Goal: Task Accomplishment & Management: Use online tool/utility

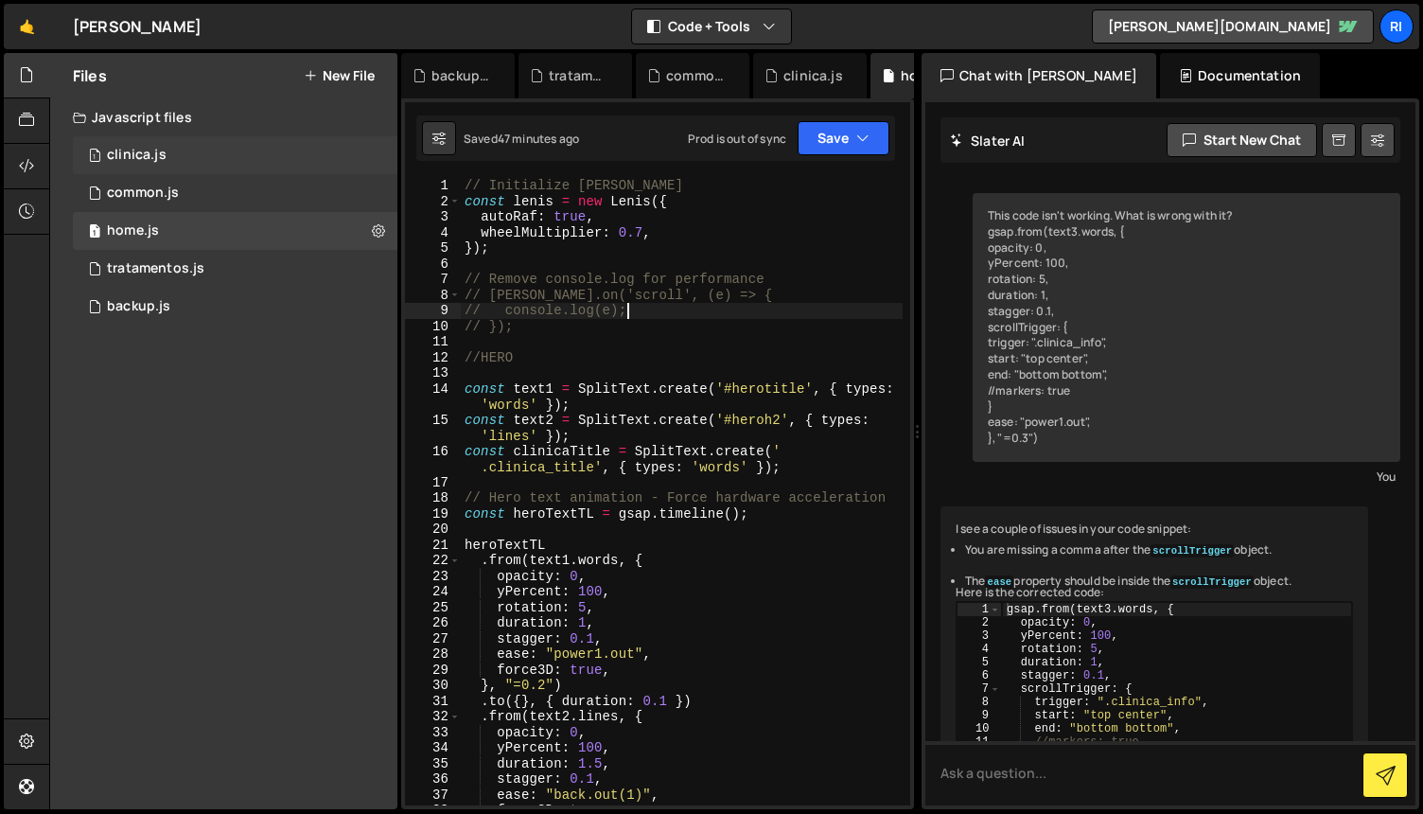
scroll to position [16854, 0]
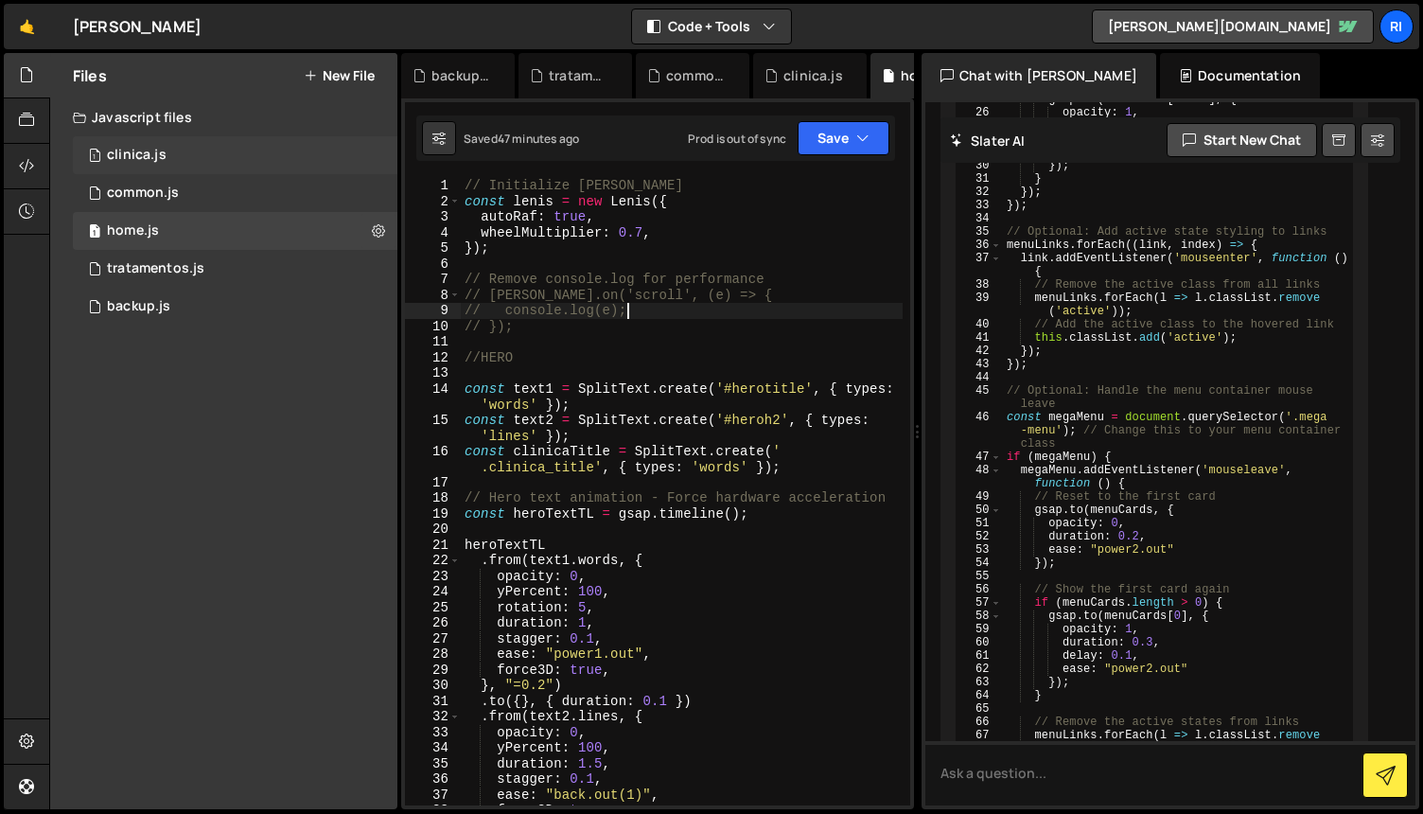
click at [121, 160] on div "clinica.js" at bounding box center [137, 155] width 60 height 17
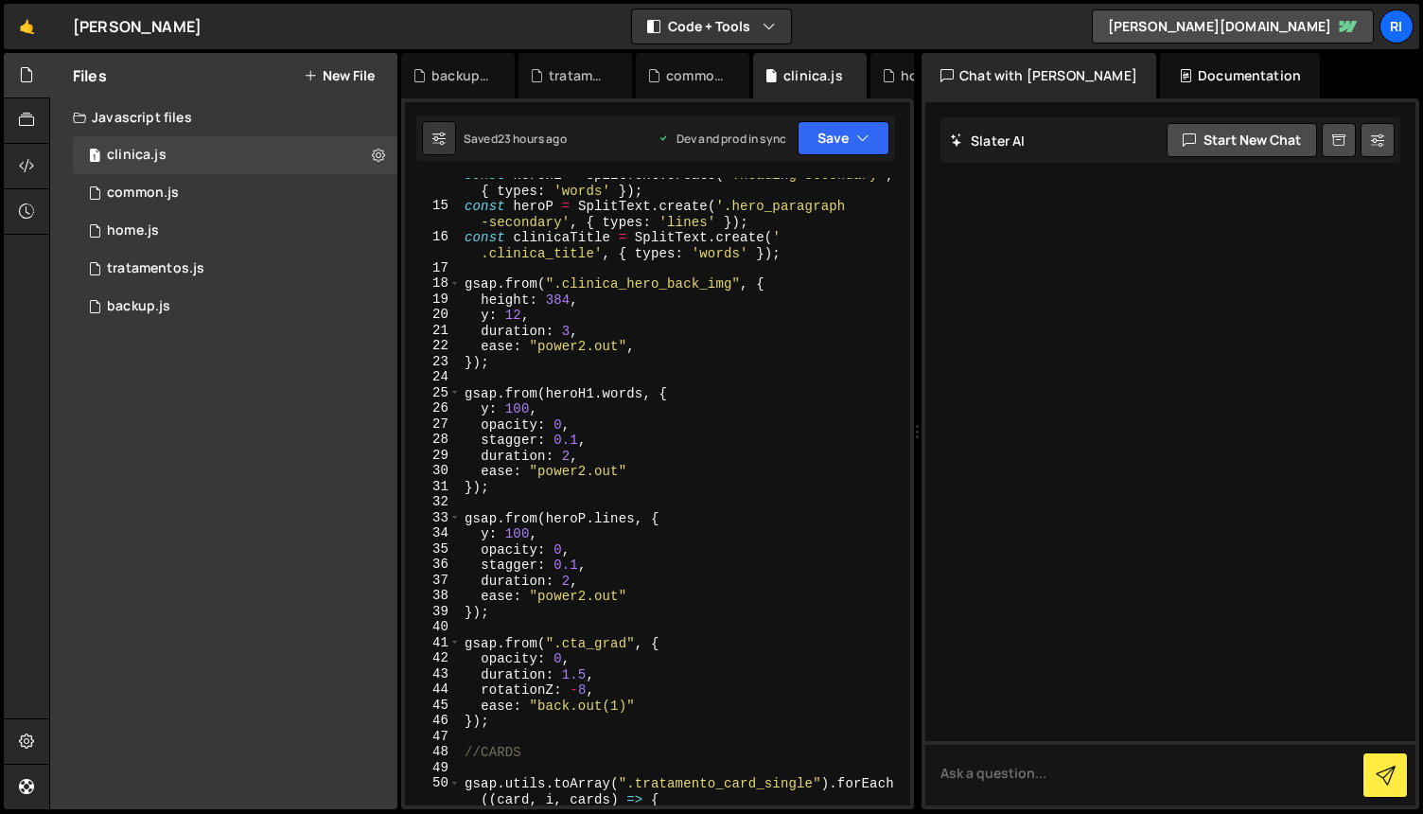
scroll to position [217, 0]
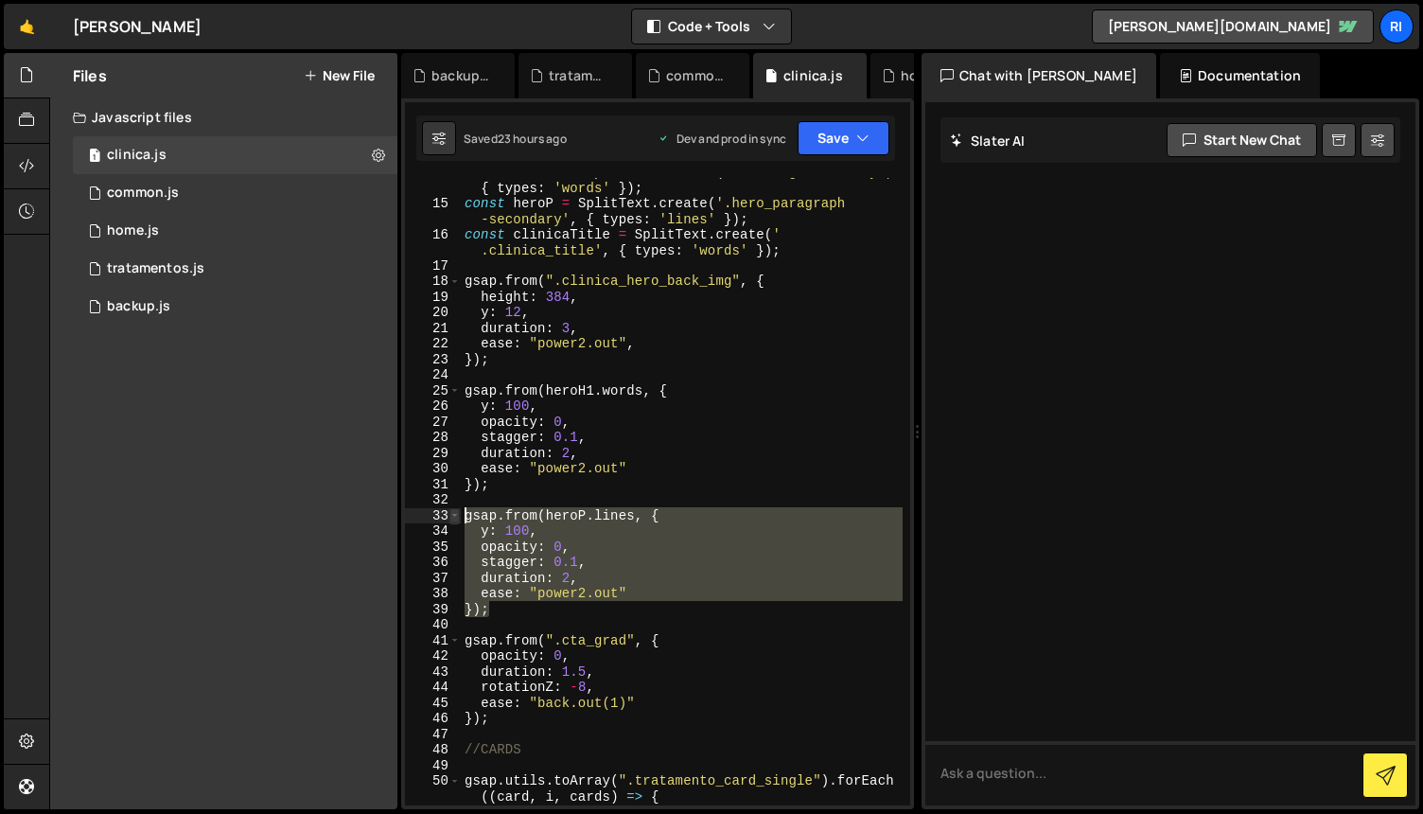
drag, startPoint x: 504, startPoint y: 611, endPoint x: 456, endPoint y: 517, distance: 106.2
click at [456, 517] on div "}); 14 15 16 17 18 19 20 21 22 23 24 25 26 27 28 29 30 31 32 33 34 35 36 37 38 …" at bounding box center [657, 491] width 505 height 627
click at [637, 564] on div "const heroH1 = SplitText . create ( '.heading-secondary' , { types : 'words' })…" at bounding box center [682, 491] width 442 height 627
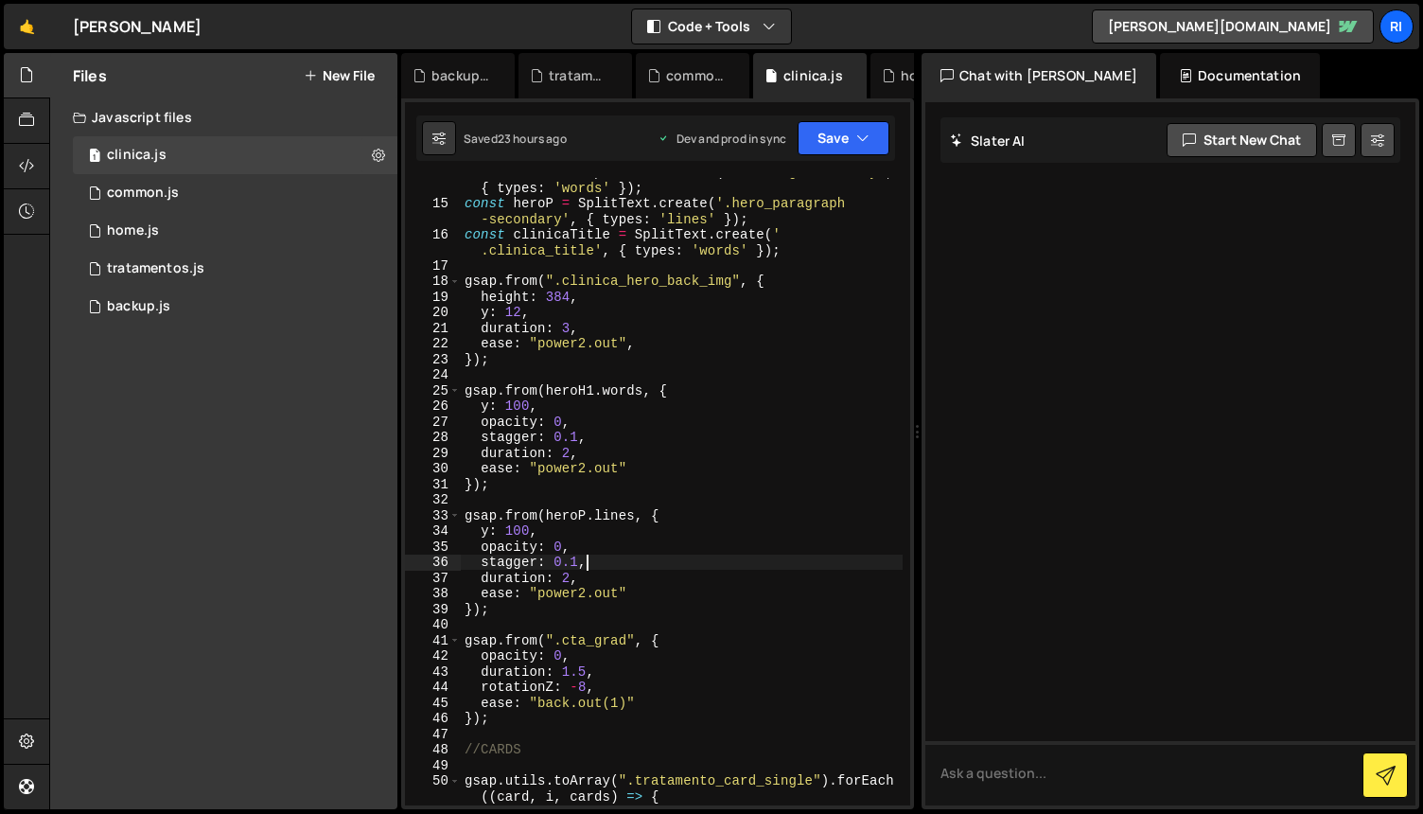
click at [541, 526] on div "const heroH1 = SplitText . create ( '.heading-secondary' , { types : 'words' })…" at bounding box center [682, 509] width 442 height 690
type textarea "y: 100,"
drag, startPoint x: 544, startPoint y: 527, endPoint x: 447, endPoint y: 527, distance: 97.5
click at [447, 527] on div "y: 100, 14 15 16 17 18 19 20 21 22 23 24 25 26 27 28 29 30 31 32 33 34 35 36 37…" at bounding box center [657, 491] width 505 height 627
click at [678, 585] on div "const heroH1 = SplitText . create ( '.heading-secondary' , { types : 'words' })…" at bounding box center [682, 509] width 442 height 690
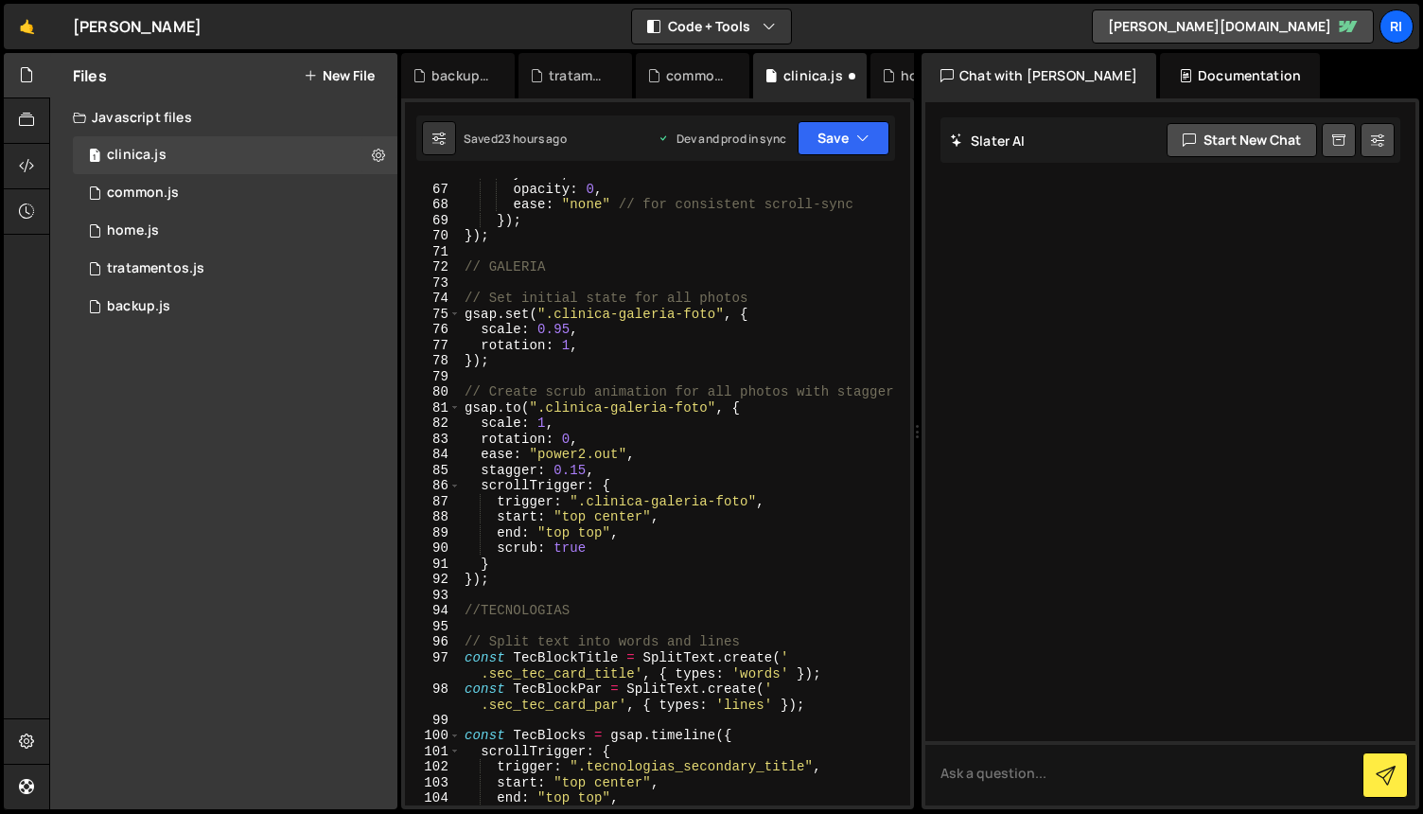
scroll to position [1114, 0]
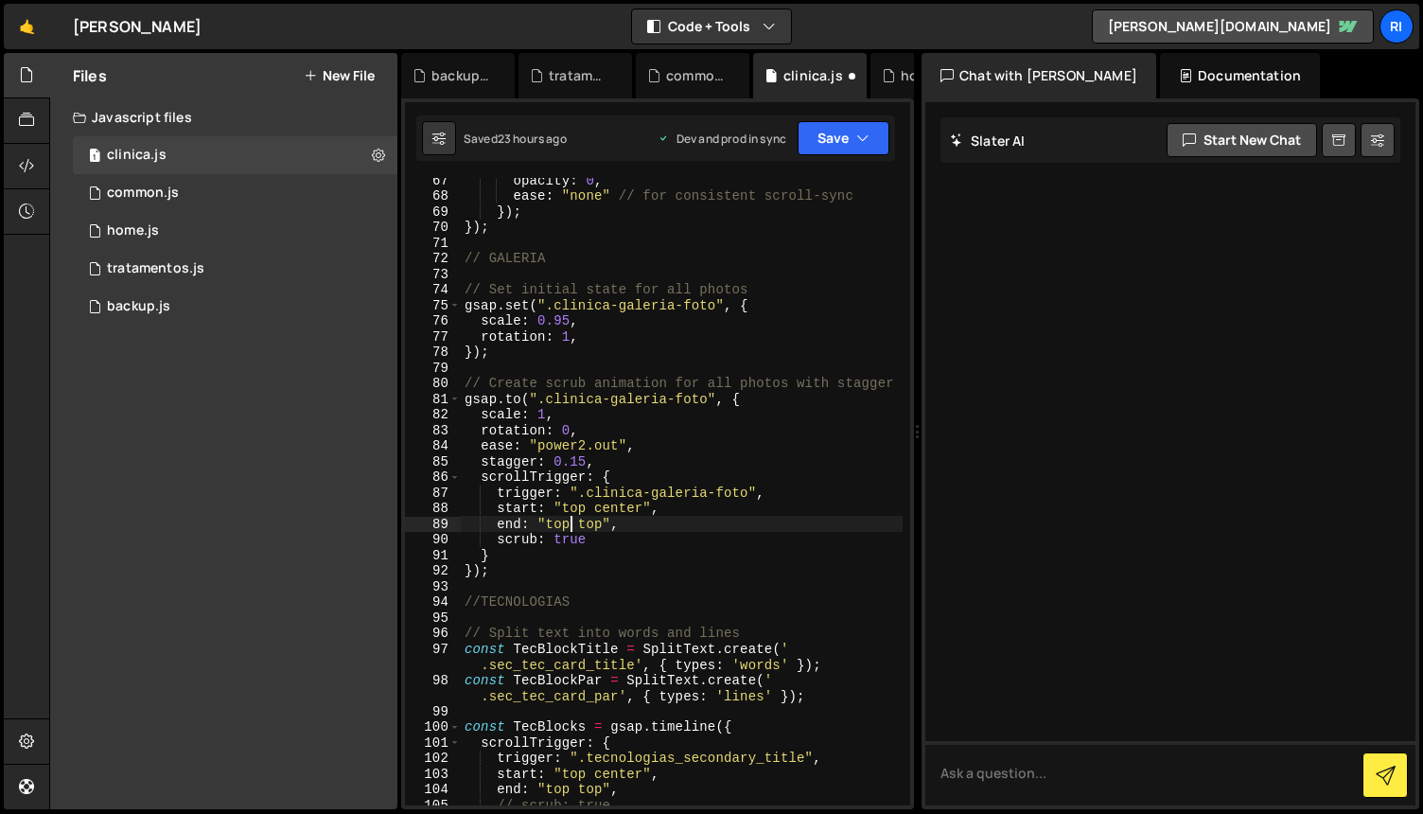
click at [572, 527] on div "opacity : 0 , ease : "none" // for consistent scroll-sync }) ; }) ; // GALERIA …" at bounding box center [682, 501] width 442 height 659
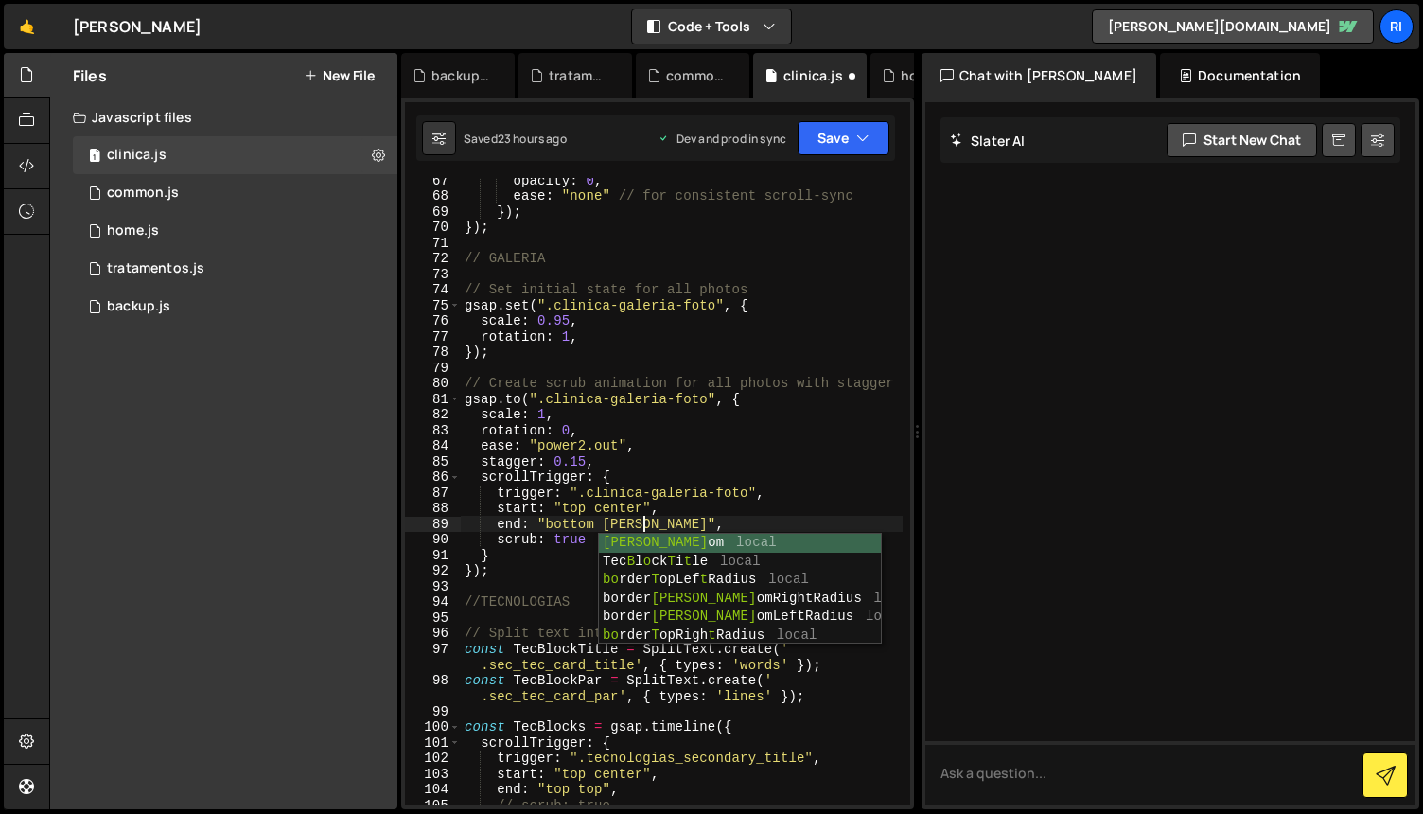
scroll to position [0, 12]
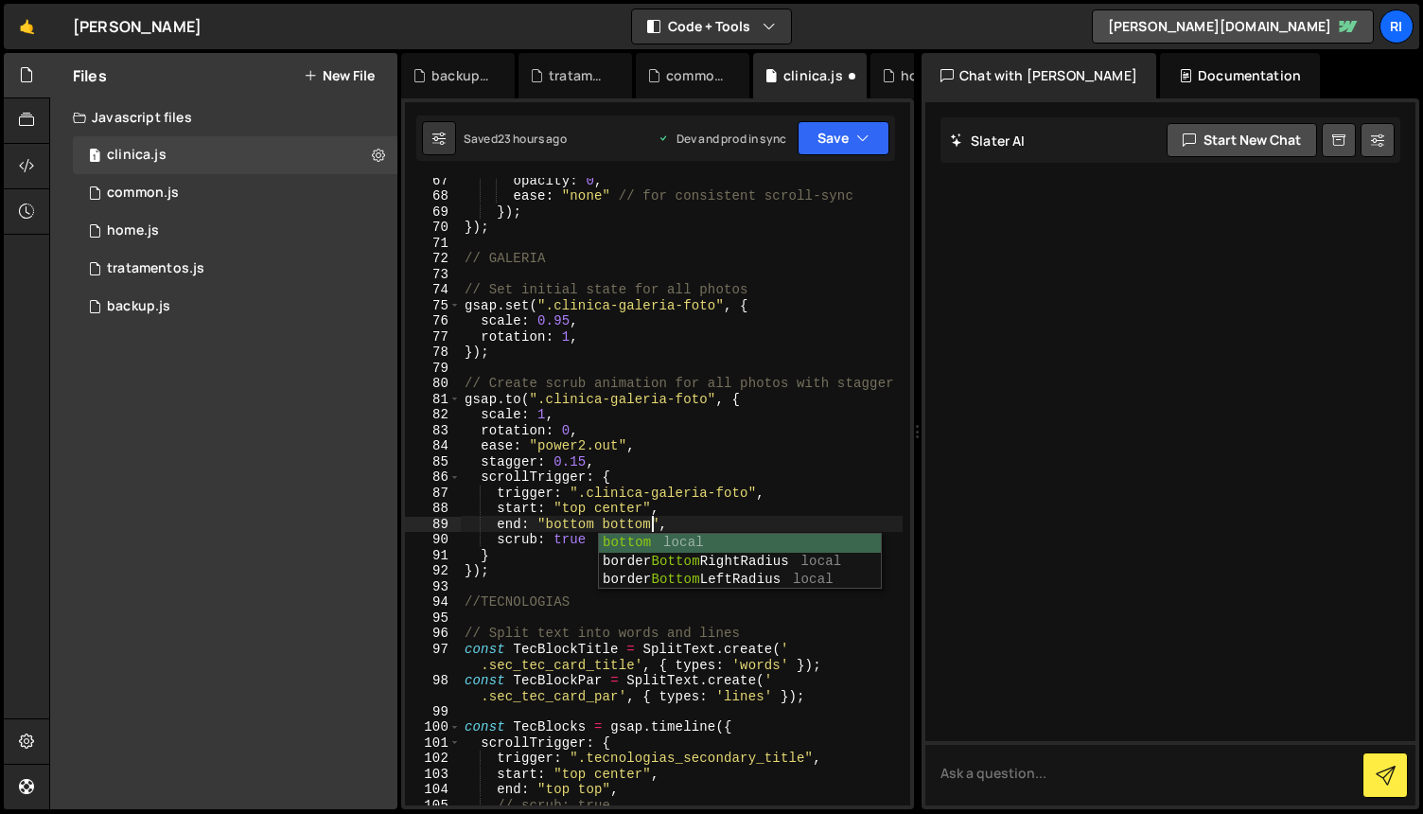
click at [780, 440] on div "opacity : 0 , ease : "none" // for consistent scroll-sync }) ; }) ; // GALERIA …" at bounding box center [682, 501] width 442 height 659
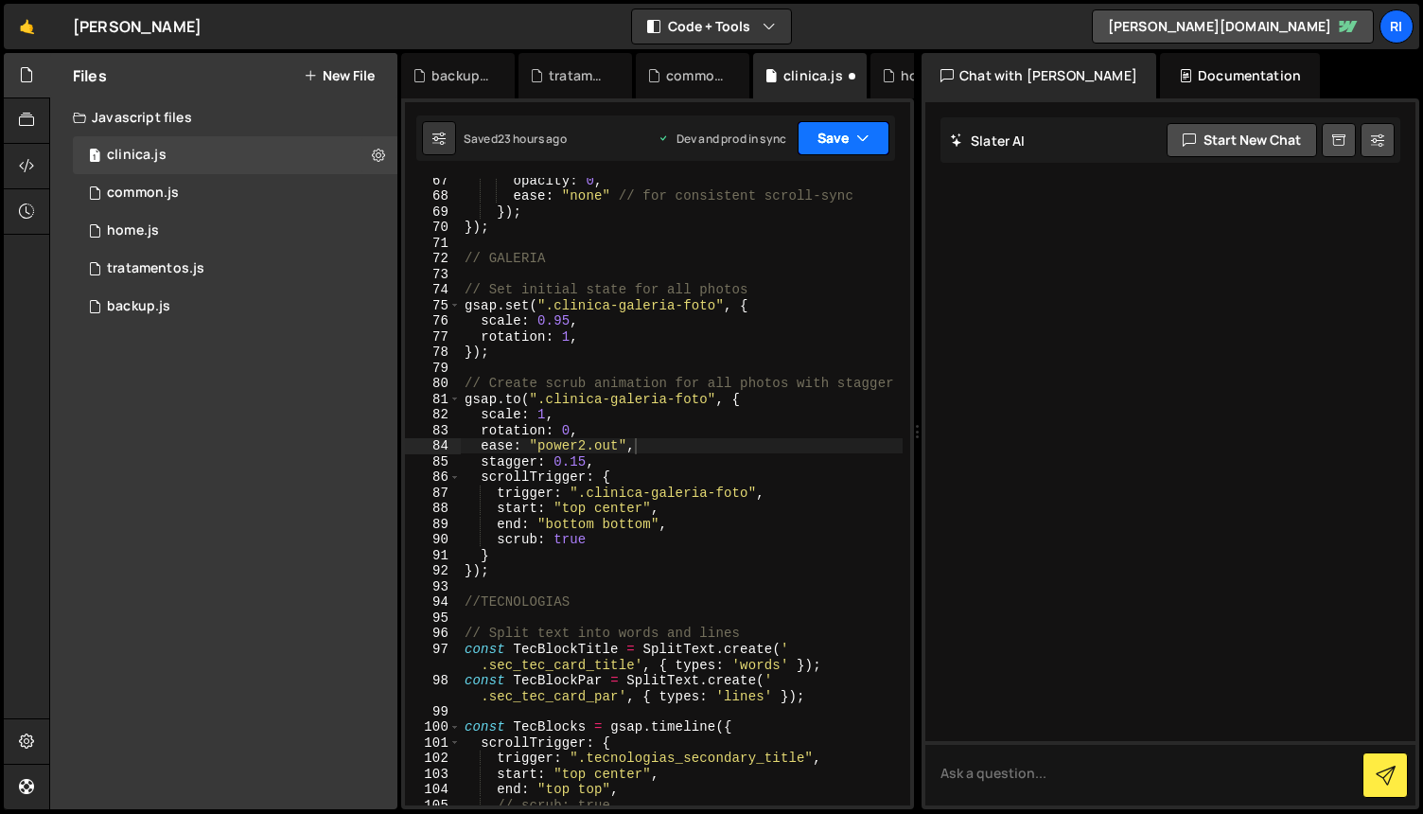
click at [818, 138] on button "Save" at bounding box center [844, 138] width 92 height 34
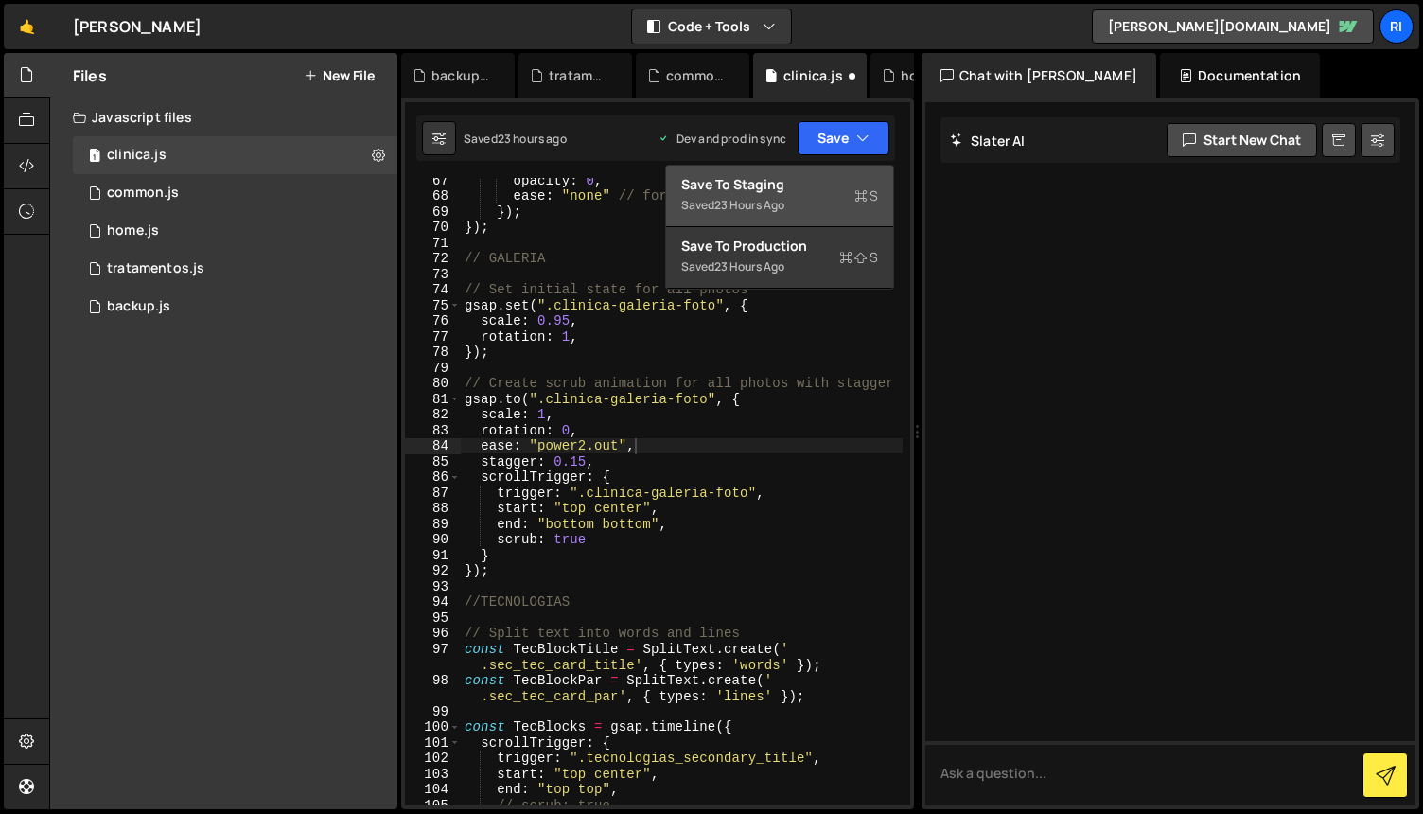
click at [794, 184] on div "Save to Staging S" at bounding box center [779, 184] width 197 height 19
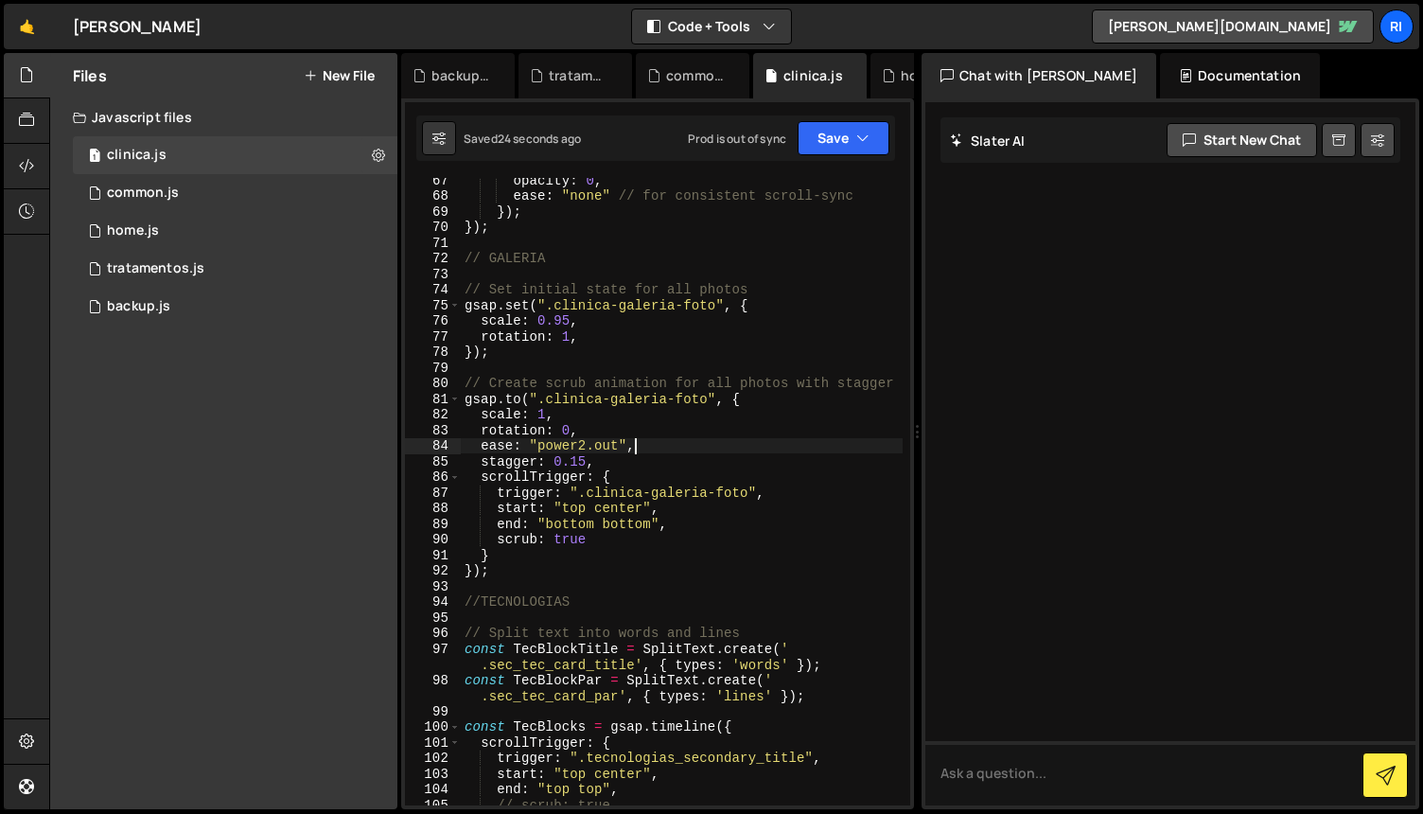
click at [718, 445] on div "opacity : 0 , ease : "none" // for consistent scroll-sync }) ; }) ; // GALERIA …" at bounding box center [682, 501] width 442 height 659
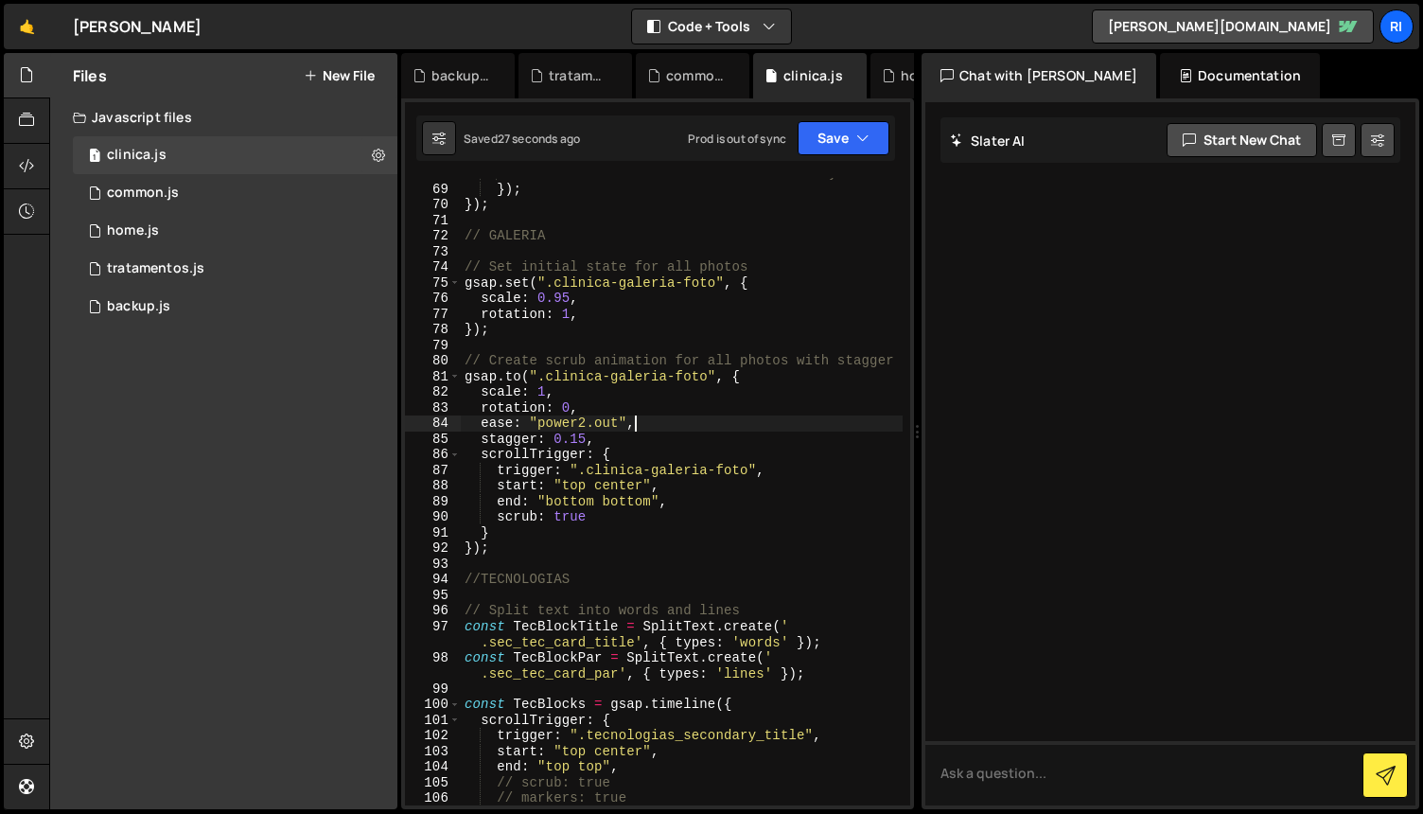
scroll to position [1133, 0]
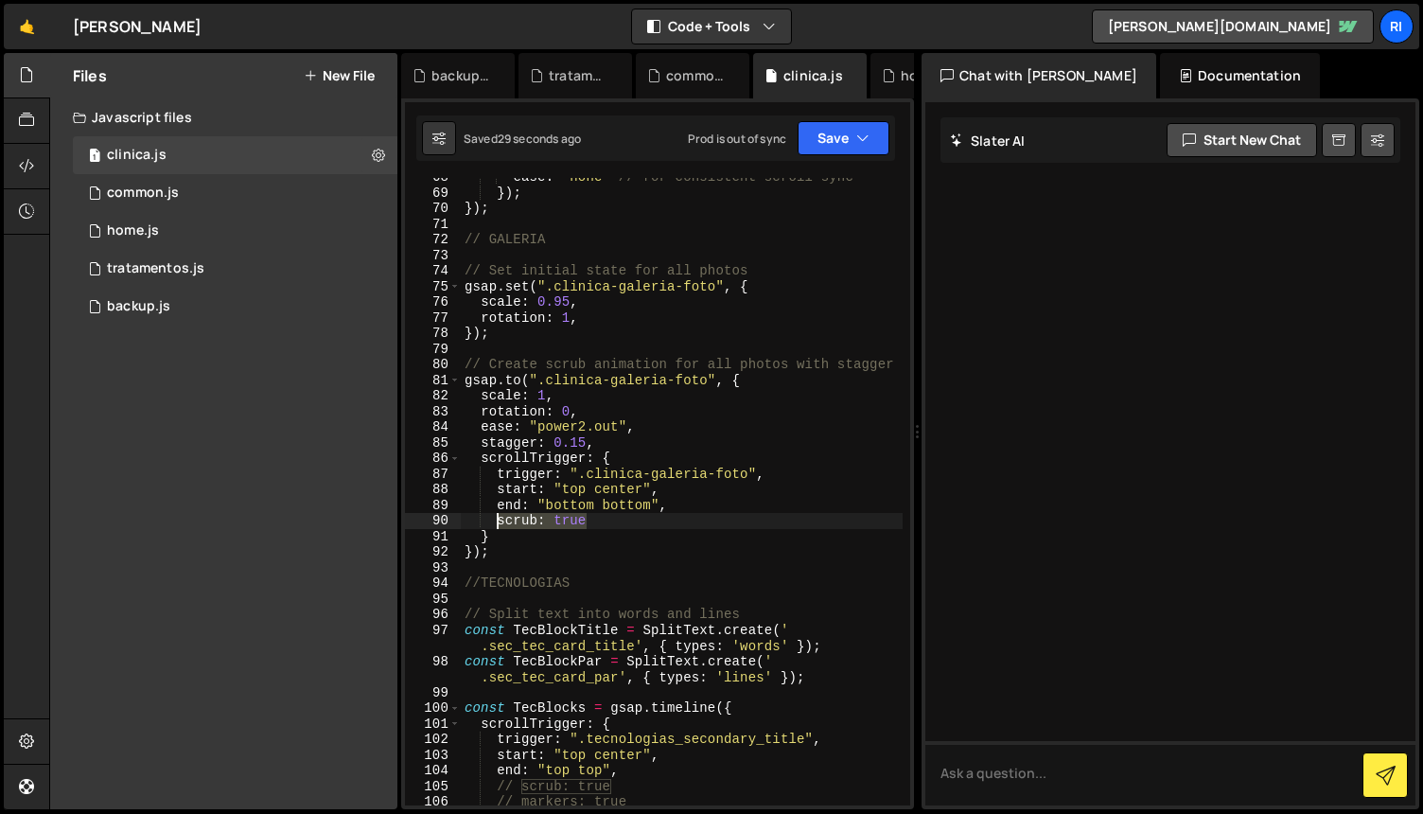
drag, startPoint x: 603, startPoint y: 521, endPoint x: 494, endPoint y: 520, distance: 108.8
click at [494, 520] on div "ease : "none" // for consistent scroll-sync }) ; }) ; // GALERIA // Set initial…" at bounding box center [682, 498] width 442 height 659
click at [664, 551] on div "ease : "none" // for consistent scroll-sync }) ; }) ; // GALERIA // Set initial…" at bounding box center [682, 498] width 442 height 659
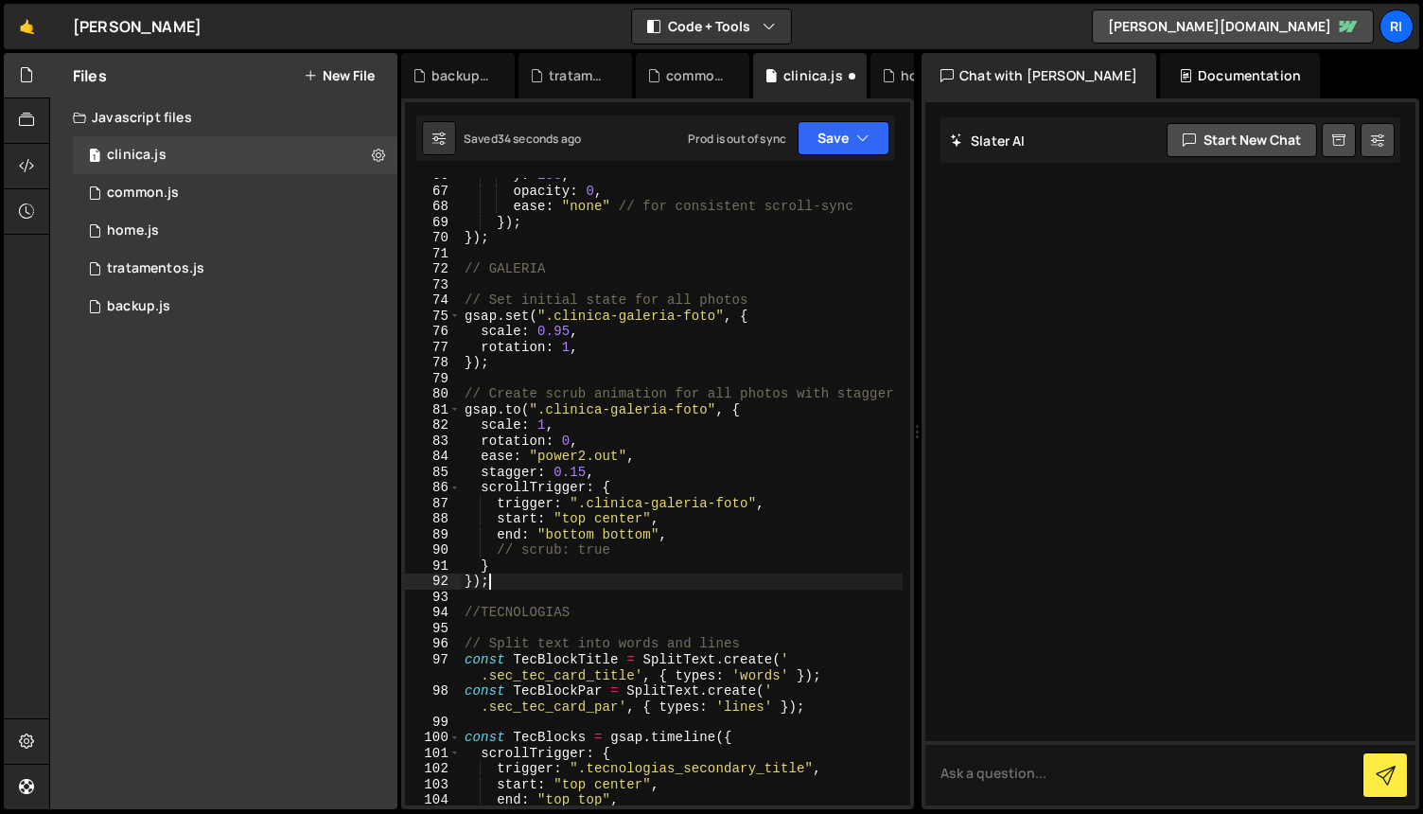
scroll to position [1101, 0]
click at [739, 454] on div "y : 100 , opacity : 0 , ease : "none" // for consistent scroll-sync }) ; }) ; /…" at bounding box center [682, 499] width 442 height 659
click at [784, 482] on div "y : 100 , opacity : 0 , ease : "none" // for consistent scroll-sync }) ; }) ; /…" at bounding box center [682, 499] width 442 height 659
click at [780, 492] on div "y : 100 , opacity : 0 , ease : "none" // for consistent scroll-sync }) ; }) ; /…" at bounding box center [682, 499] width 442 height 659
click at [649, 531] on div "y : 100 , opacity : 0 , ease : "none" // for consistent scroll-sync }) ; }) ; /…" at bounding box center [682, 499] width 442 height 659
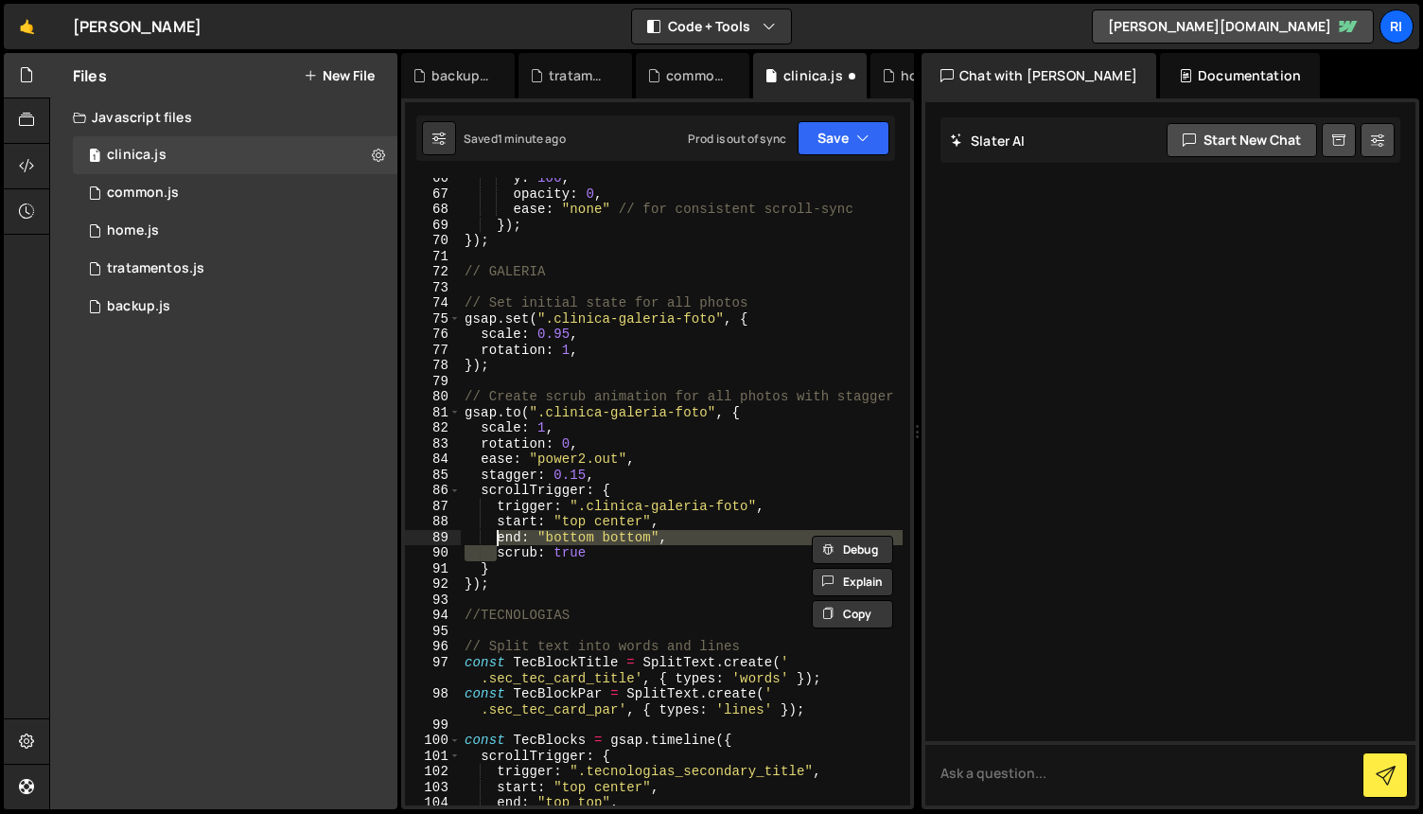
type textarea "// end: "bottom bottom", // scrub: true"
click at [824, 138] on button "Save" at bounding box center [844, 138] width 92 height 34
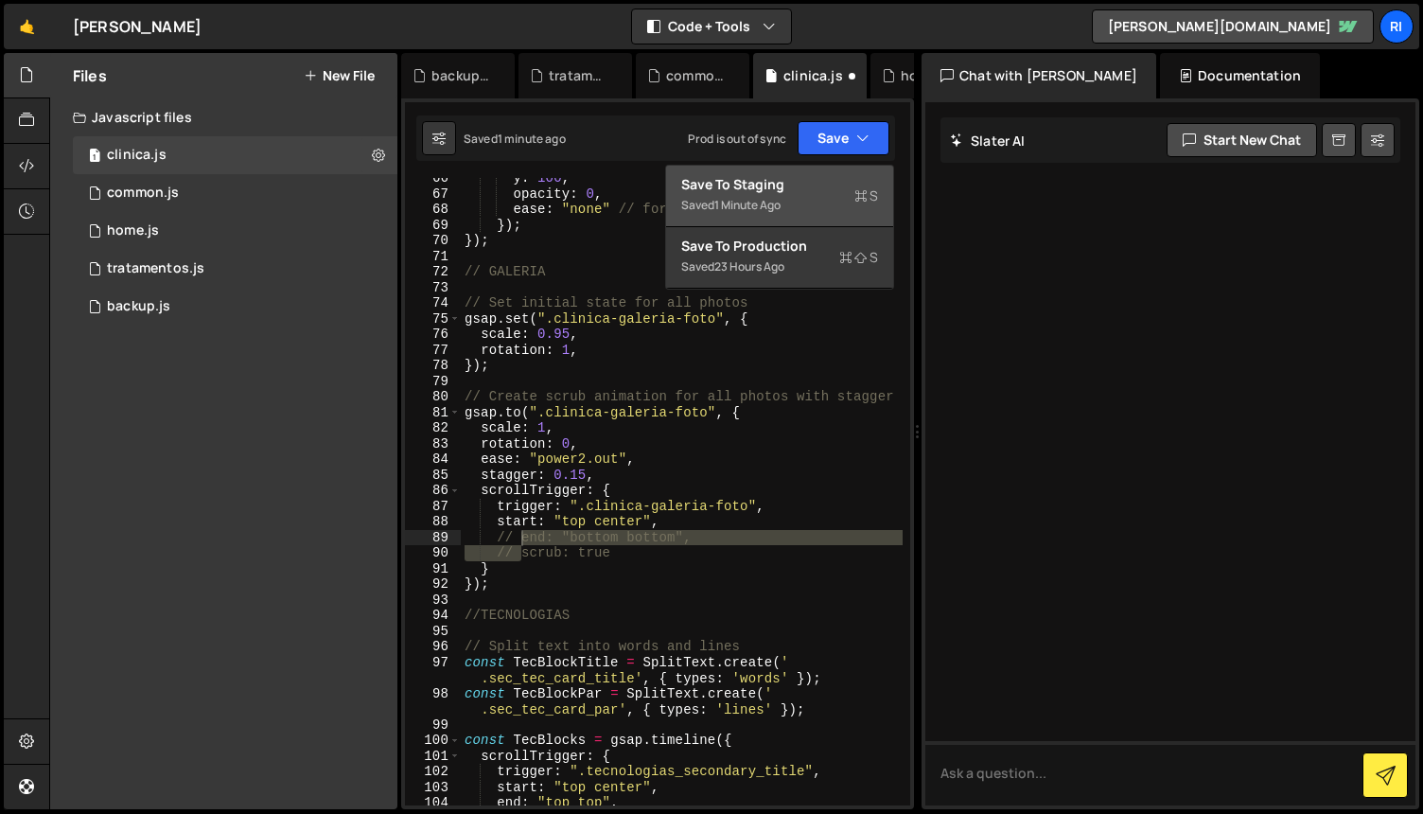
click at [810, 185] on div "Save to Staging S" at bounding box center [779, 184] width 197 height 19
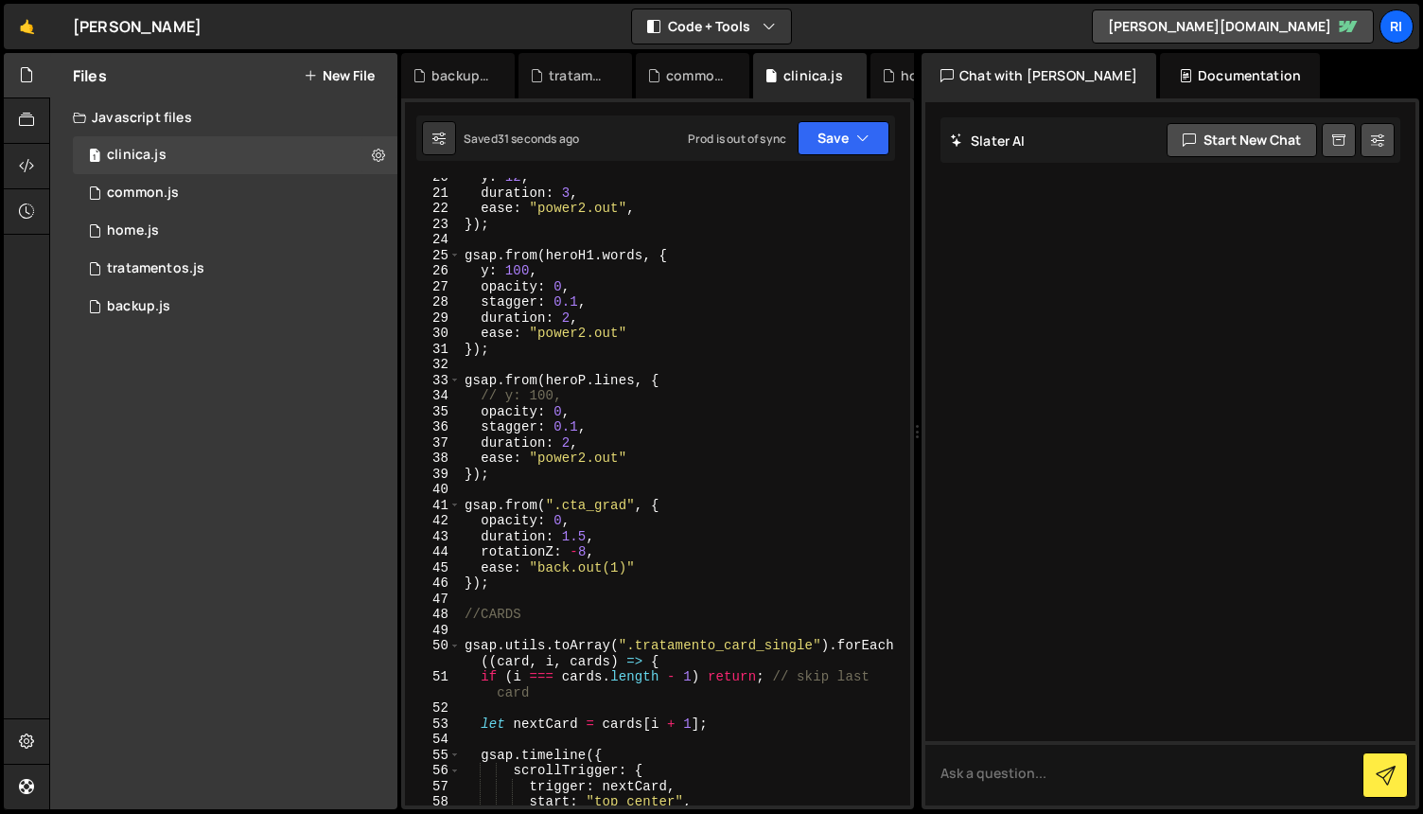
scroll to position [0, 0]
click at [735, 486] on div "y : 12 , duration : 3 , ease : "power2.out" , }) ; gsap . from ( heroH1 . words…" at bounding box center [682, 498] width 442 height 659
click at [714, 435] on div "y : 12 , duration : 3 , ease : "power2.out" , }) ; gsap . from ( heroH1 . words…" at bounding box center [682, 498] width 442 height 659
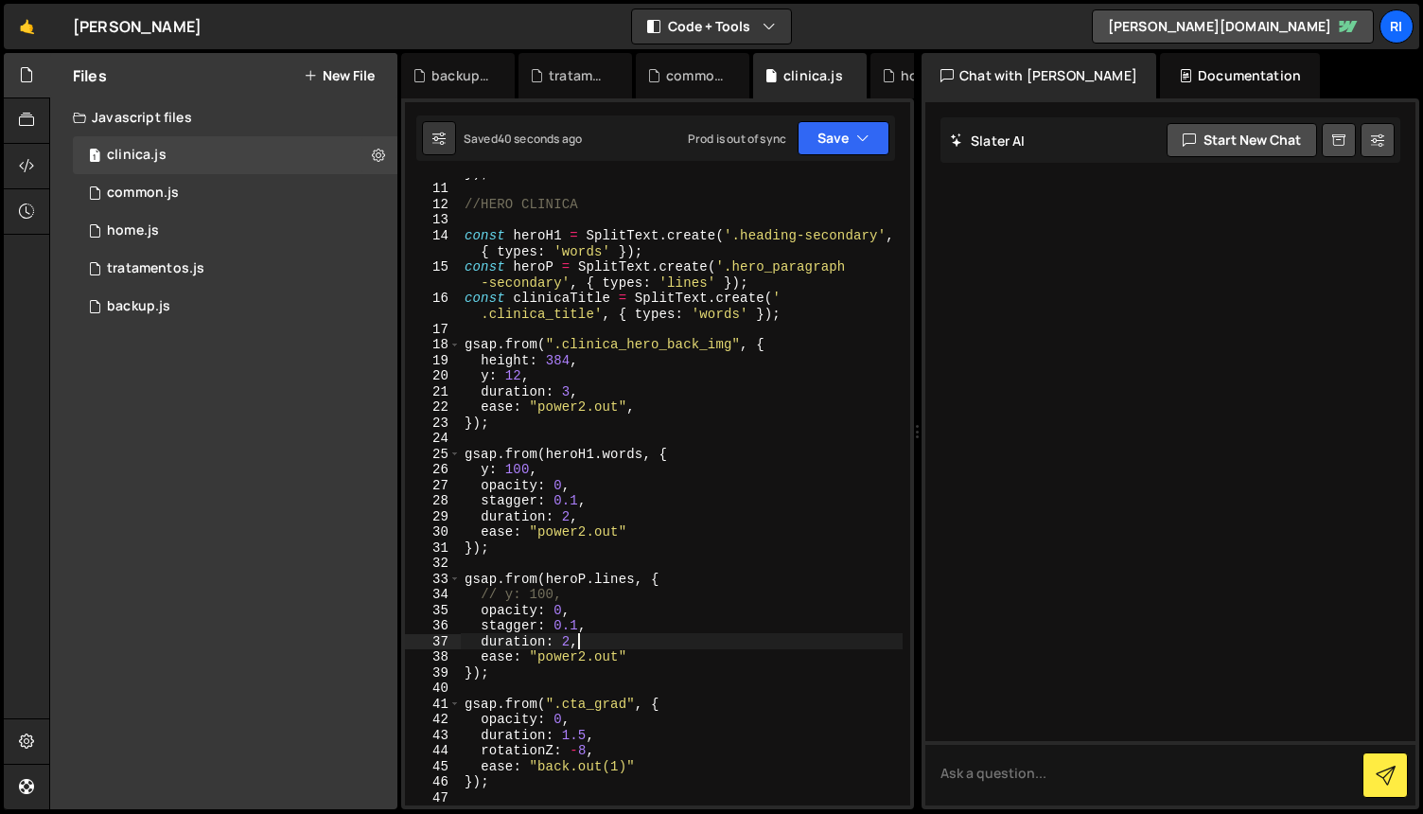
scroll to position [152, 0]
click at [564, 472] on div "}) ; //HERO CLINICA const heroH1 = SplitText . create ( '.heading-secondary' , …" at bounding box center [682, 495] width 442 height 659
click at [781, 526] on div "}) ; //HERO CLINICA const heroH1 = SplitText . create ( '.heading-secondary' , …" at bounding box center [682, 495] width 442 height 659
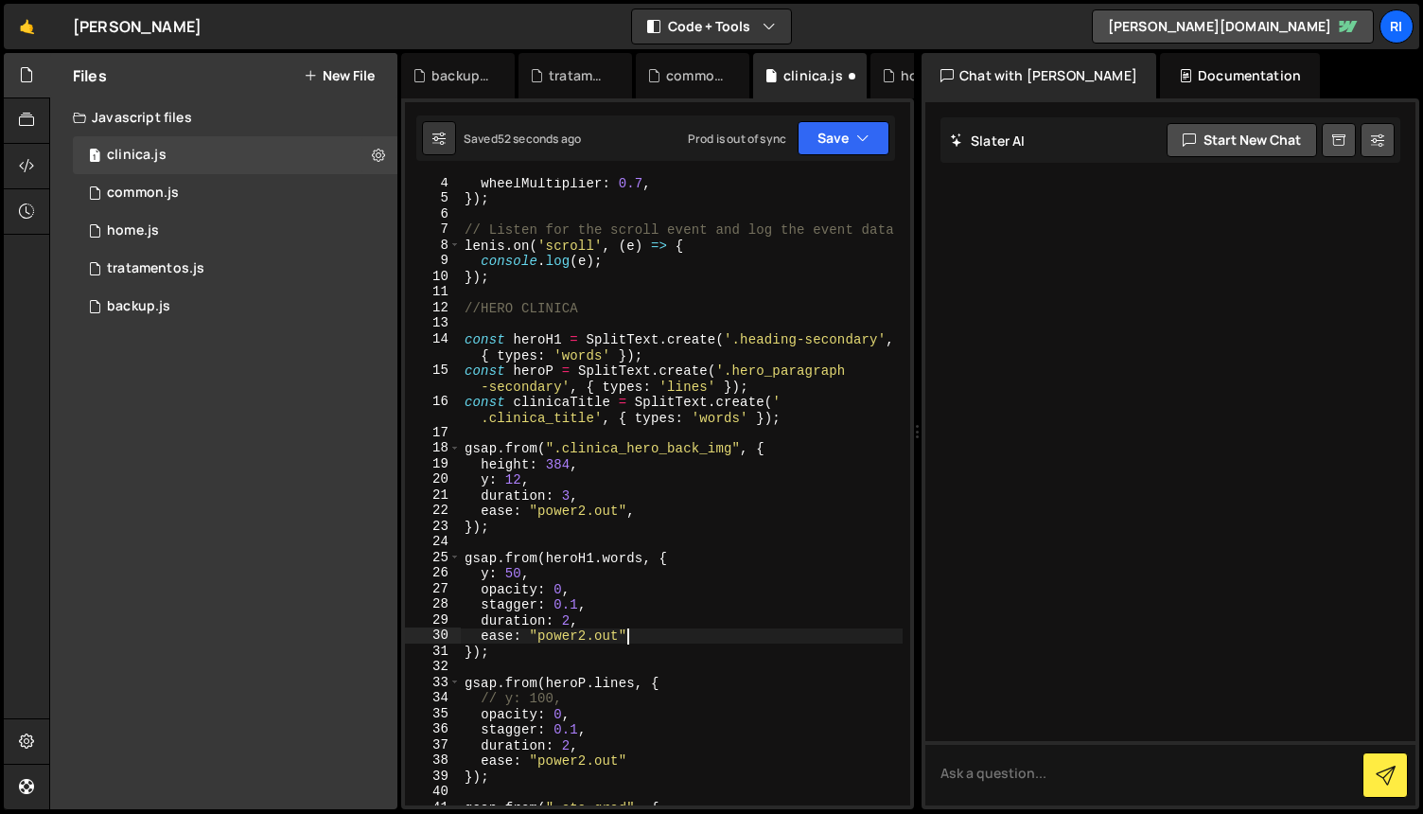
scroll to position [55, 0]
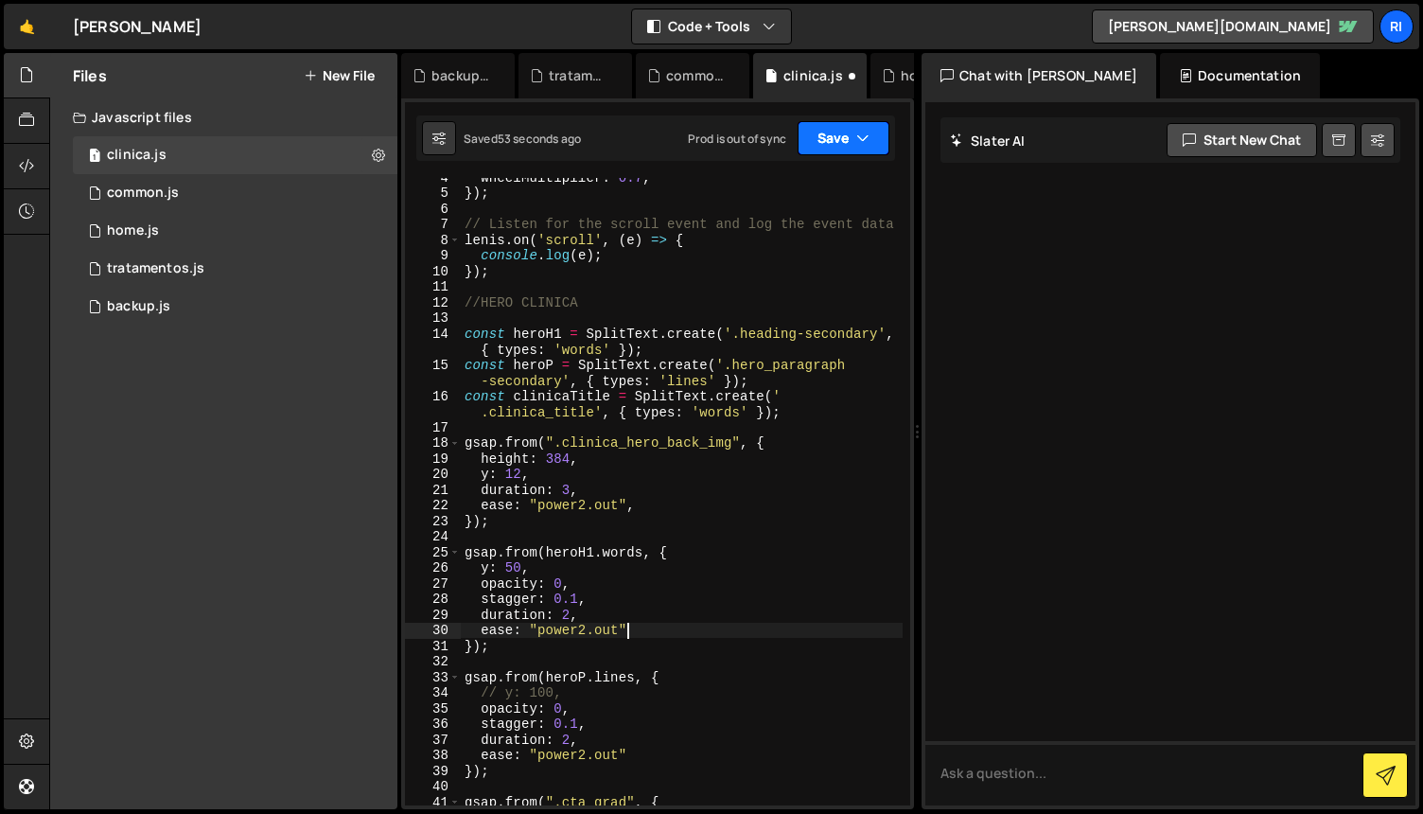
type textarea "ease: "power2.out""
click at [838, 141] on button "Save" at bounding box center [844, 138] width 92 height 34
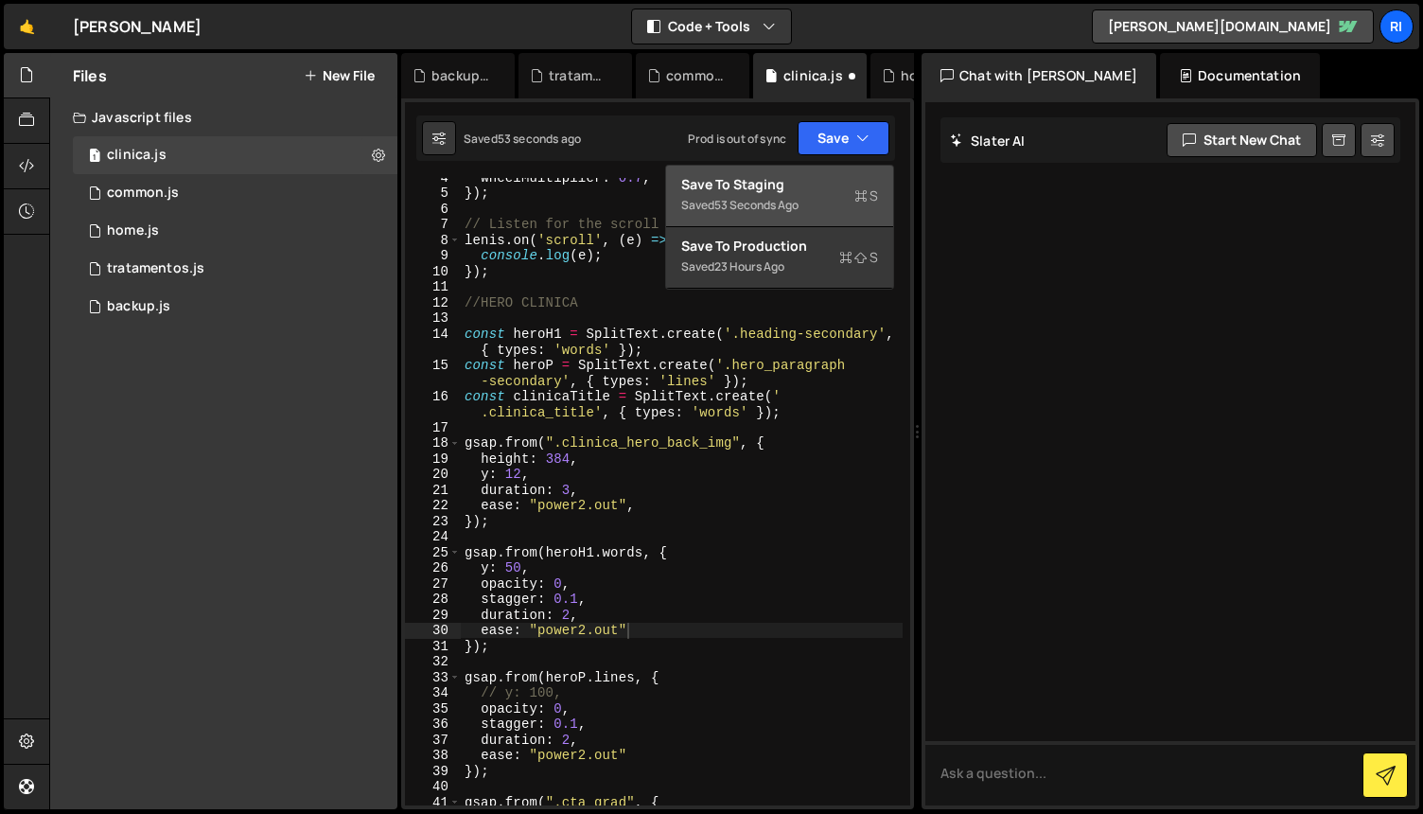
click at [794, 185] on div "Save to Staging S" at bounding box center [779, 184] width 197 height 19
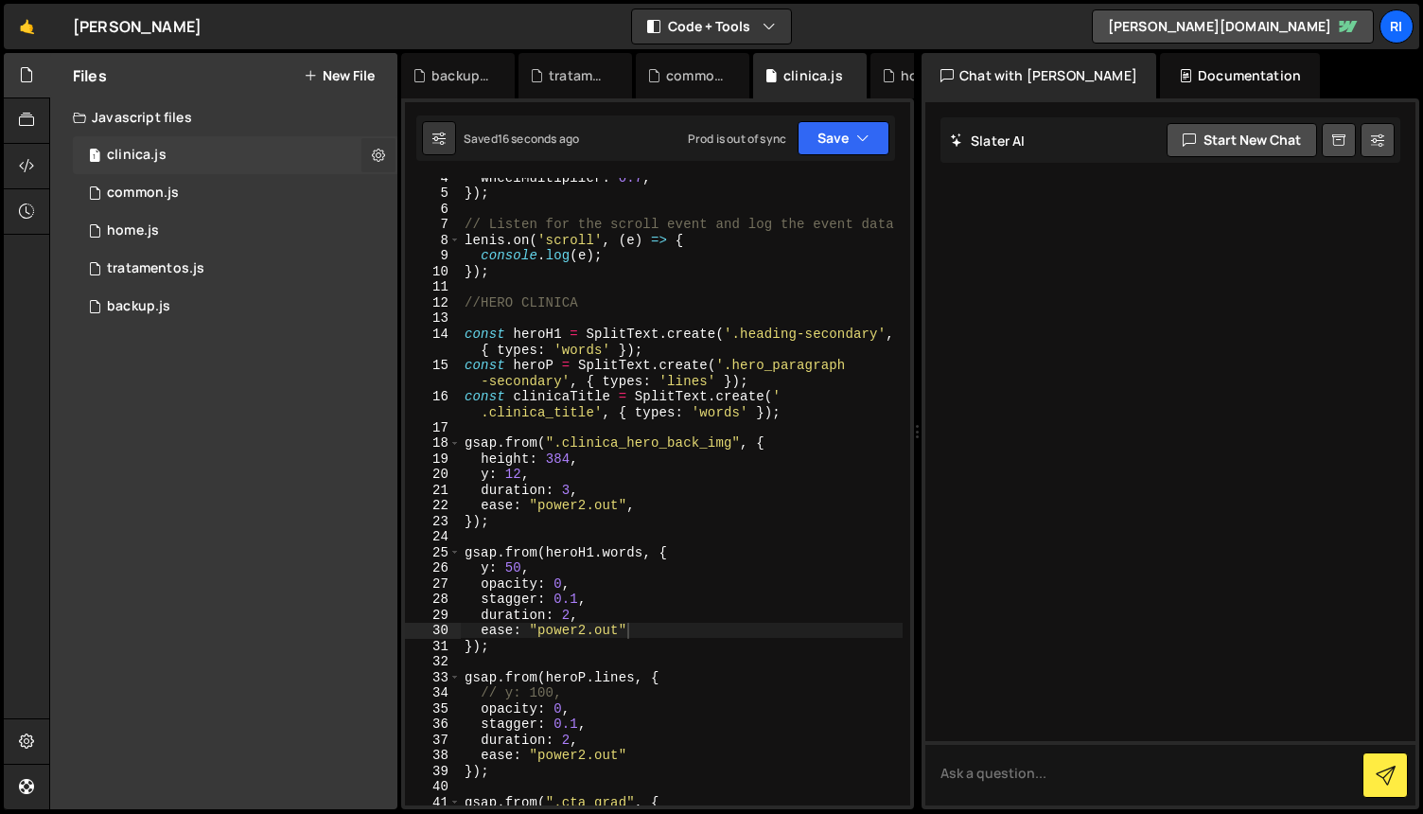
click at [376, 151] on icon at bounding box center [378, 155] width 13 height 18
type input "clinica"
radio input "true"
checkbox input "true"
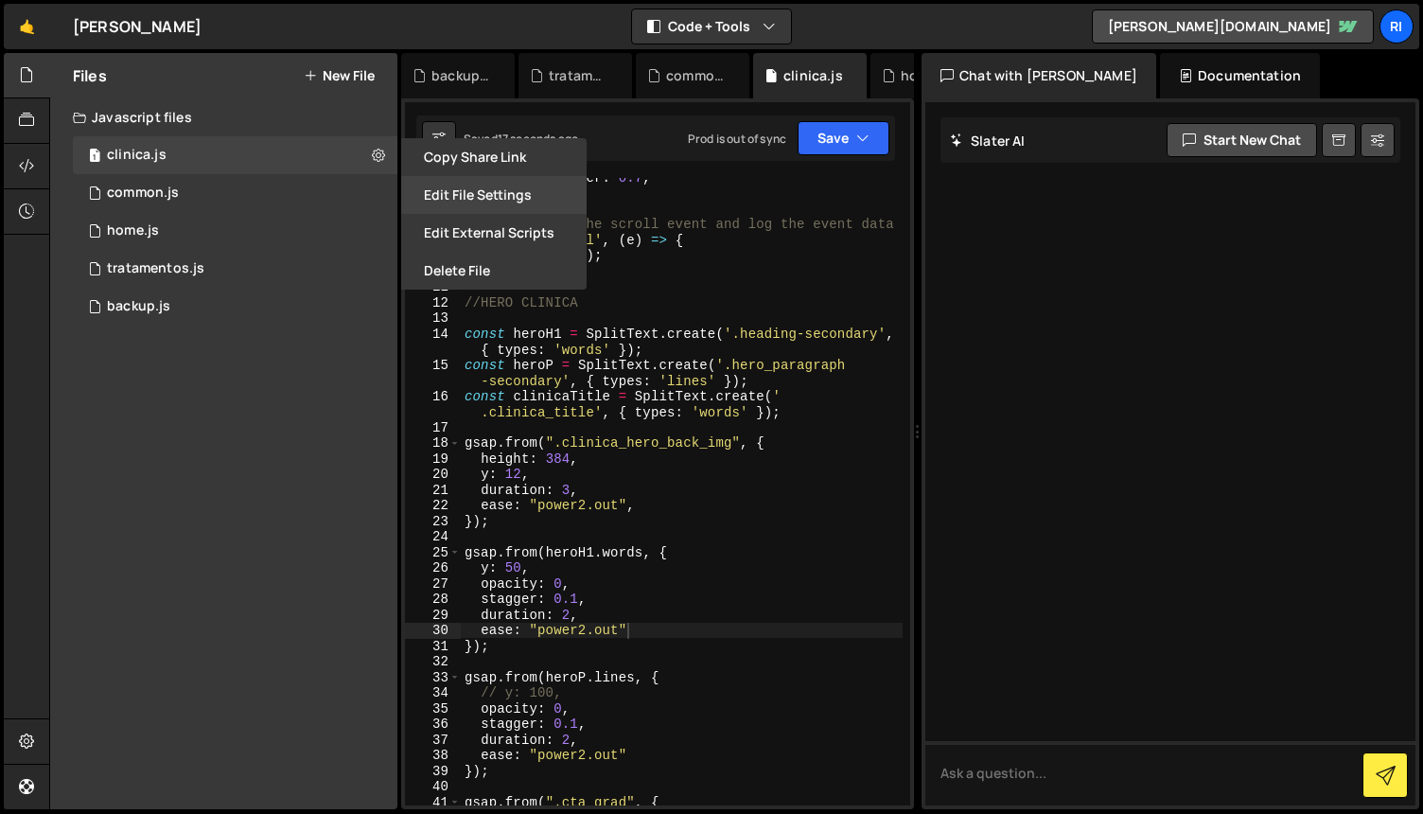
click at [490, 185] on button "Edit File Settings" at bounding box center [493, 195] width 185 height 38
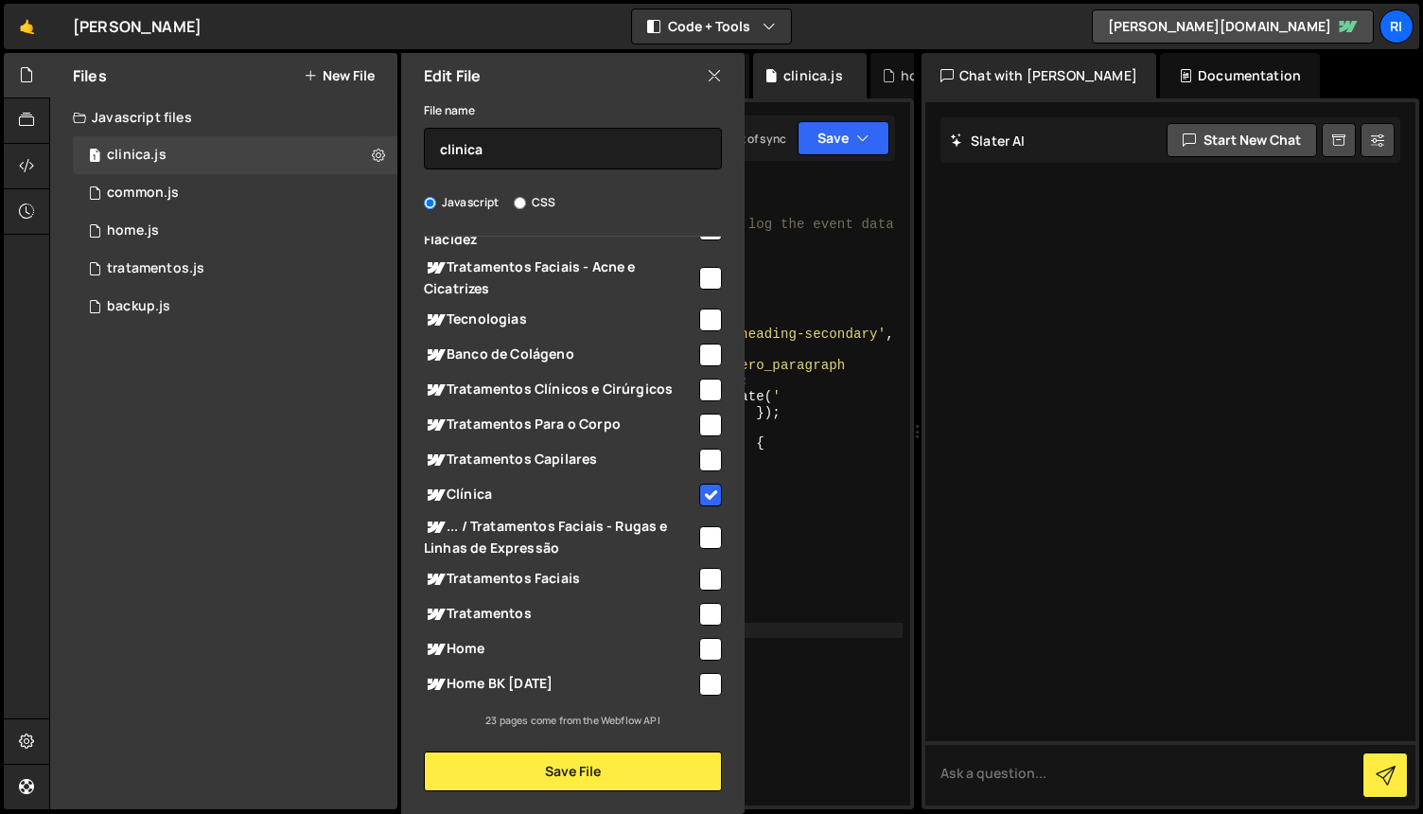
scroll to position [600, 0]
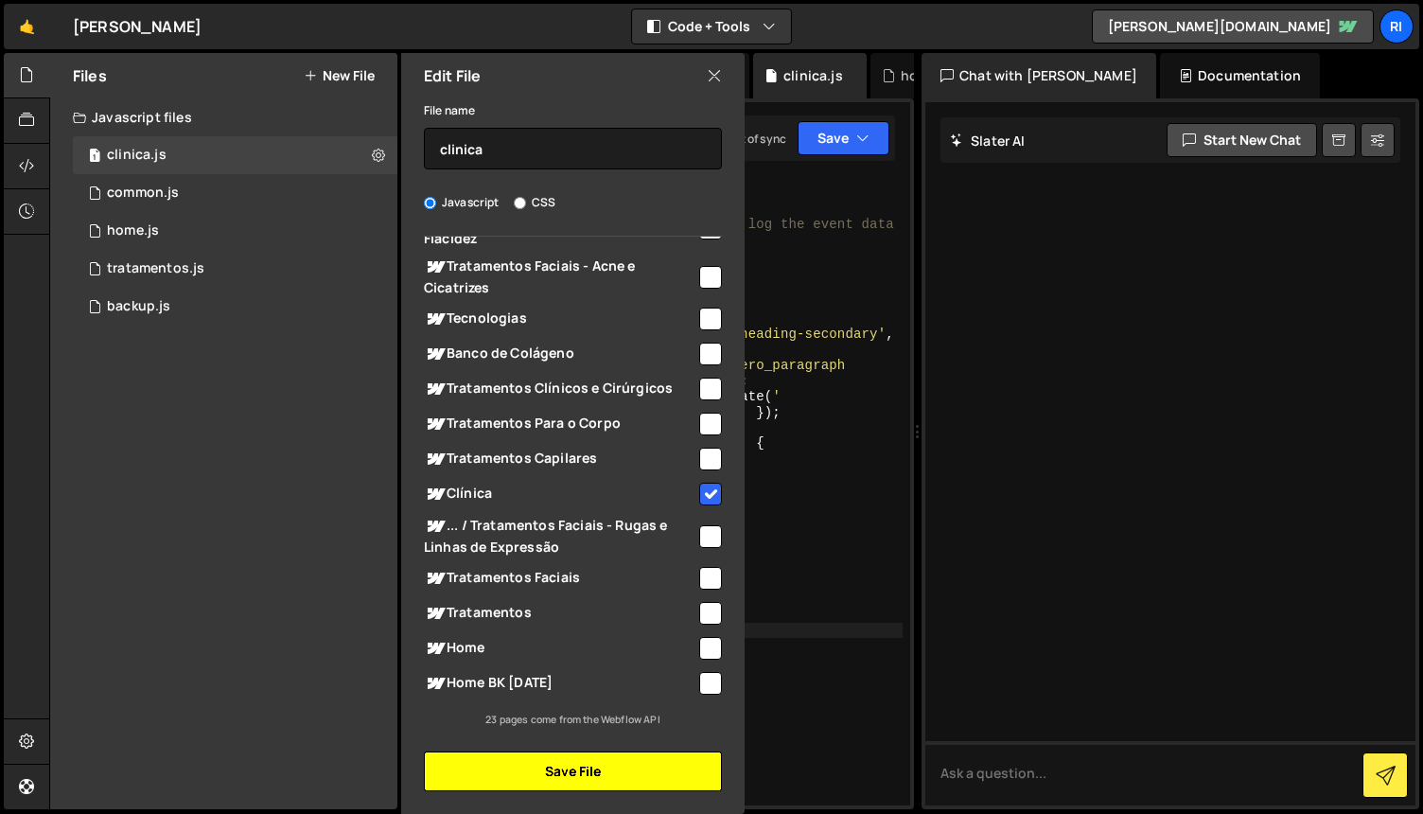
click at [612, 782] on button "Save File" at bounding box center [573, 771] width 298 height 40
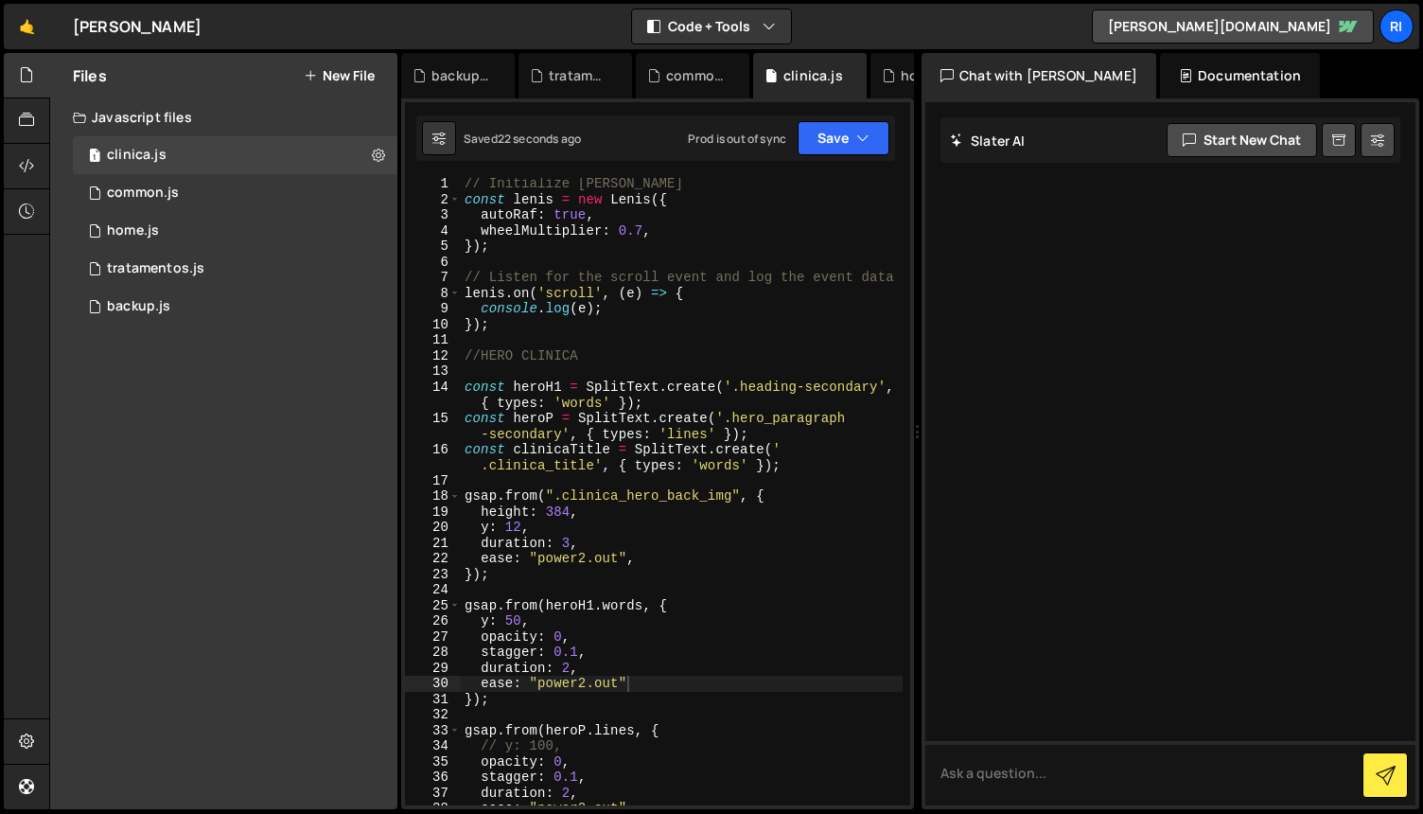
scroll to position [0, 0]
type textarea "//HERO CLINICA"
click at [658, 360] on div "// Initialize [PERSON_NAME] const [PERSON_NAME] = new [PERSON_NAME] ({ autoRaf …" at bounding box center [682, 507] width 442 height 659
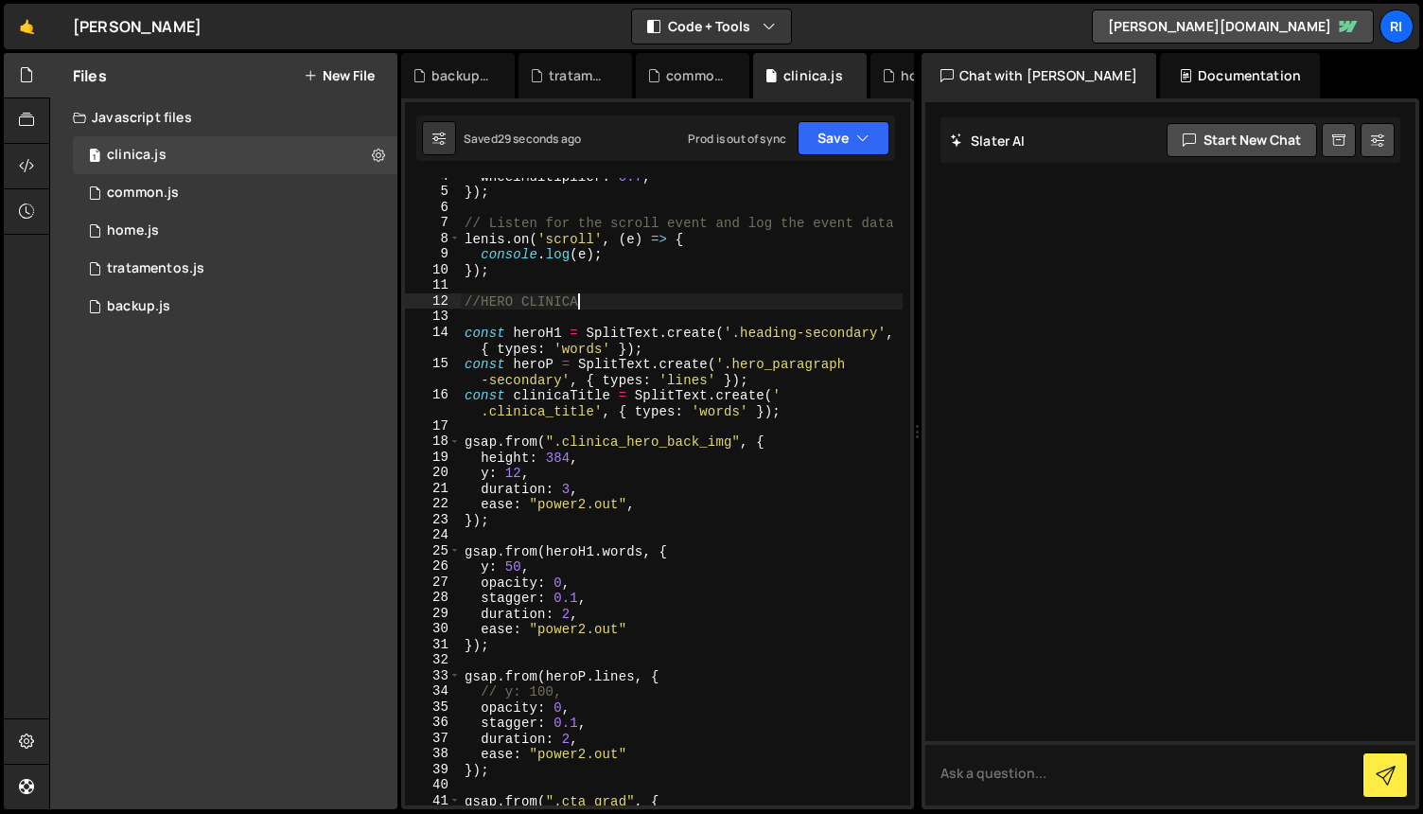
scroll to position [73, 0]
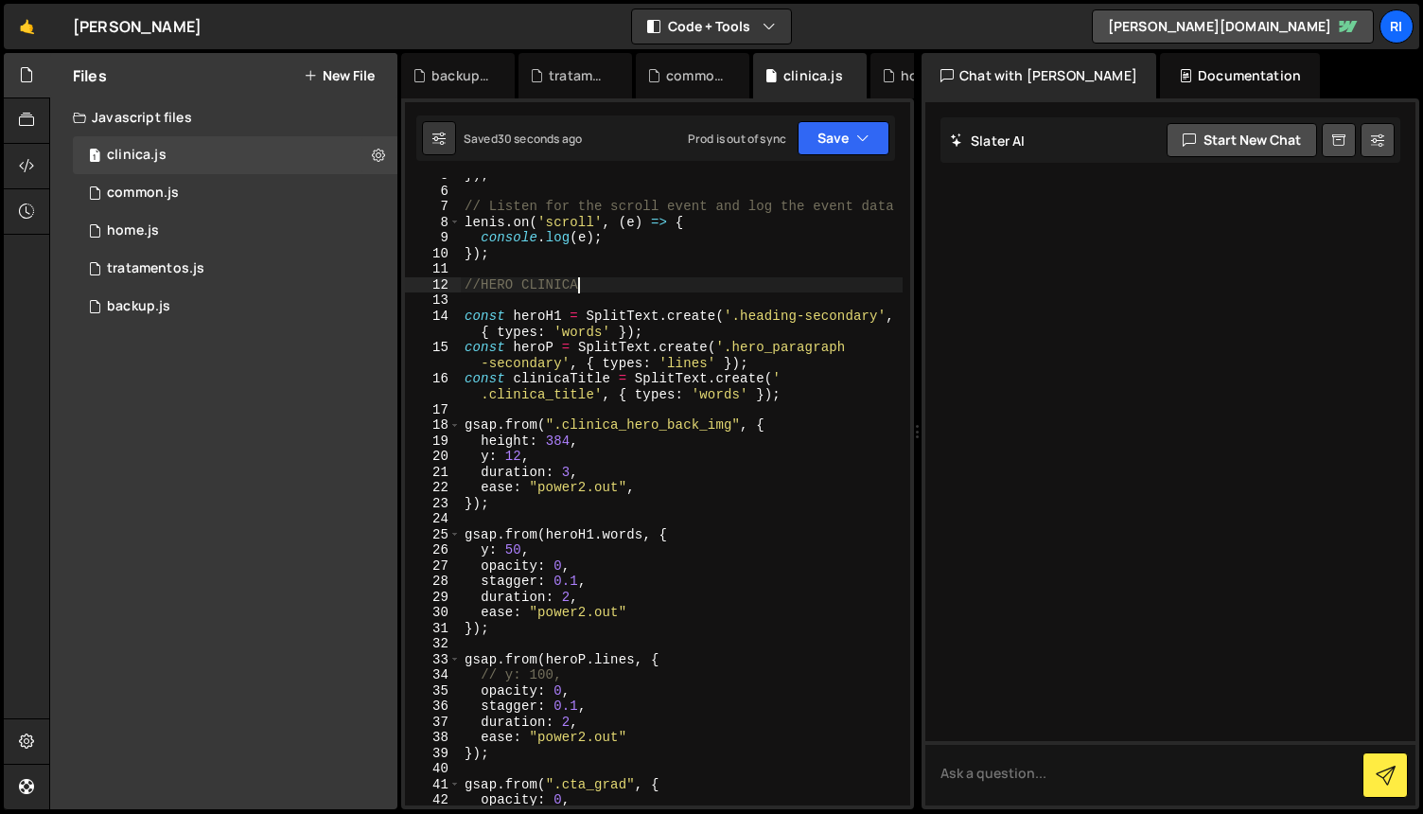
click at [688, 407] on div "}) ; // Listen for the scroll event and log the event data [PERSON_NAME] . on (…" at bounding box center [682, 497] width 442 height 659
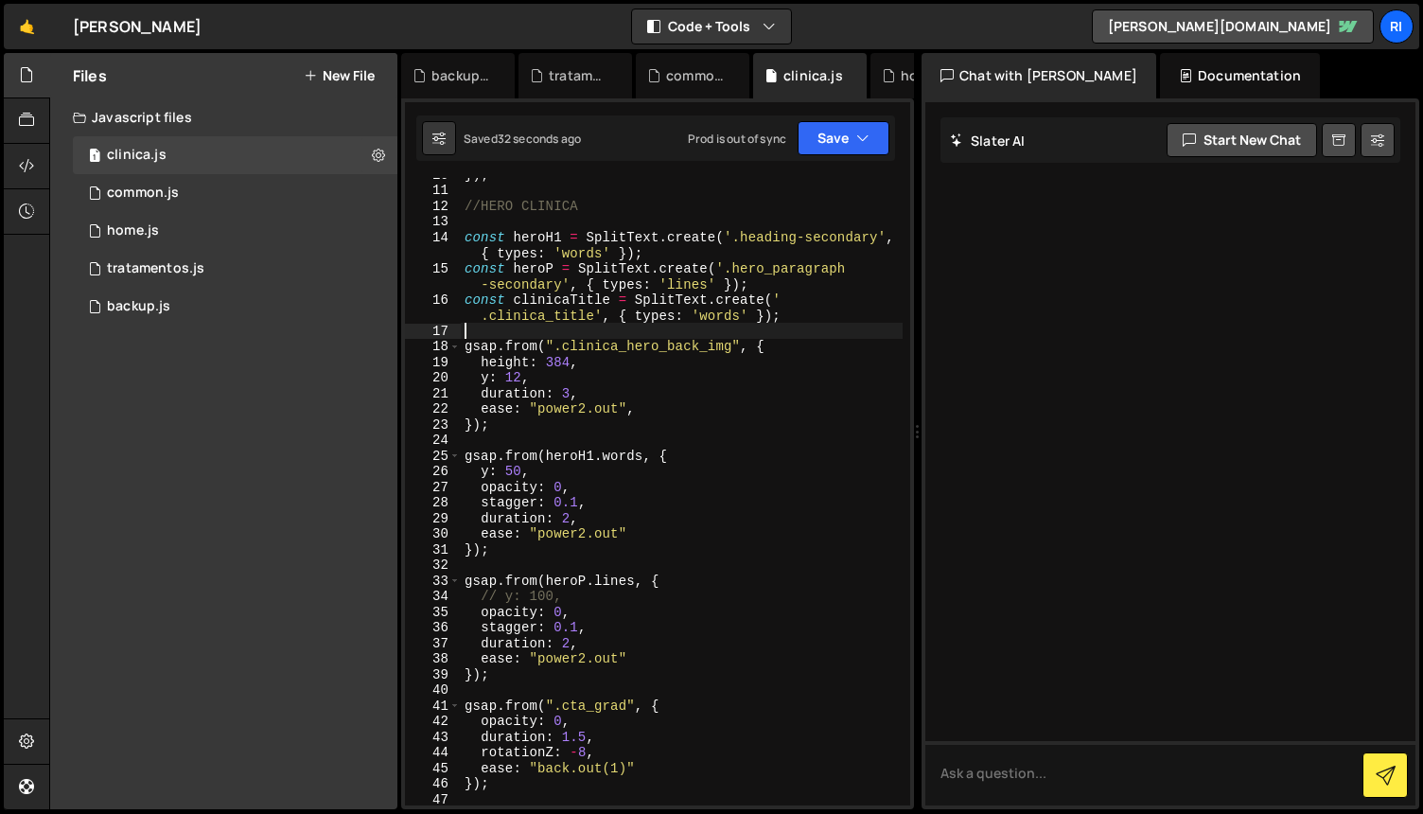
scroll to position [152, 0]
click at [569, 515] on div "}) ; //HERO CLINICA const heroH1 = SplitText . create ( '.heading-secondary' , …" at bounding box center [682, 495] width 442 height 659
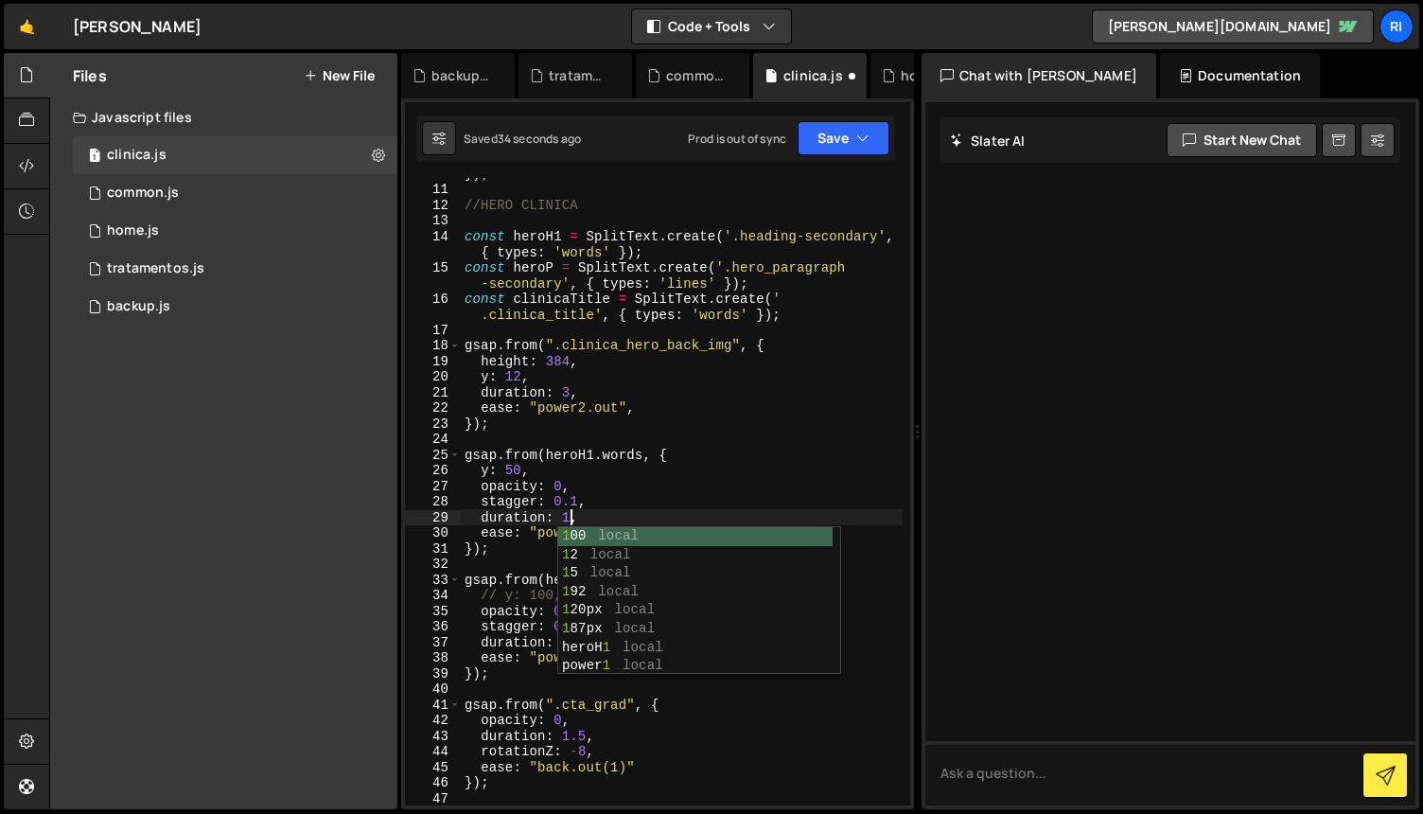
click at [746, 452] on div "}) ; //HERO CLINICA const heroH1 = SplitText . create ( '.heading-secondary' , …" at bounding box center [682, 495] width 442 height 659
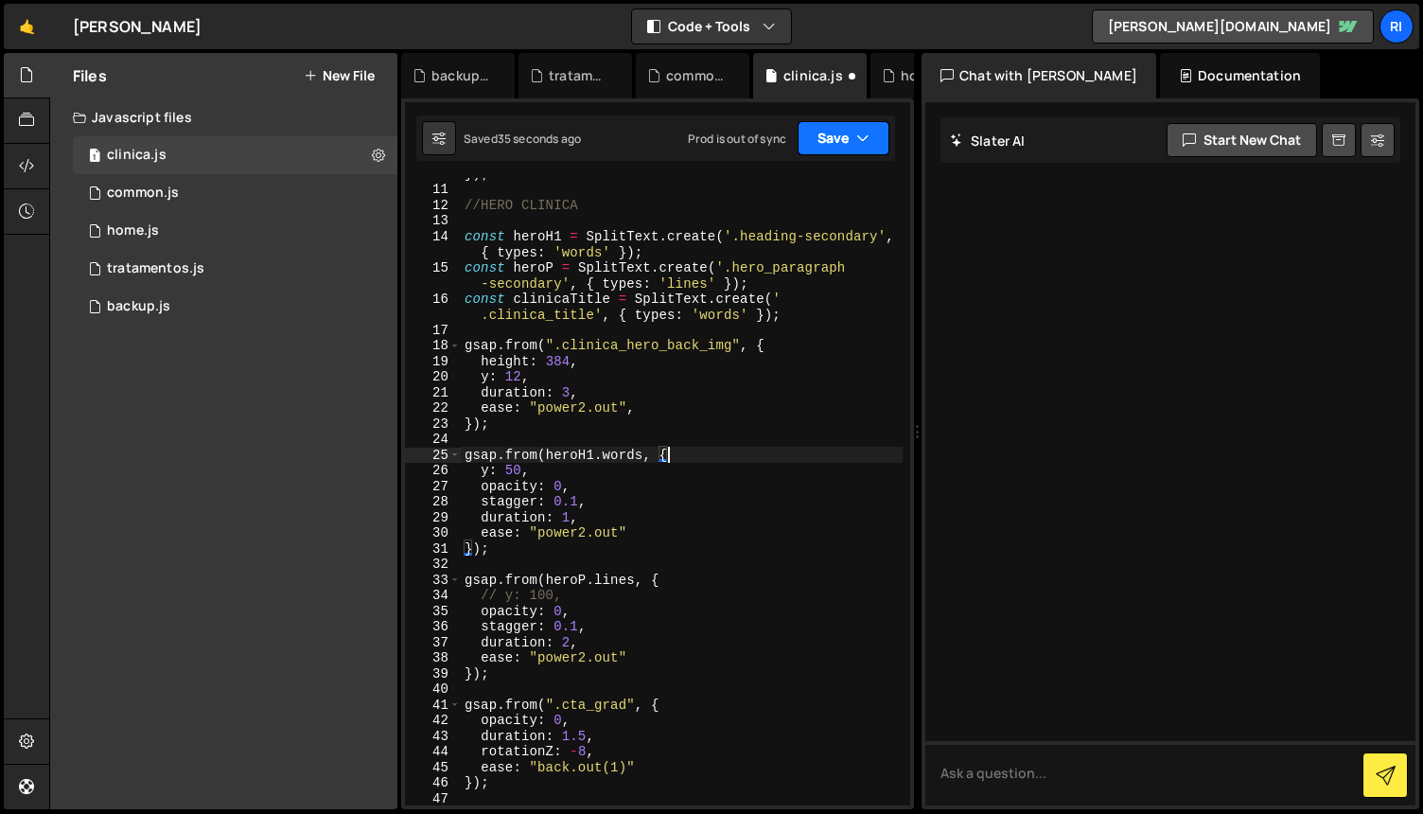
click at [825, 131] on button "Save" at bounding box center [844, 138] width 92 height 34
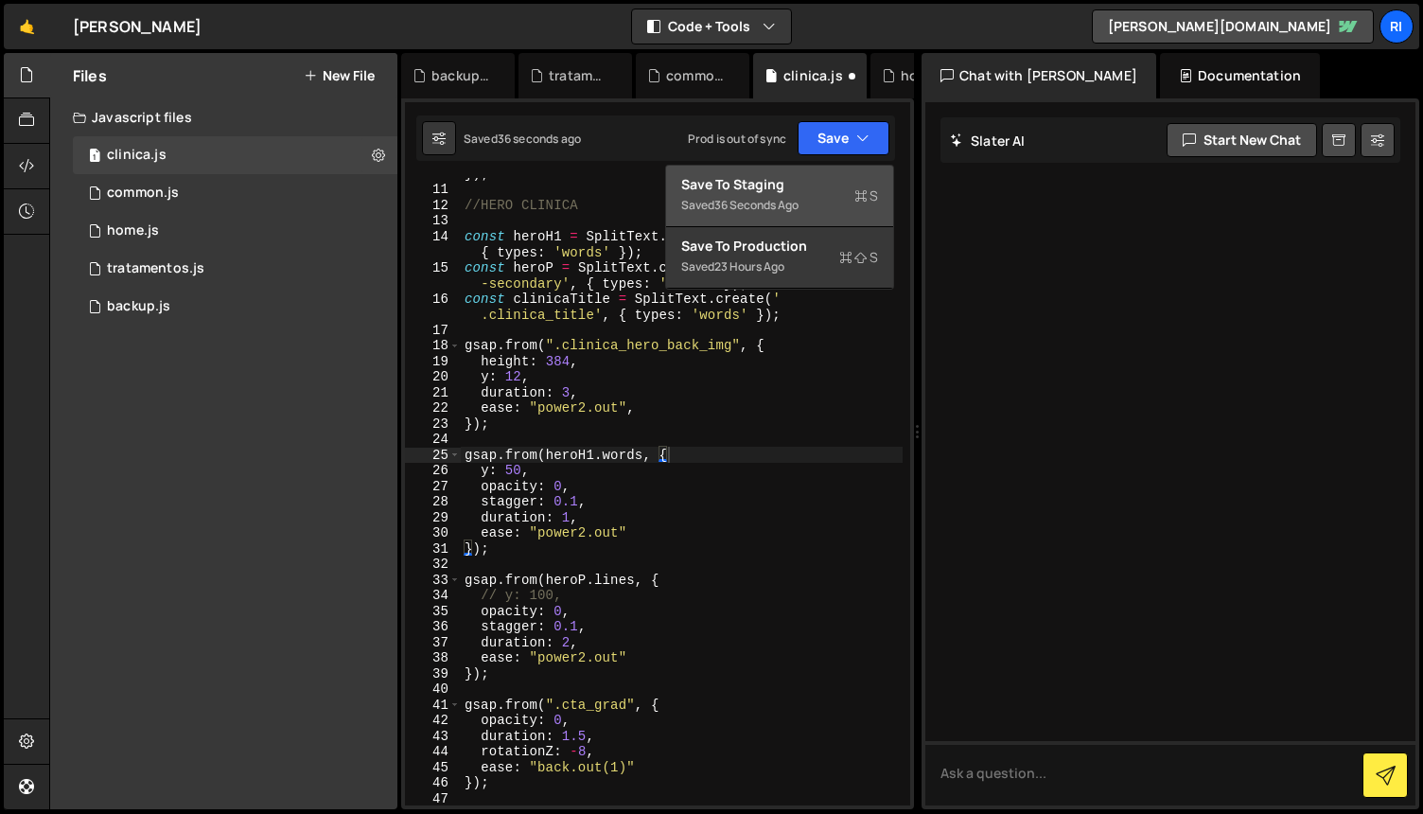
click at [812, 176] on div "Save to Staging S" at bounding box center [779, 184] width 197 height 19
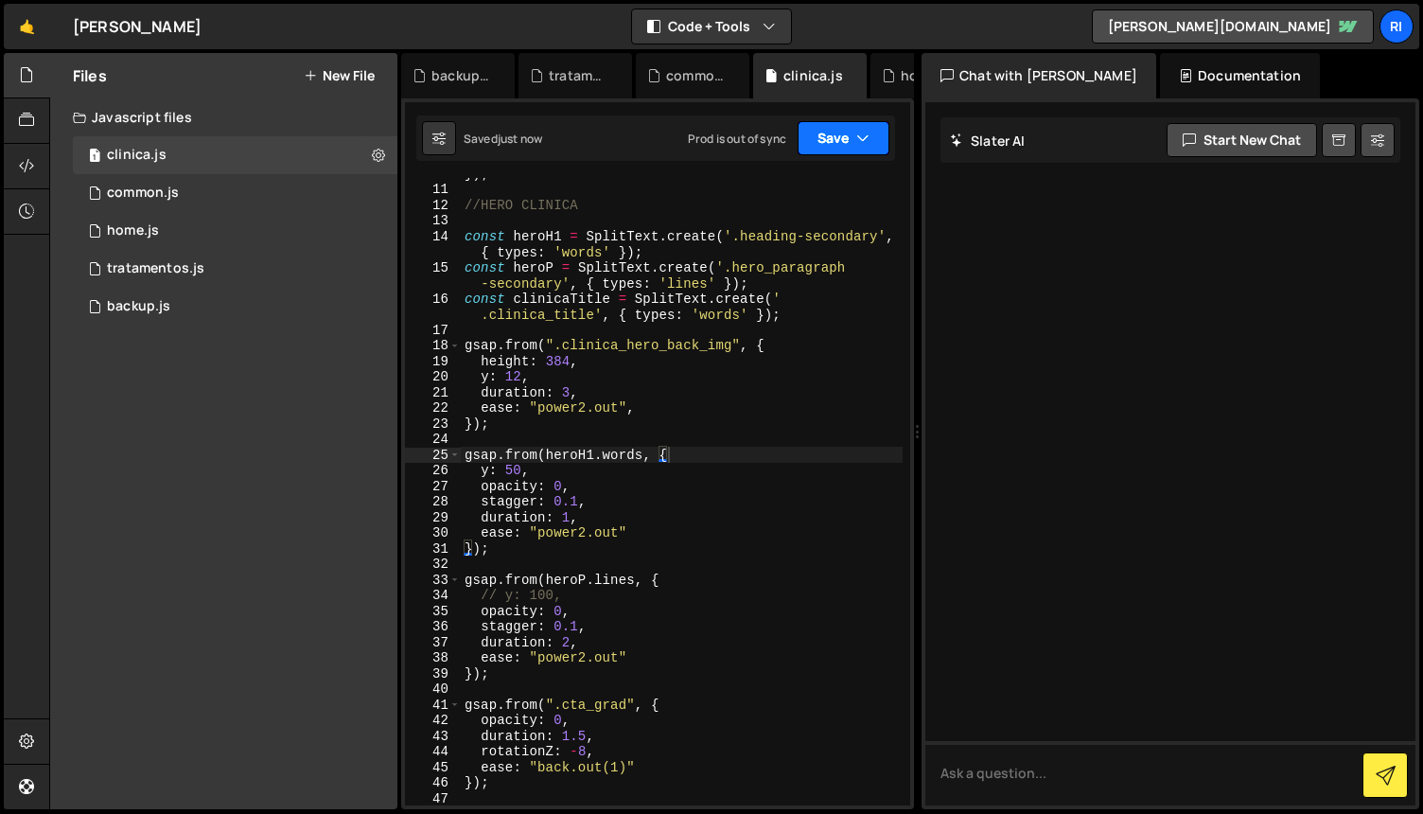
click at [827, 126] on button "Save" at bounding box center [844, 138] width 92 height 34
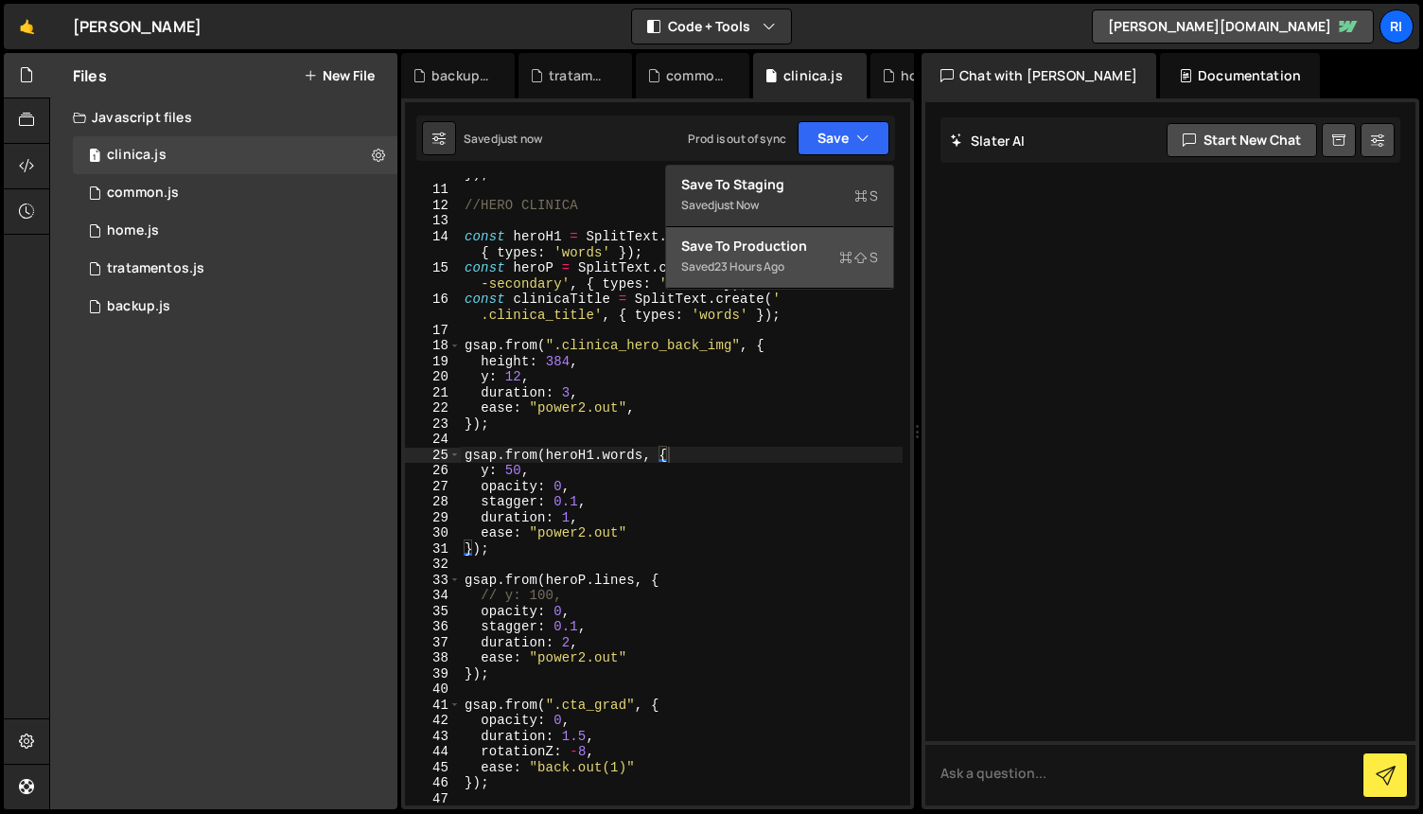
click at [776, 255] on div "Save to Production S" at bounding box center [779, 246] width 197 height 19
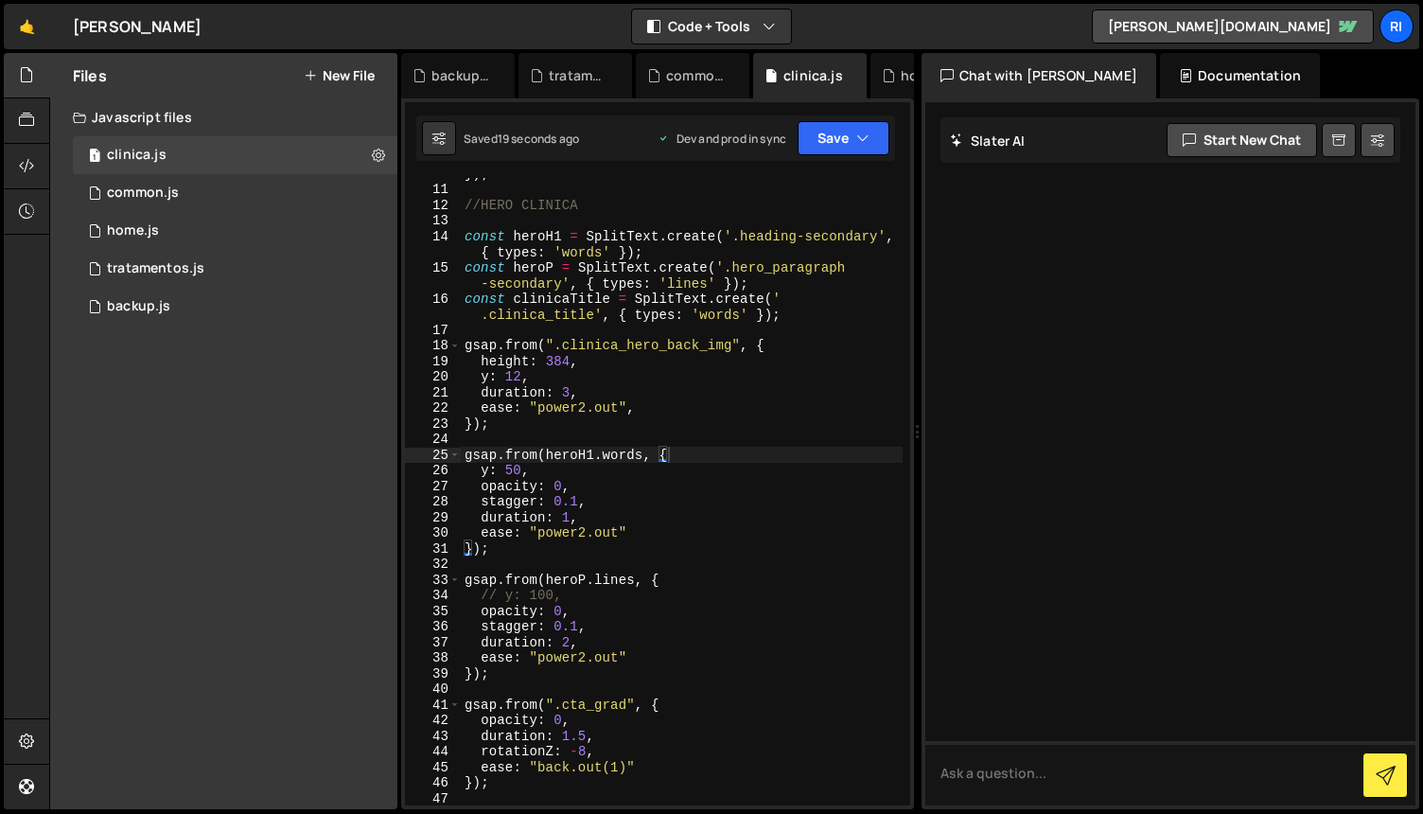
click at [699, 492] on div "}) ; //HERO CLINICA const heroH1 = SplitText . create ( '.heading-secondary' , …" at bounding box center [682, 495] width 442 height 659
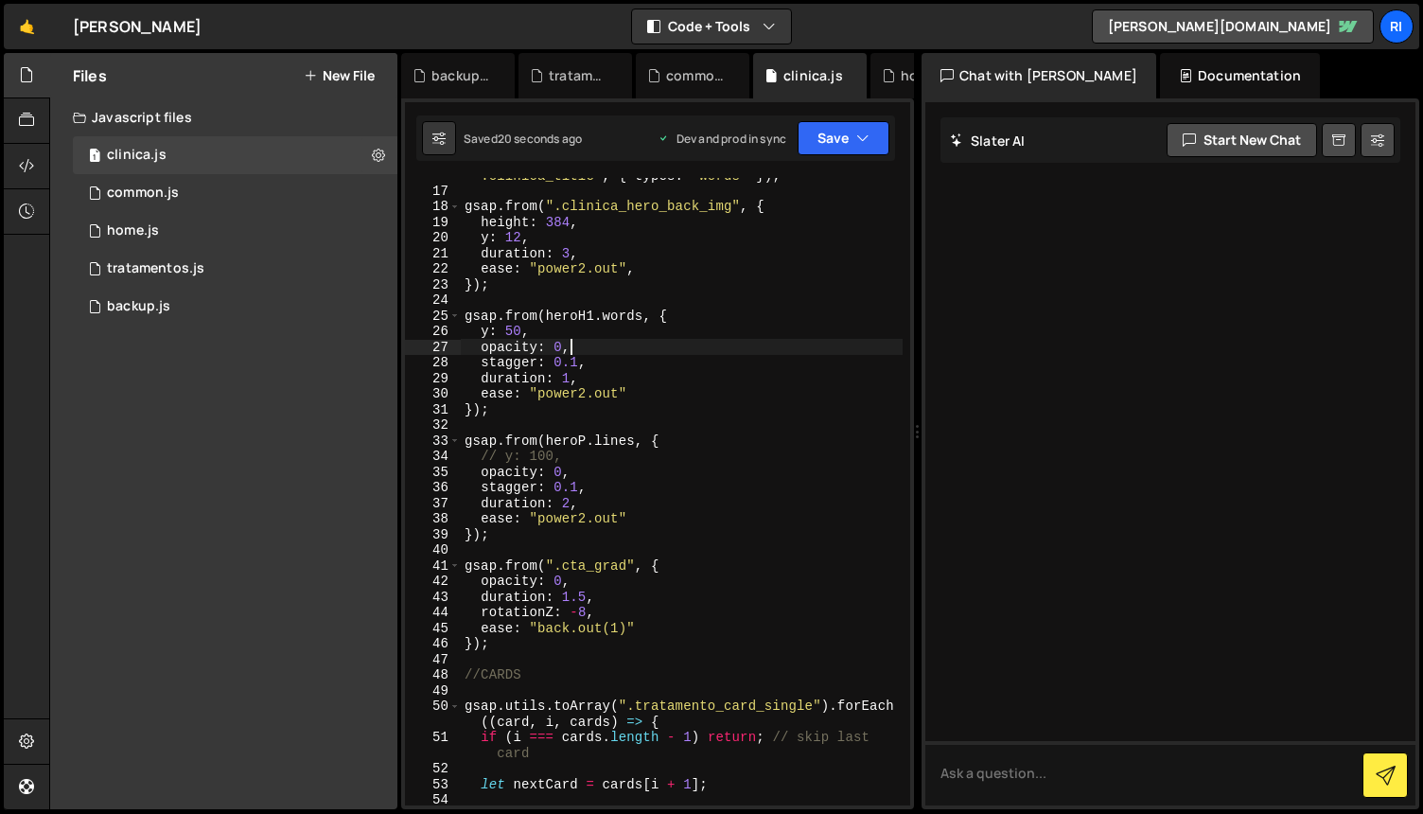
click at [689, 488] on div "const clinicaTitle = SplitText . create ( ' .clinica_title' , { types : 'words'…" at bounding box center [682, 488] width 442 height 675
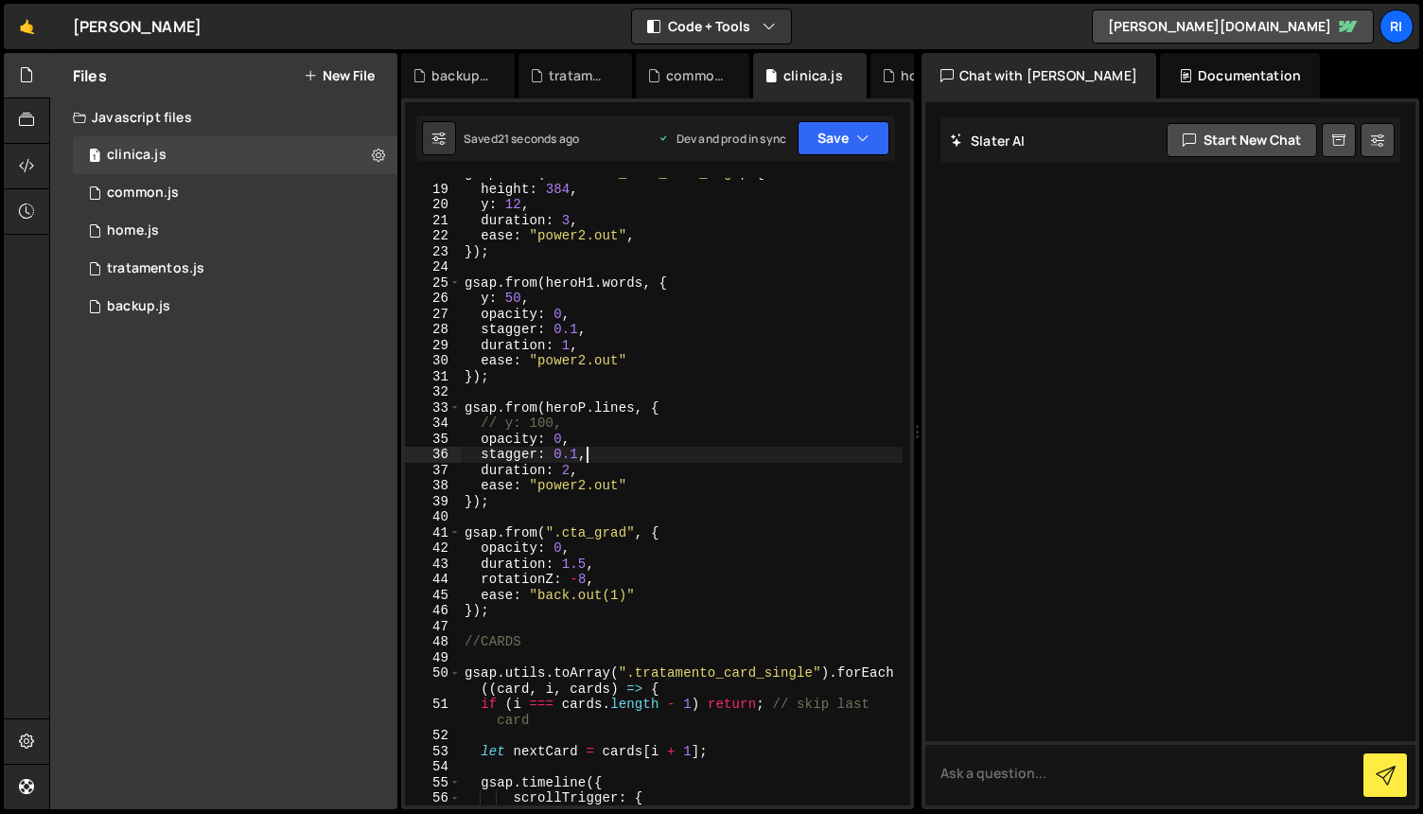
scroll to position [331, 0]
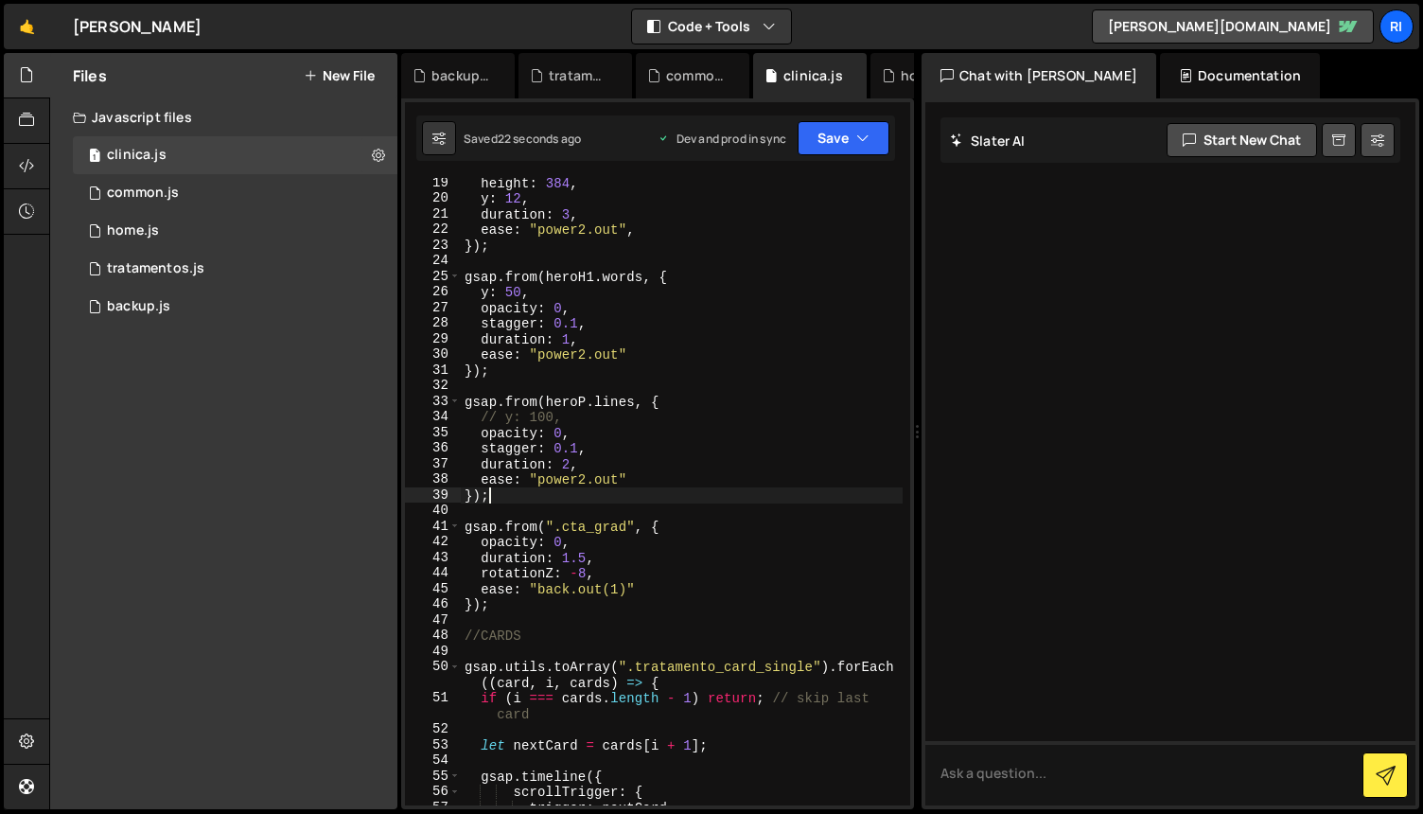
click at [714, 501] on div "height : 384 , y : 12 , duration : 3 , ease : "power2.out" , }) ; gsap . from (…" at bounding box center [682, 504] width 442 height 659
type textarea "});"
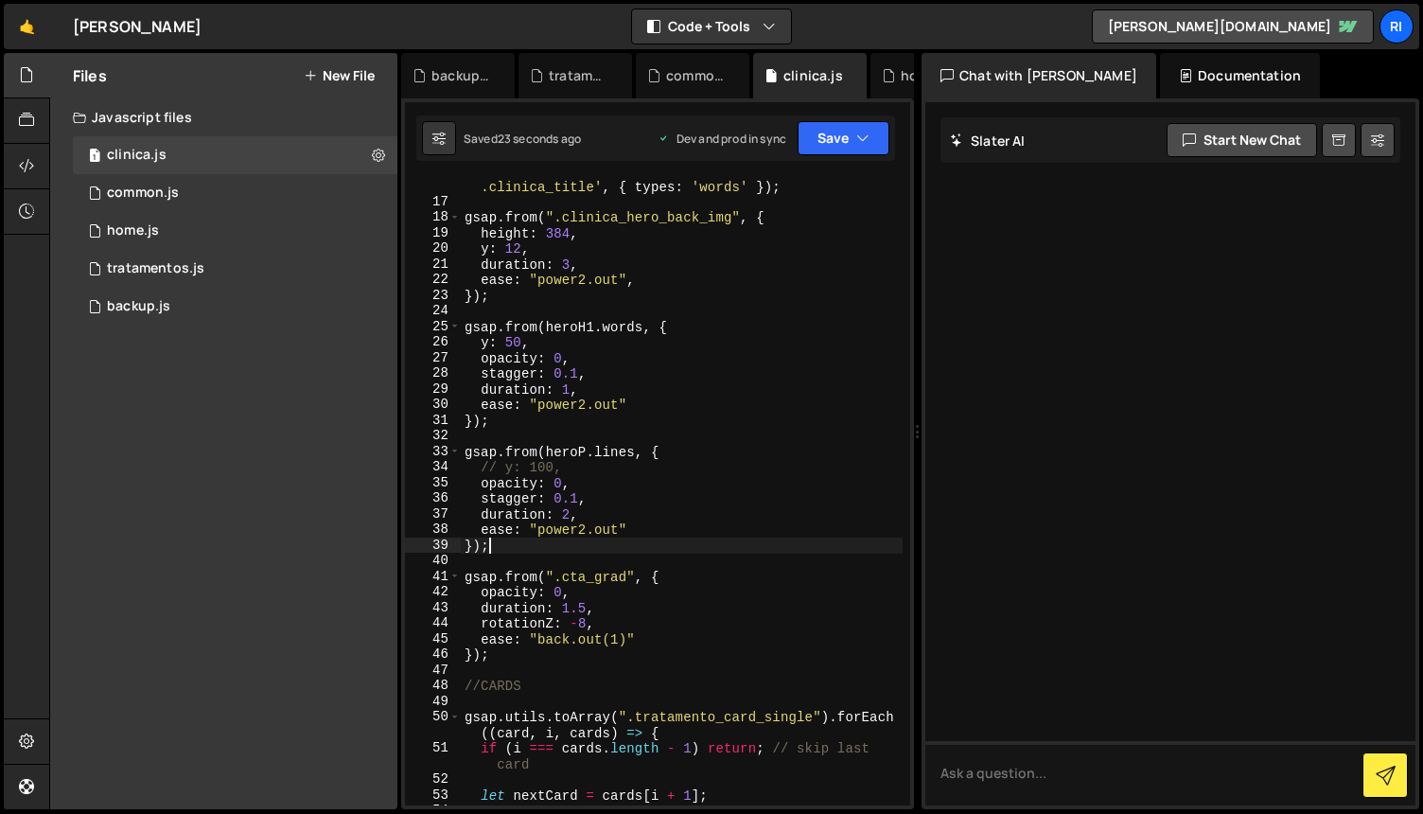
scroll to position [280, 0]
click at [245, 197] on div "1 common.js 0" at bounding box center [235, 193] width 325 height 38
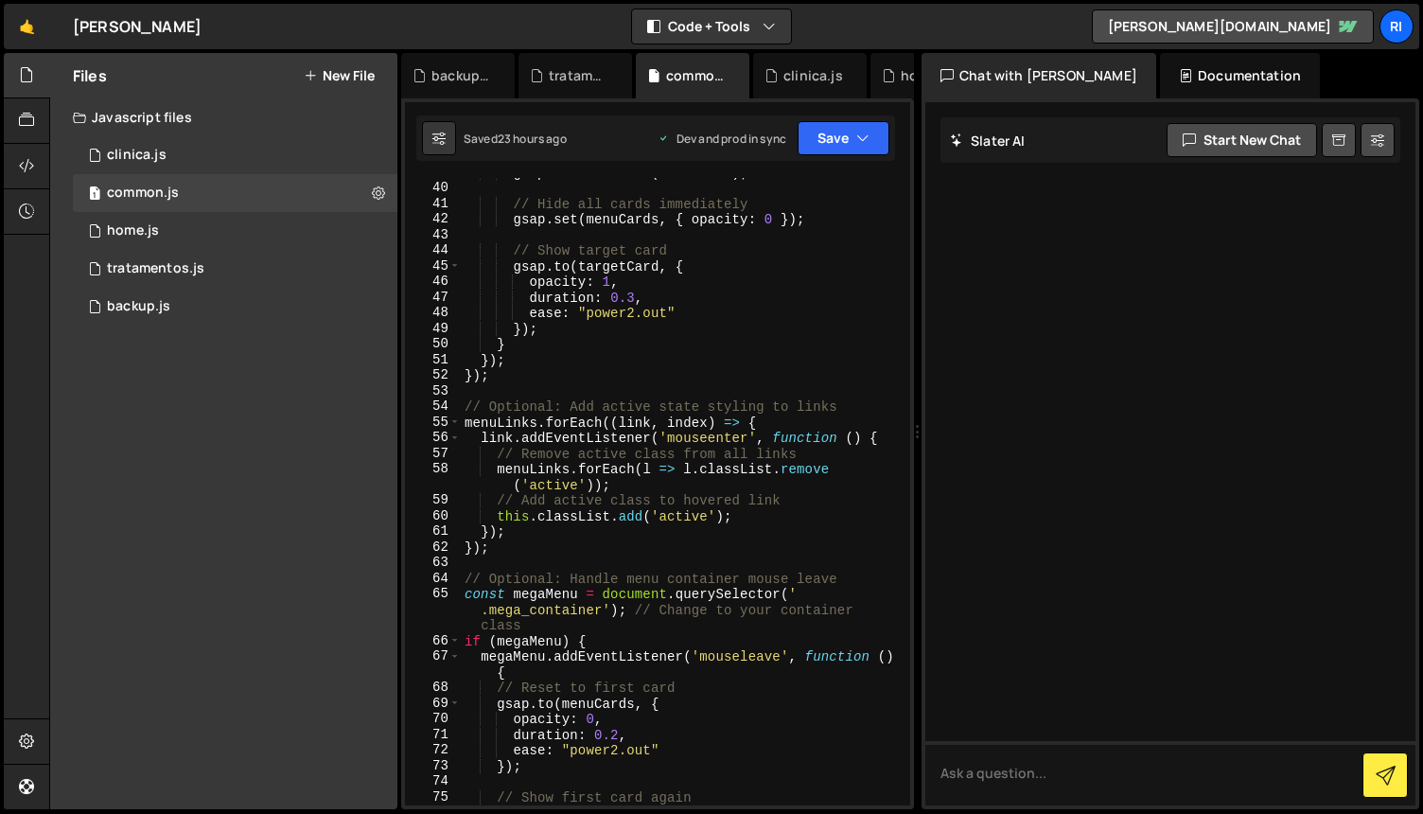
scroll to position [826, 0]
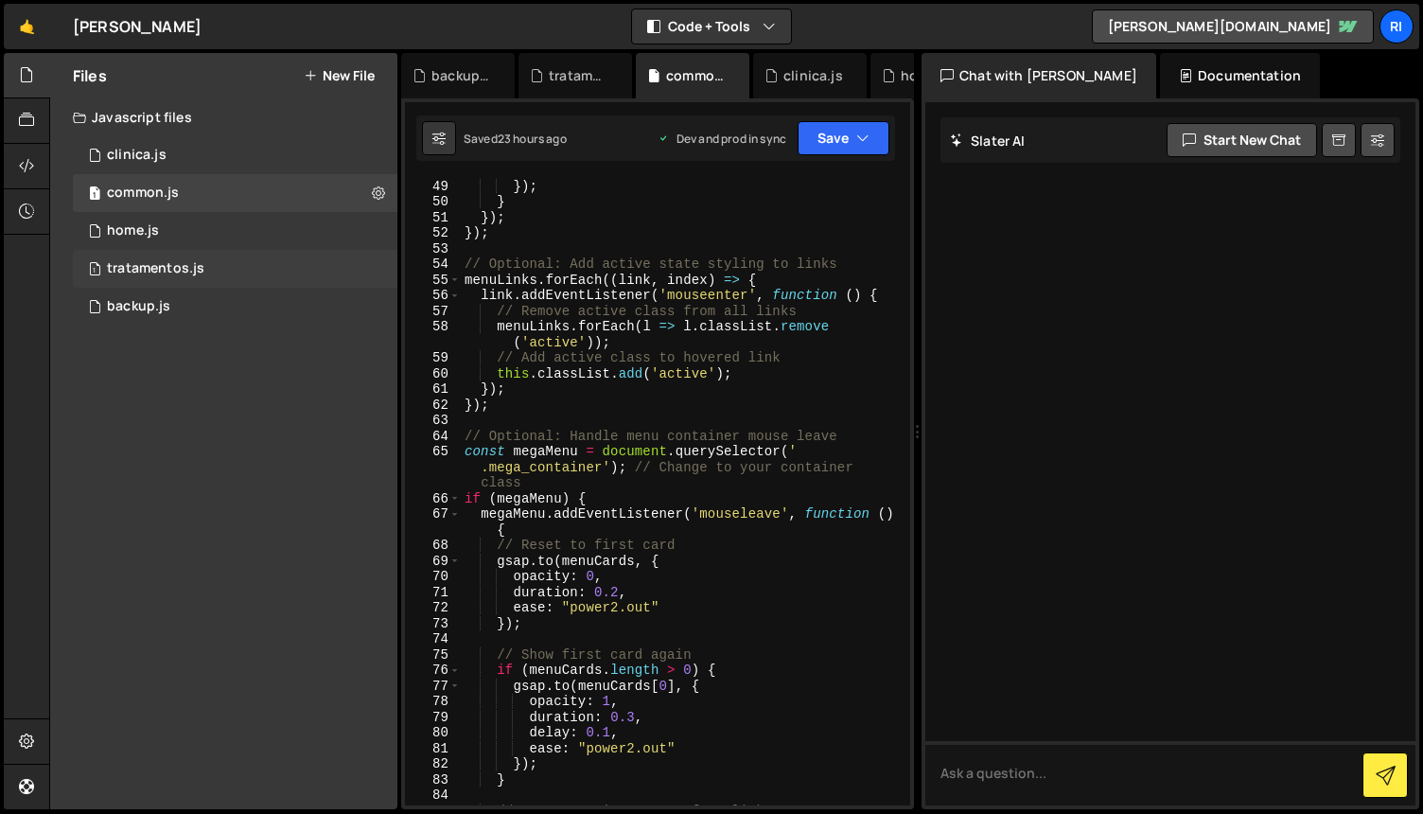
click at [196, 270] on div "tratamentos.js" at bounding box center [155, 268] width 97 height 17
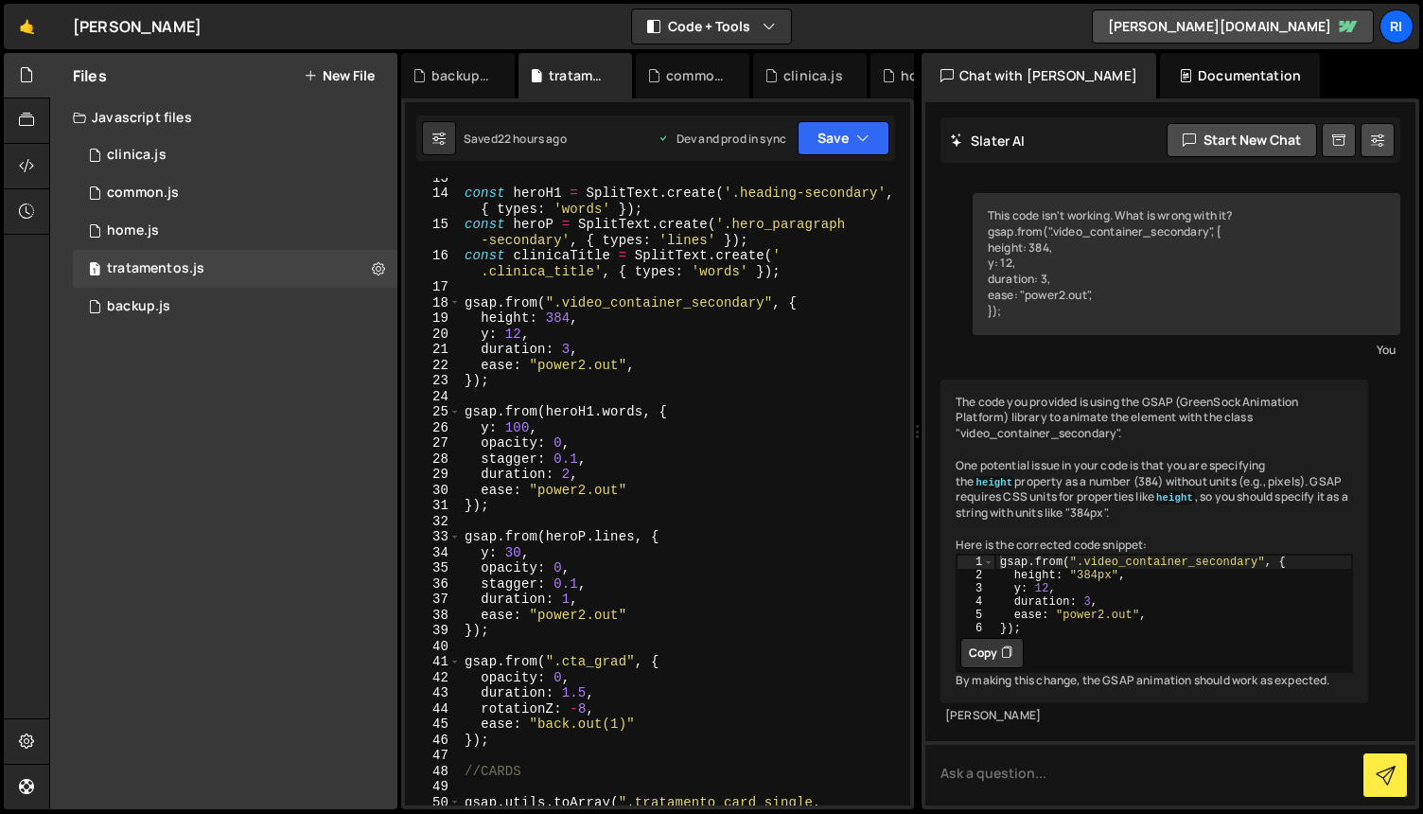
scroll to position [223, 0]
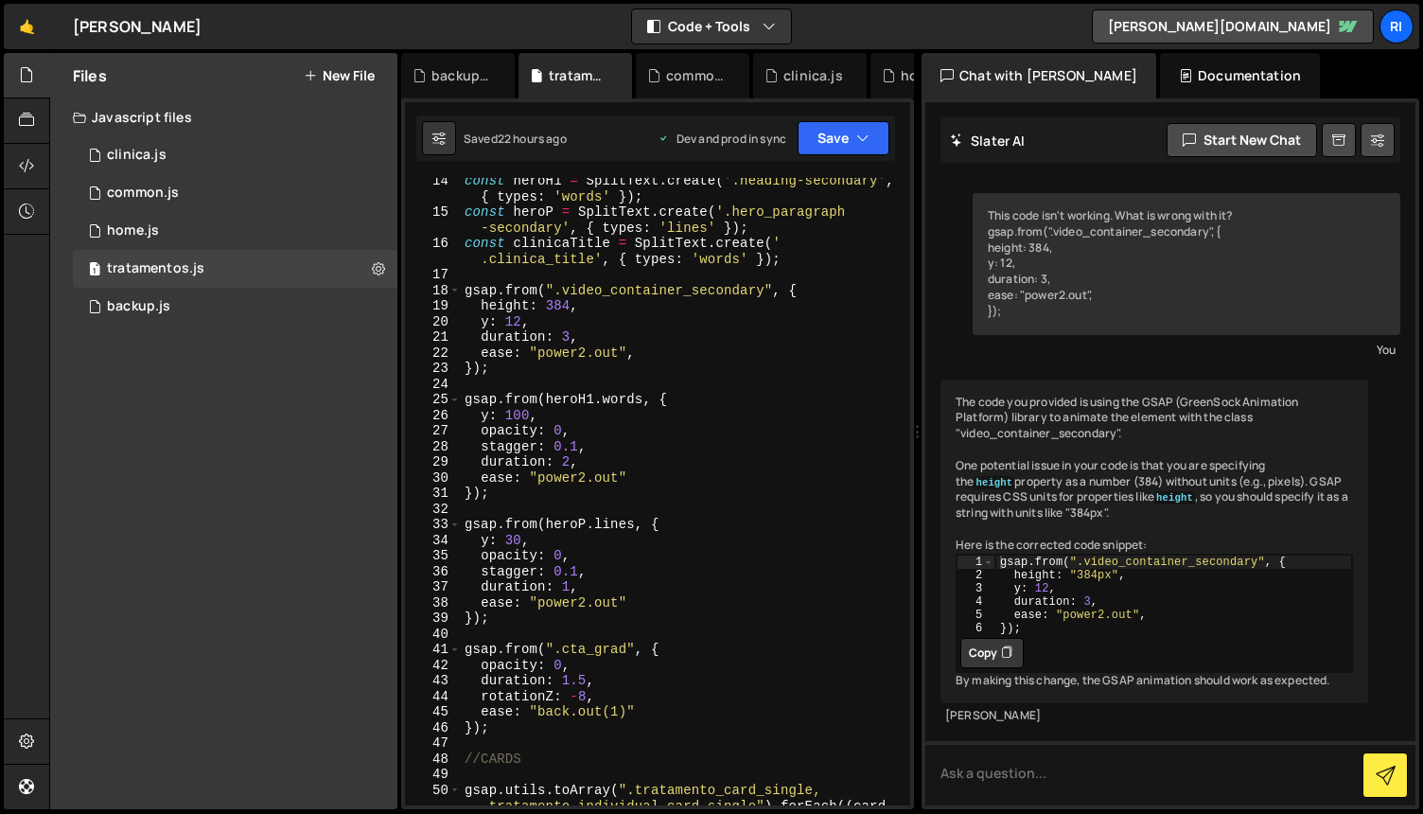
drag, startPoint x: 519, startPoint y: 416, endPoint x: 587, endPoint y: 420, distance: 68.2
click at [519, 416] on div "const heroH1 = SplitText . create ( '.heading-secondary' , { types : 'words' })…" at bounding box center [682, 526] width 442 height 706
click at [655, 447] on div "const heroH1 = SplitText . create ( '.heading-secondary' , { types : 'words' })…" at bounding box center [682, 525] width 442 height 706
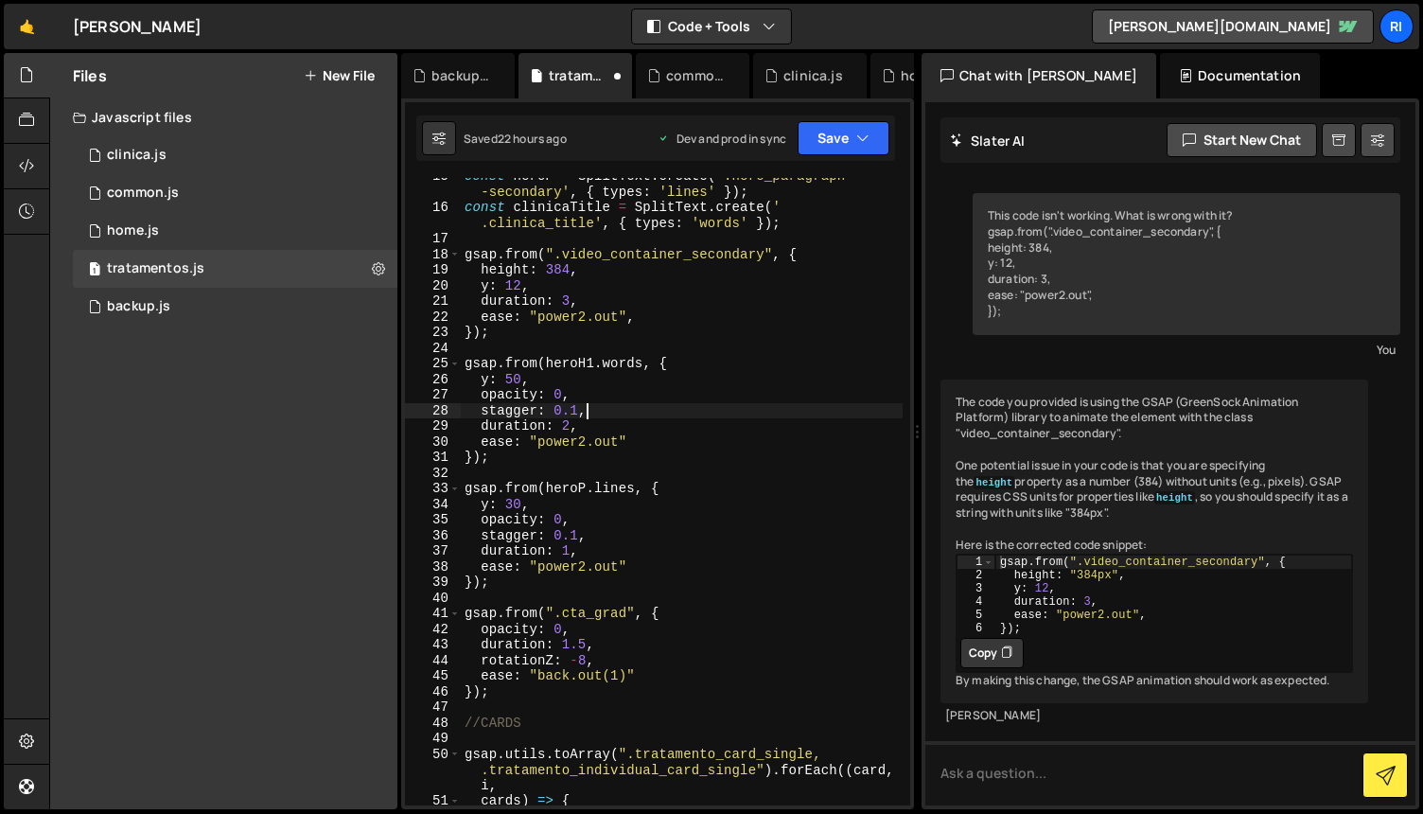
click at [570, 428] on div "const heroP = SplitText . create ( '.hero_paragraph -secondary' , { types : 'li…" at bounding box center [682, 513] width 442 height 690
click at [778, 379] on div "const heroP = SplitText . create ( '.hero_paragraph -secondary' , { types : 'li…" at bounding box center [682, 513] width 442 height 690
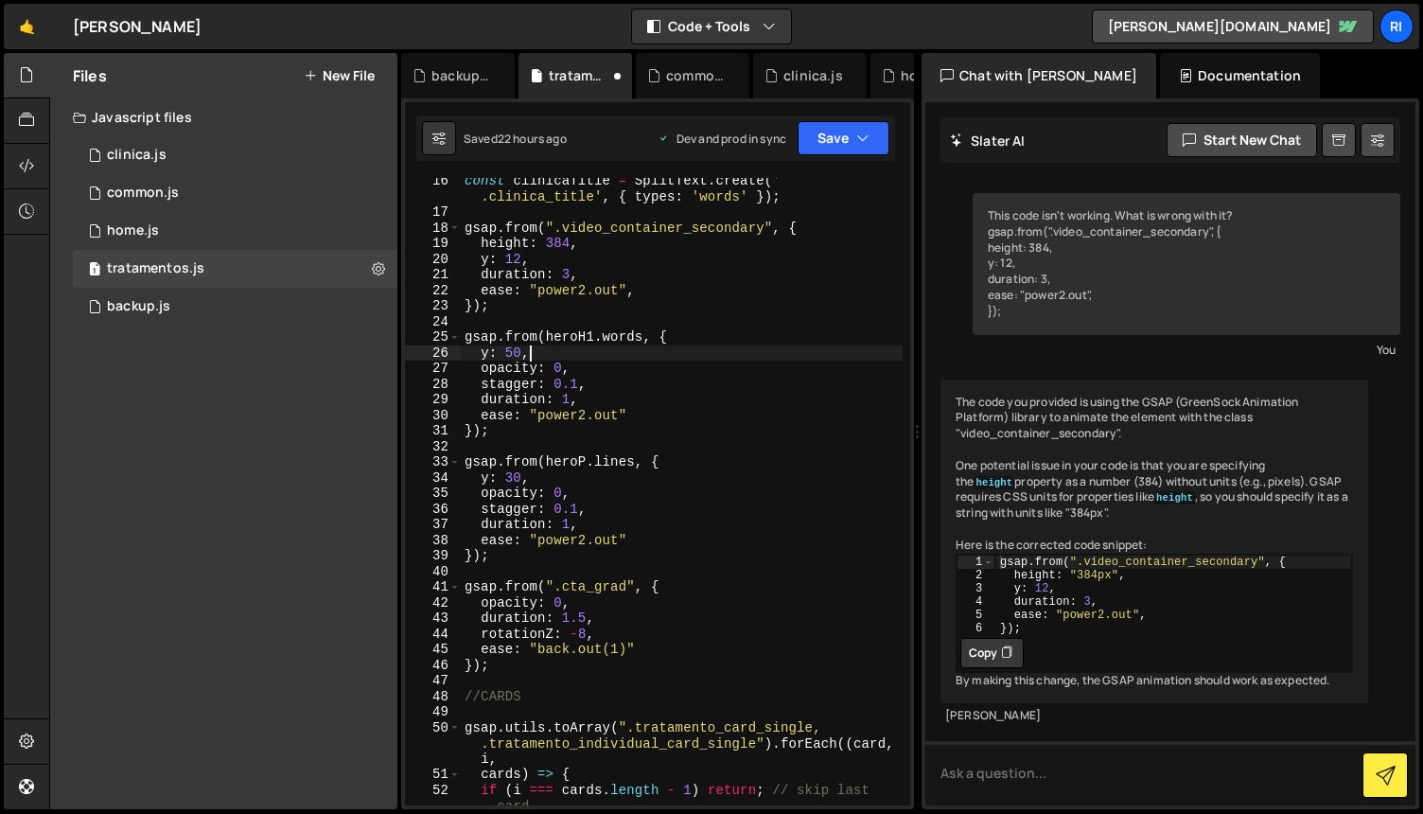
scroll to position [278, 0]
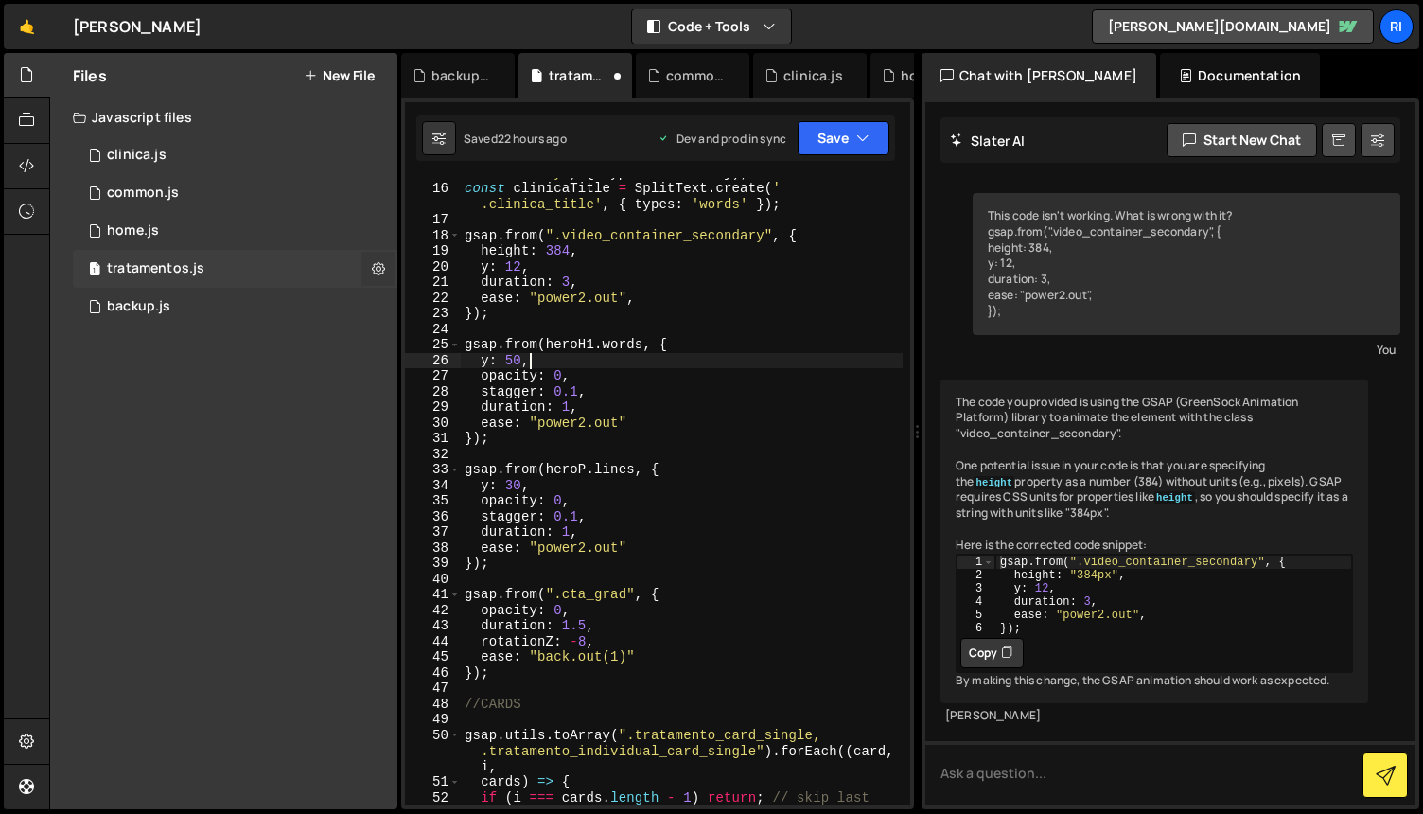
type textarea "y: 50,"
click at [379, 264] on icon at bounding box center [378, 268] width 13 height 18
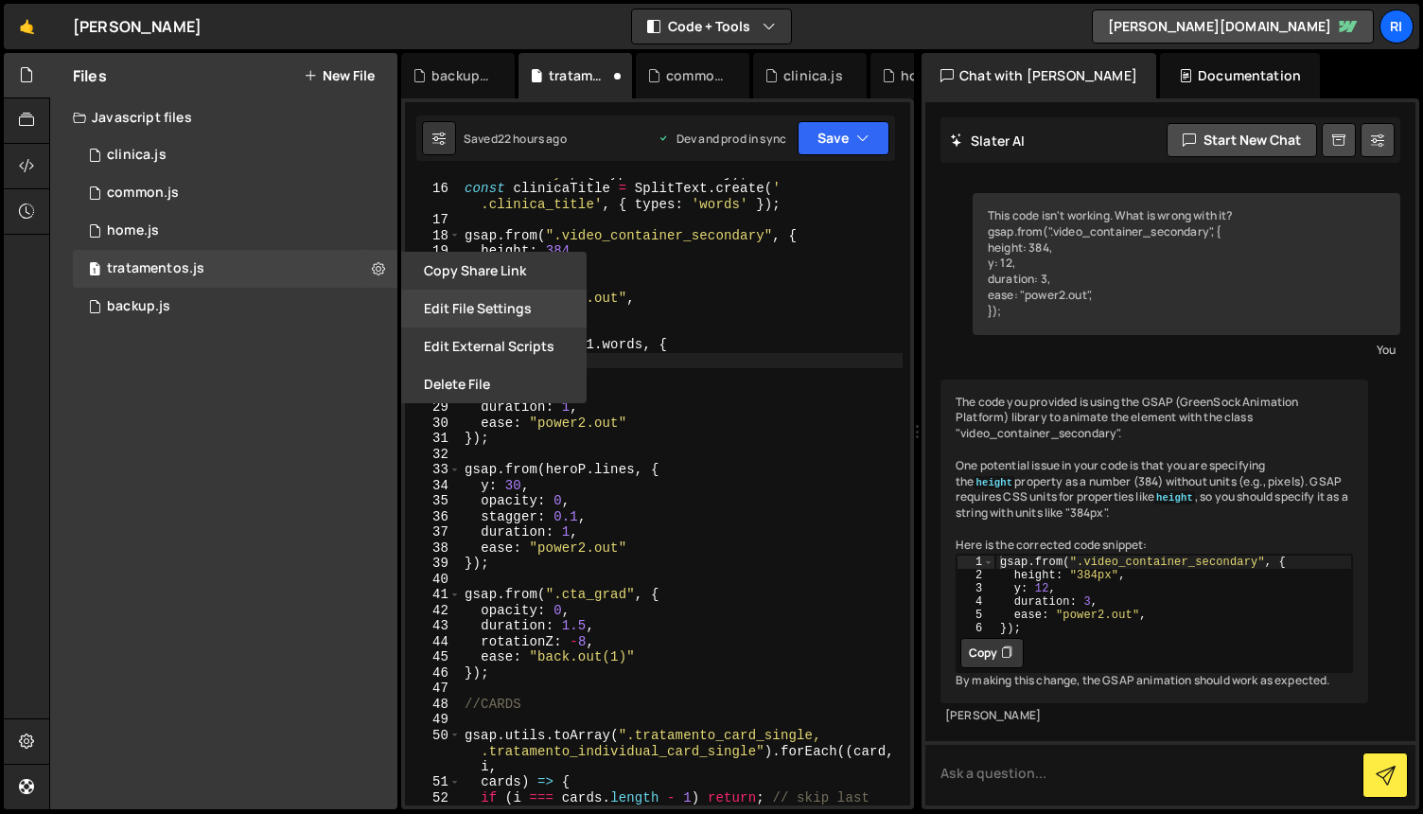
click at [508, 303] on button "Edit File Settings" at bounding box center [493, 309] width 185 height 38
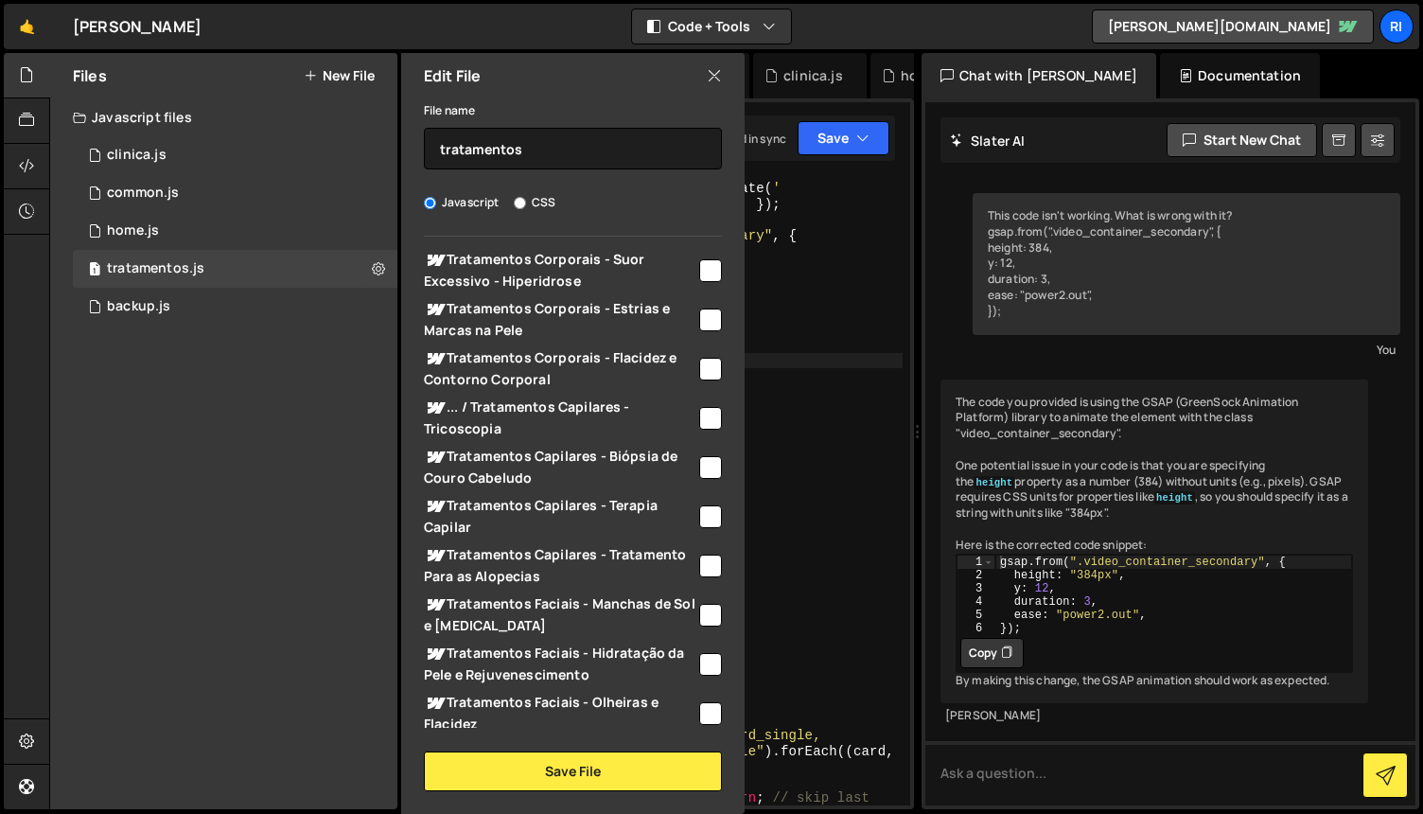
scroll to position [0, 0]
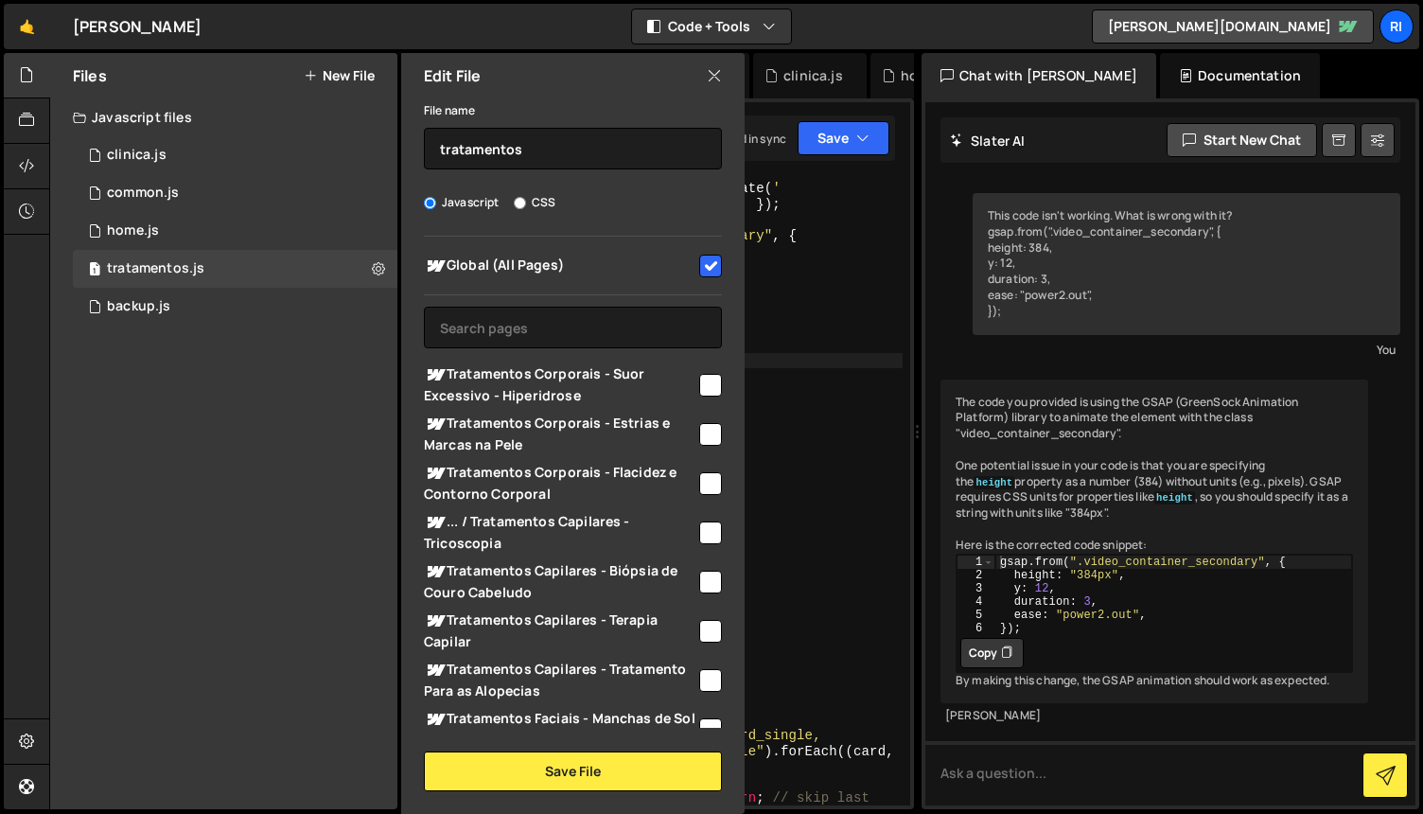
click at [700, 273] on input "checkbox" at bounding box center [710, 266] width 23 height 23
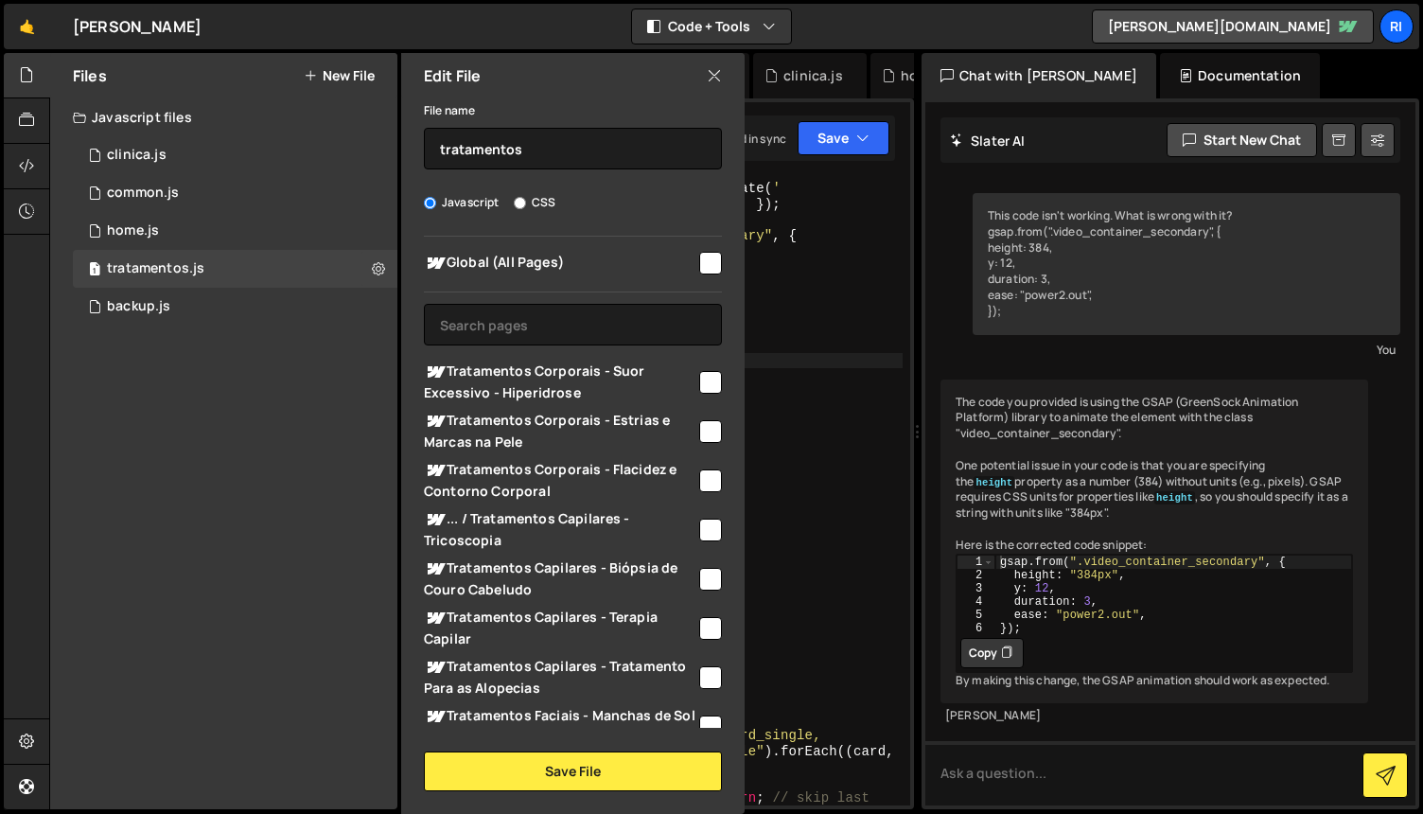
click at [710, 261] on input "checkbox" at bounding box center [710, 263] width 23 height 23
checkbox input "true"
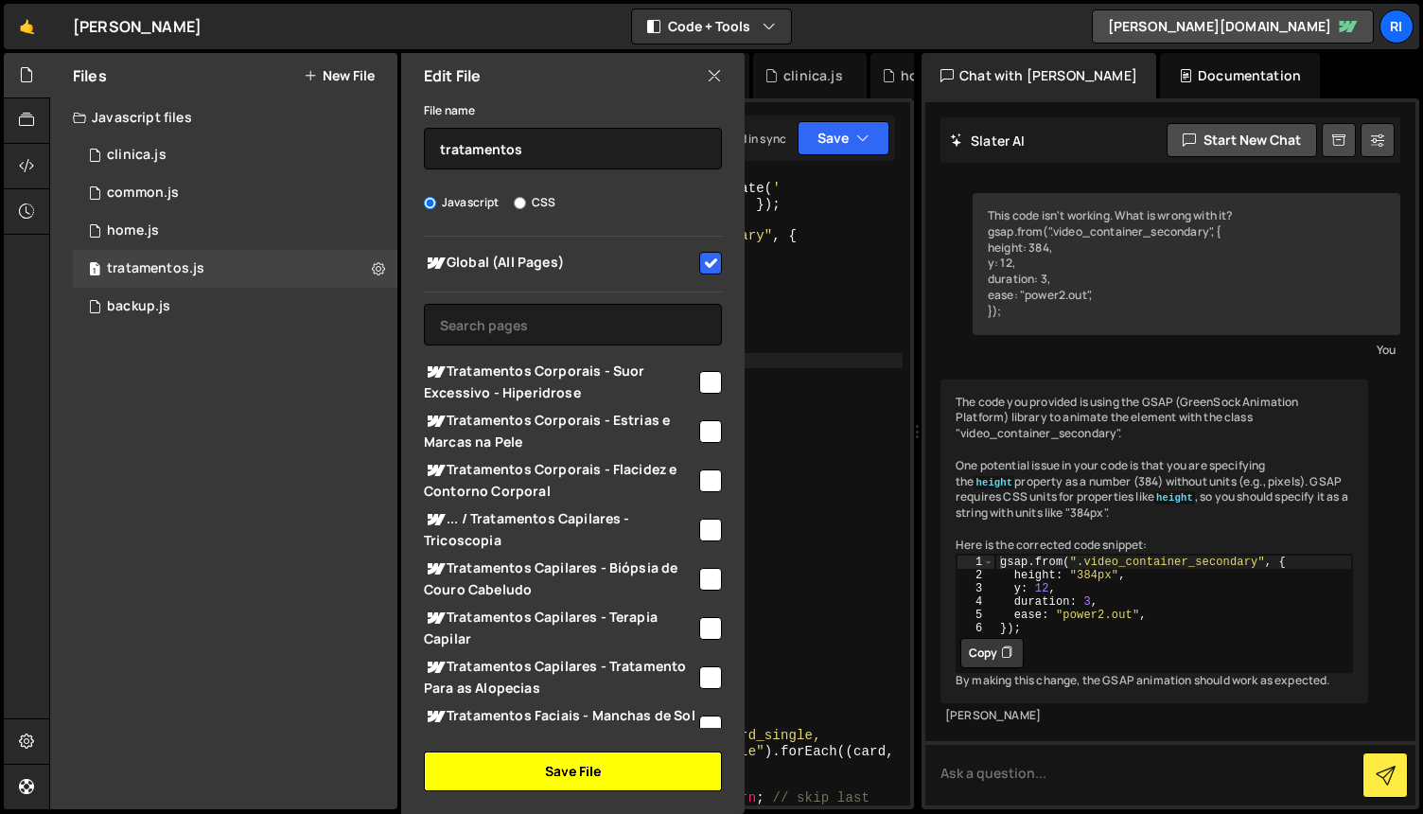
click at [608, 781] on button "Save File" at bounding box center [573, 771] width 298 height 40
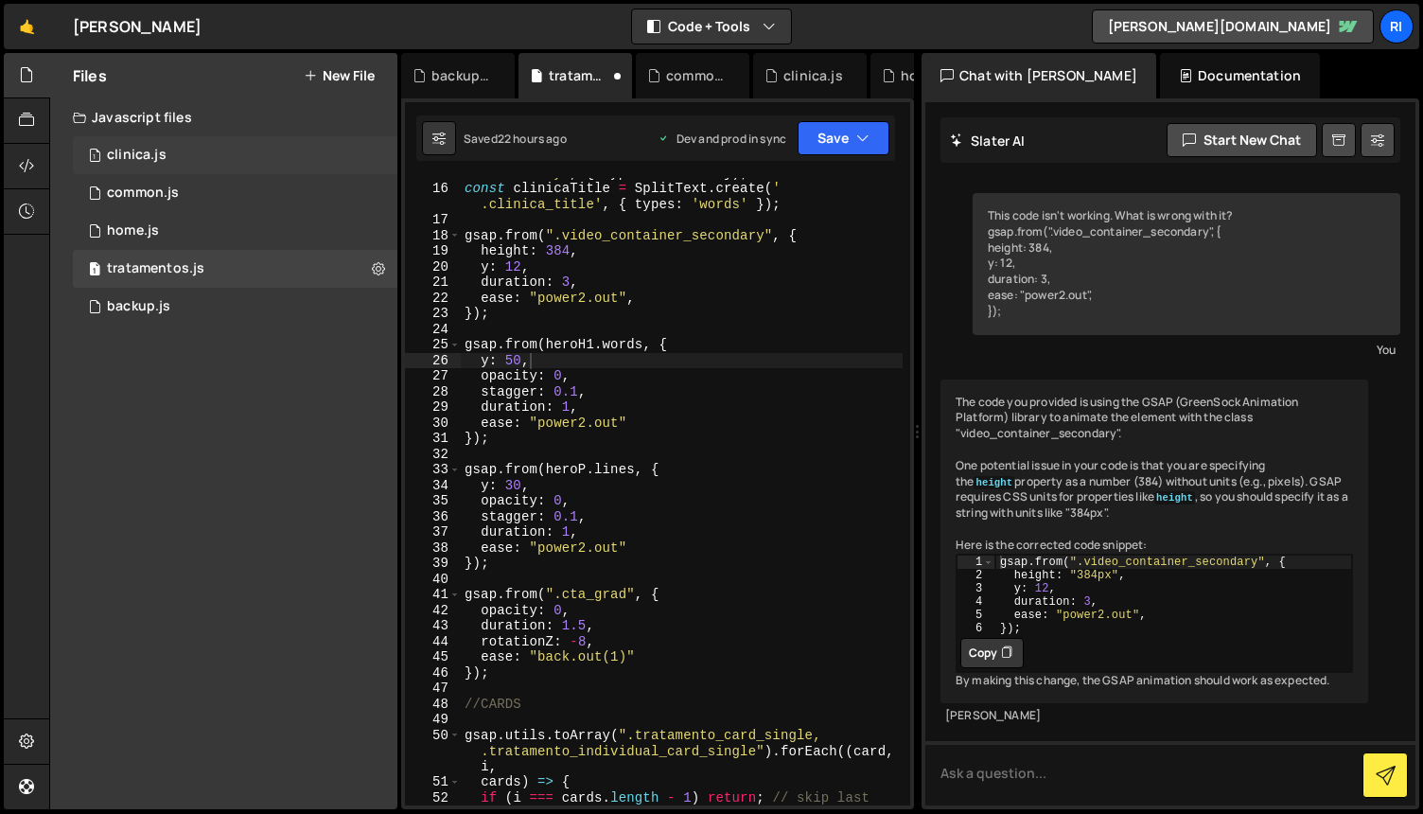
click at [185, 160] on div "1 clinica.js 0" at bounding box center [235, 155] width 325 height 38
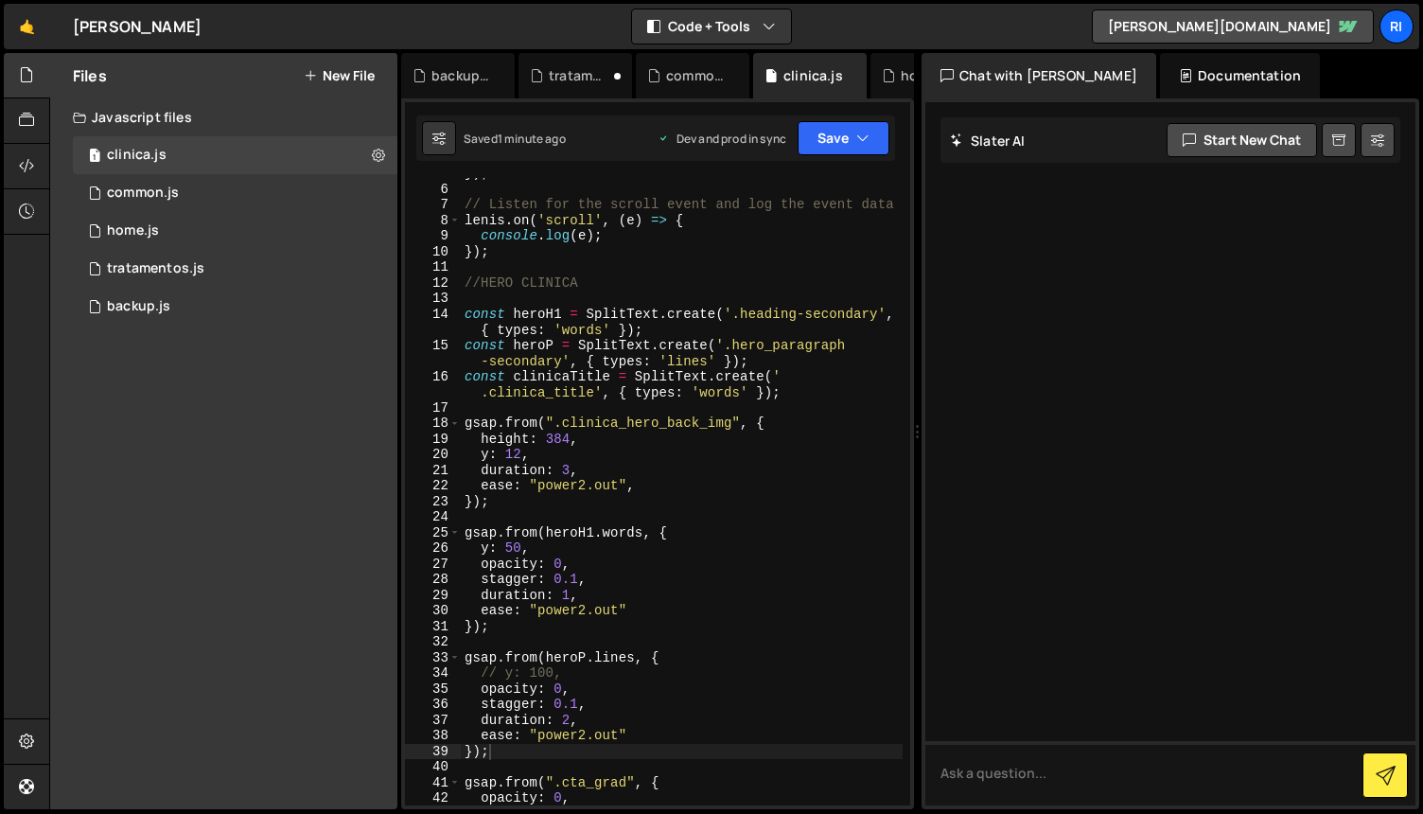
scroll to position [62, 0]
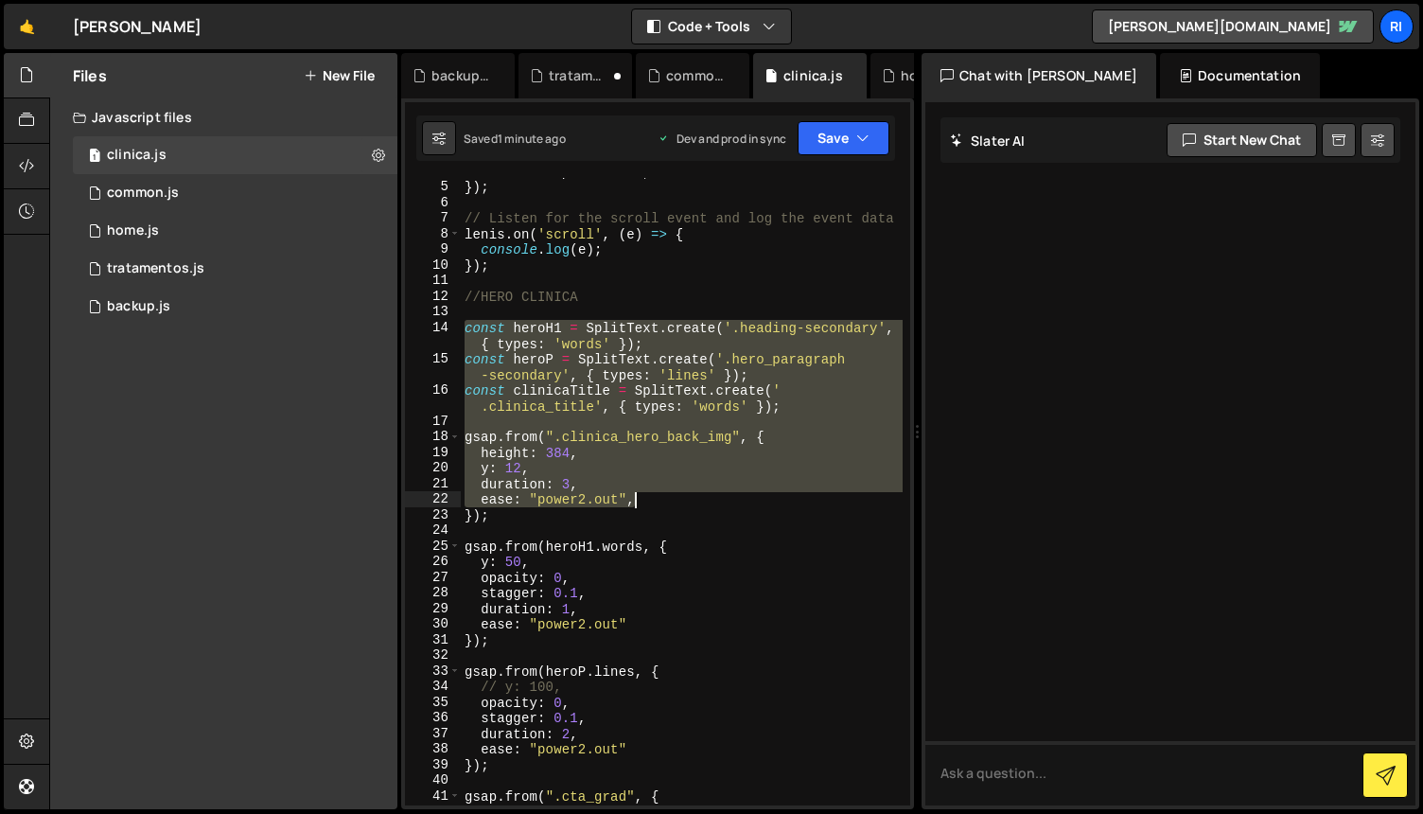
drag, startPoint x: 463, startPoint y: 329, endPoint x: 732, endPoint y: 506, distance: 322.6
click at [732, 506] on div "wheelMultiplier : 0.7 , }) ; // Listen for the scroll event and log the event d…" at bounding box center [682, 493] width 442 height 659
click at [731, 538] on div "wheelMultiplier : 0.7 , }) ; // Listen for the scroll event and log the event d…" at bounding box center [682, 493] width 442 height 659
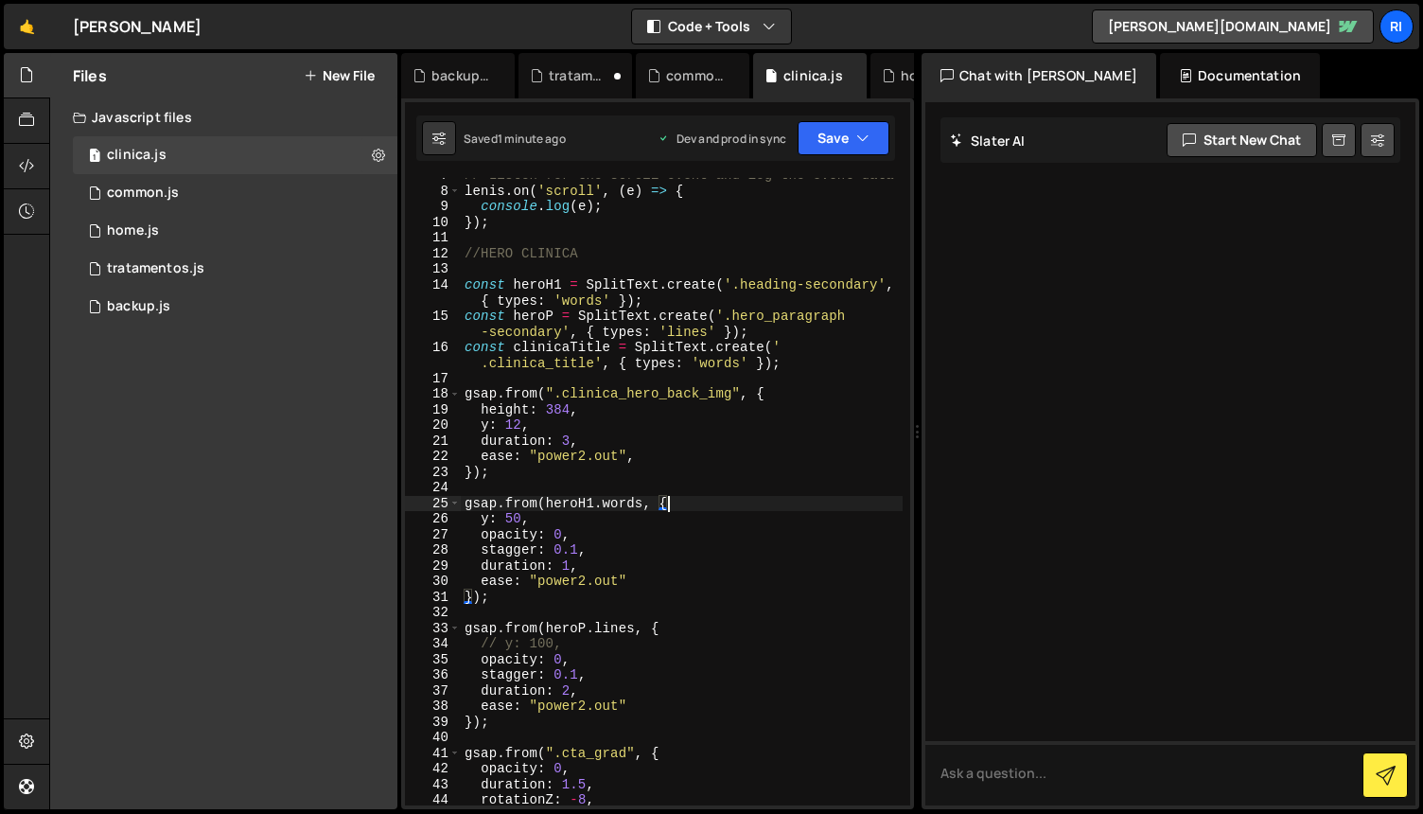
scroll to position [98, 0]
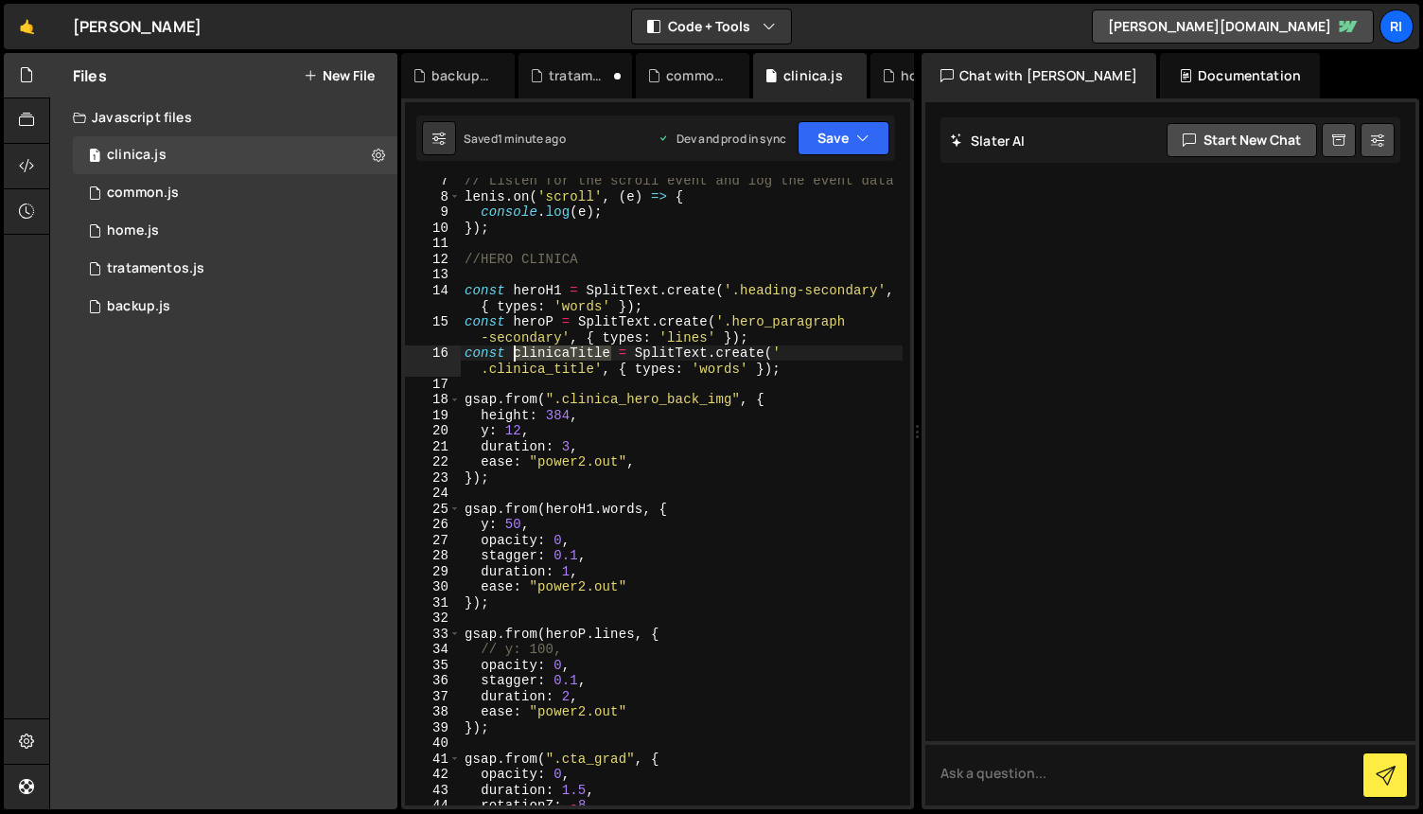
drag, startPoint x: 609, startPoint y: 351, endPoint x: 516, endPoint y: 352, distance: 93.7
click at [516, 352] on div "// Listen for the scroll event and log the event data [PERSON_NAME] . on ( 'scr…" at bounding box center [682, 502] width 442 height 659
click at [568, 502] on div "// Listen for the scroll event and log the event data [PERSON_NAME] . on ( 'scr…" at bounding box center [682, 502] width 442 height 659
drag, startPoint x: 543, startPoint y: 507, endPoint x: 591, endPoint y: 503, distance: 47.5
click at [591, 503] on div "// Listen for the scroll event and log the event data [PERSON_NAME] . on ( 'scr…" at bounding box center [682, 502] width 442 height 659
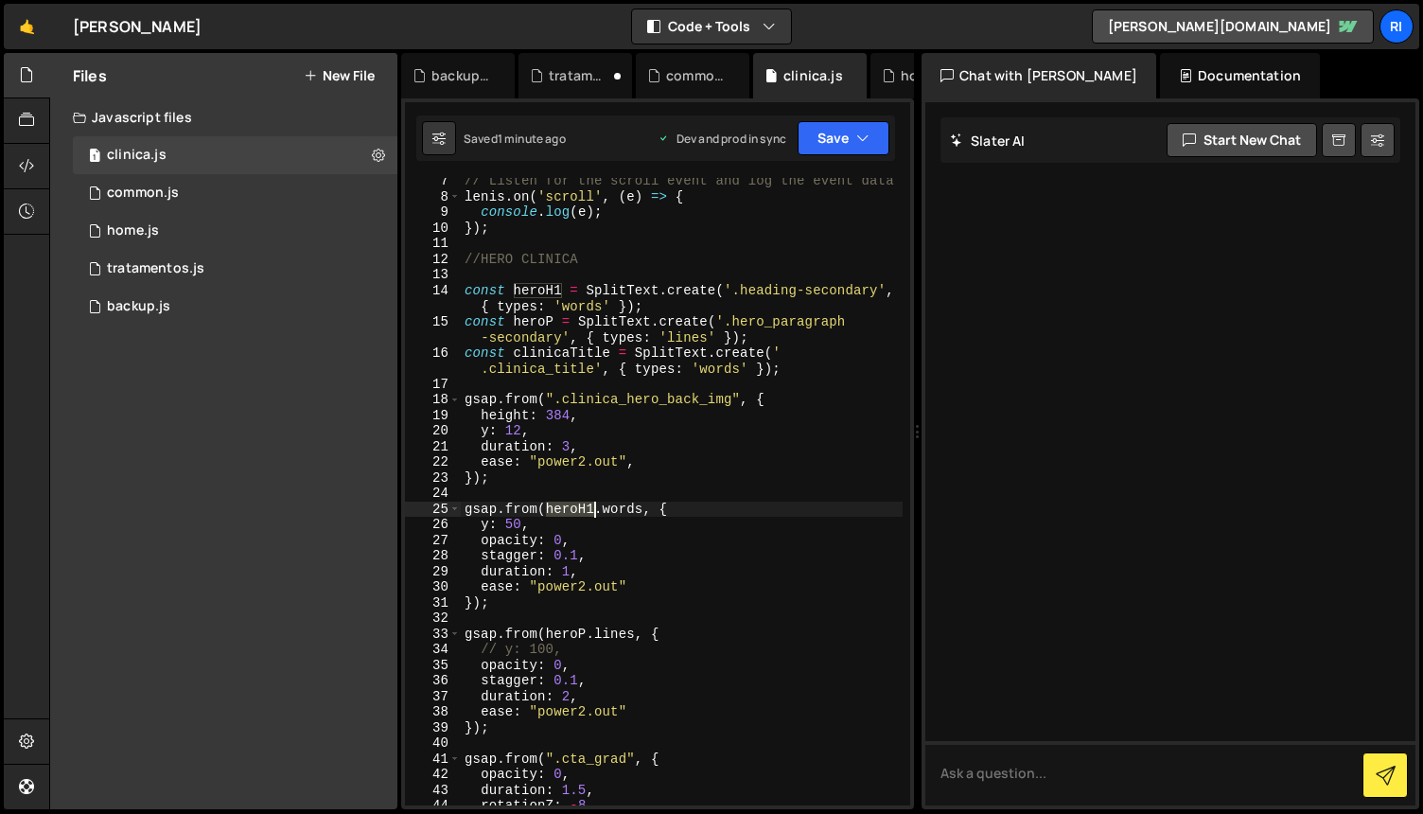
paste textarea "clinicaTitle"
click at [706, 560] on div "// Listen for the scroll event and log the event data [PERSON_NAME] . on ( 'scr…" at bounding box center [682, 502] width 442 height 659
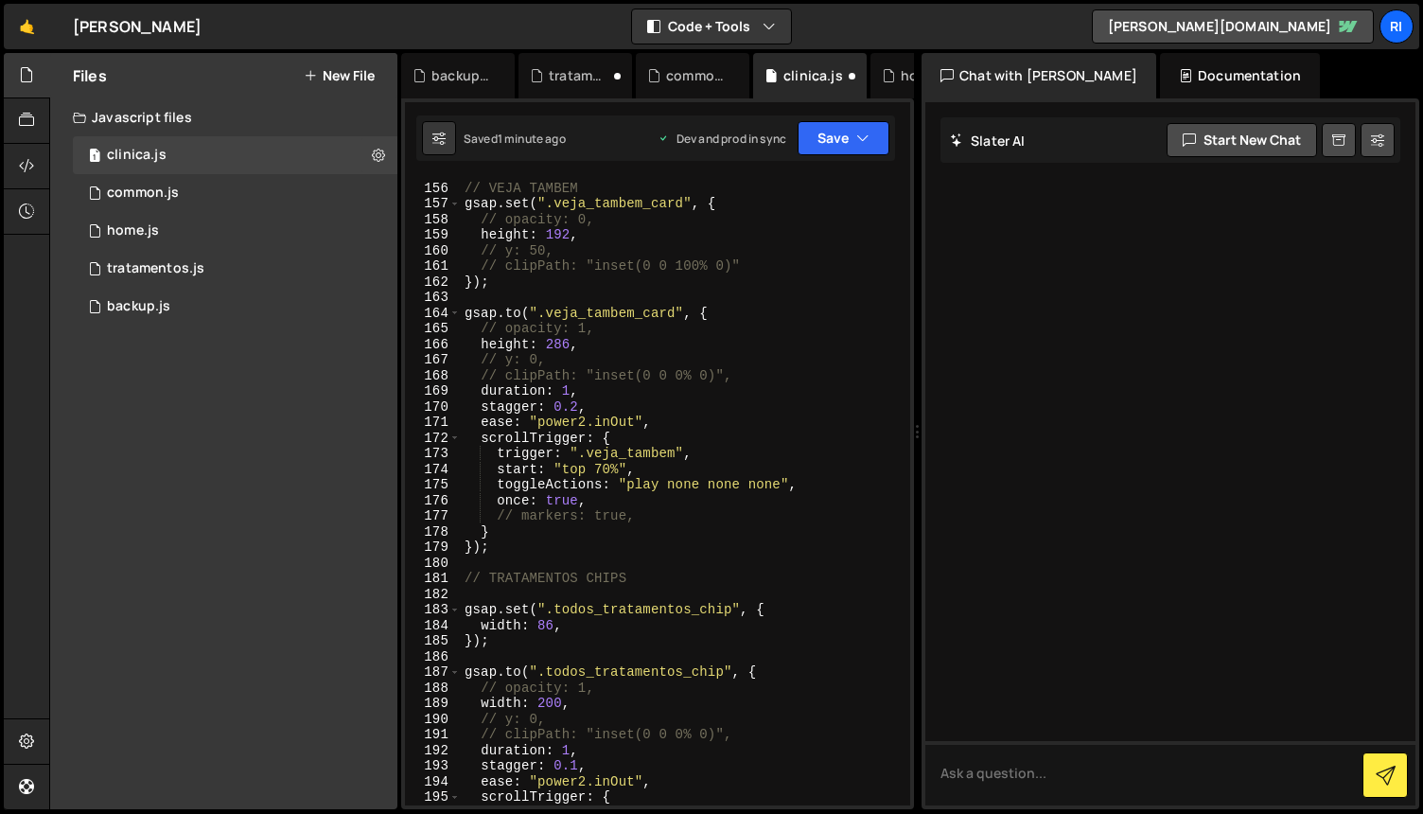
scroll to position [2998, 0]
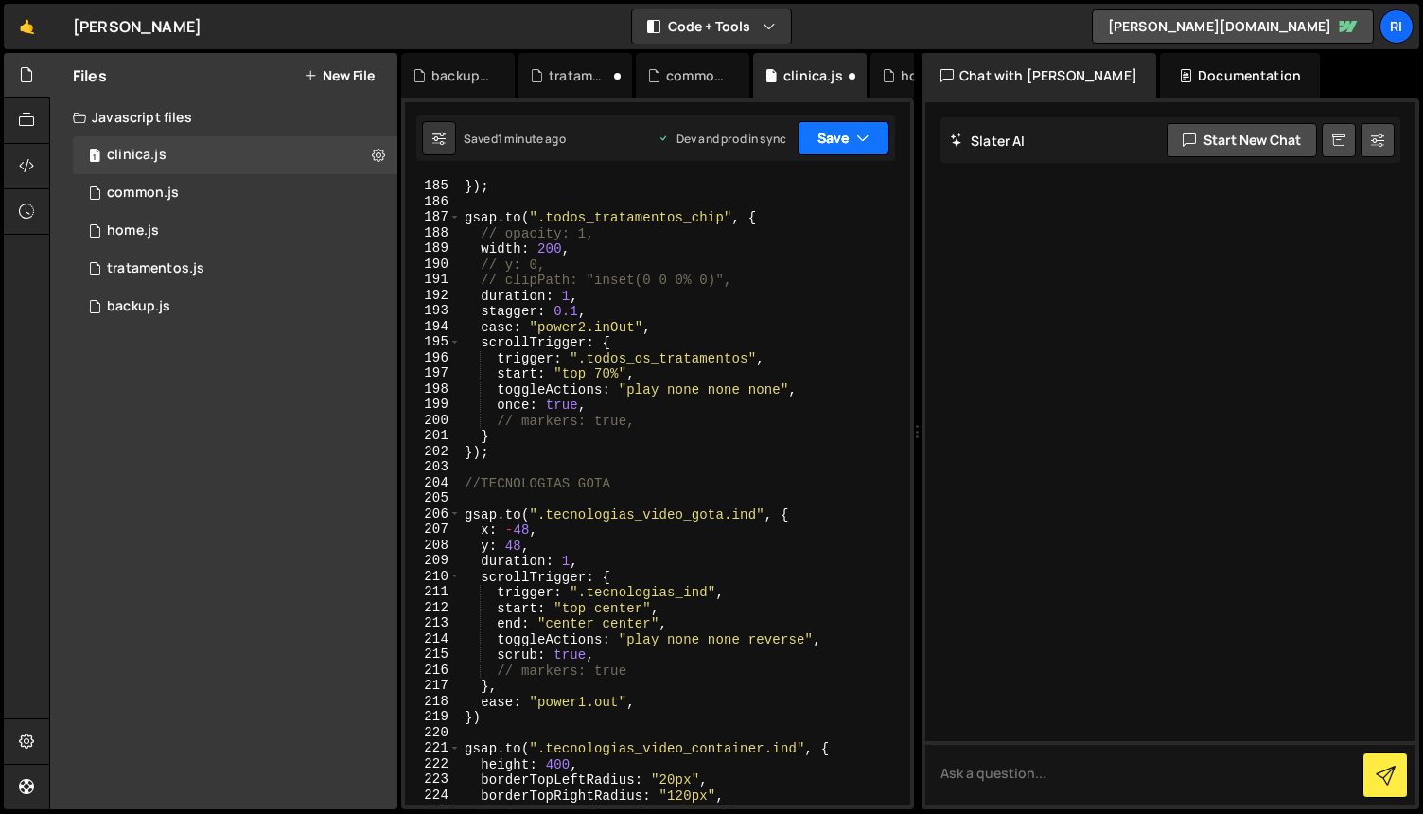
click at [818, 149] on button "Save" at bounding box center [844, 138] width 92 height 34
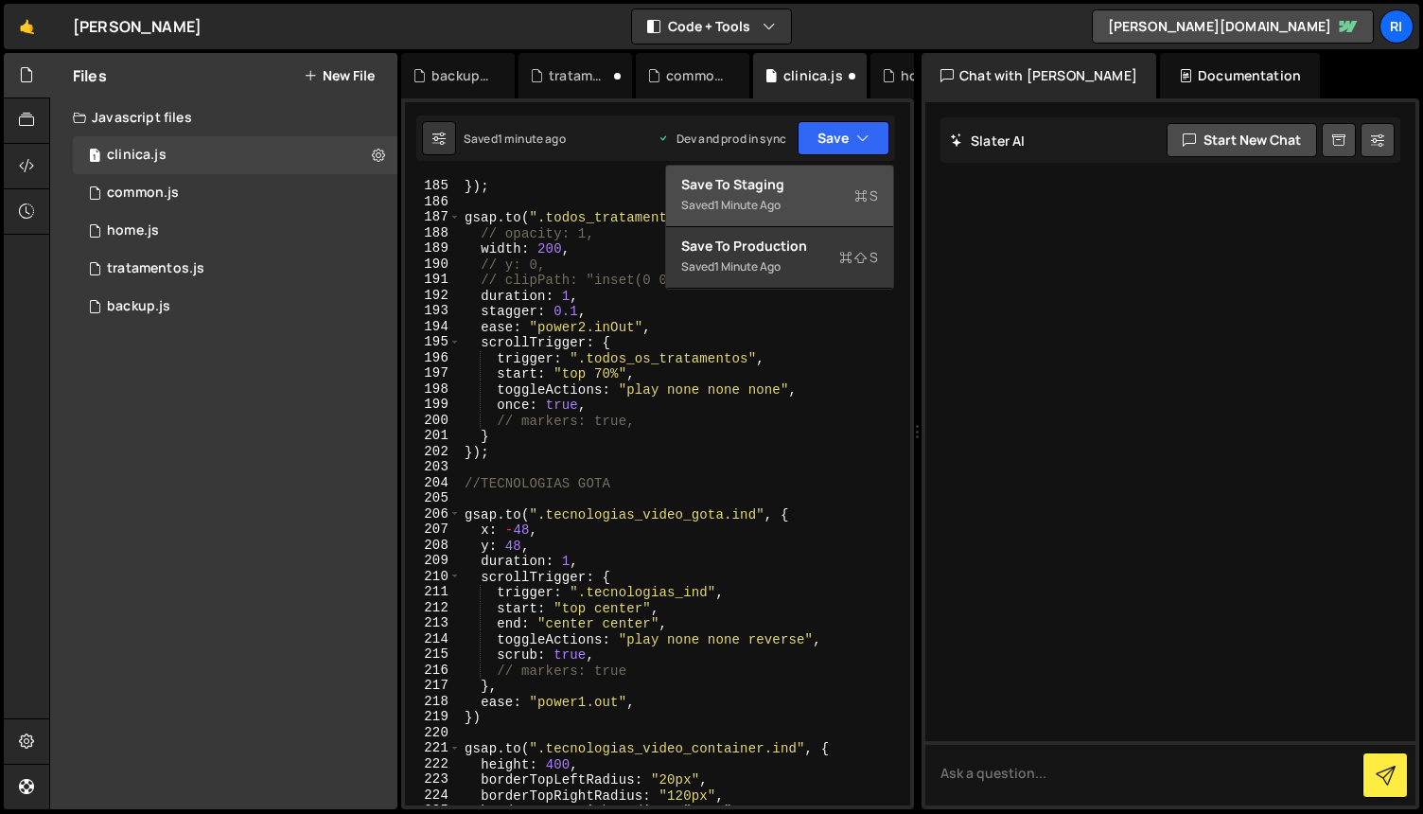
click at [782, 192] on div "Save to Staging S" at bounding box center [779, 184] width 197 height 19
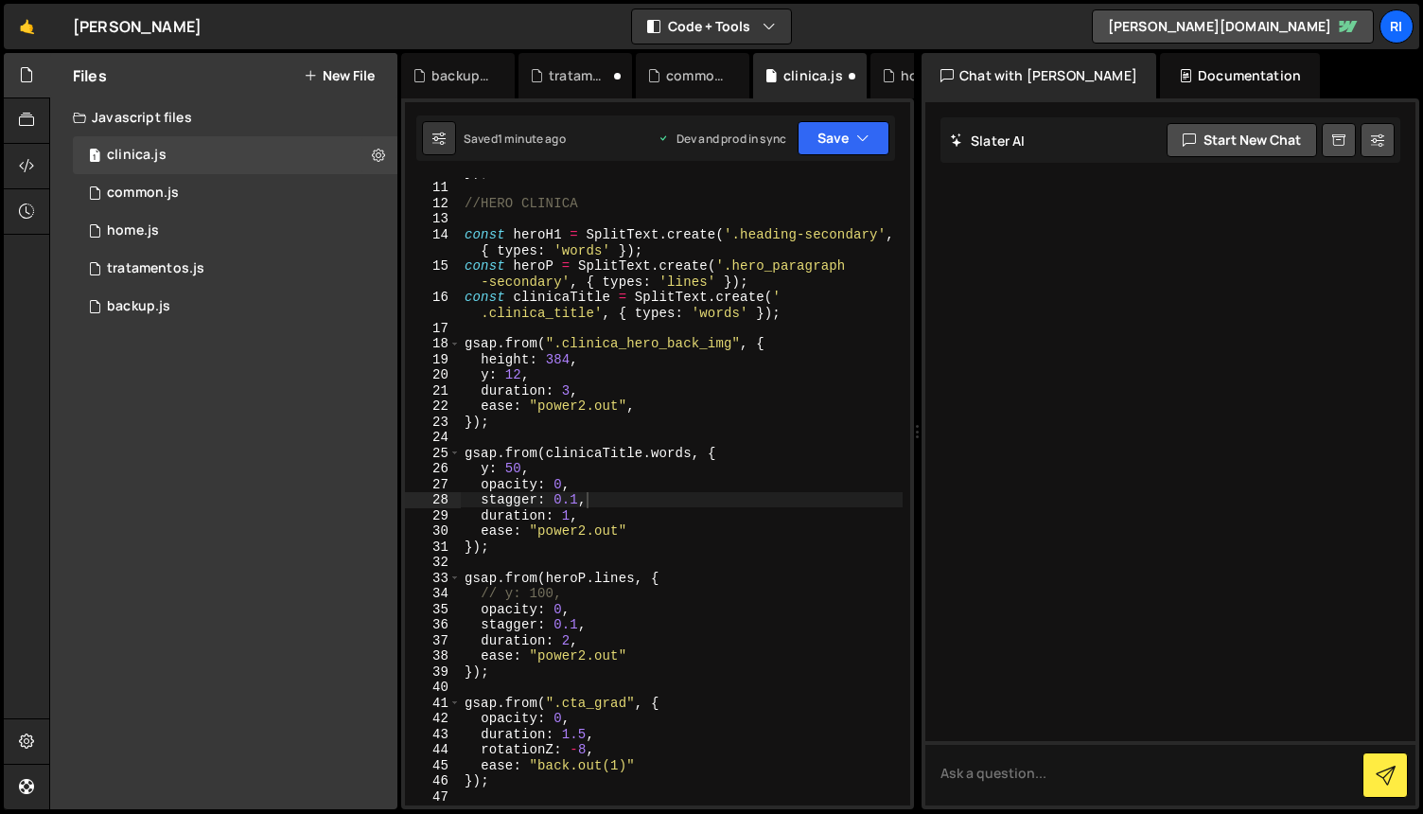
scroll to position [154, 0]
click at [749, 397] on div "}) ; //HERO CLINICA const heroH1 = SplitText . create ( '.heading-secondary' , …" at bounding box center [682, 493] width 442 height 659
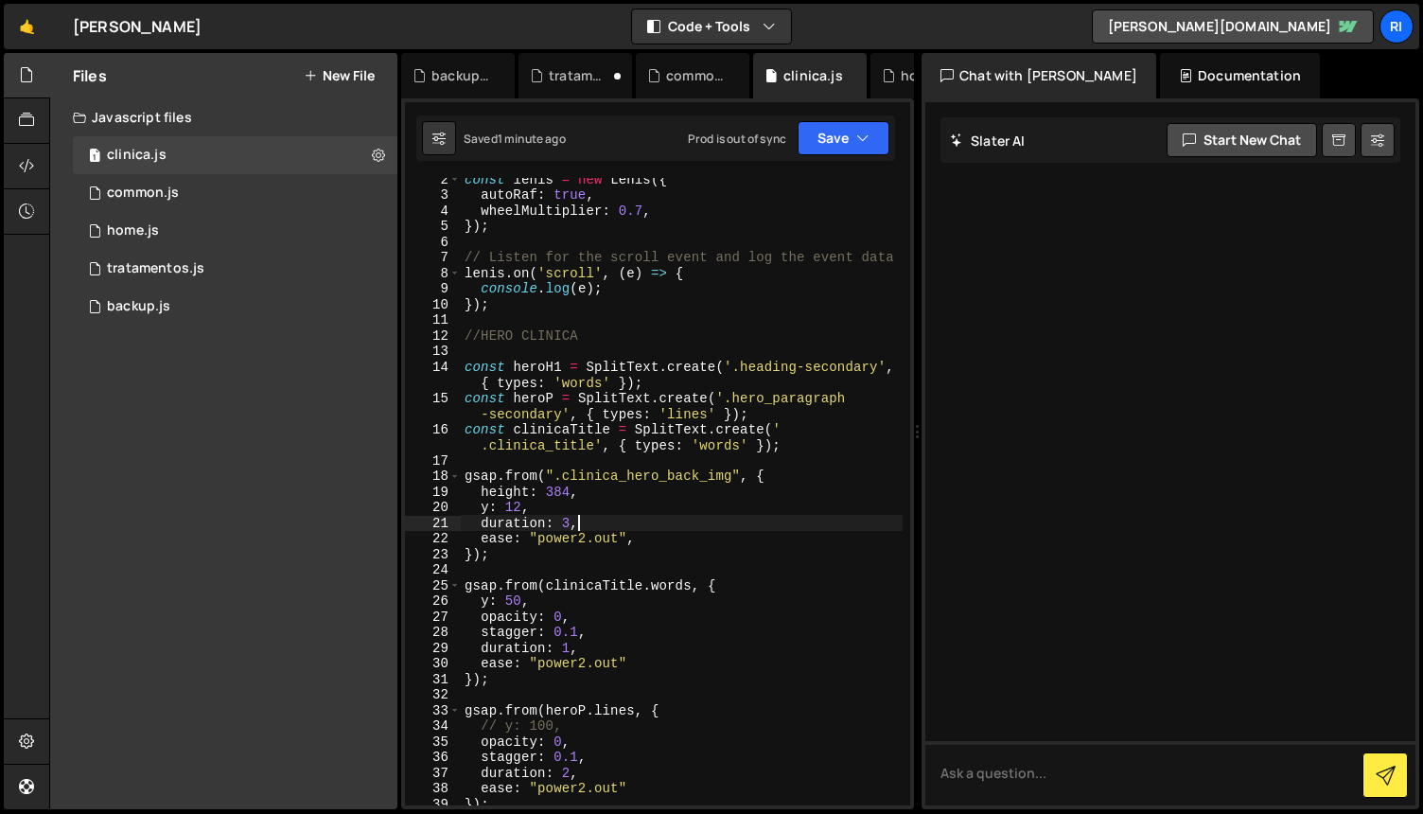
scroll to position [28, 0]
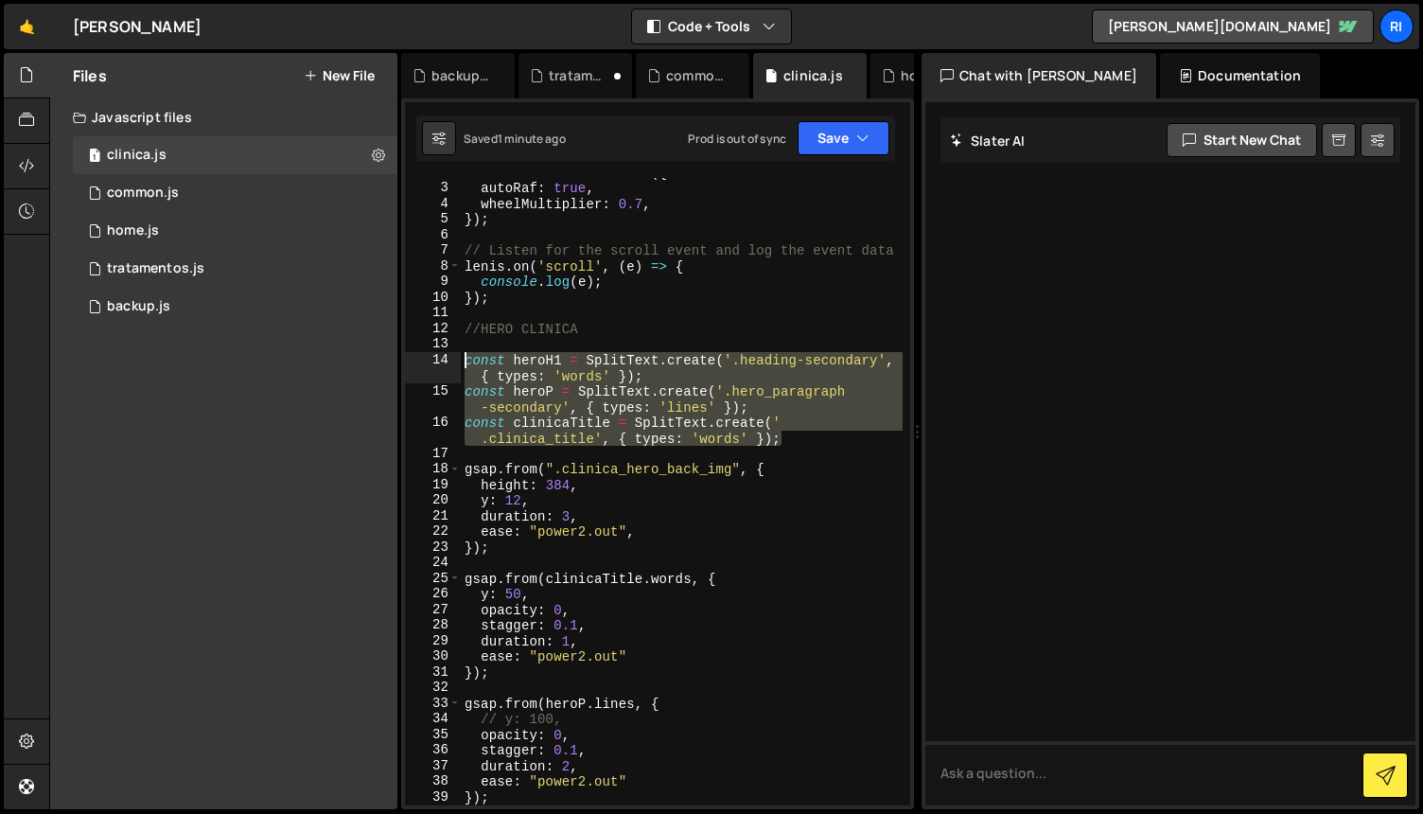
drag, startPoint x: 807, startPoint y: 439, endPoint x: 412, endPoint y: 360, distance: 403.5
click at [412, 360] on div "duration: 3, 2 3 4 5 6 7 8 9 10 11 12 13 14 15 16 17 18 19 20 21 22 23 24 25 26…" at bounding box center [657, 491] width 505 height 627
type textarea "const heroH1 = SplitText.create('.heading-secondary', { types: 'words' }); cons…"
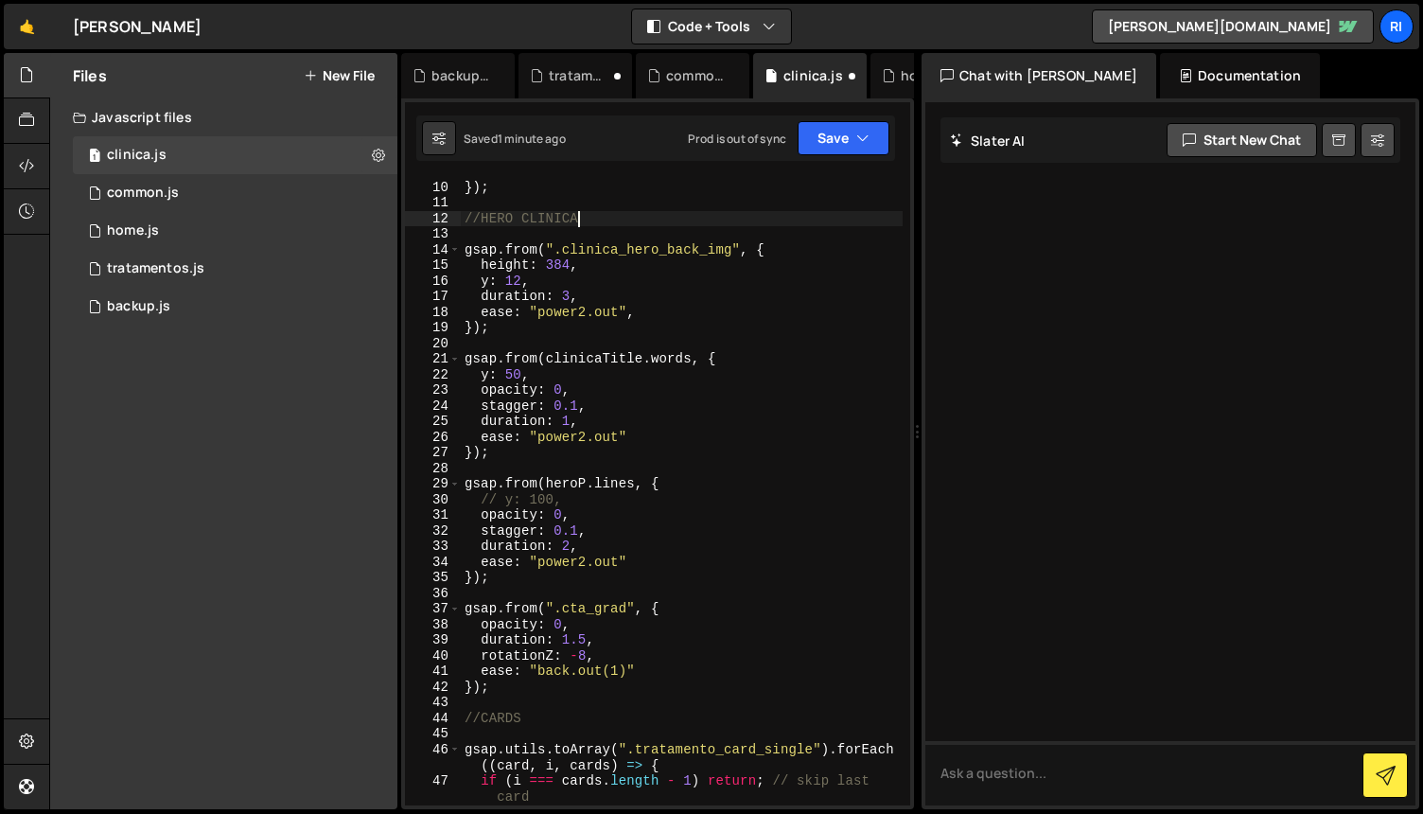
scroll to position [125, 0]
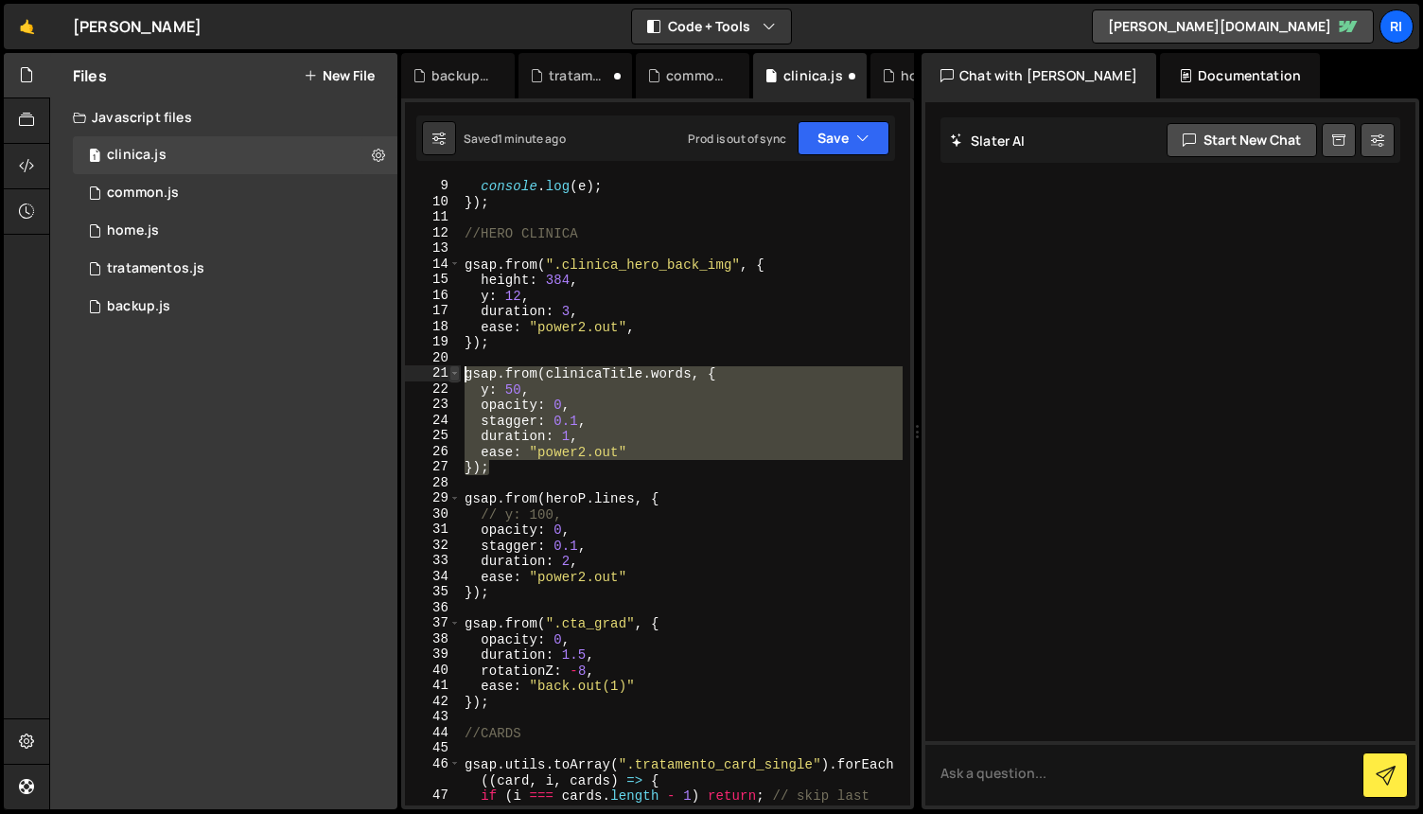
drag, startPoint x: 529, startPoint y: 471, endPoint x: 450, endPoint y: 372, distance: 126.7
click at [450, 372] on div "//HERO CLINICA 8 9 10 11 12 13 14 15 16 17 18 19 20 21 22 23 24 25 26 27 28 29 …" at bounding box center [657, 491] width 505 height 627
type textarea "gsap.from(clinicaTitle.words, { y: 50,"
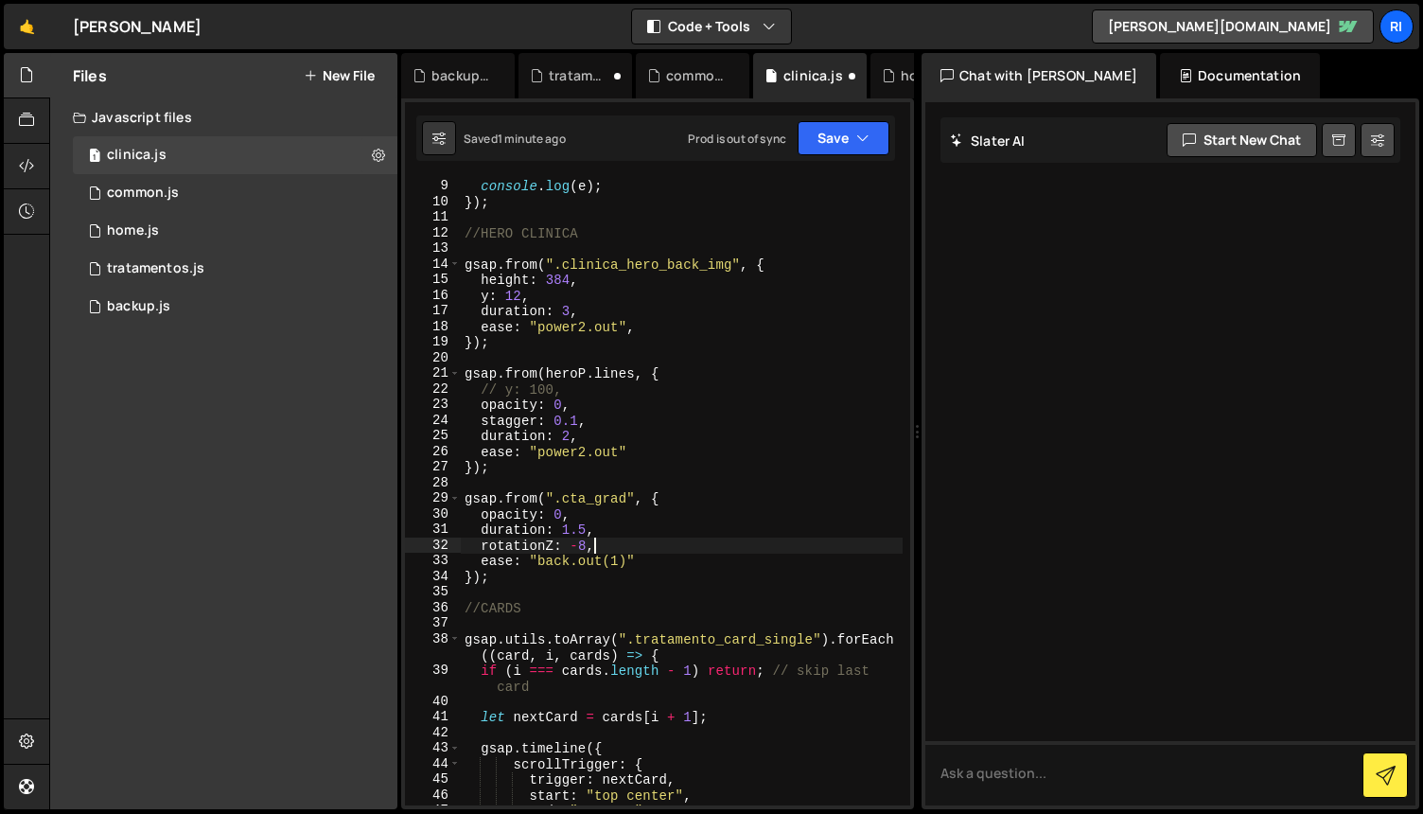
click at [702, 551] on div "[PERSON_NAME] . on ( 'scroll' , ( e ) => { console . log ( e ) ; }) ; //HERO CL…" at bounding box center [682, 492] width 442 height 659
type textarea "rotationZ: -8,"
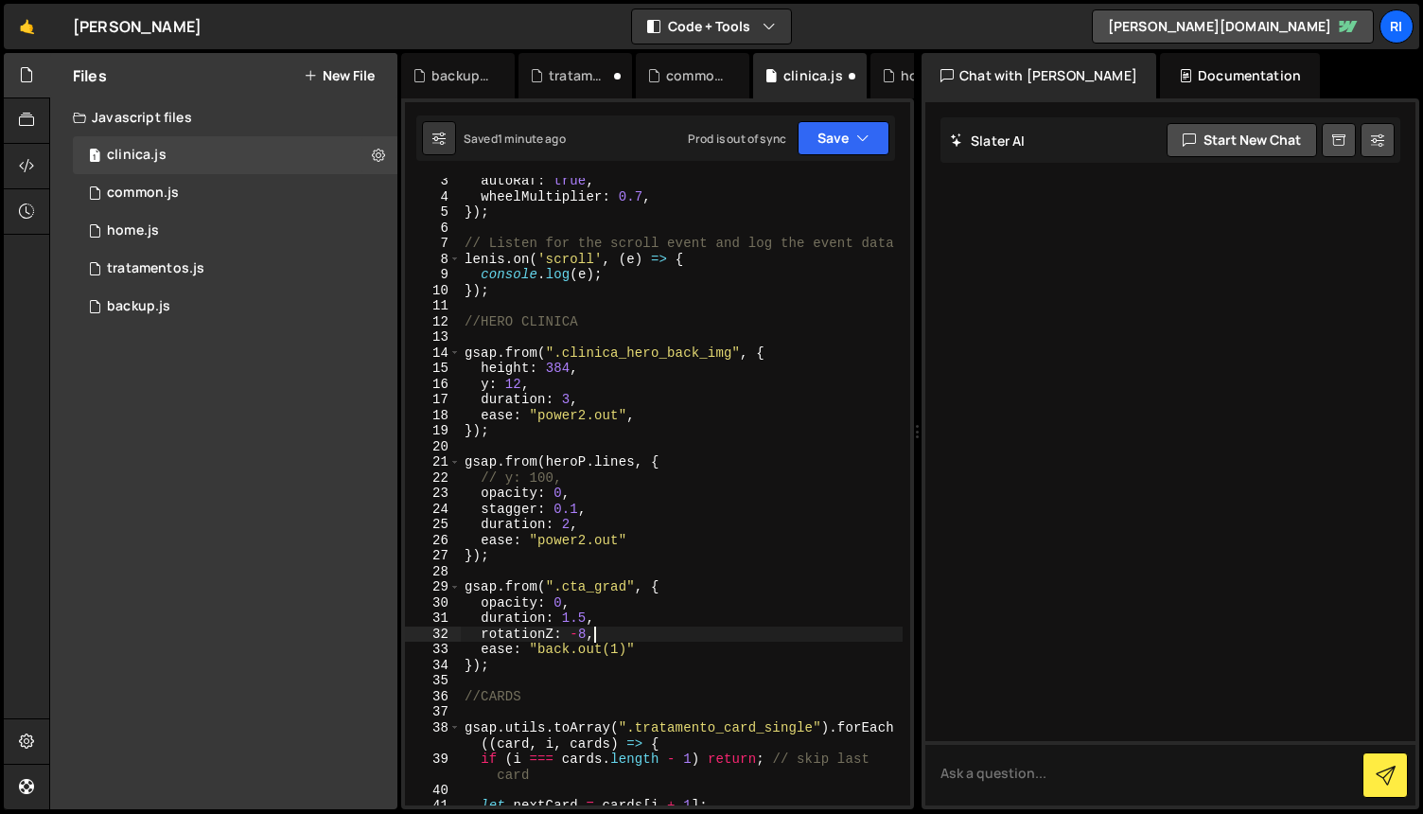
scroll to position [0, 0]
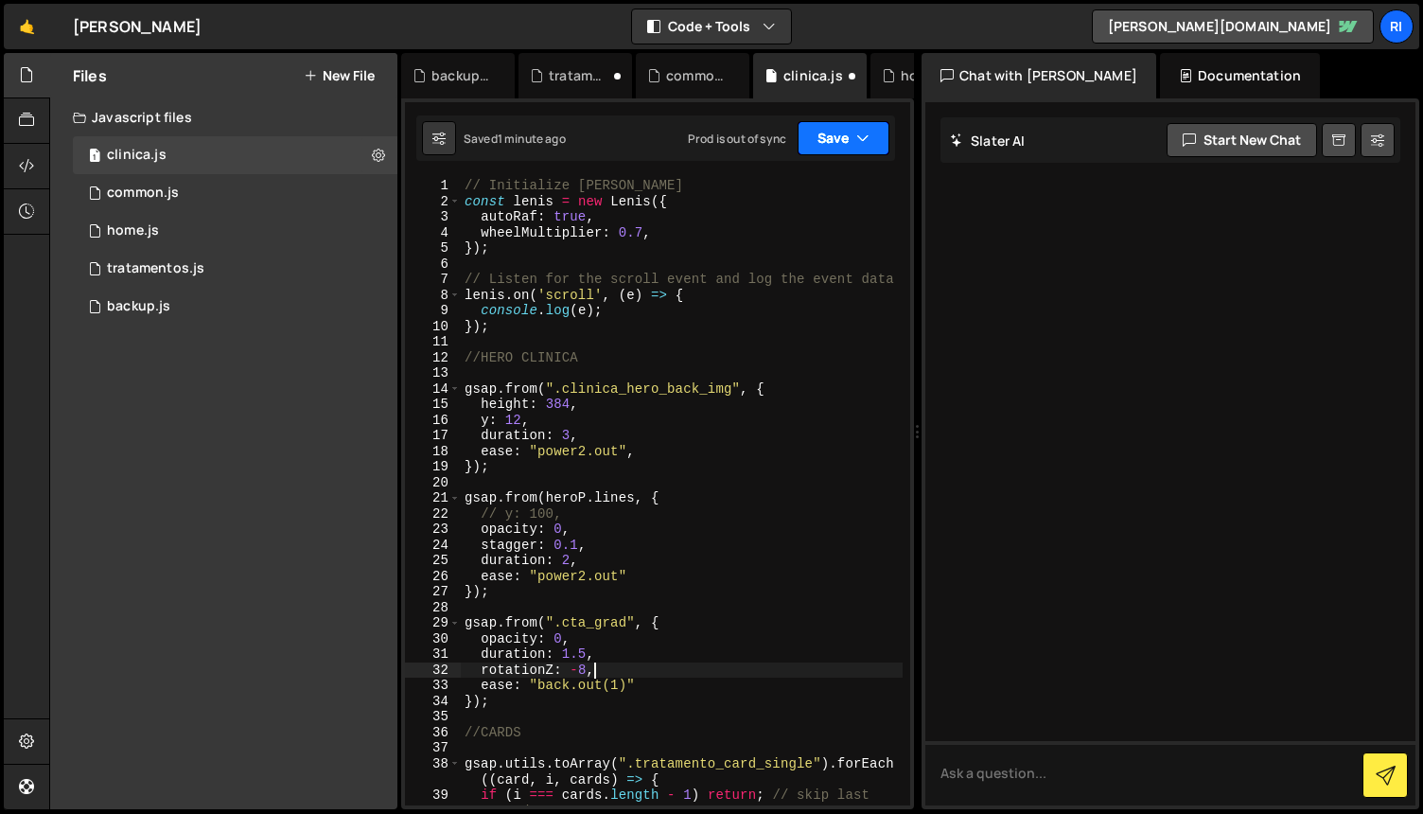
click at [831, 136] on button "Save" at bounding box center [844, 138] width 92 height 34
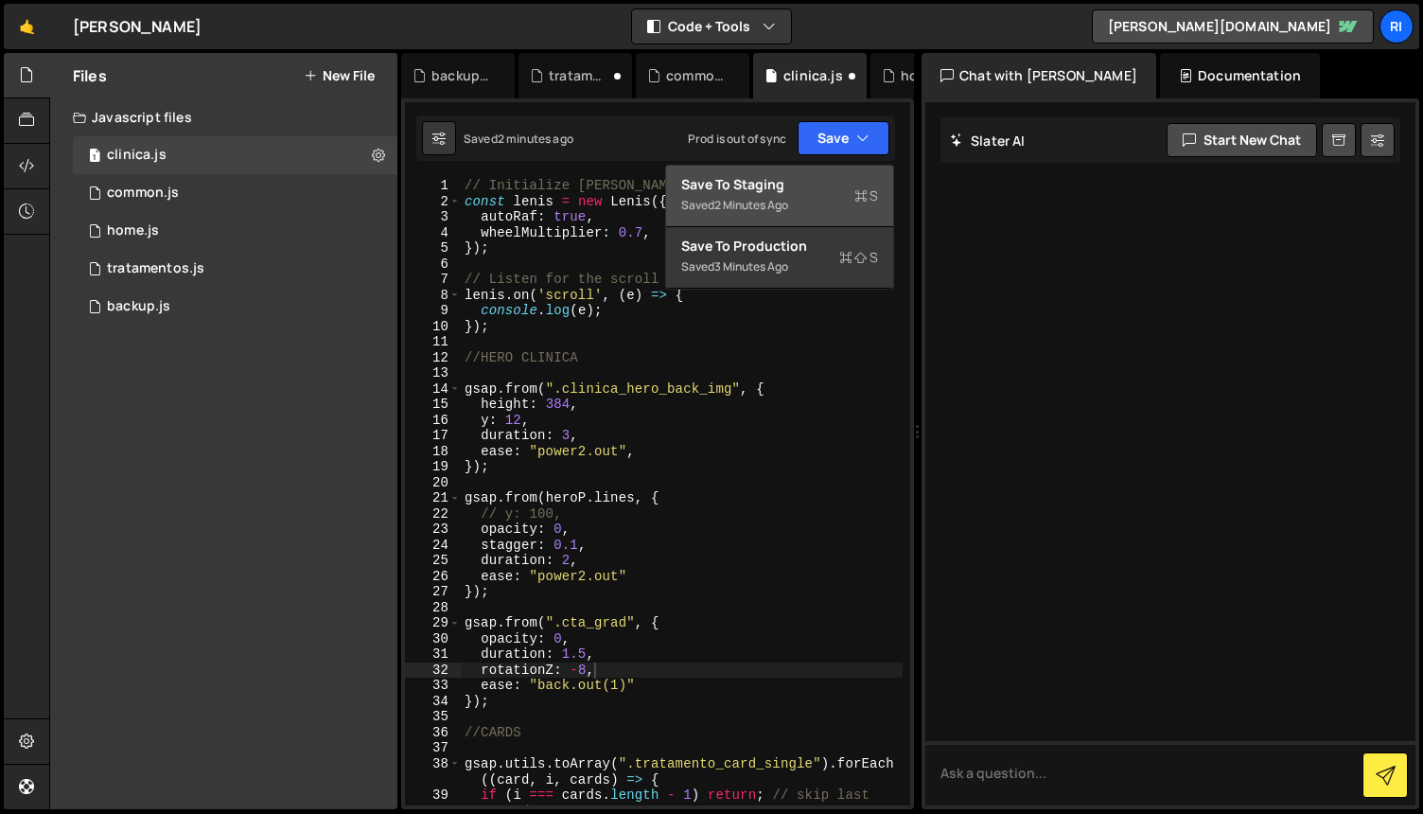
click at [802, 180] on div "Save to Staging S" at bounding box center [779, 184] width 197 height 19
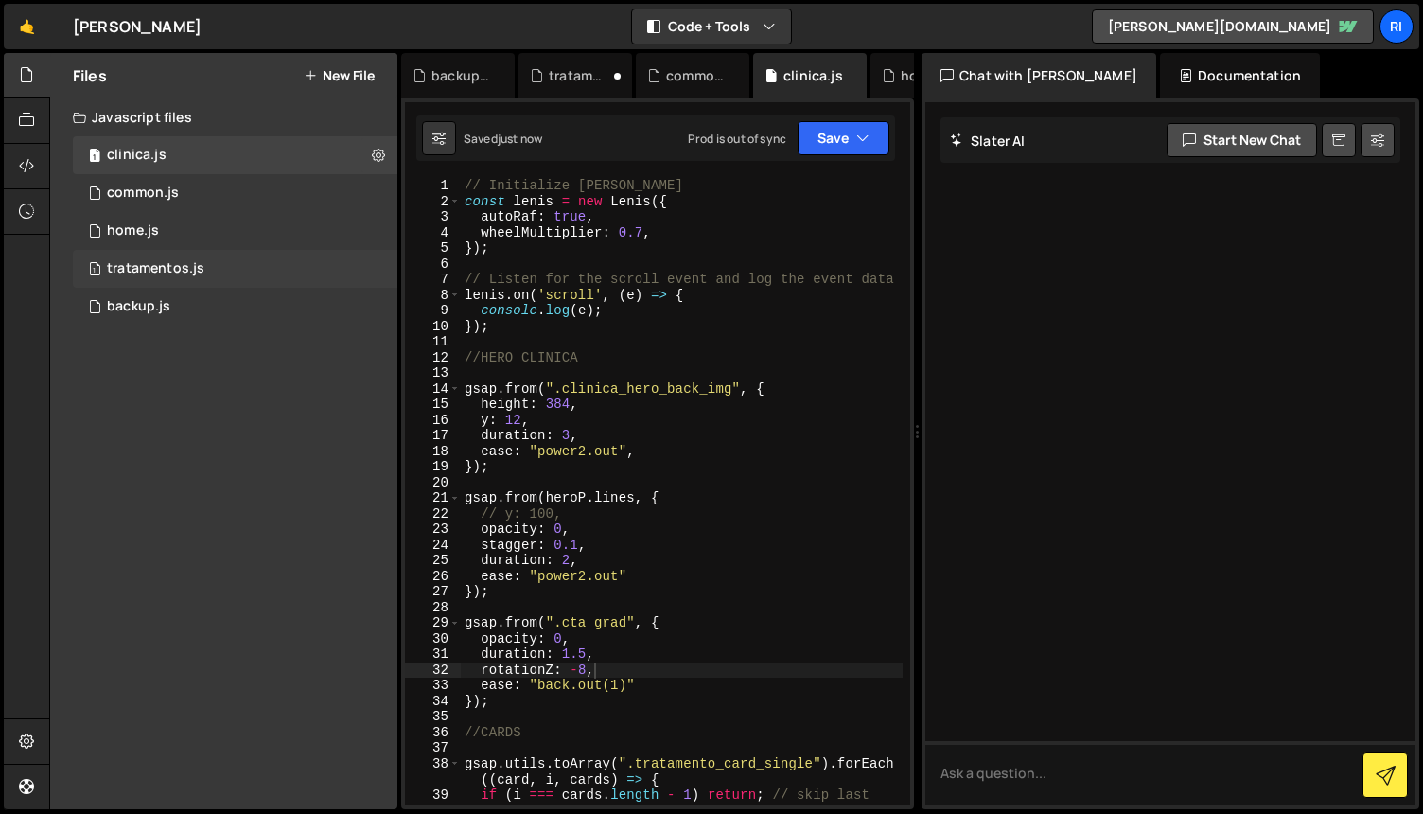
click at [184, 264] on div "tratamentos.js" at bounding box center [155, 268] width 97 height 17
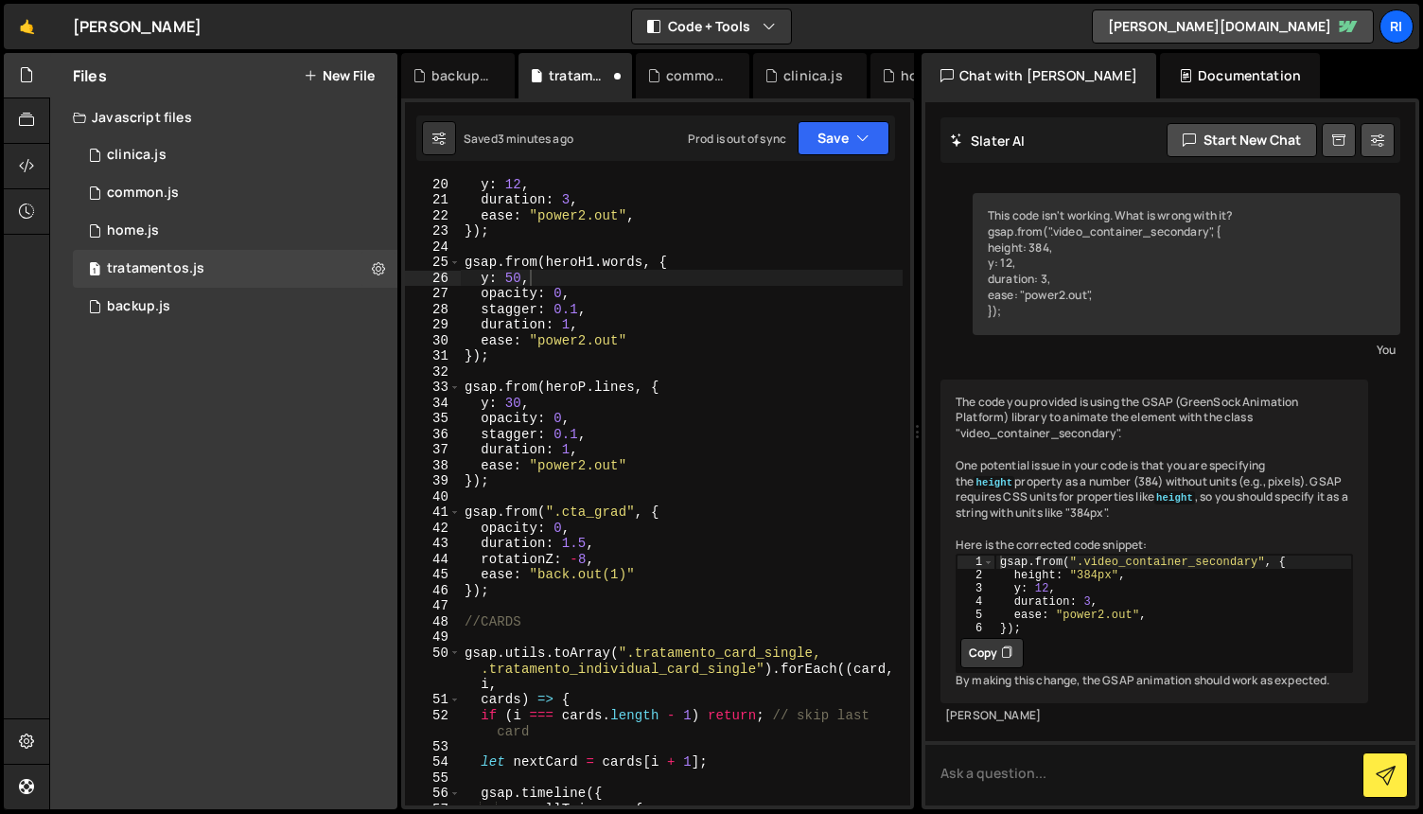
scroll to position [374, 0]
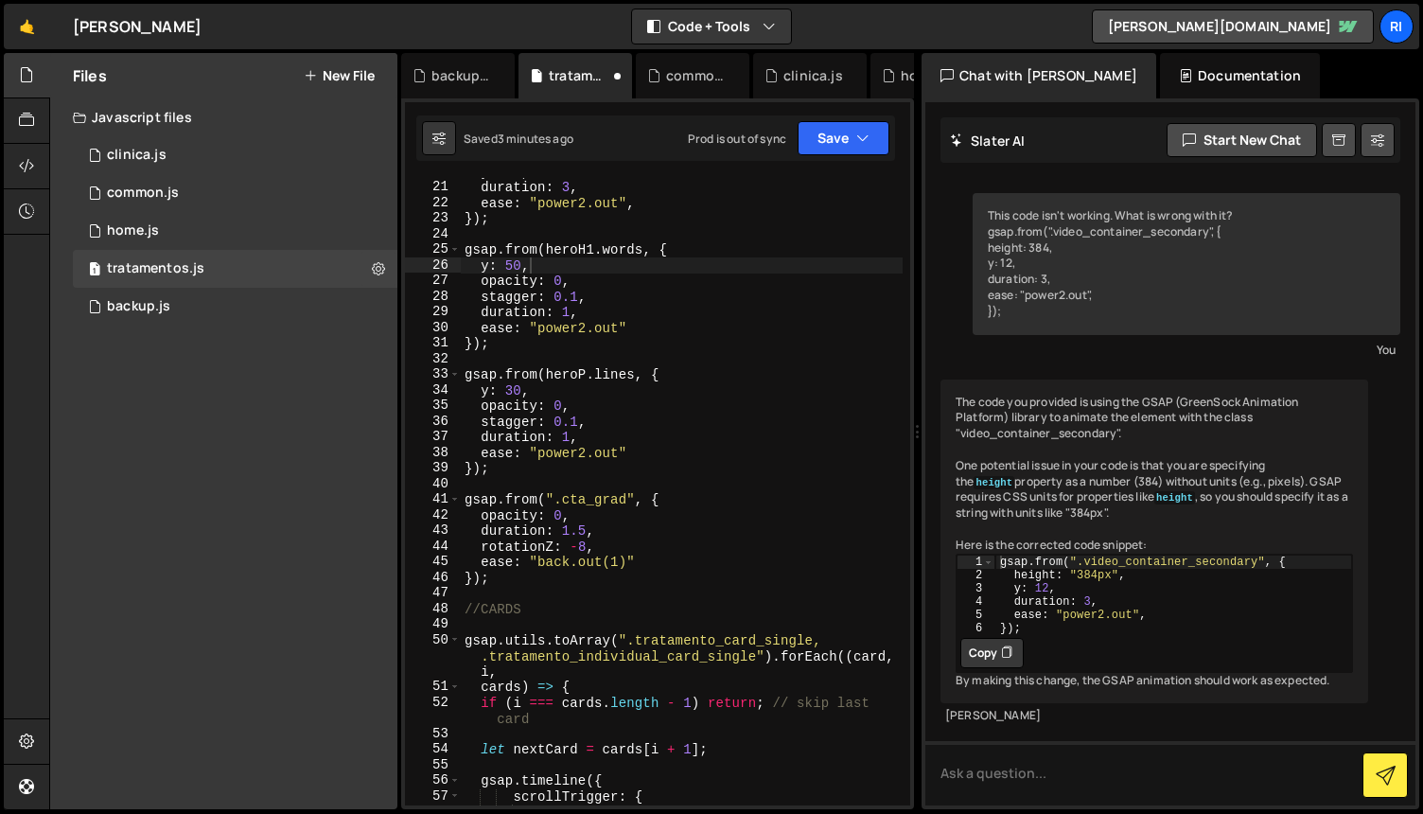
click at [631, 413] on div "y : 12 , duration : 3 , ease : "power2.out" , }) ; gsap . from ( heroH1 . words…" at bounding box center [682, 493] width 442 height 659
drag, startPoint x: 548, startPoint y: 393, endPoint x: 479, endPoint y: 393, distance: 69.1
click at [479, 393] on div "y : 12 , duration : 3 , ease : "power2.out" , }) ; gsap . from ( heroH1 . words…" at bounding box center [682, 493] width 442 height 659
click at [658, 390] on div "y : 12 , duration : 3 , ease : "power2.out" , }) ; gsap . from ( heroH1 . words…" at bounding box center [682, 491] width 442 height 627
click at [819, 139] on button "Save" at bounding box center [844, 138] width 92 height 34
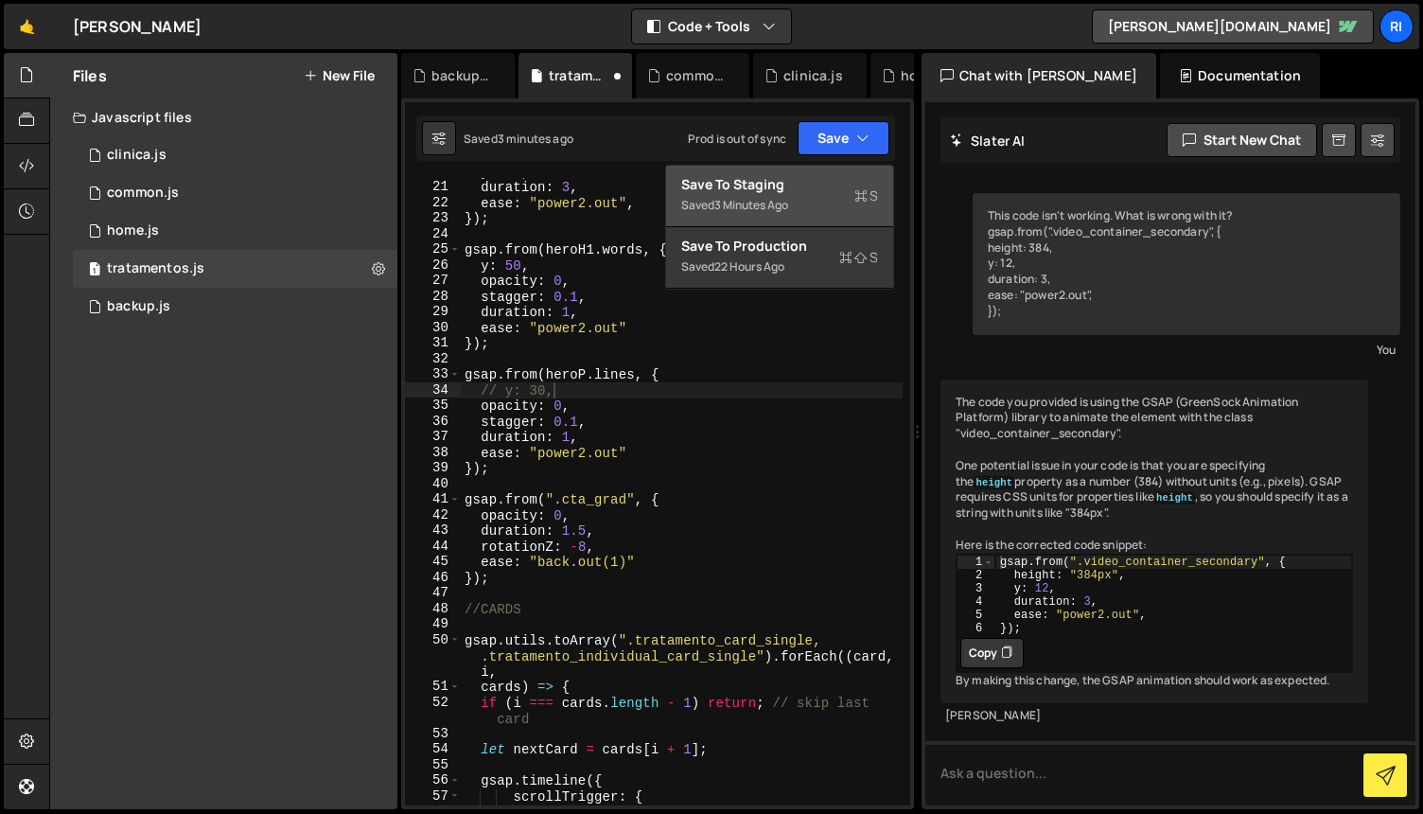
click at [775, 189] on div "Save to Staging S" at bounding box center [779, 184] width 197 height 19
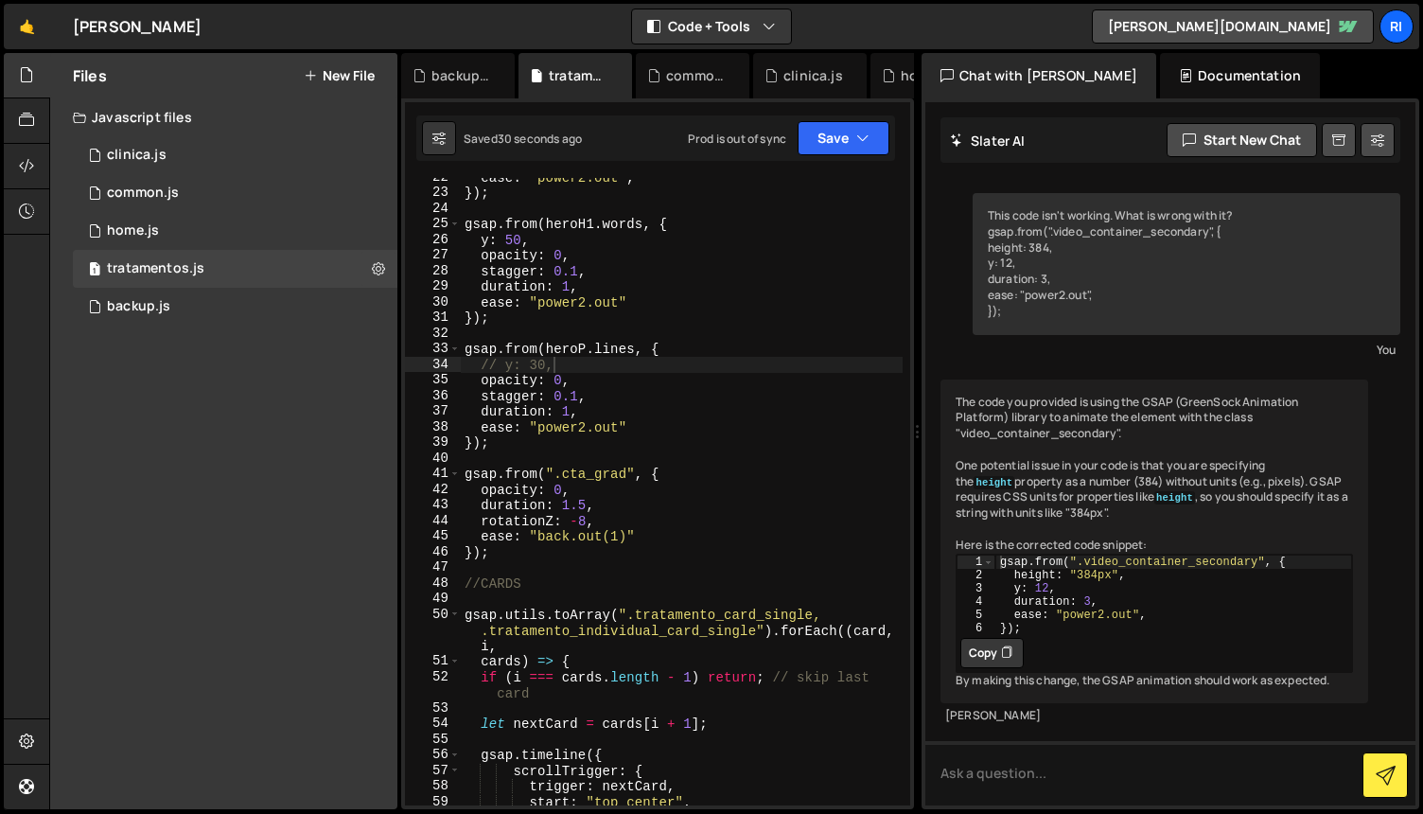
scroll to position [409, 0]
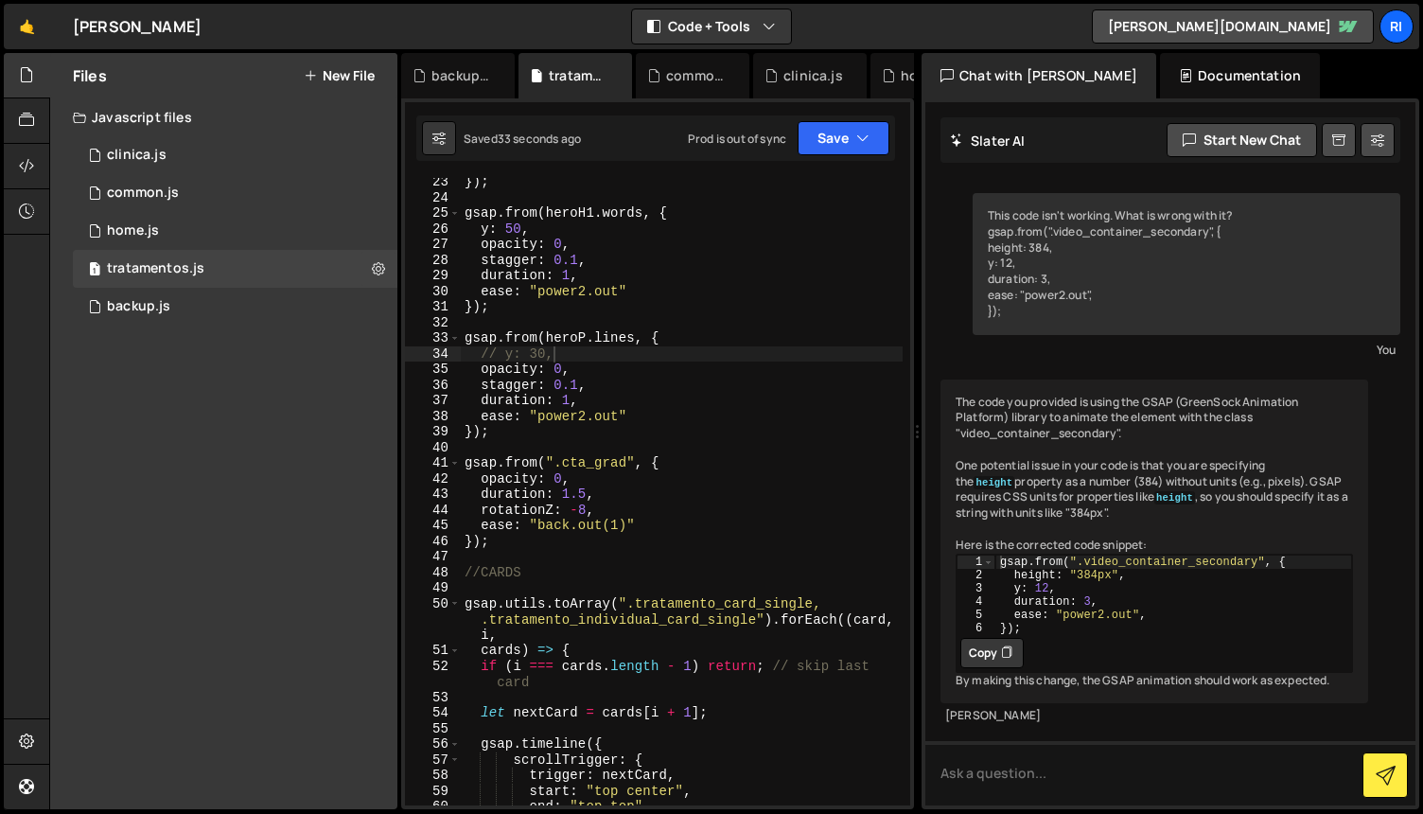
click at [686, 515] on div "}) ; gsap . from ( heroH1 . words , { y : 50 , opacity : 0 , stagger : 0.1 , du…" at bounding box center [682, 503] width 442 height 659
click at [651, 467] on div "}) ; gsap . from ( heroH1 . words , { y : 50 , opacity : 0 , stagger : 0.1 , du…" at bounding box center [682, 503] width 442 height 659
drag, startPoint x: 626, startPoint y: 464, endPoint x: 563, endPoint y: 460, distance: 62.6
click at [563, 460] on div "}) ; gsap . from ( heroH1 . words , { y : 50 , opacity : 0 , stagger : 0.1 , du…" at bounding box center [682, 503] width 442 height 659
paste textarea "hero_wrapper-secondary"
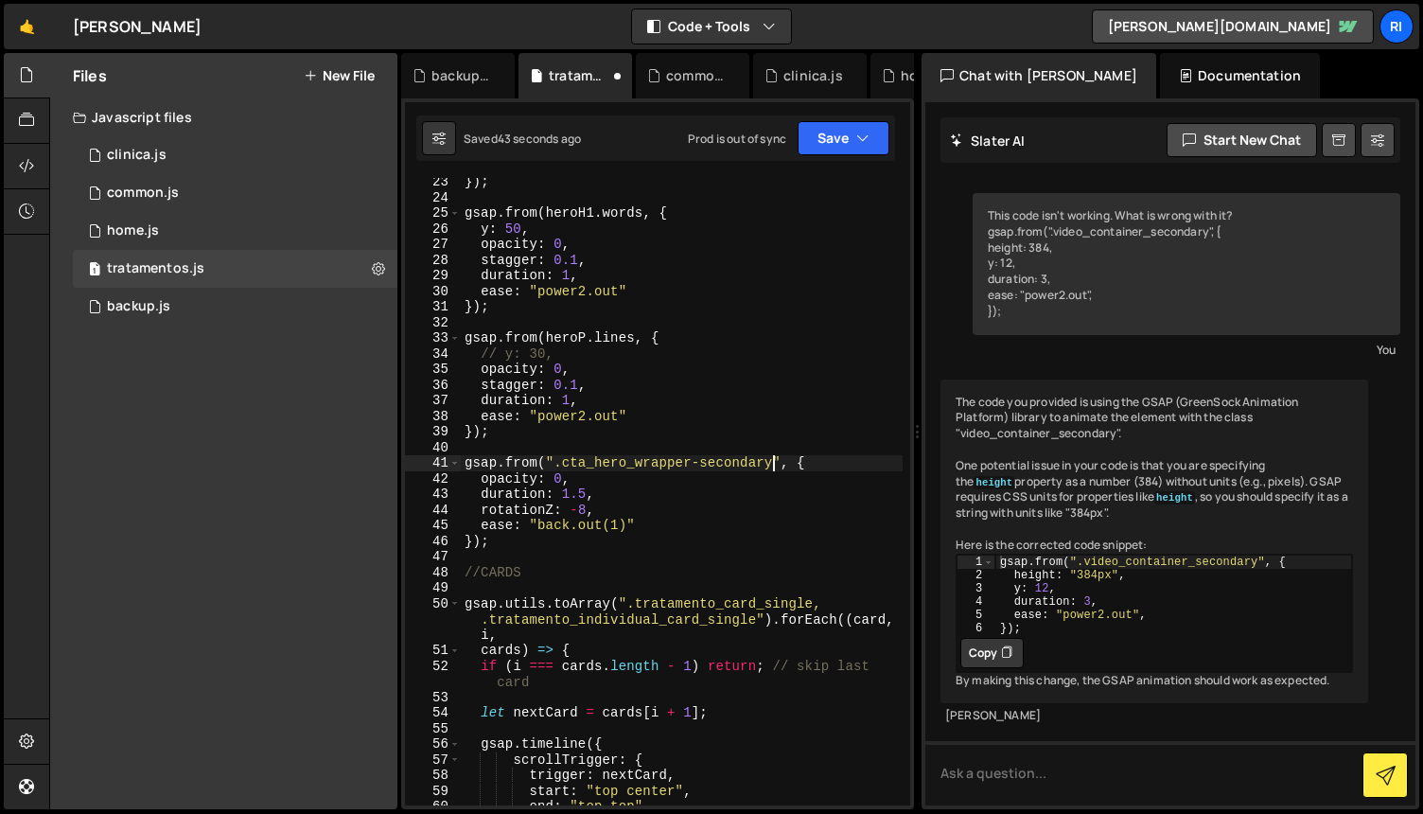
click at [679, 528] on div "}) ; gsap . from ( heroH1 . words , { y : 50 , opacity : 0 , stagger : 0.1 , du…" at bounding box center [682, 503] width 442 height 659
click at [590, 487] on div "}) ; gsap . from ( heroH1 . words , { y : 50 , opacity : 0 , stagger : 0.1 , du…" at bounding box center [682, 503] width 442 height 659
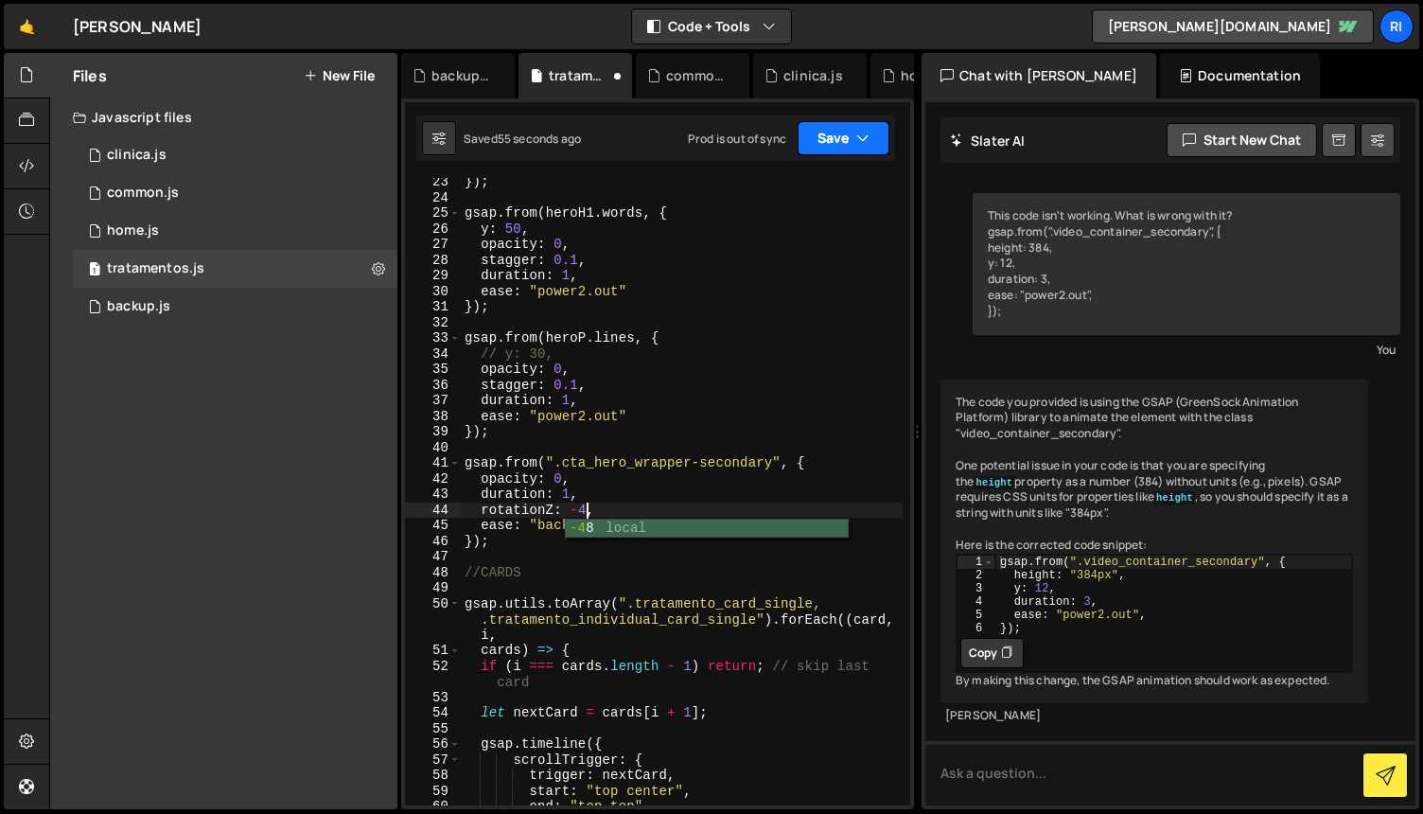
click at [817, 139] on button "Save" at bounding box center [844, 138] width 92 height 34
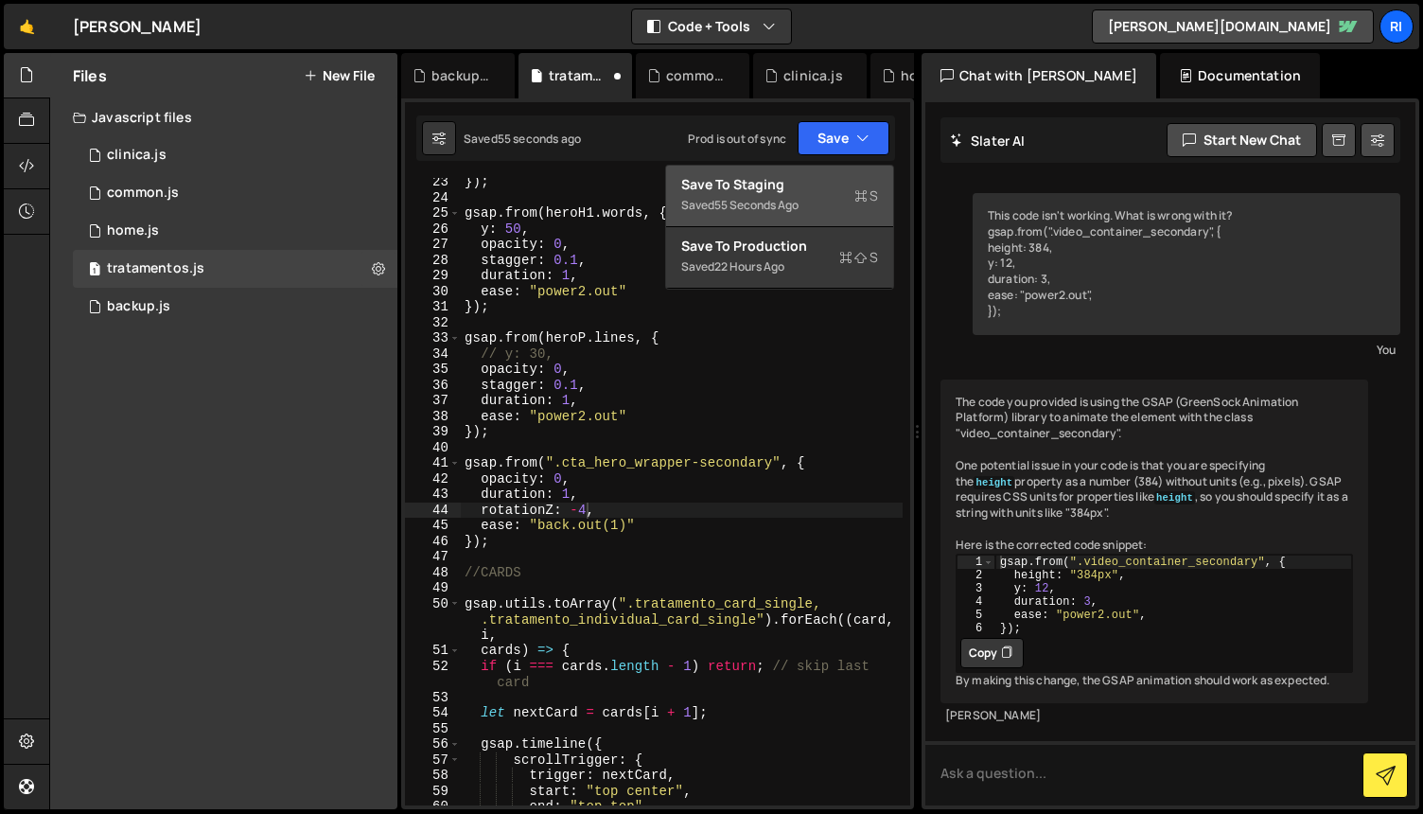
click at [796, 182] on div "Save to Staging S" at bounding box center [779, 184] width 197 height 19
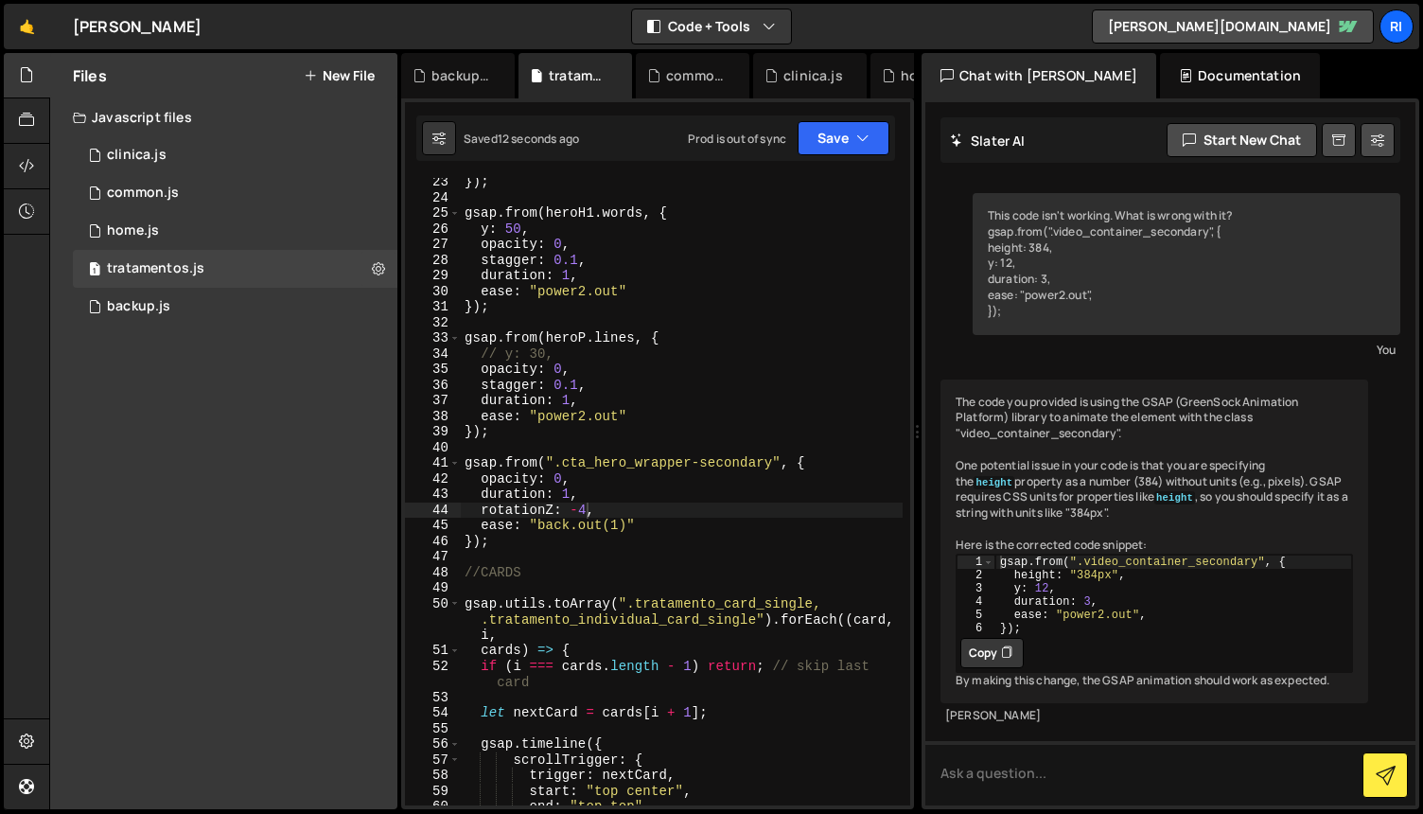
click at [579, 512] on div "}) ; gsap . from ( heroH1 . words , { y : 50 , opacity : 0 , stagger : 0.1 , du…" at bounding box center [682, 503] width 442 height 659
type textarea "rotationZ: 4,"
click at [822, 148] on button "Save" at bounding box center [844, 138] width 92 height 34
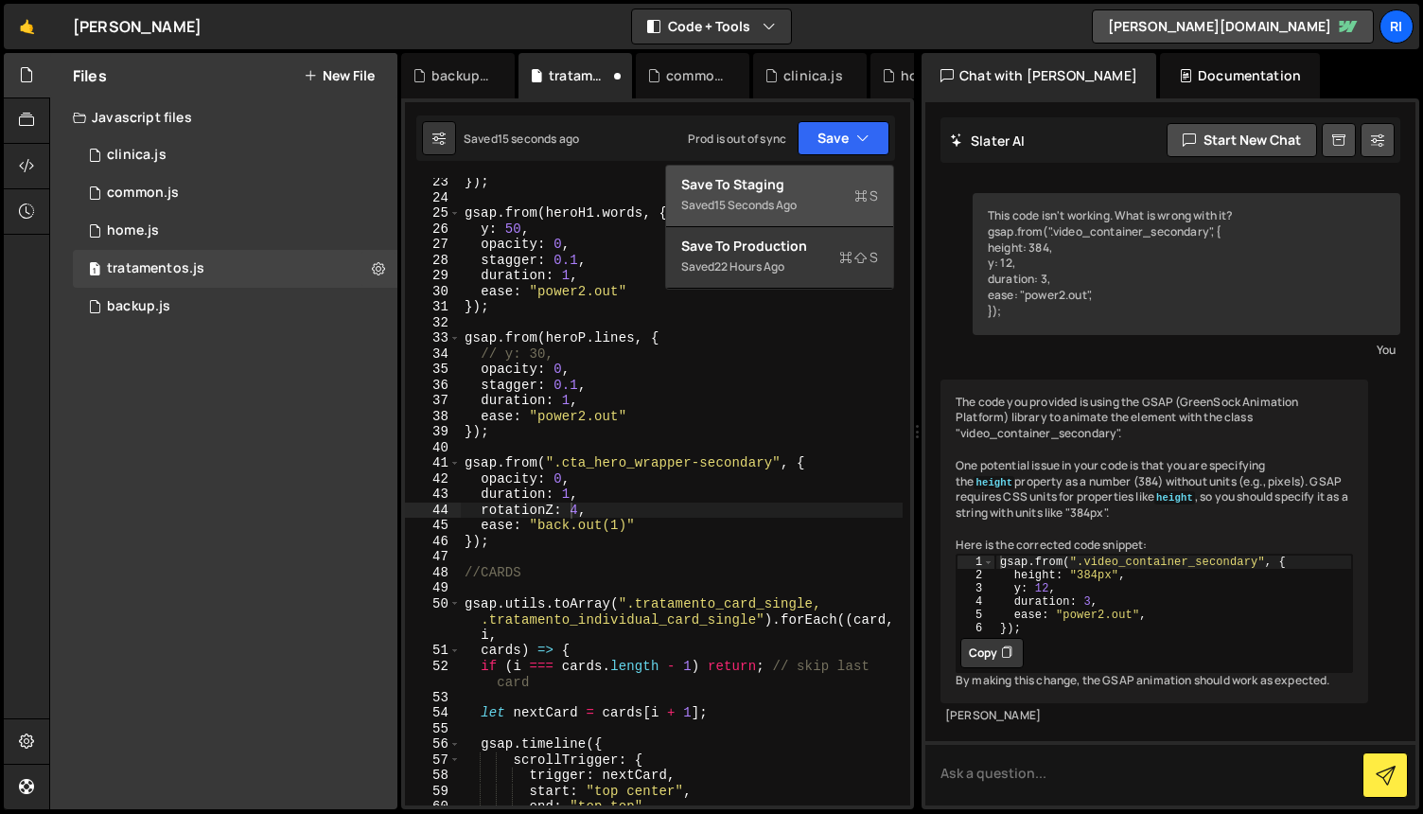
click at [787, 188] on div "Save to Staging S" at bounding box center [779, 184] width 197 height 19
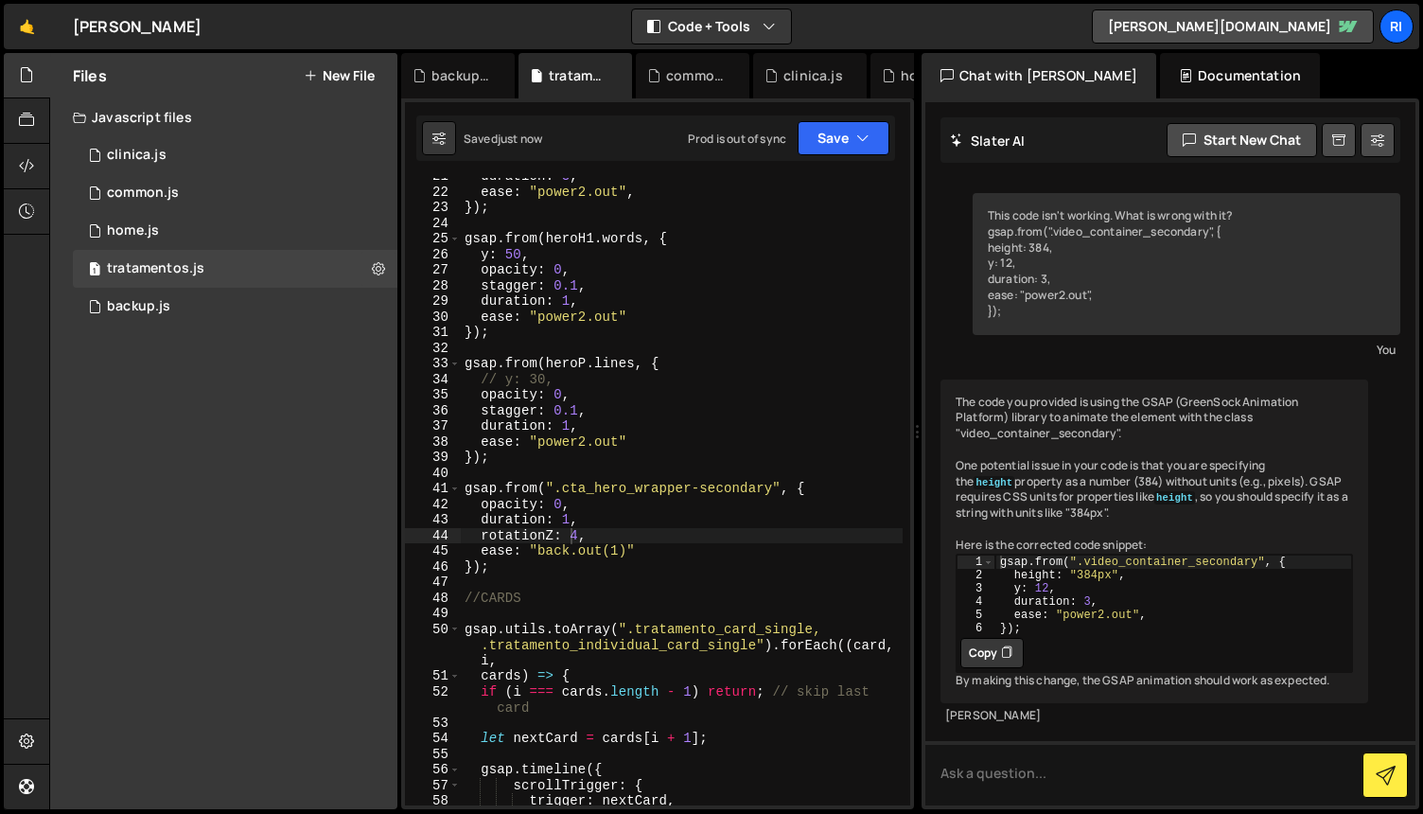
scroll to position [376, 0]
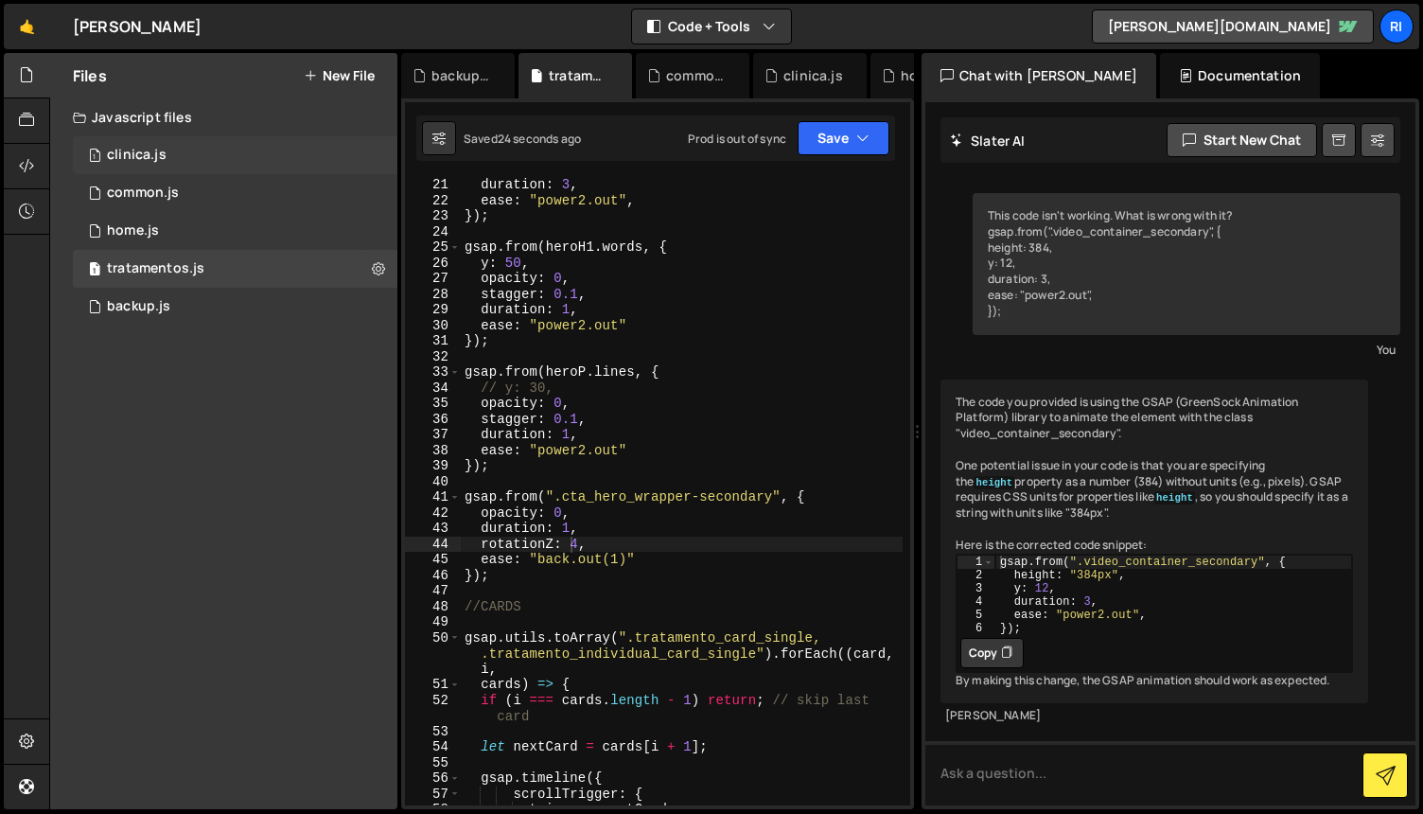
click at [126, 145] on div "1 clinica.js 0" at bounding box center [235, 155] width 325 height 38
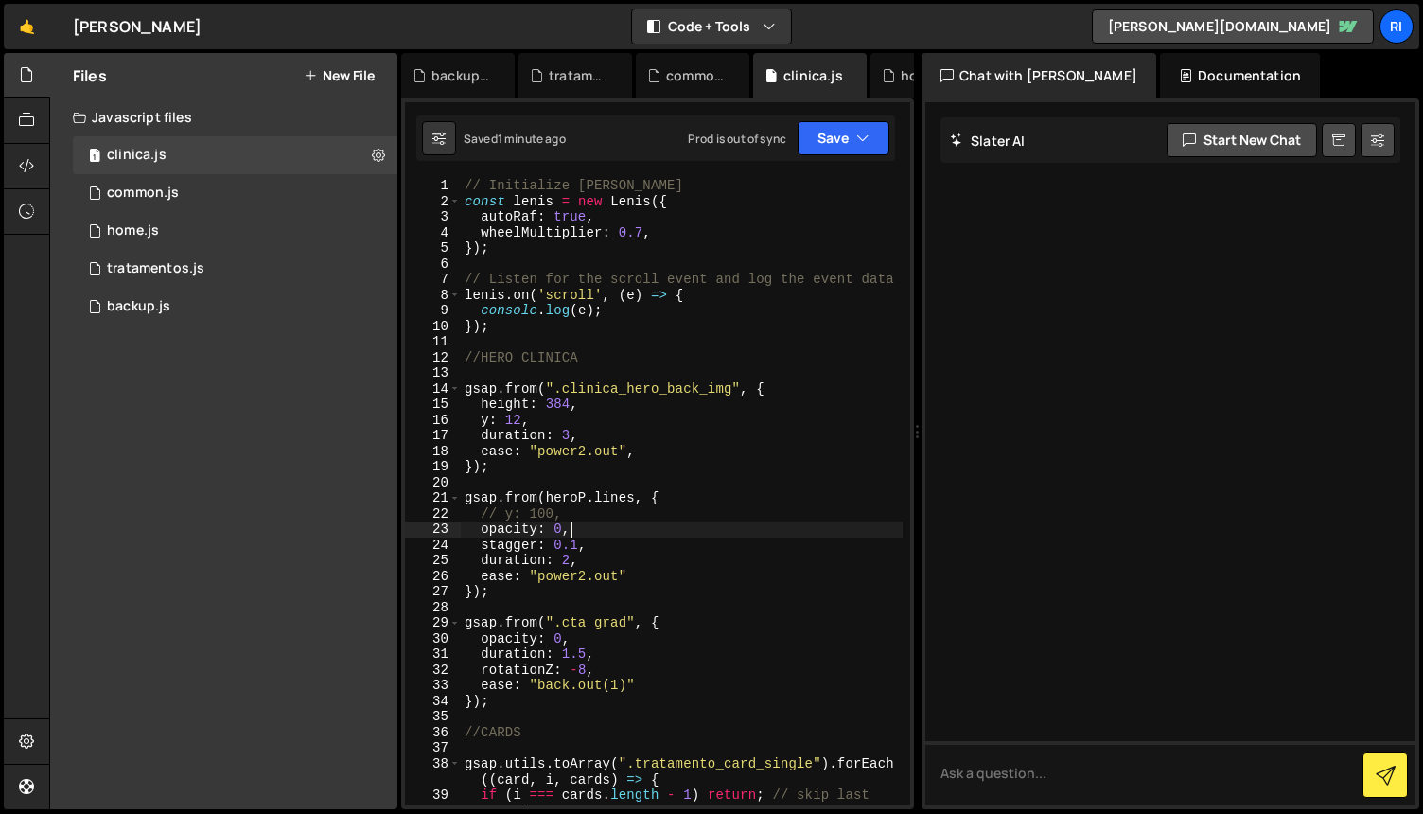
click at [741, 521] on div "// Initialize [PERSON_NAME] const [PERSON_NAME] = new [PERSON_NAME] ({ autoRaf …" at bounding box center [682, 507] width 442 height 659
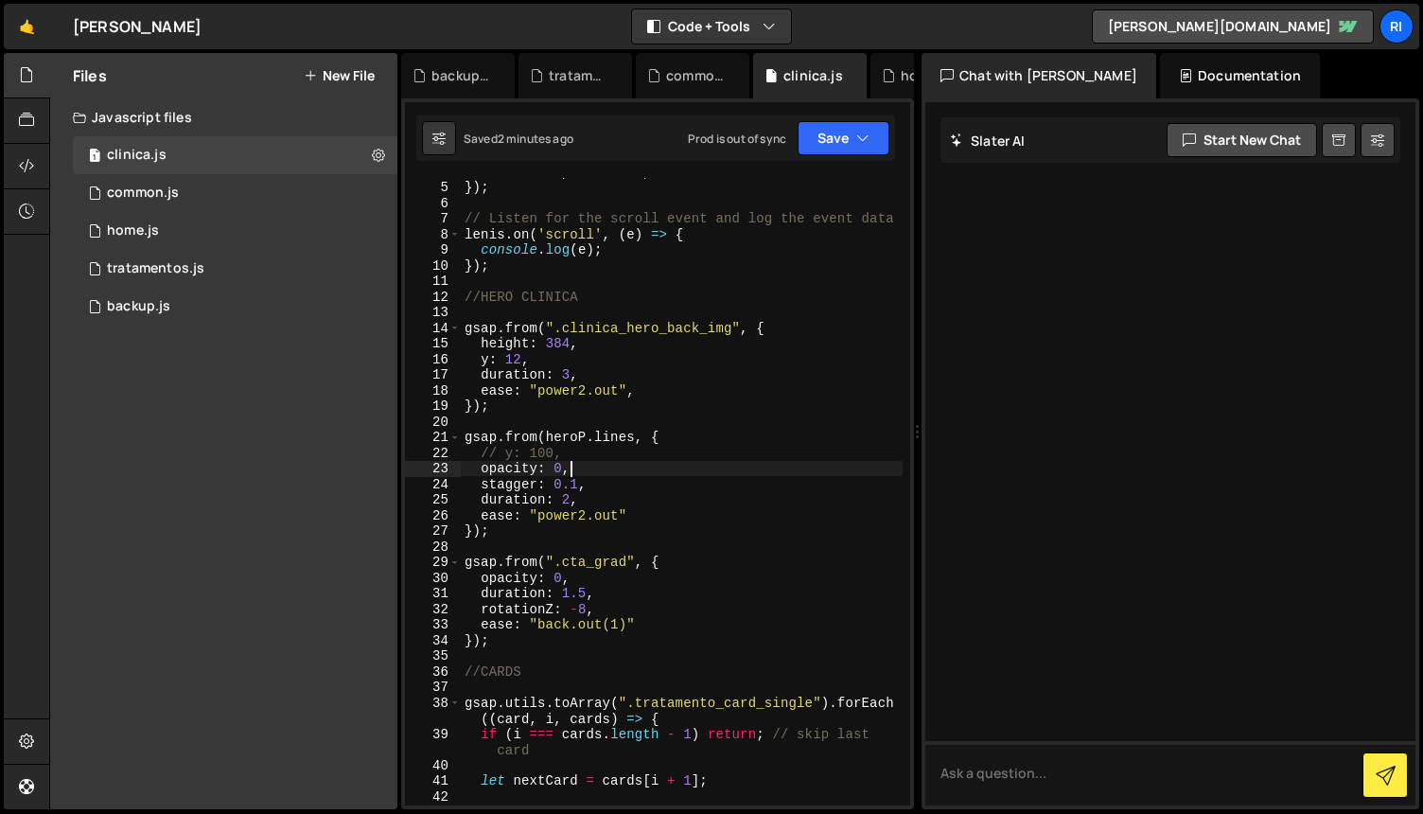
scroll to position [138, 0]
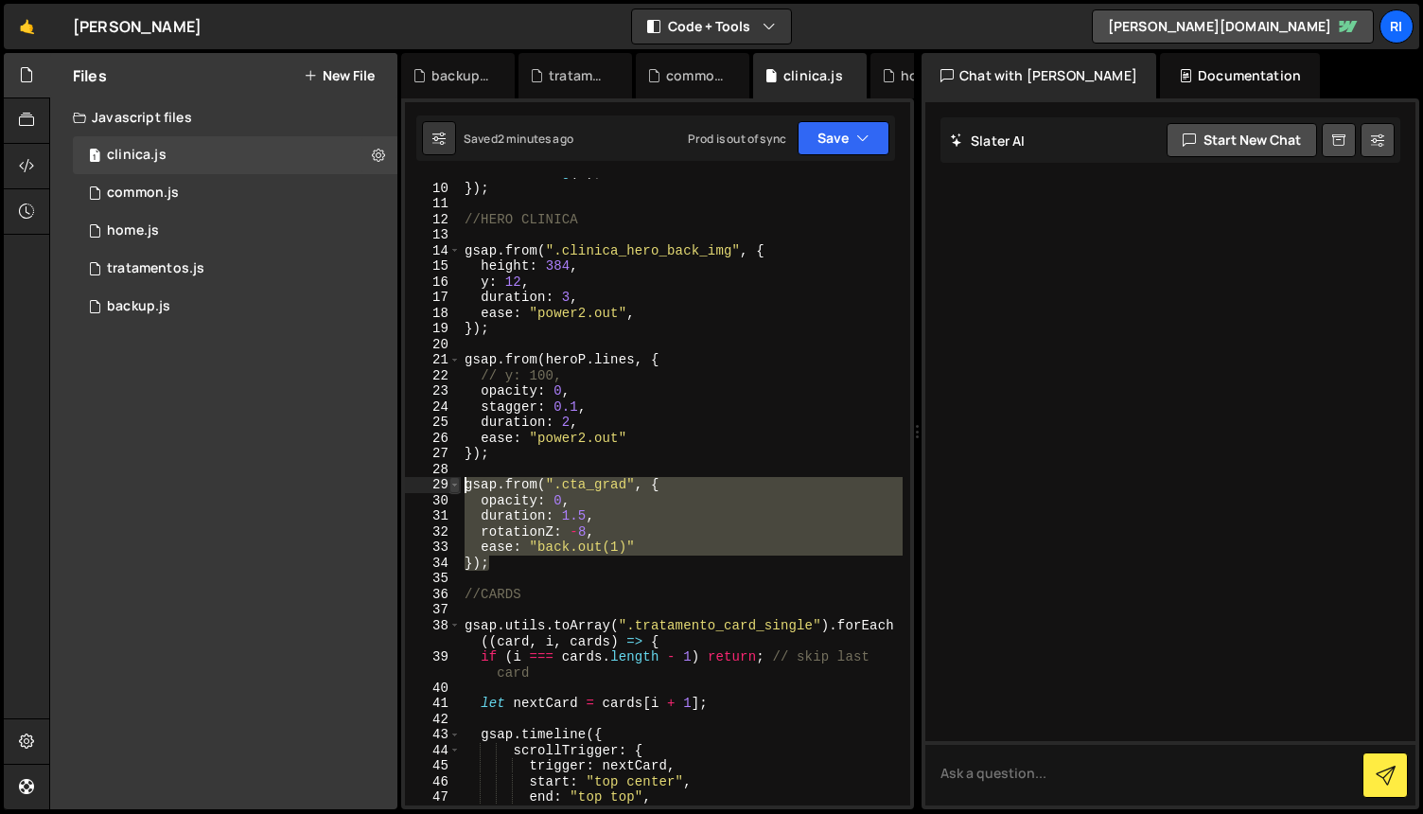
drag, startPoint x: 504, startPoint y: 562, endPoint x: 450, endPoint y: 490, distance: 90.5
click at [450, 490] on div "opacity: 0, 9 10 11 12 13 14 15 16 17 18 19 20 21 22 23 24 25 26 27 28 29 30 31…" at bounding box center [657, 491] width 505 height 627
type textarea "gsap.from(".cta_grad", { opacity: 0,"
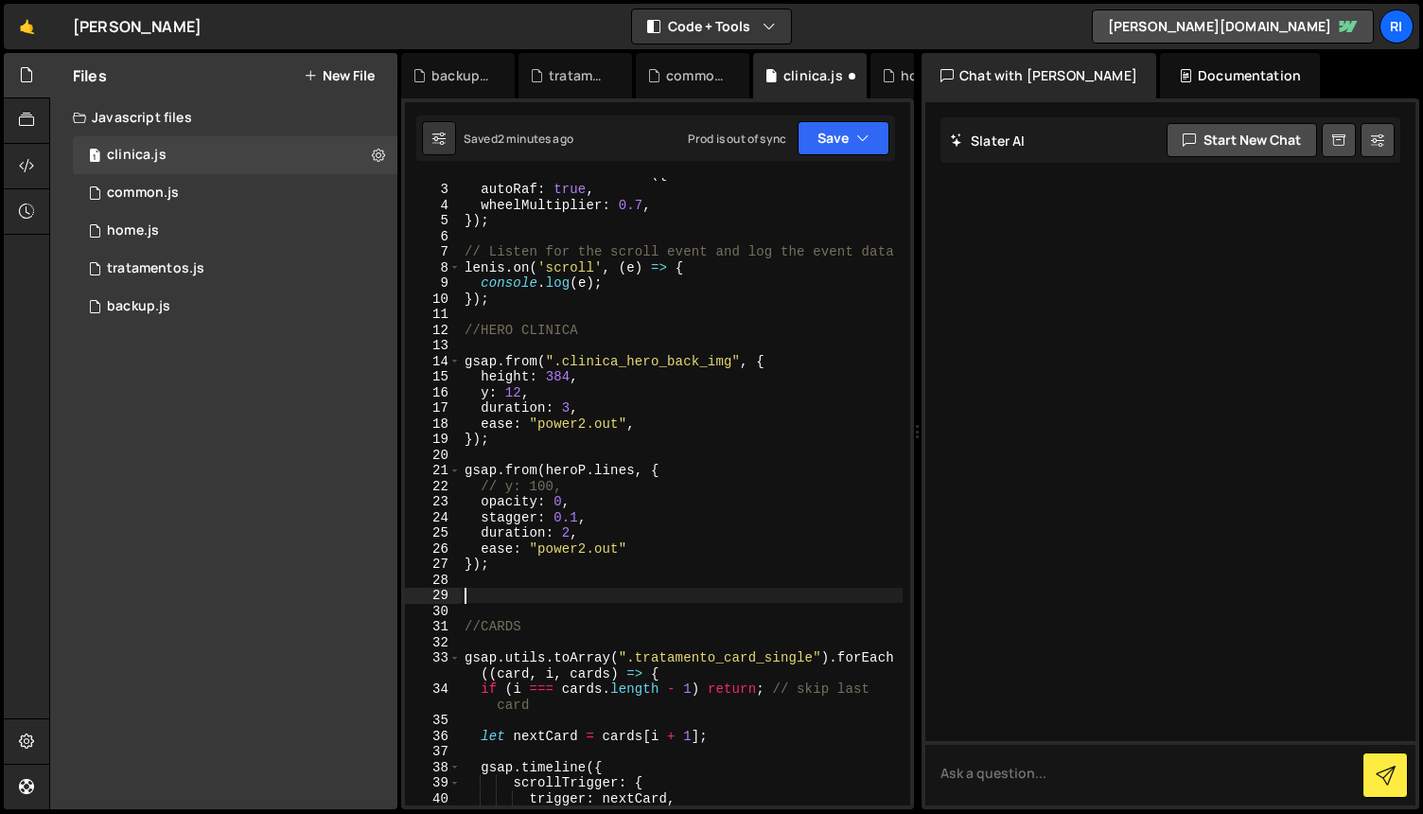
scroll to position [23, 0]
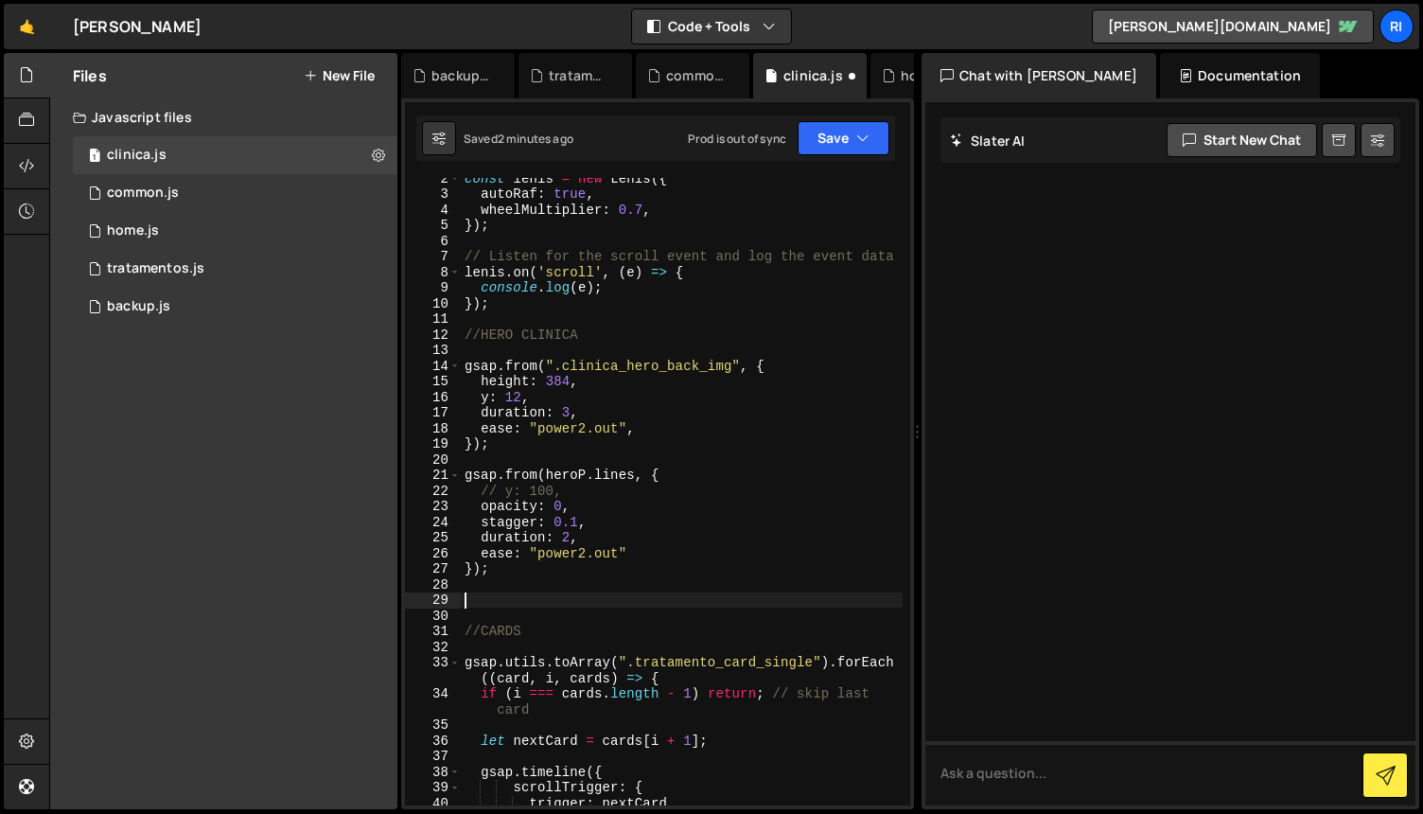
click at [538, 589] on div "const [PERSON_NAME] = new [PERSON_NAME] ({ autoRaf : true , wheelMultiplier : 0…" at bounding box center [682, 499] width 442 height 659
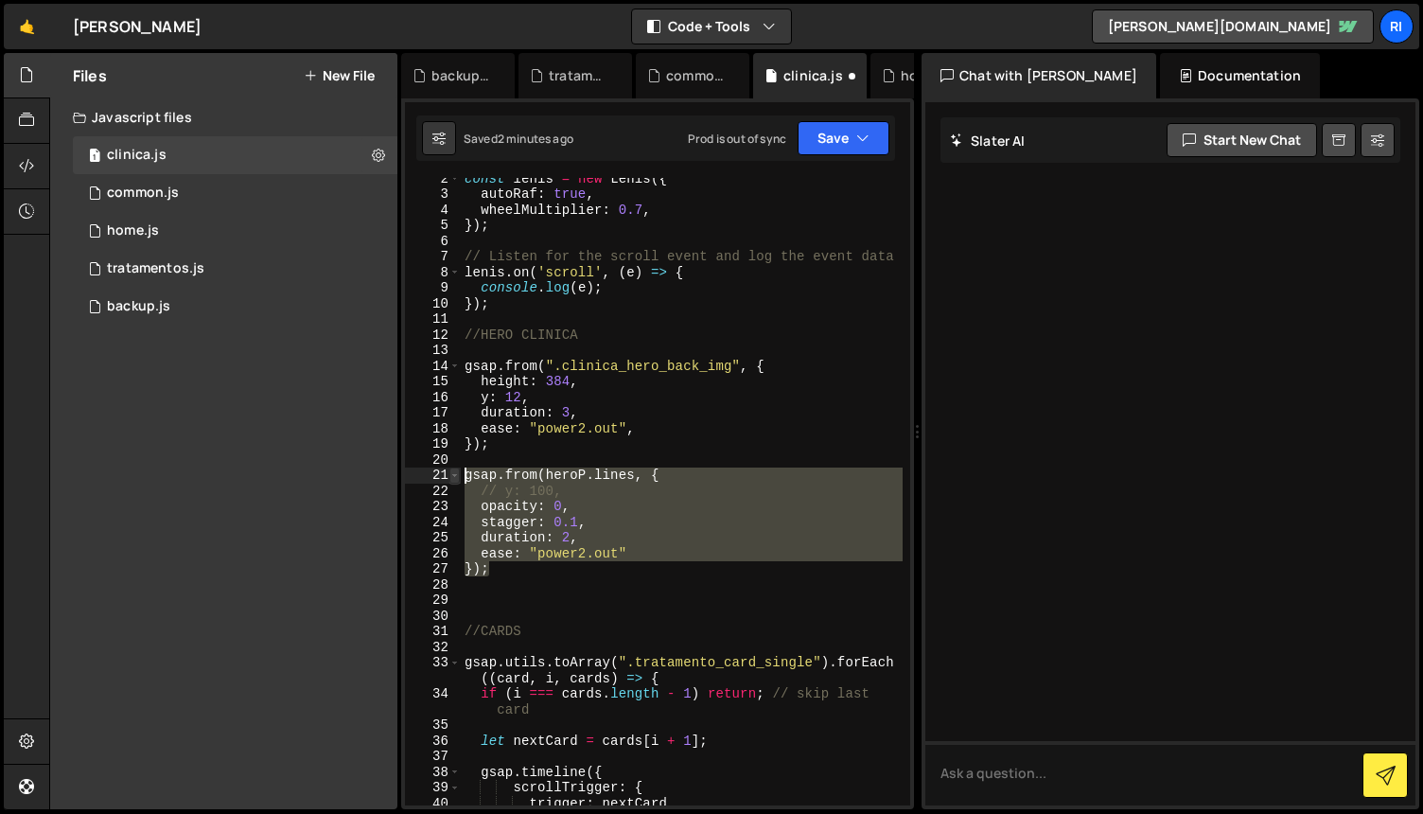
drag, startPoint x: 490, startPoint y: 538, endPoint x: 565, endPoint y: 490, distance: 89.0
click at [449, 470] on div "2 3 4 5 6 7 8 9 10 11 12 13 14 15 16 17 18 19 20 21 22 23 24 25 26 27 28 29 30 …" at bounding box center [657, 491] width 505 height 627
type textarea "gsap.from(heroP.lines, { // y: 100,"
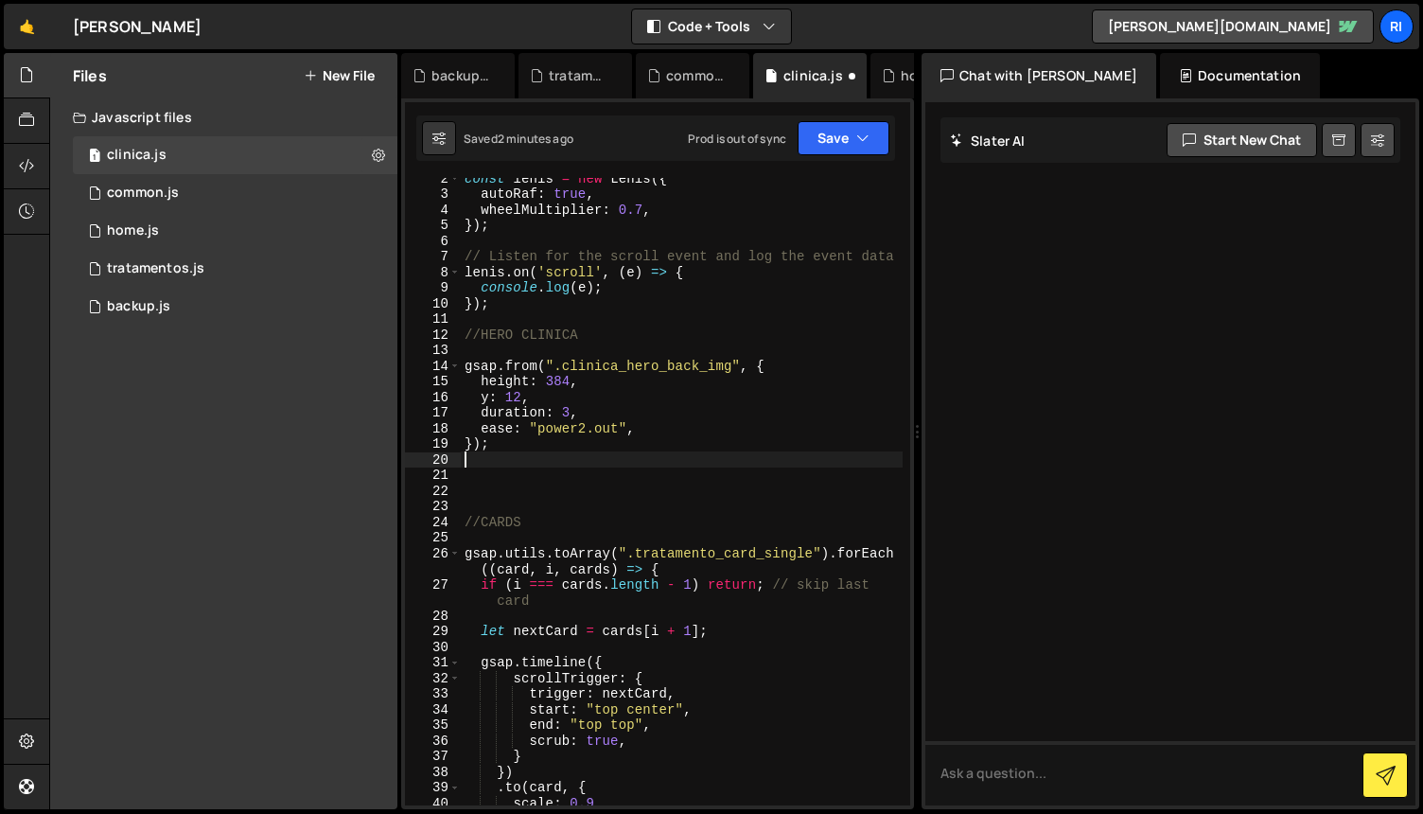
type textarea "});"
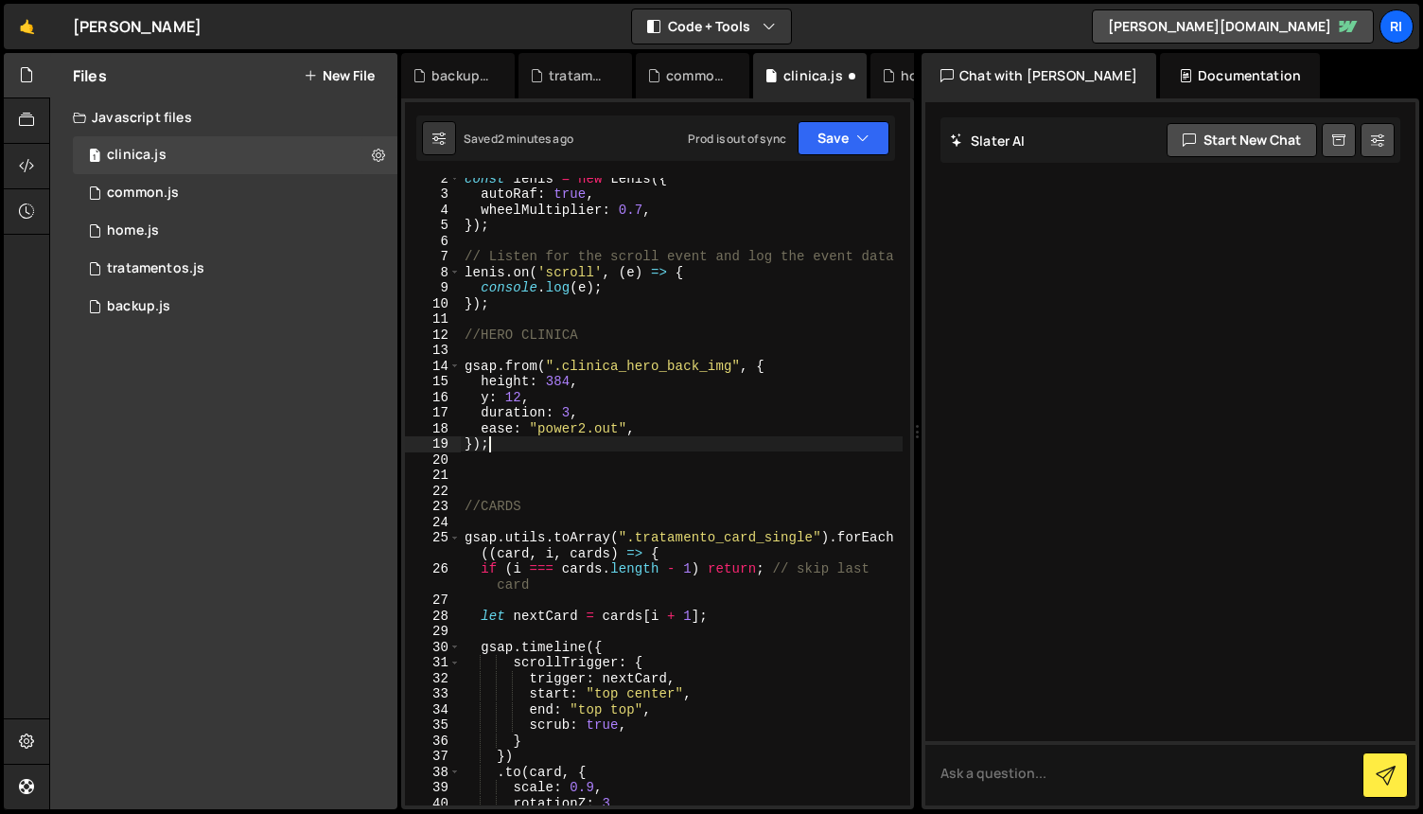
click at [565, 476] on div "const [PERSON_NAME] = new [PERSON_NAME] ({ autoRaf : true , wheelMultiplier : 0…" at bounding box center [682, 499] width 442 height 659
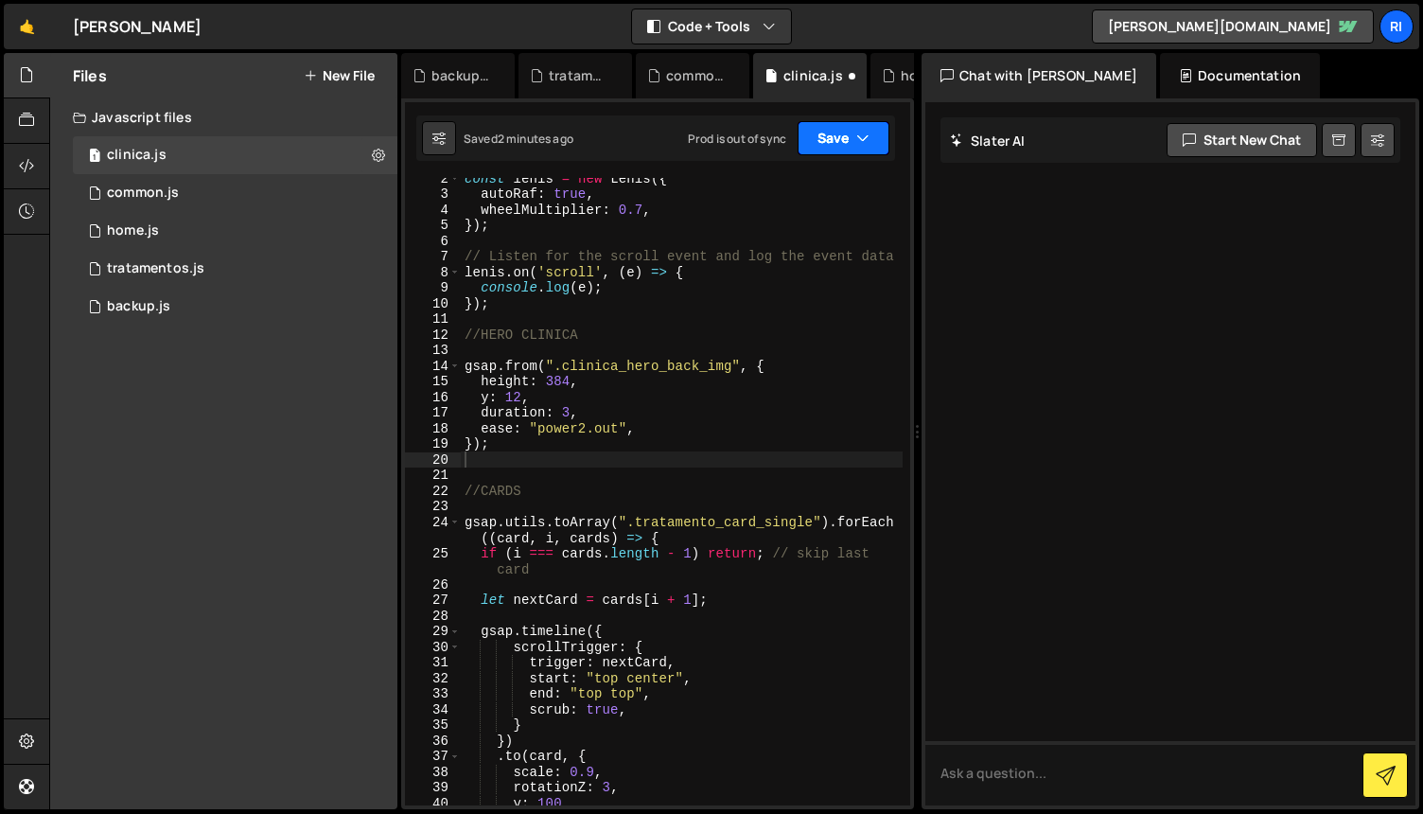
click at [831, 139] on button "Save" at bounding box center [844, 138] width 92 height 34
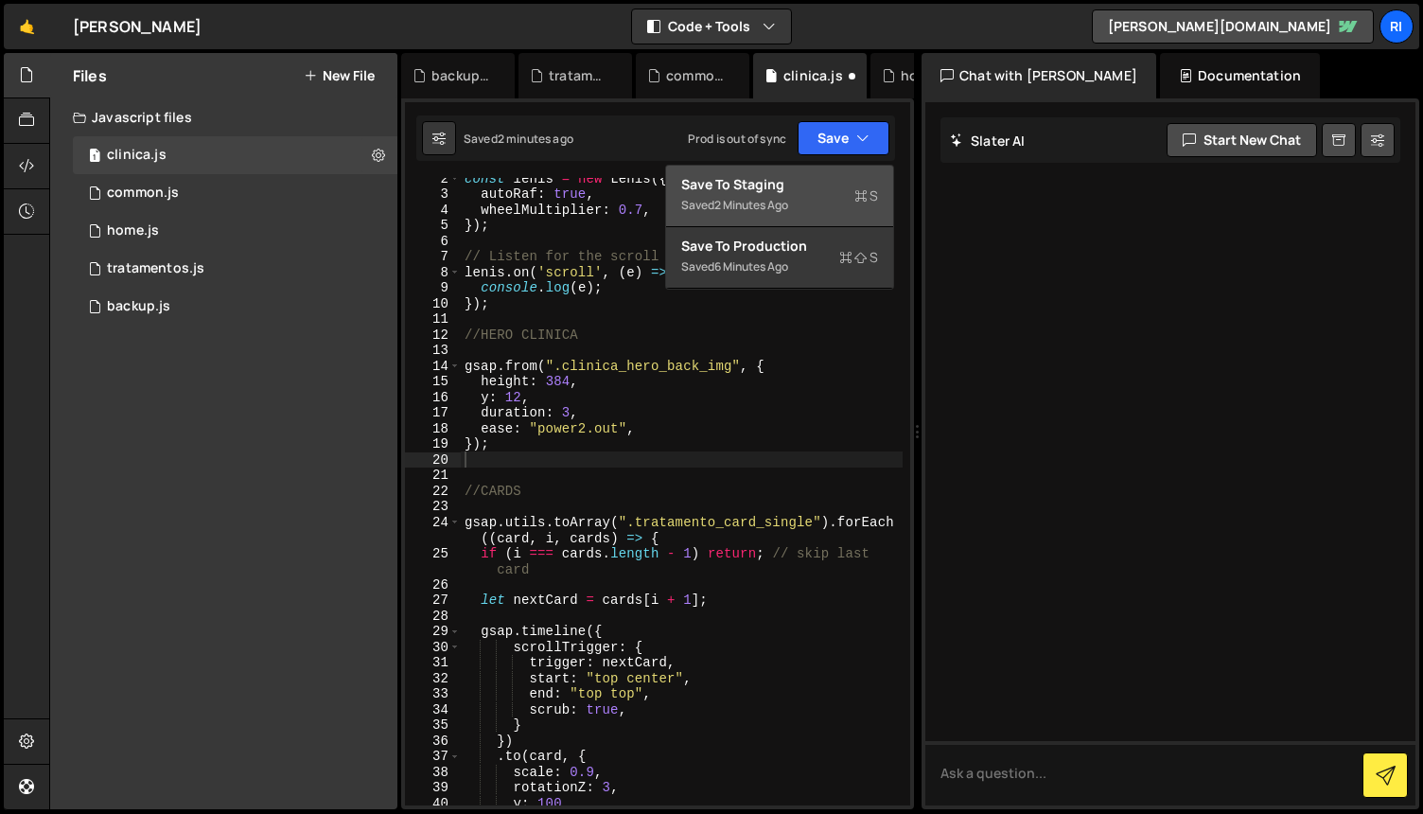
click at [795, 185] on div "Save to Staging S" at bounding box center [779, 184] width 197 height 19
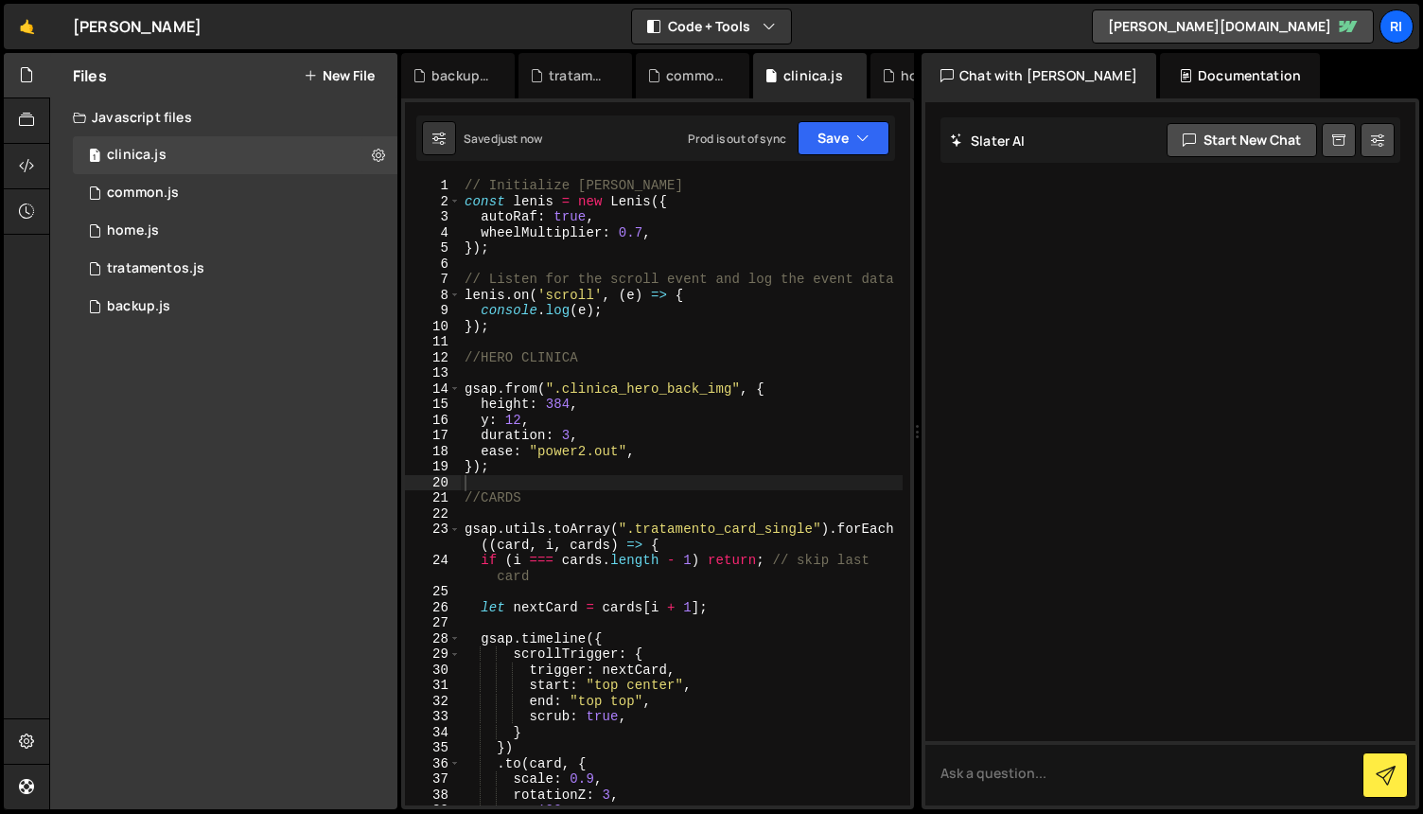
scroll to position [0, 0]
click at [384, 154] on icon at bounding box center [378, 155] width 13 height 18
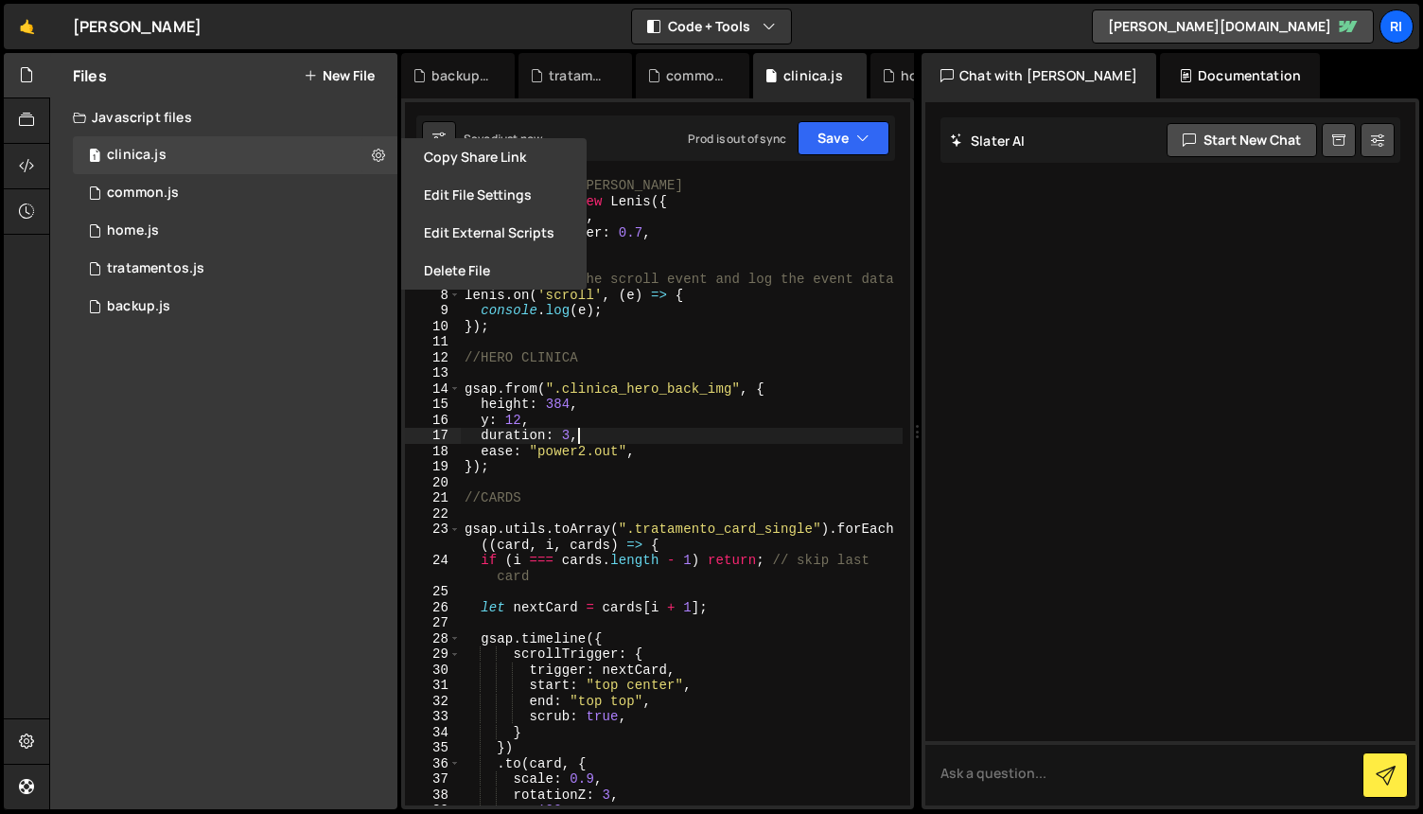
click at [752, 439] on div "// Initialize [PERSON_NAME] const [PERSON_NAME] = new [PERSON_NAME] ({ autoRaf …" at bounding box center [682, 507] width 442 height 659
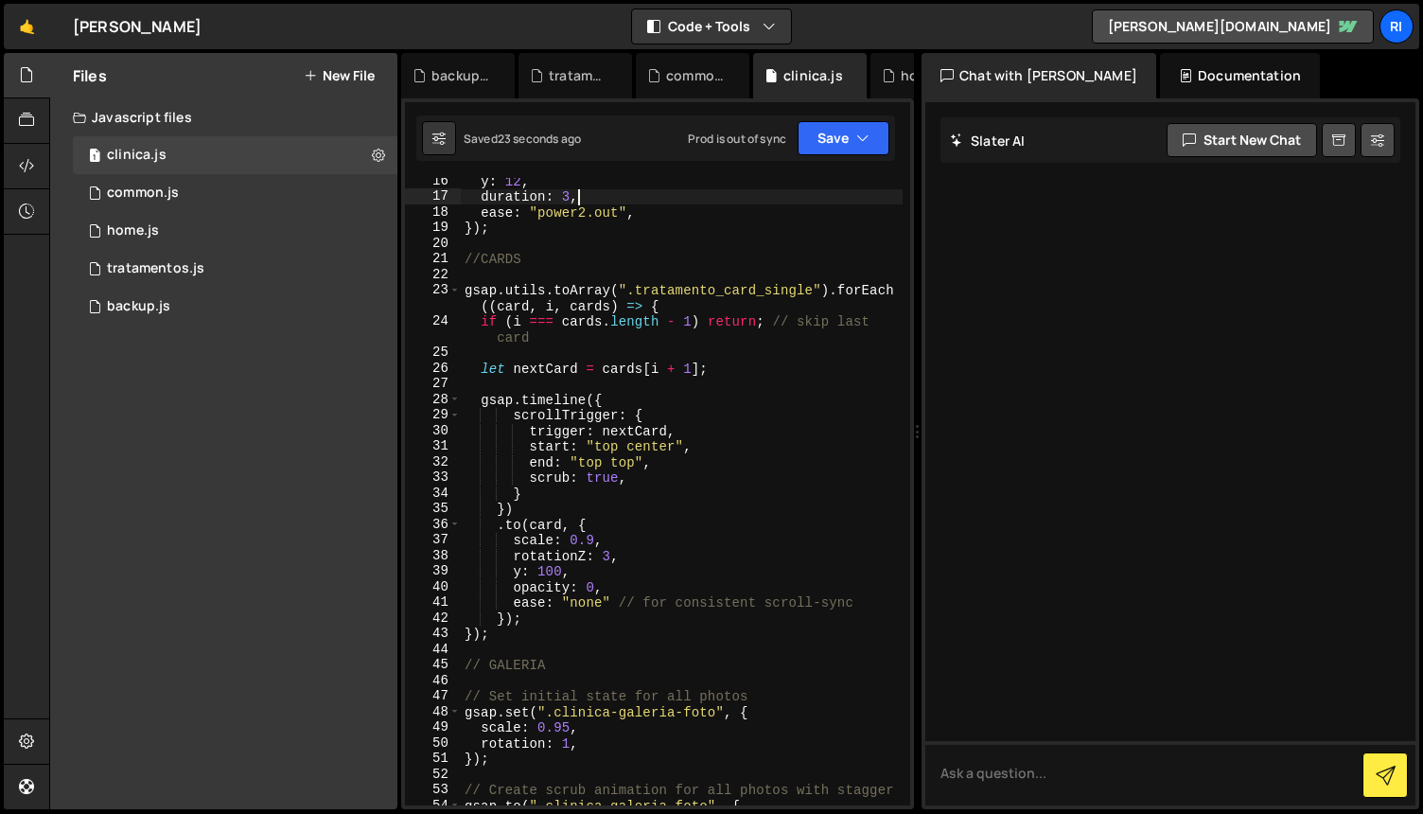
scroll to position [240, 0]
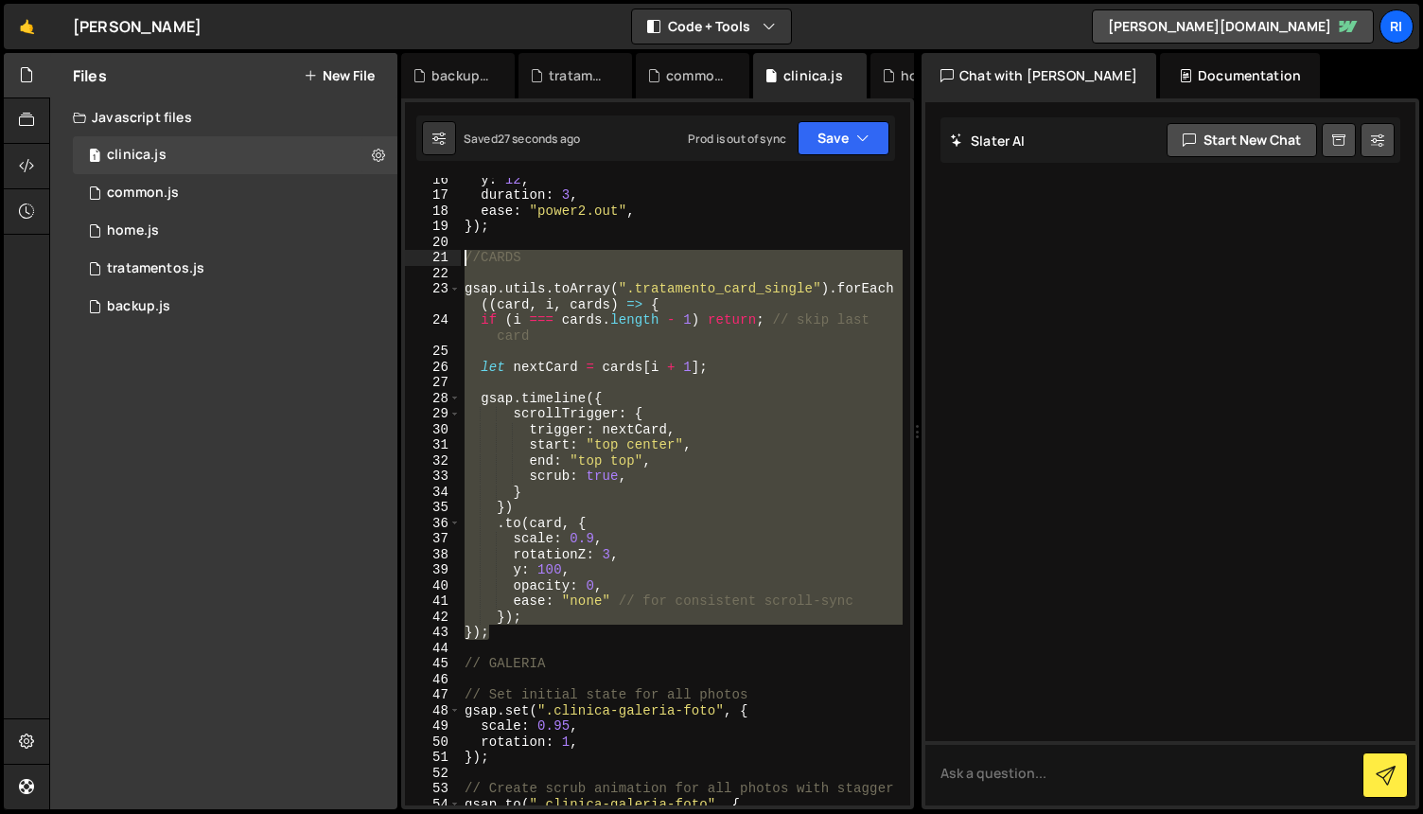
drag, startPoint x: 516, startPoint y: 635, endPoint x: 427, endPoint y: 262, distance: 383.3
click at [427, 262] on div "duration: 3, 16 17 18 19 20 21 22 23 24 25 26 27 28 29 30 31 32 33 34 35 36 37 …" at bounding box center [657, 491] width 505 height 627
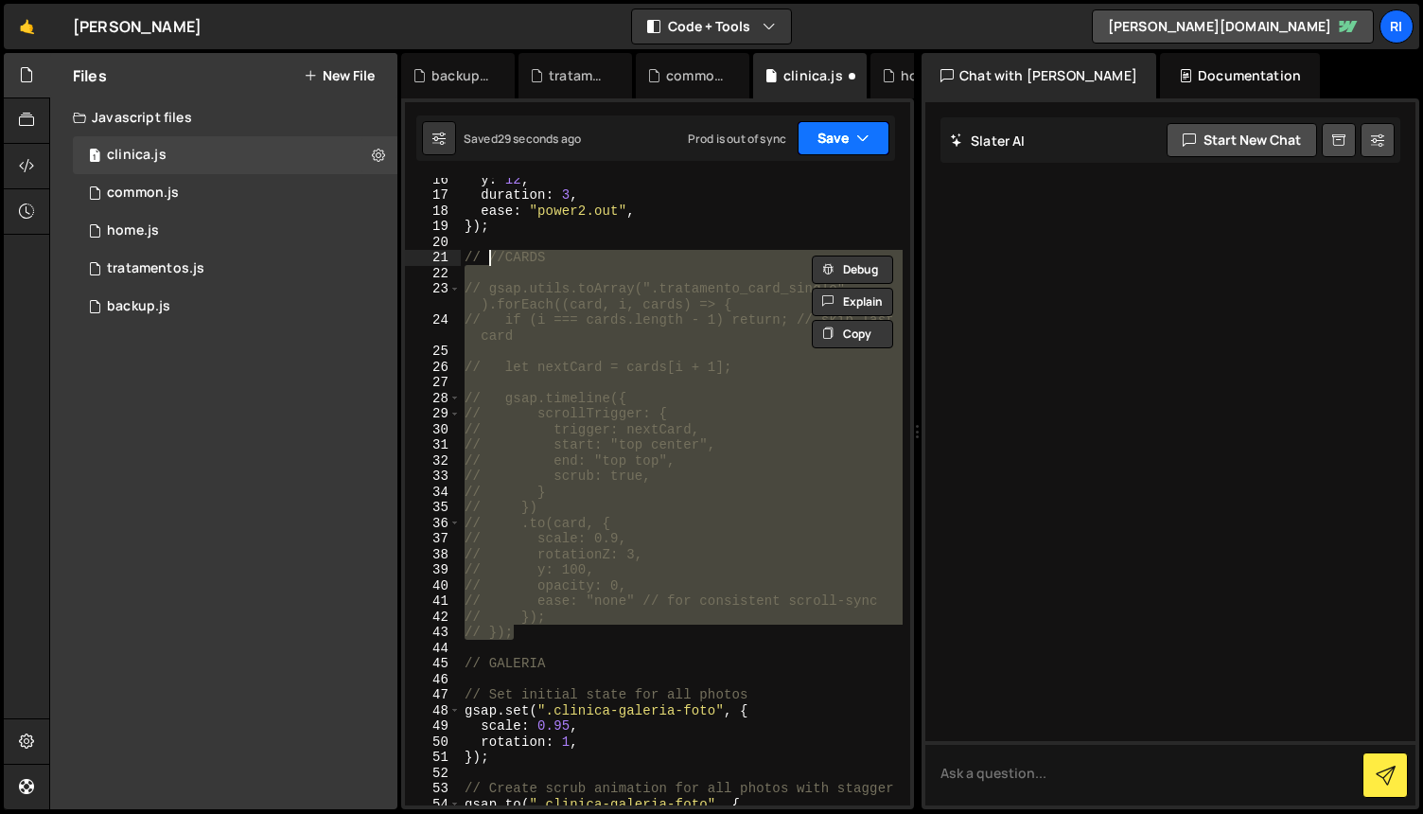
click at [832, 140] on button "Save" at bounding box center [844, 138] width 92 height 34
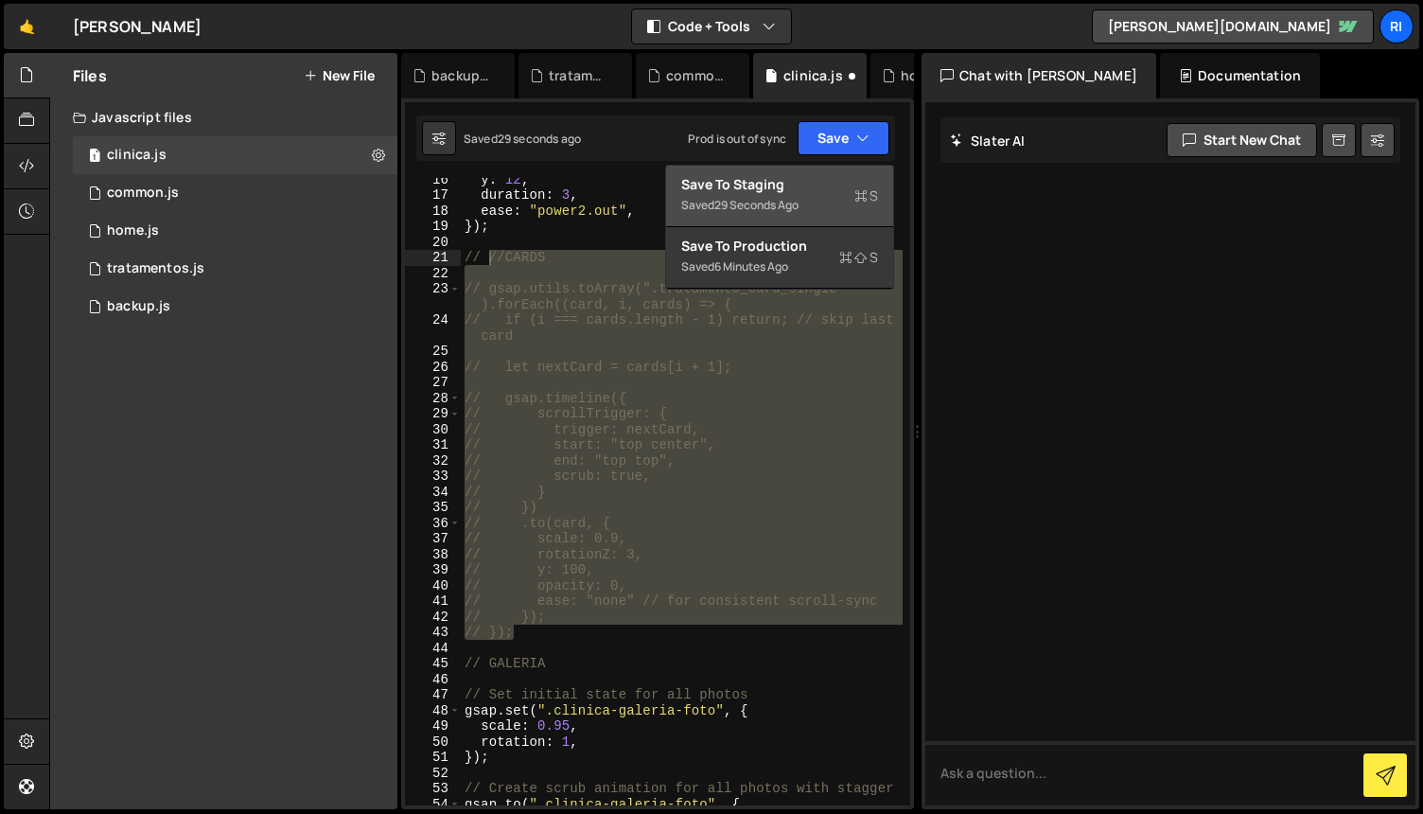
click at [785, 189] on div "Save to Staging S" at bounding box center [779, 184] width 197 height 19
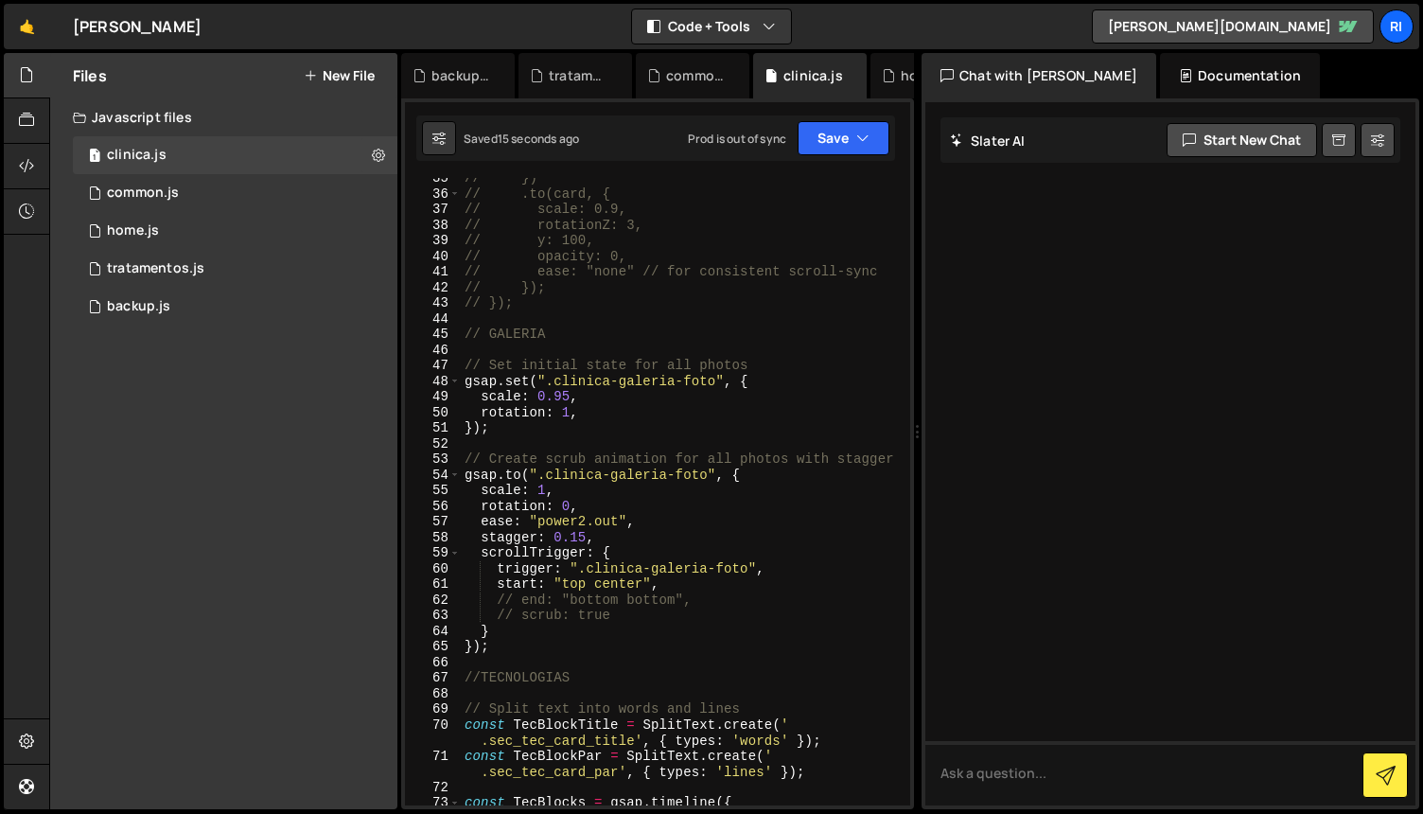
scroll to position [591, 0]
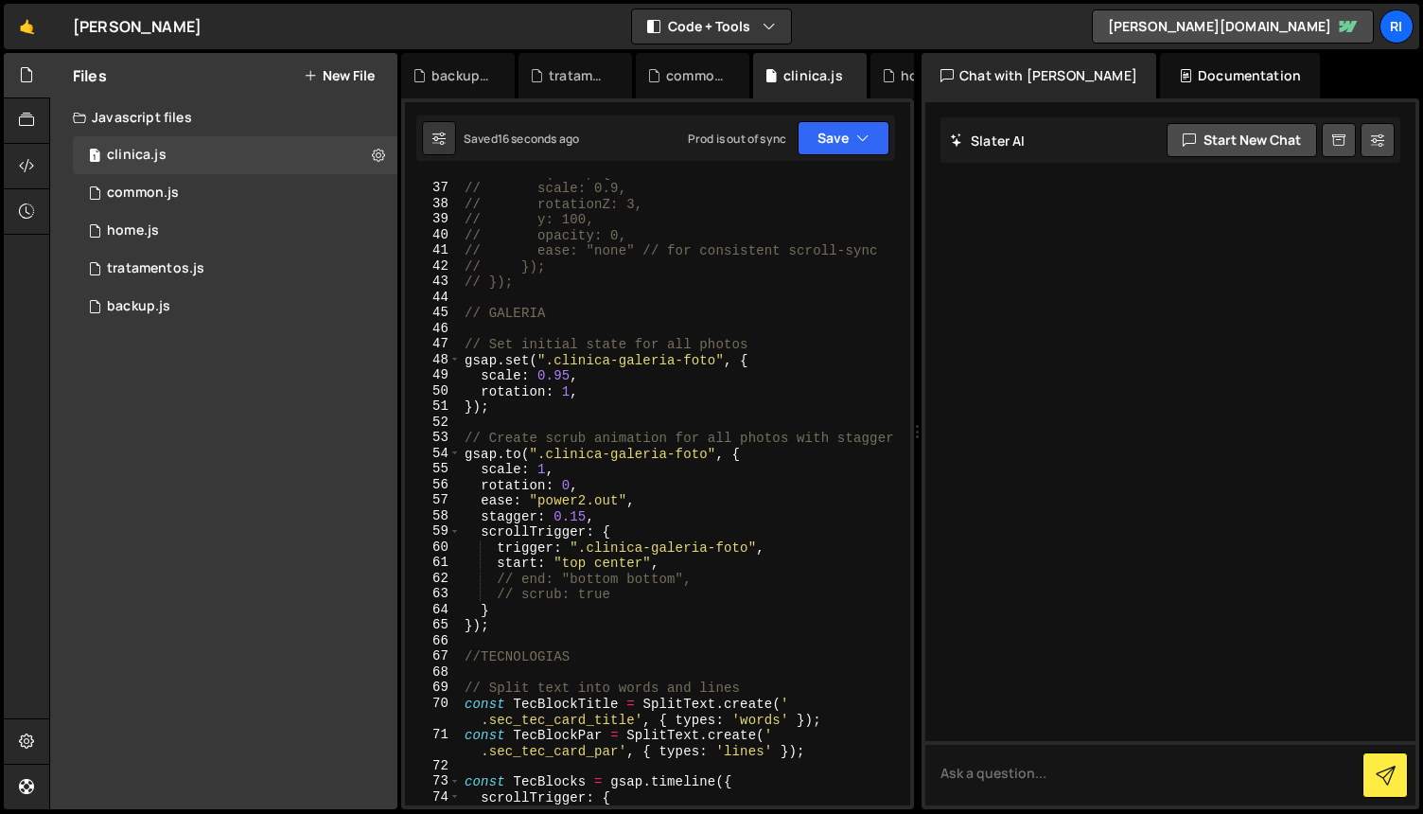
type textarea "});"
click at [605, 401] on div "// .to(card, { // scale: 0.9, // rotationZ: 3, // y: 100, // opacity: 0, // eas…" at bounding box center [682, 494] width 442 height 659
click at [612, 417] on div "// .to(card, { // scale: 0.9, // rotationZ: 3, // y: 100, // opacity: 0, // eas…" at bounding box center [682, 494] width 442 height 659
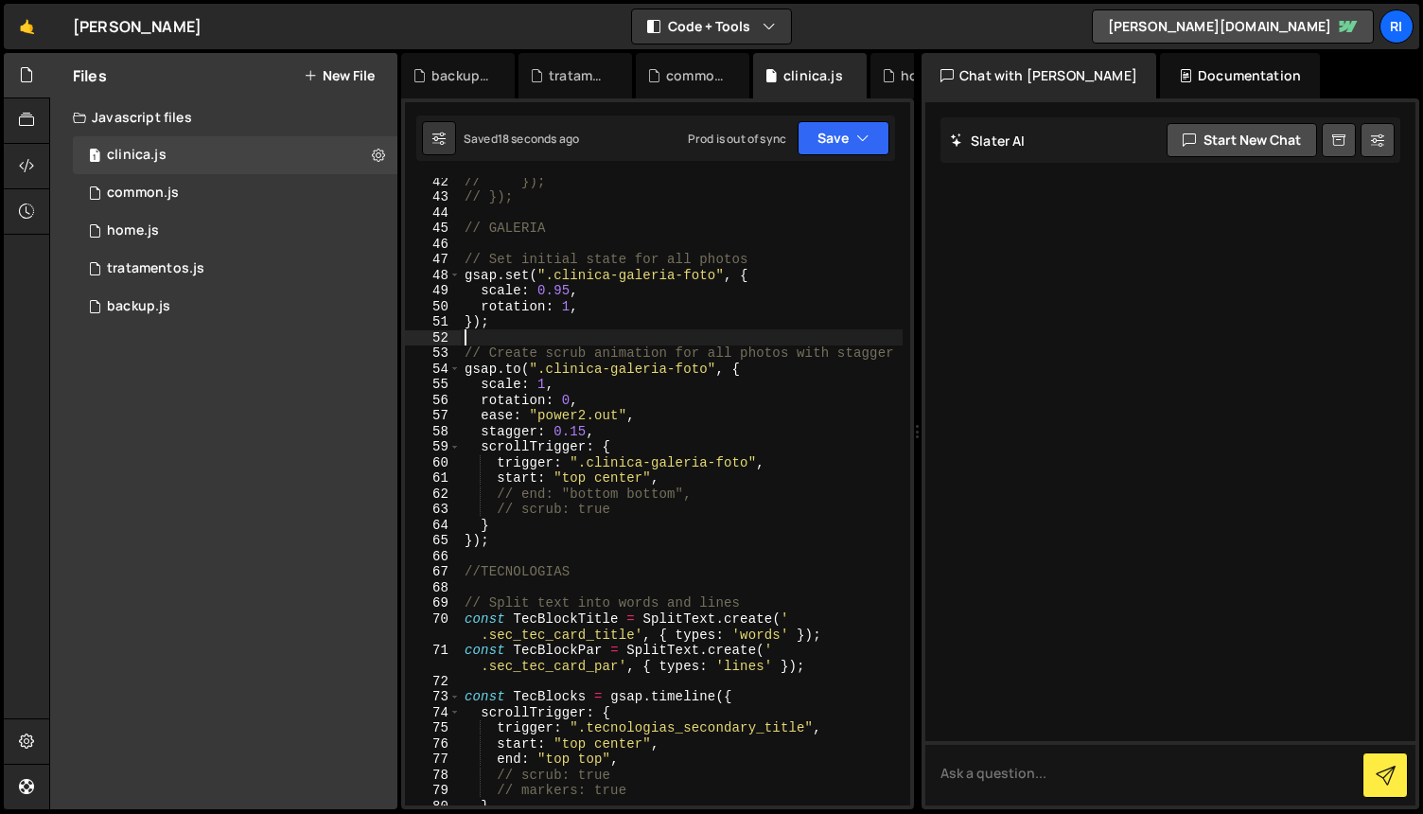
scroll to position [670, 0]
click at [650, 302] on div "// ease: "none" // for consistent scroll-sync // }); // }); // GALERIA // Set i…" at bounding box center [682, 492] width 442 height 659
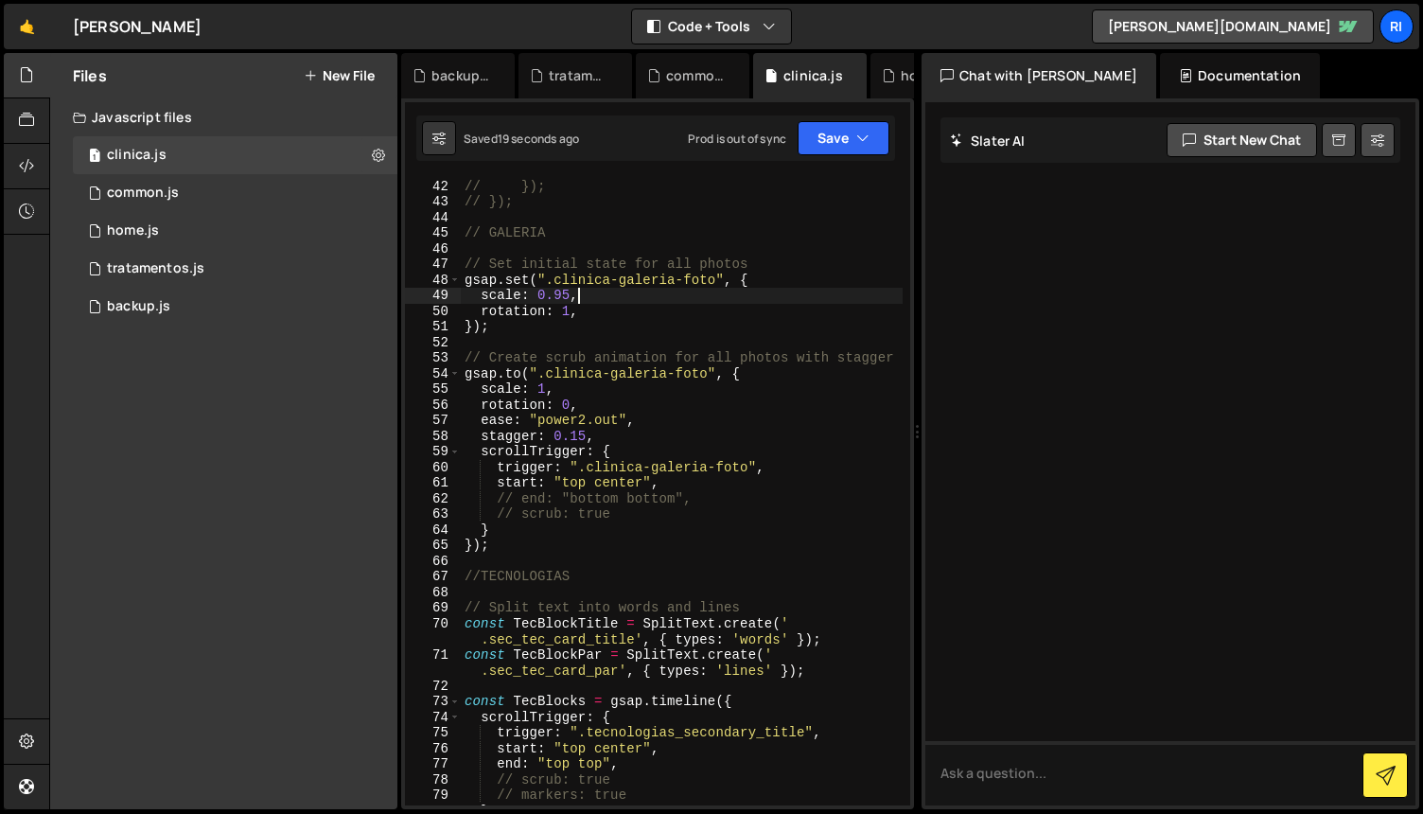
scroll to position [679, 0]
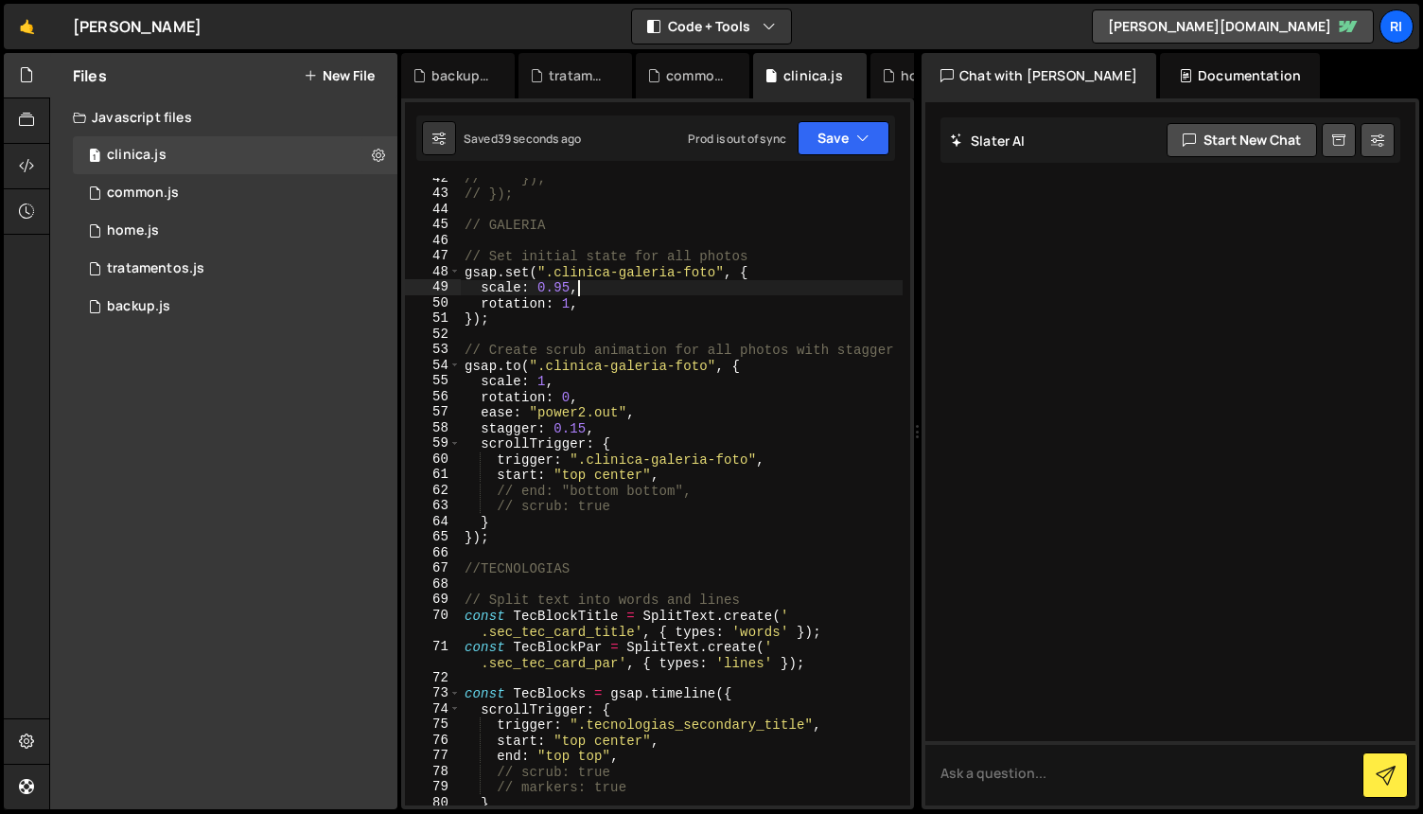
click at [661, 418] on div "// }); // }); // GALERIA // Set initial state for all photos gsap . set ( ".cli…" at bounding box center [682, 499] width 442 height 659
click at [632, 400] on div "// }); // }); // GALERIA // Set initial state for all photos gsap . set ( ".cli…" at bounding box center [682, 499] width 442 height 659
click at [640, 430] on div "// }); // }); // GALERIA // Set initial state for all photos gsap . set ( ".cli…" at bounding box center [682, 499] width 442 height 659
type textarea "stagger: 0.15,"
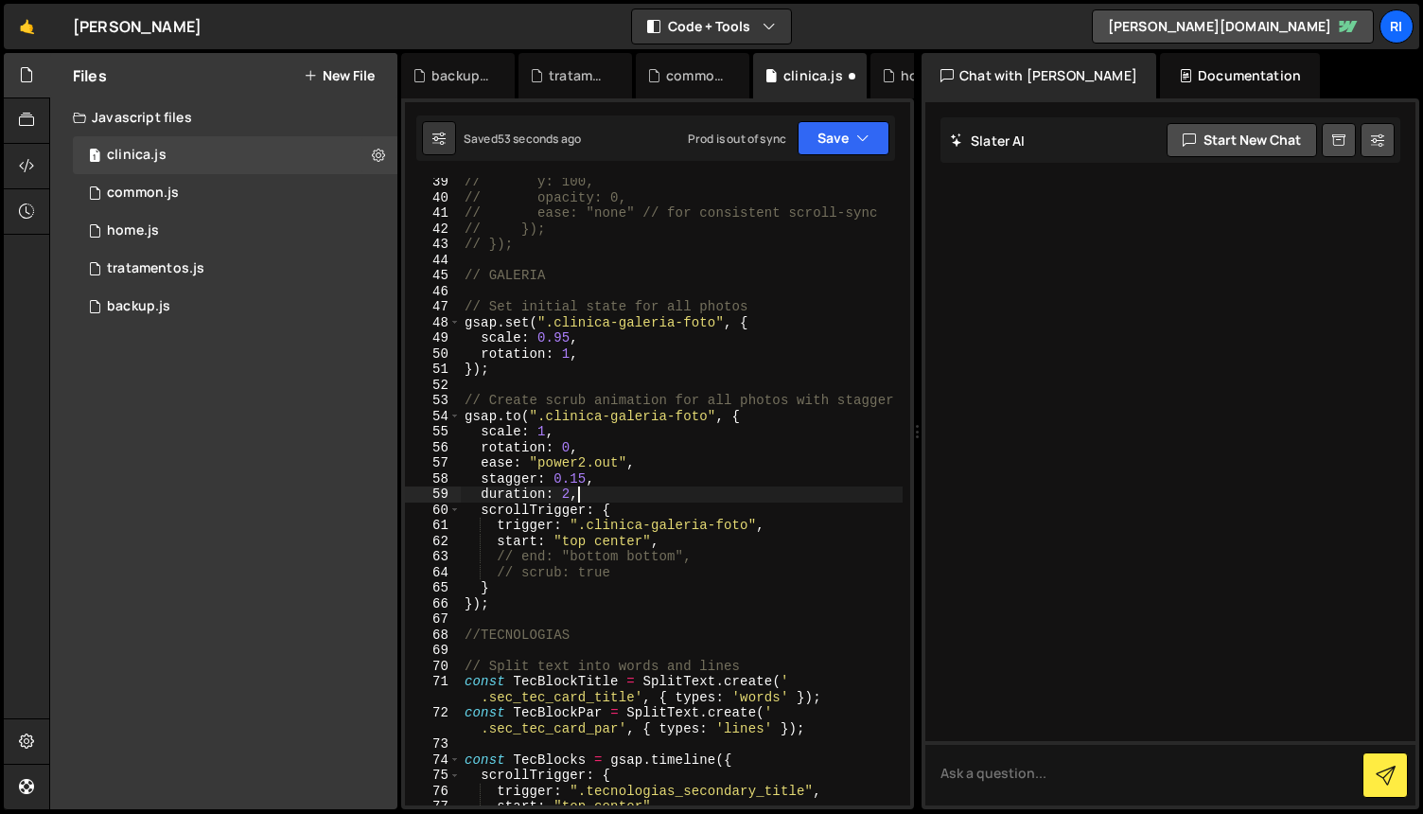
scroll to position [665, 0]
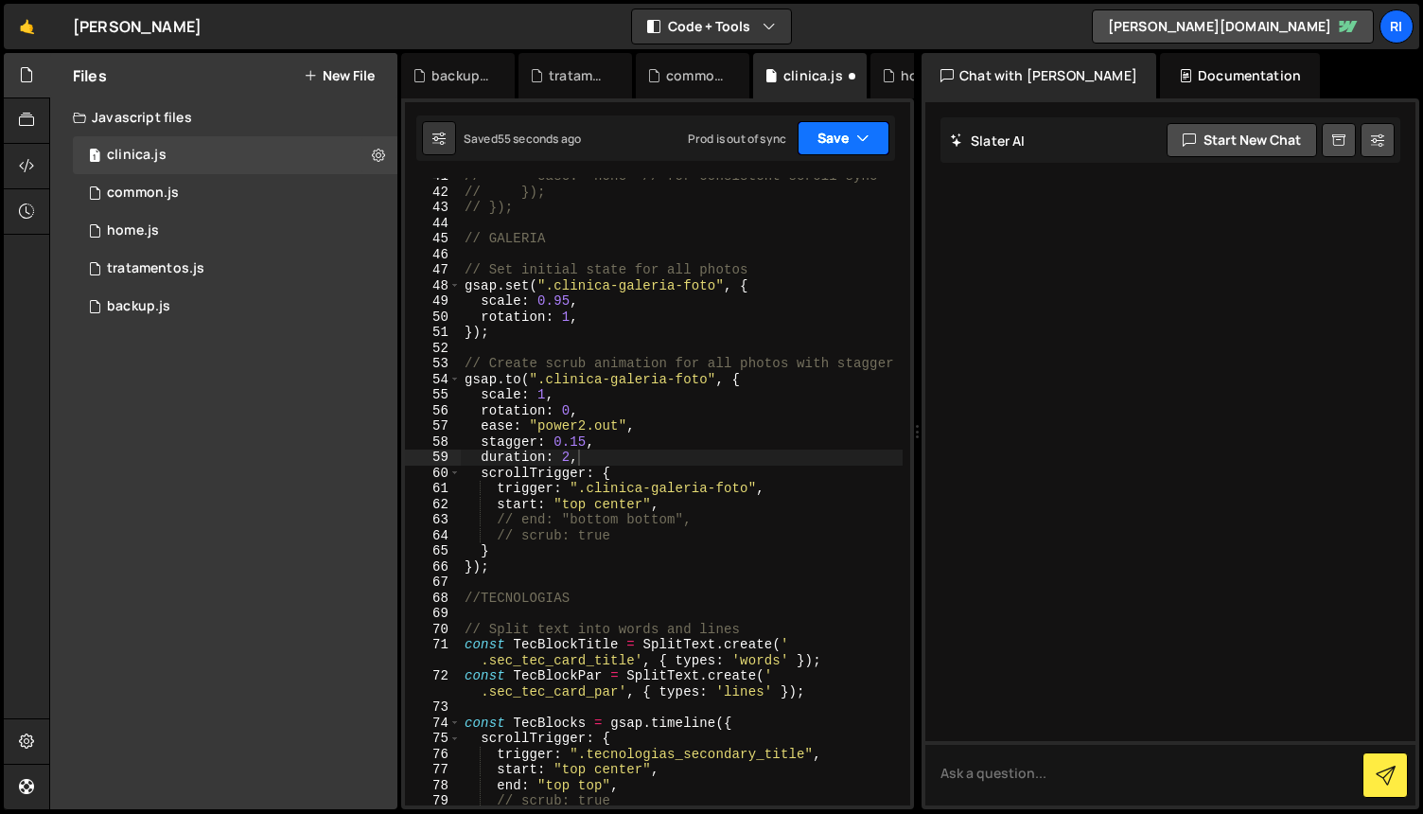
click at [833, 132] on button "Save" at bounding box center [844, 138] width 92 height 34
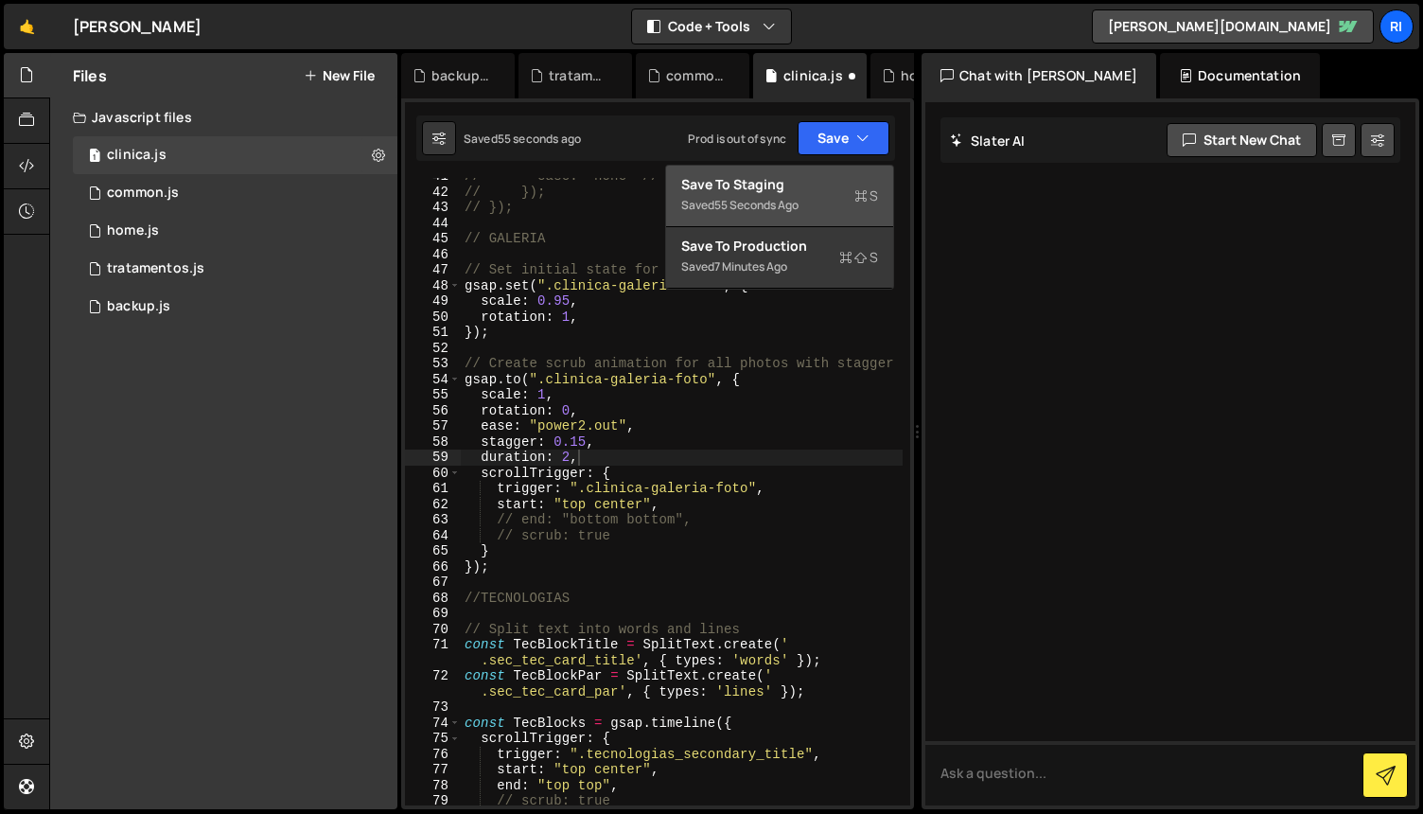
click at [800, 180] on div "Save to Staging S" at bounding box center [779, 184] width 197 height 19
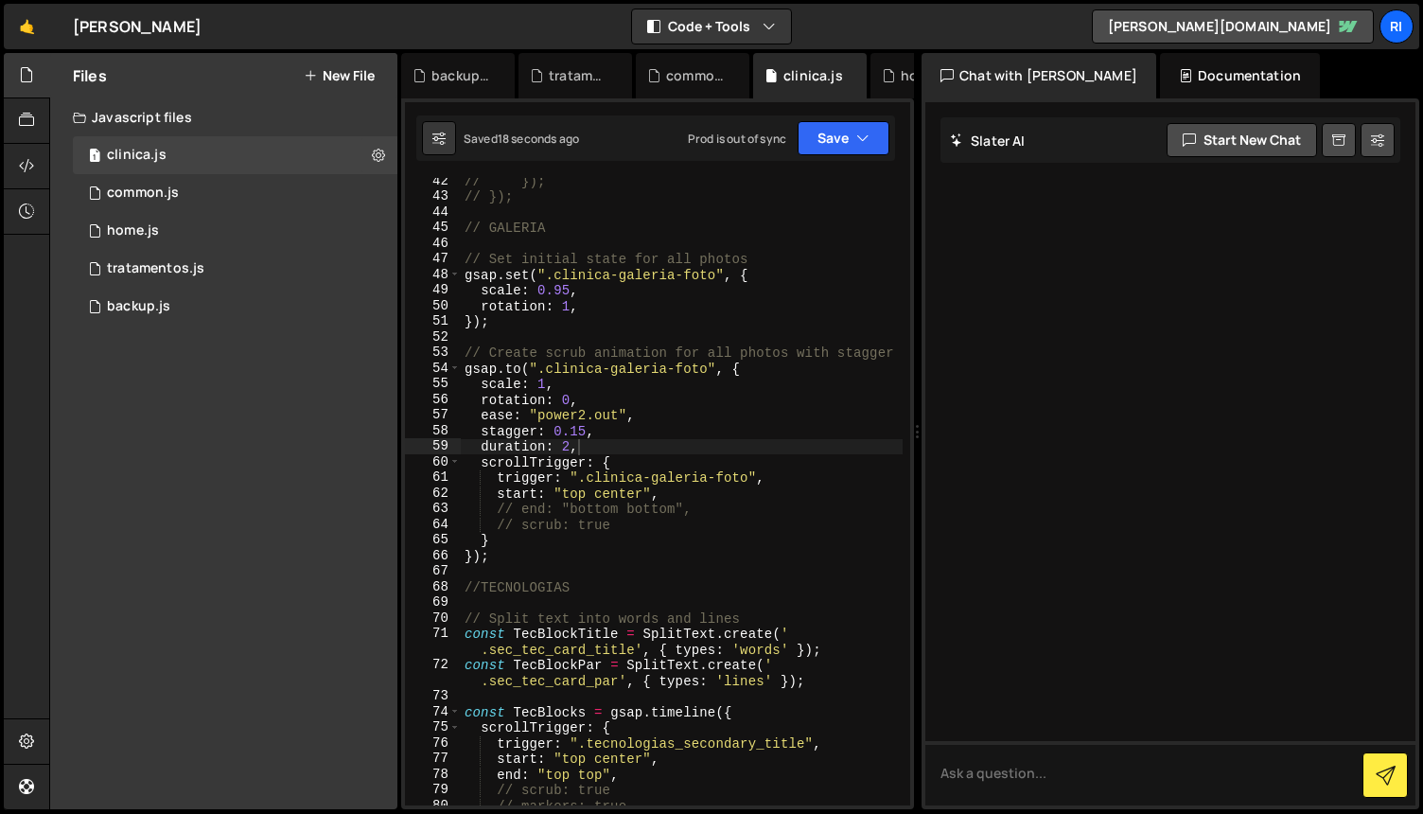
scroll to position [679, 0]
click at [629, 444] on div "// }); // }); // GALERIA // Set initial state for all photos gsap . set ( ".cli…" at bounding box center [682, 499] width 442 height 659
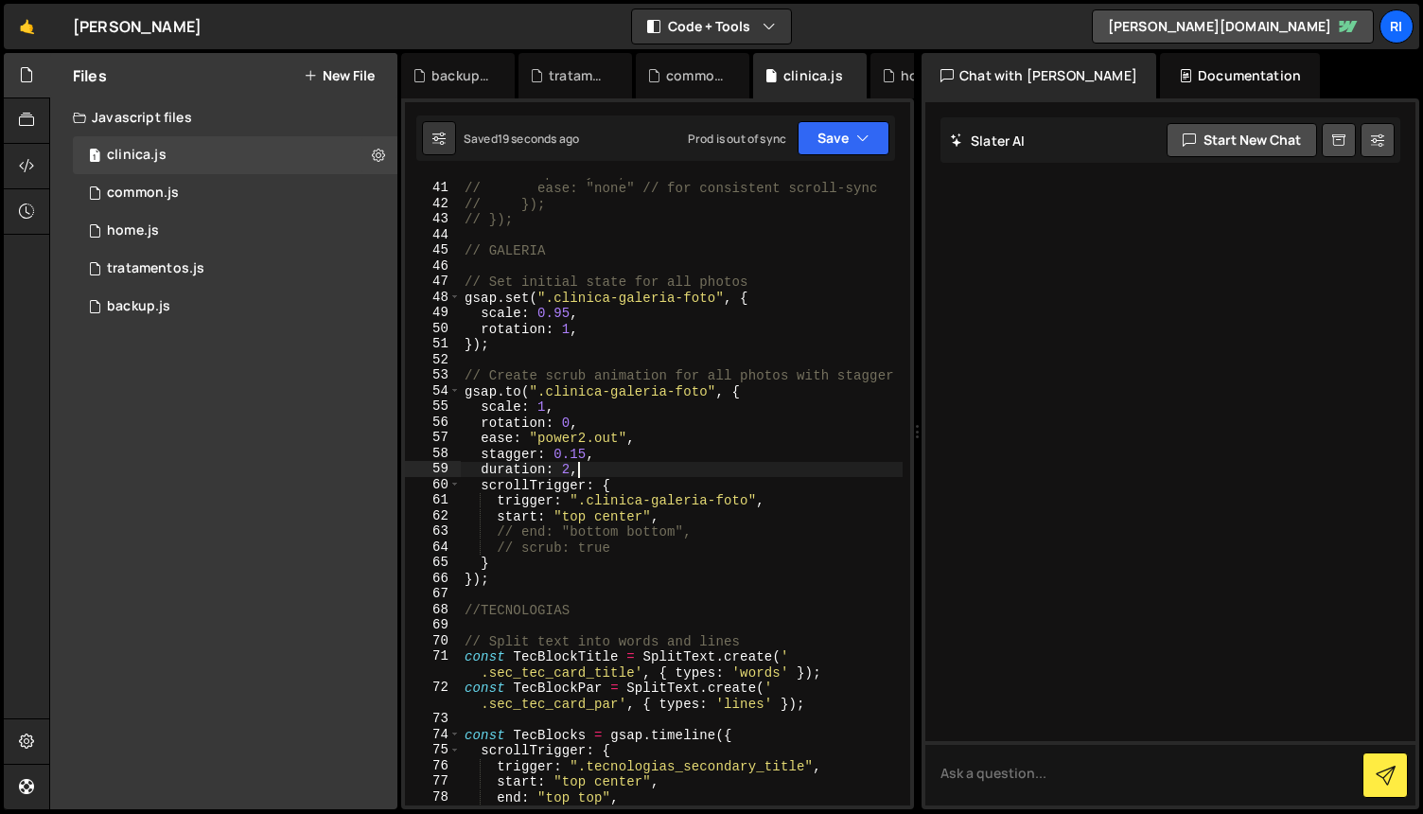
scroll to position [646, 0]
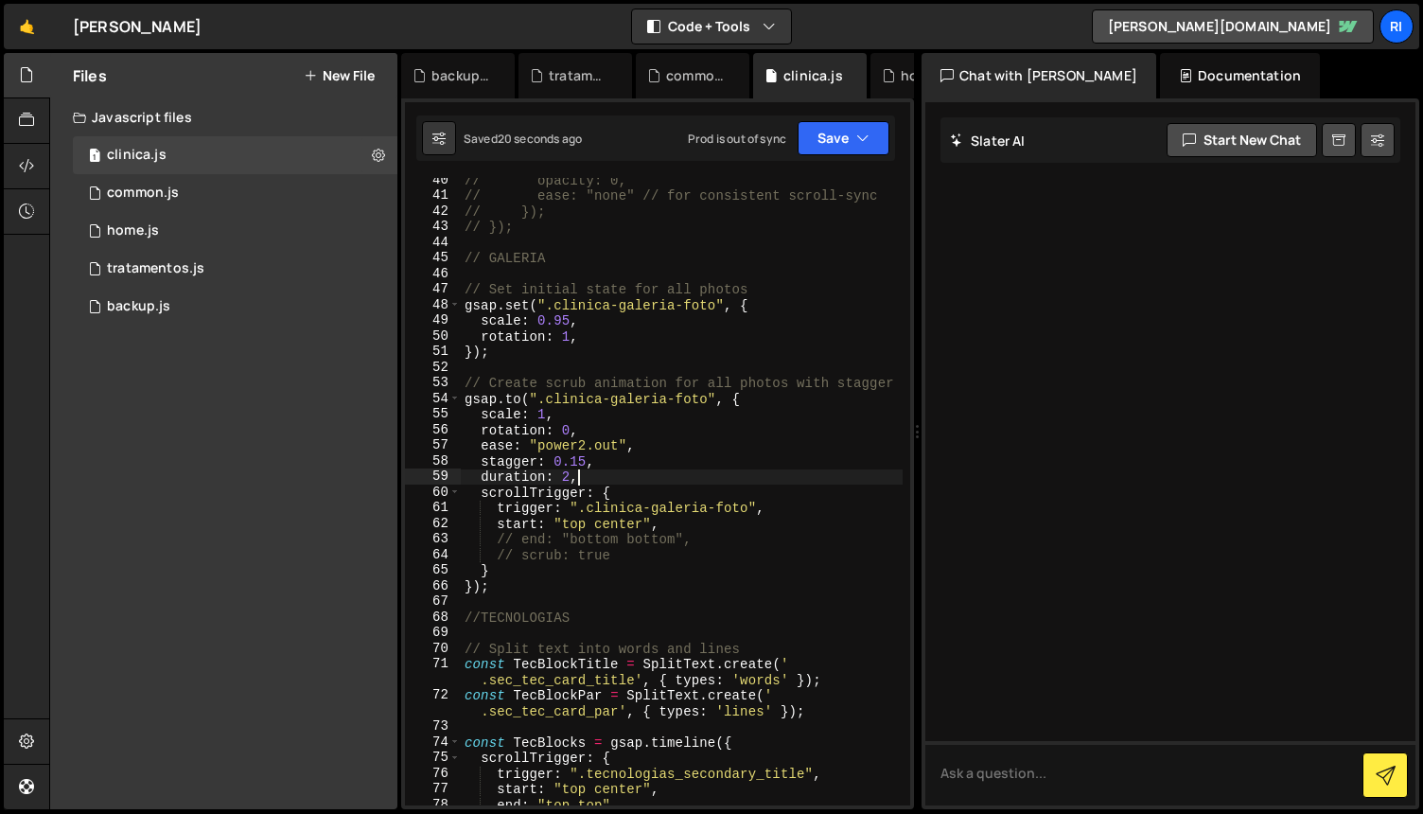
click at [649, 463] on div "// opacity: 0, // ease: "none" // for consistent scroll-sync // }); // }); // G…" at bounding box center [682, 501] width 442 height 659
click at [659, 496] on div "// opacity: 0, // ease: "none" // for consistent scroll-sync // }); // }); // G…" at bounding box center [682, 501] width 442 height 659
click at [662, 476] on div "// opacity: 0, // ease: "none" // for consistent scroll-sync // }); // }); // G…" at bounding box center [682, 501] width 442 height 659
click at [524, 559] on div "// opacity: 0, // ease: "none" // for consistent scroll-sync // }); // }); // G…" at bounding box center [682, 501] width 442 height 659
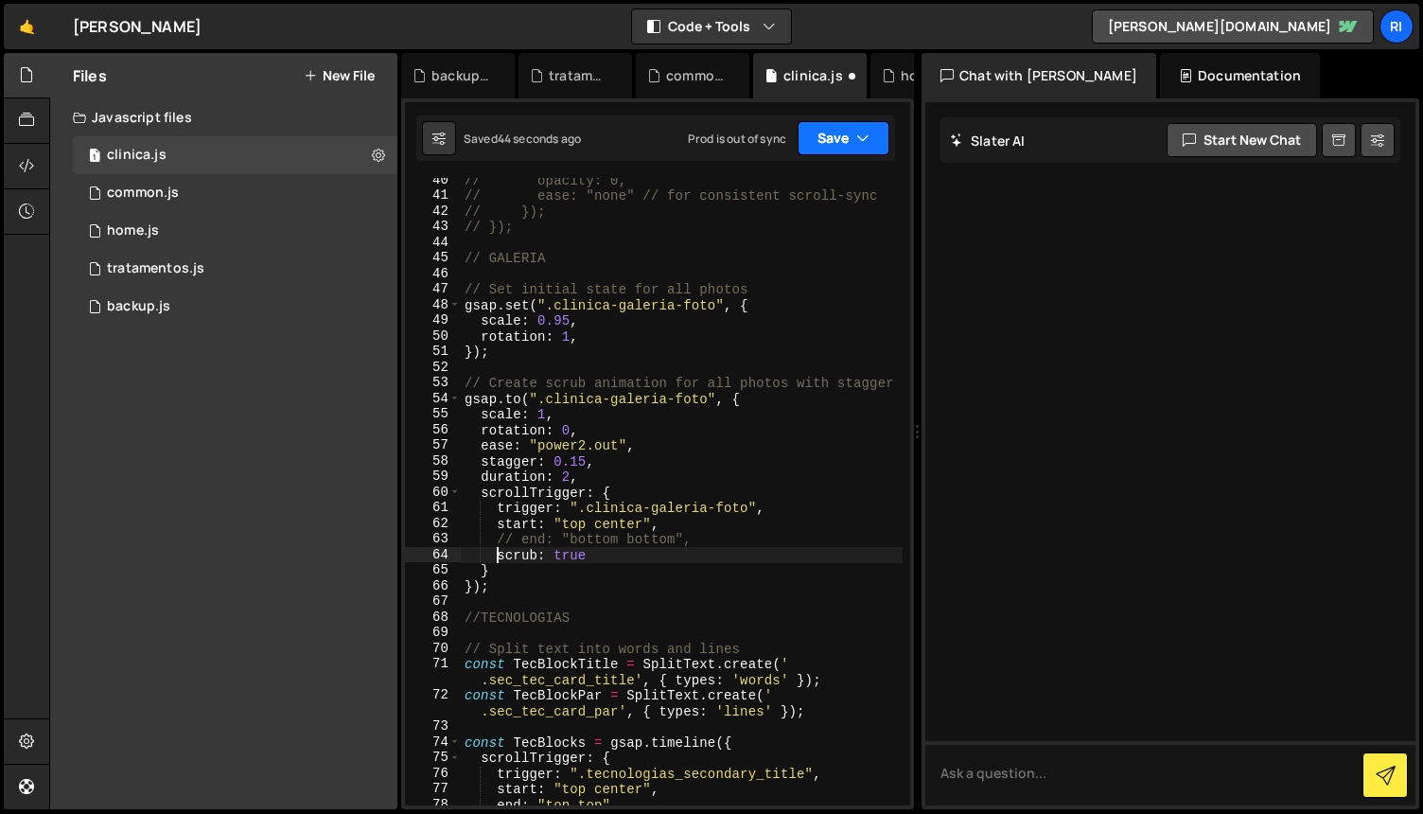
click at [831, 135] on button "Save" at bounding box center [844, 138] width 92 height 34
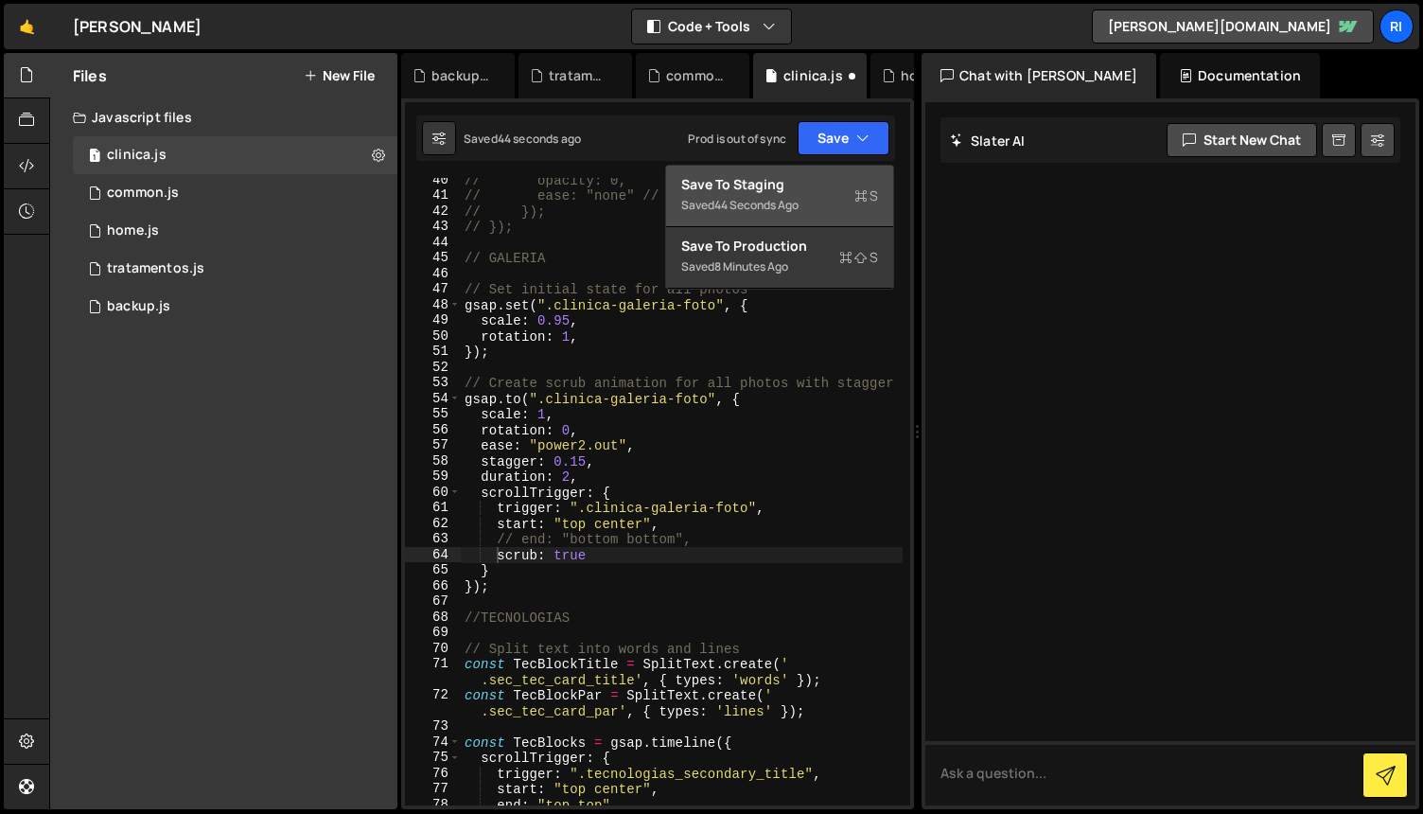
click at [806, 177] on div "Save to Staging S" at bounding box center [779, 184] width 197 height 19
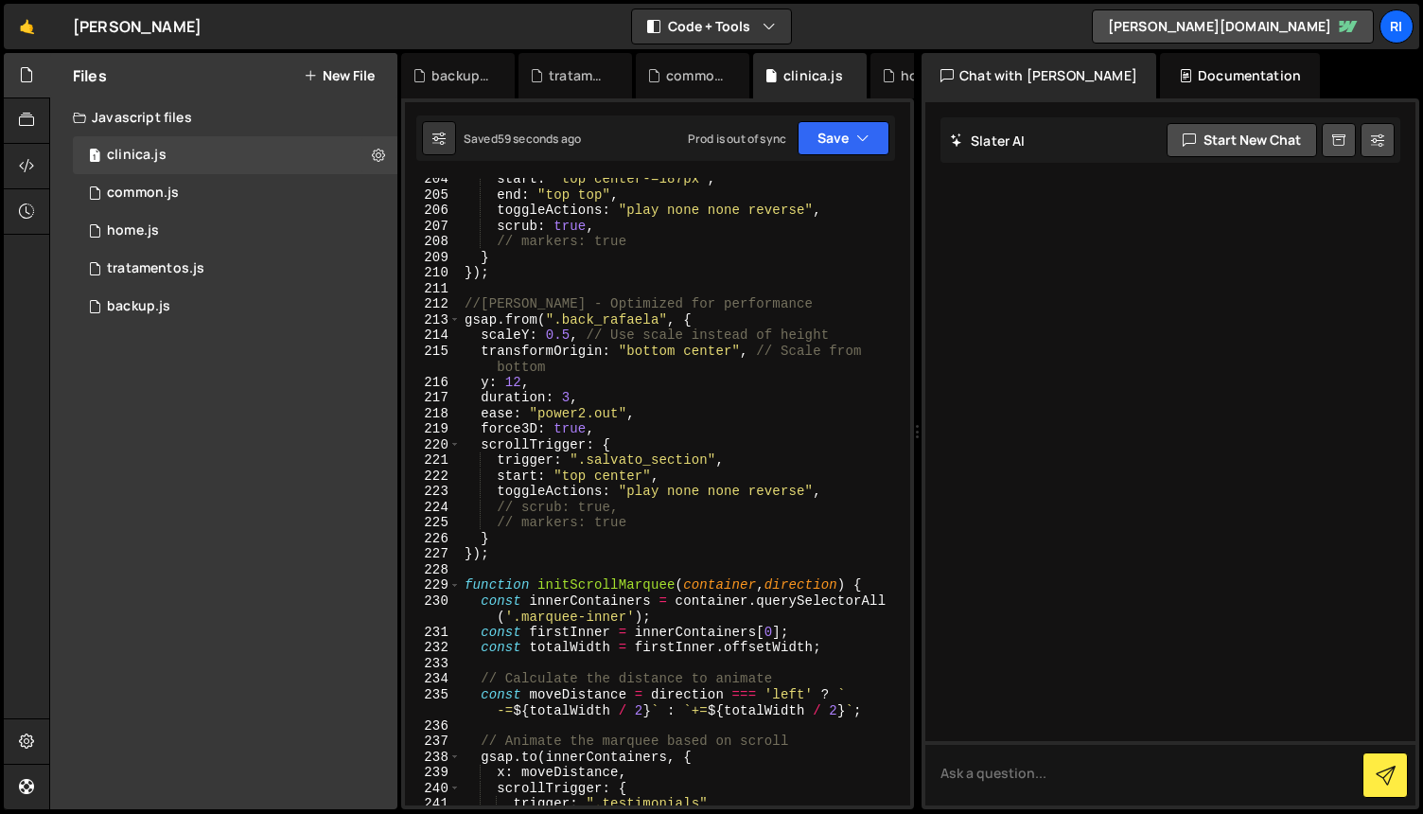
scroll to position [3258, 0]
click at [704, 389] on div "start : "top center-=187px" , end : "top top" , toggleActions : "play none none…" at bounding box center [682, 497] width 442 height 659
click at [650, 360] on div "start : "top center-=187px" , end : "top top" , toggleActions : "play none none…" at bounding box center [682, 497] width 442 height 659
type textarea "transformOrigin: "bottom center", // Scale from bottom"
click at [644, 366] on div "start : "top center-=187px" , end : "top top" , toggleActions : "play none none…" at bounding box center [682, 497] width 442 height 659
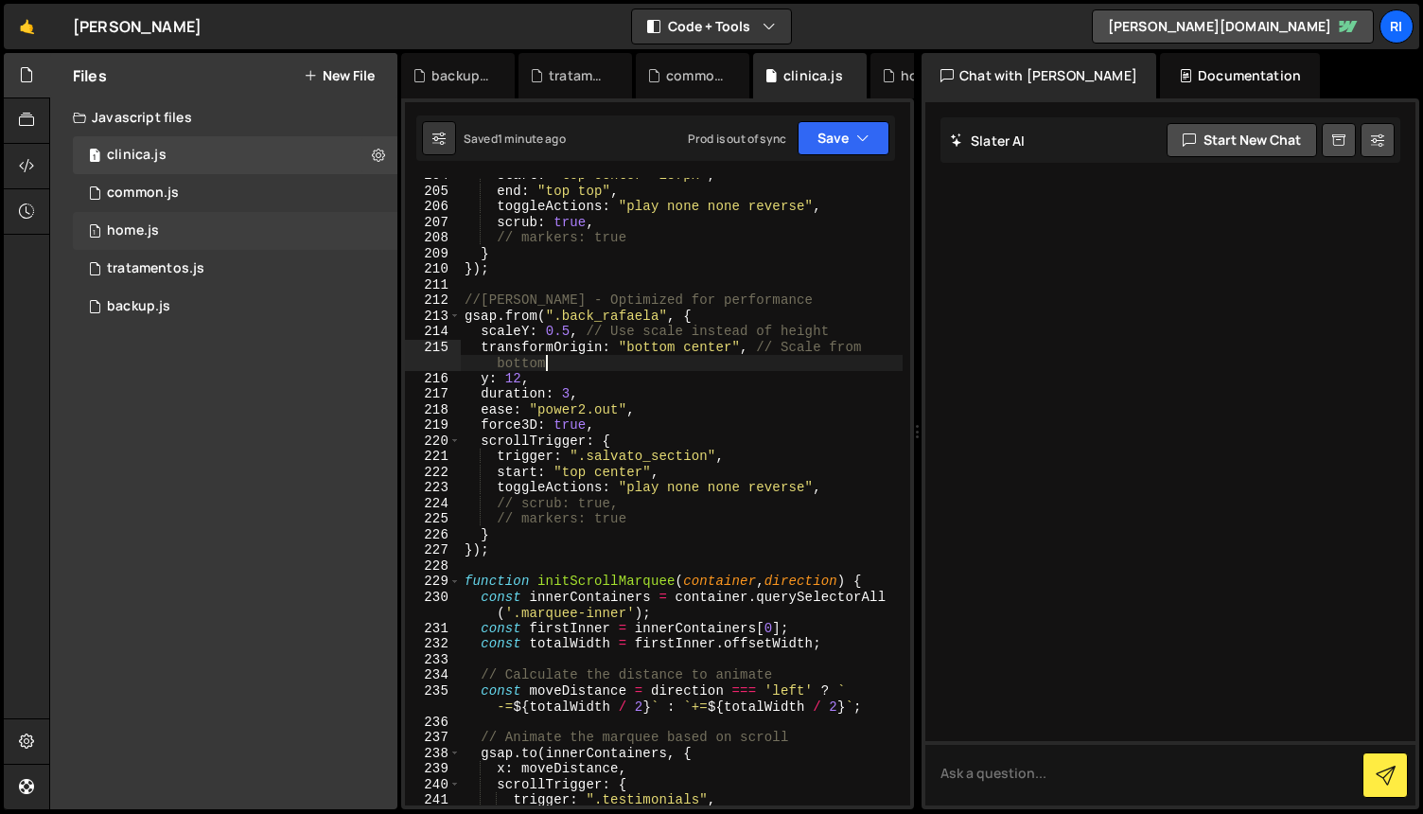
click at [191, 222] on div "1 home.js 0" at bounding box center [235, 231] width 325 height 38
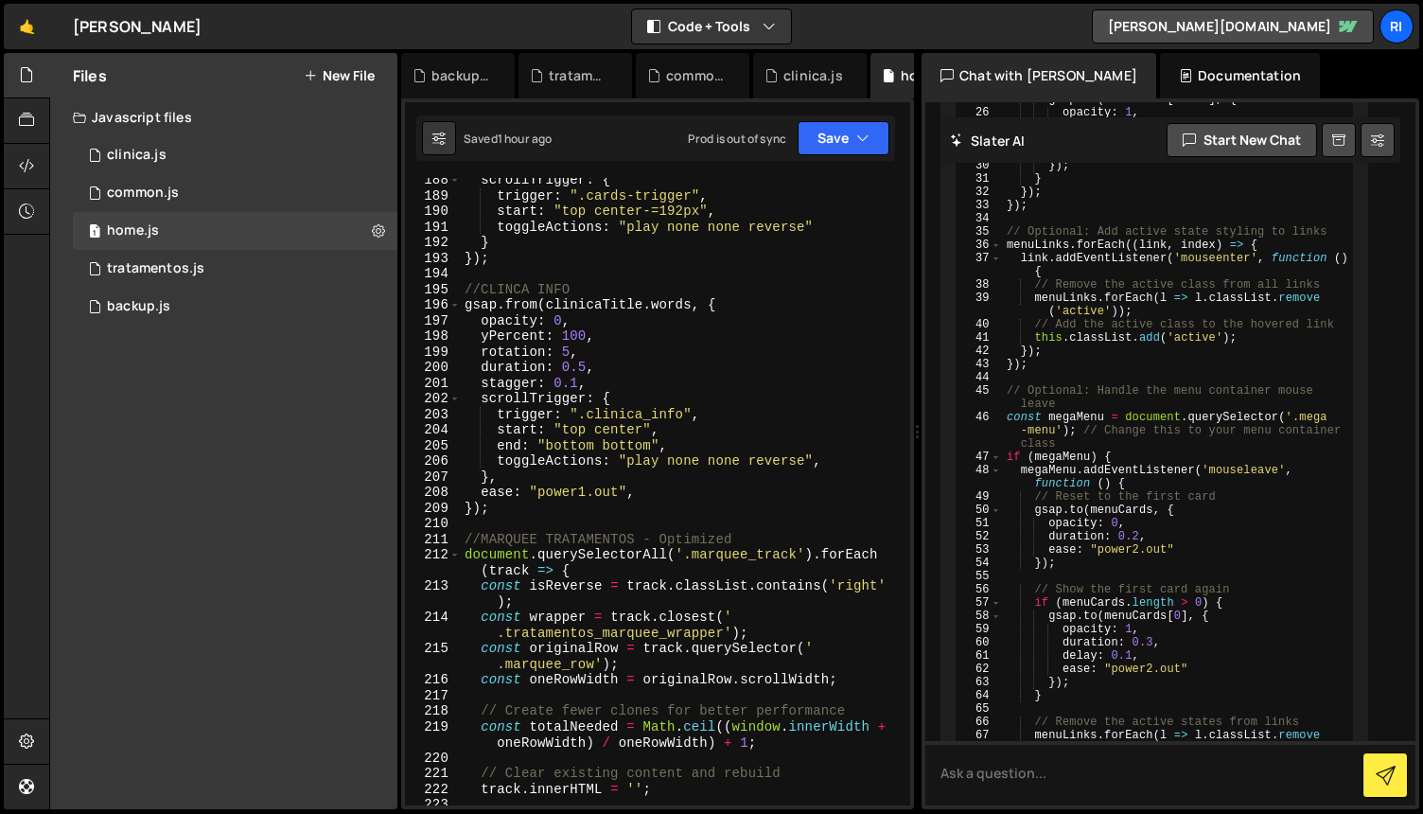
scroll to position [2766, 0]
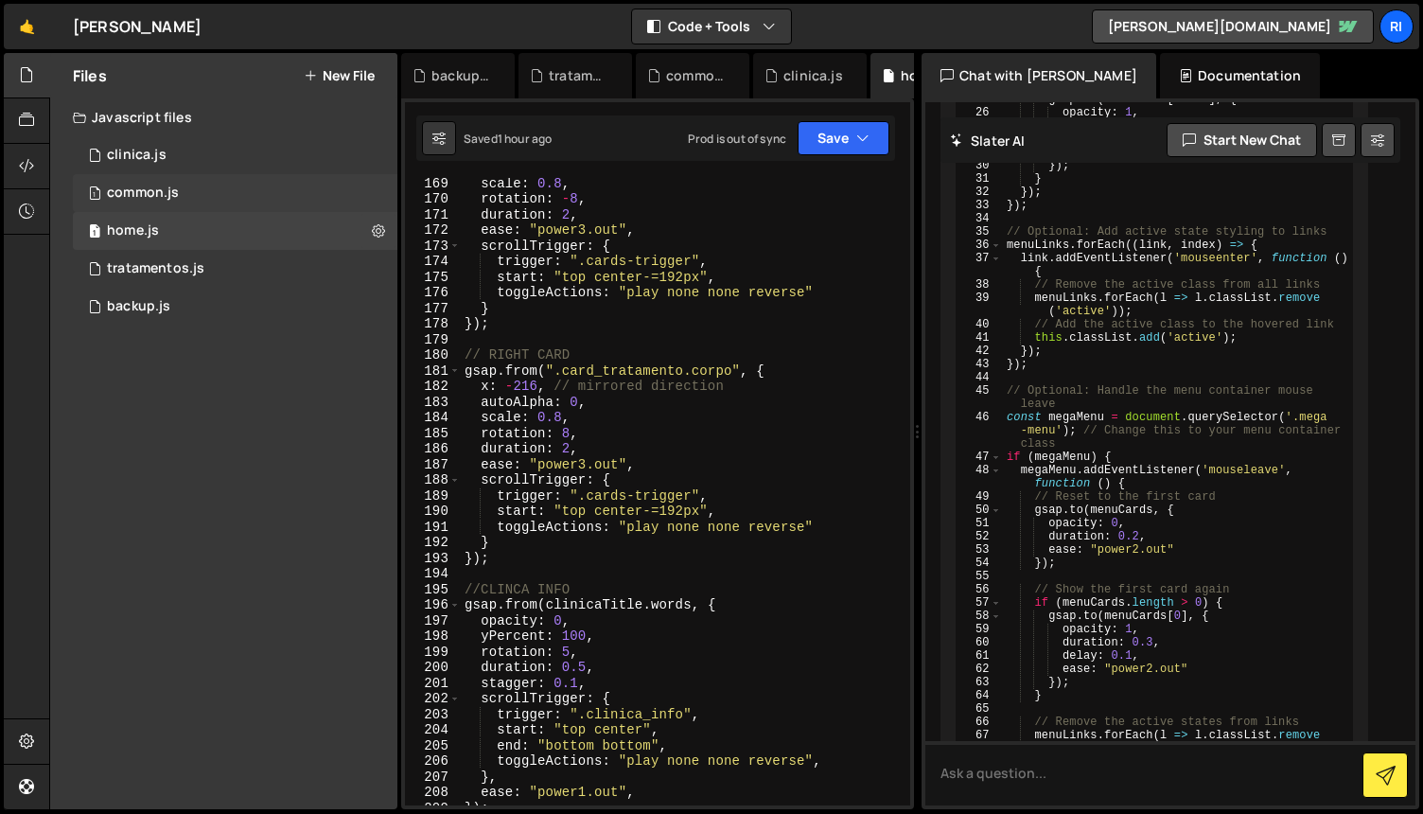
click at [168, 191] on div "common.js" at bounding box center [143, 193] width 72 height 17
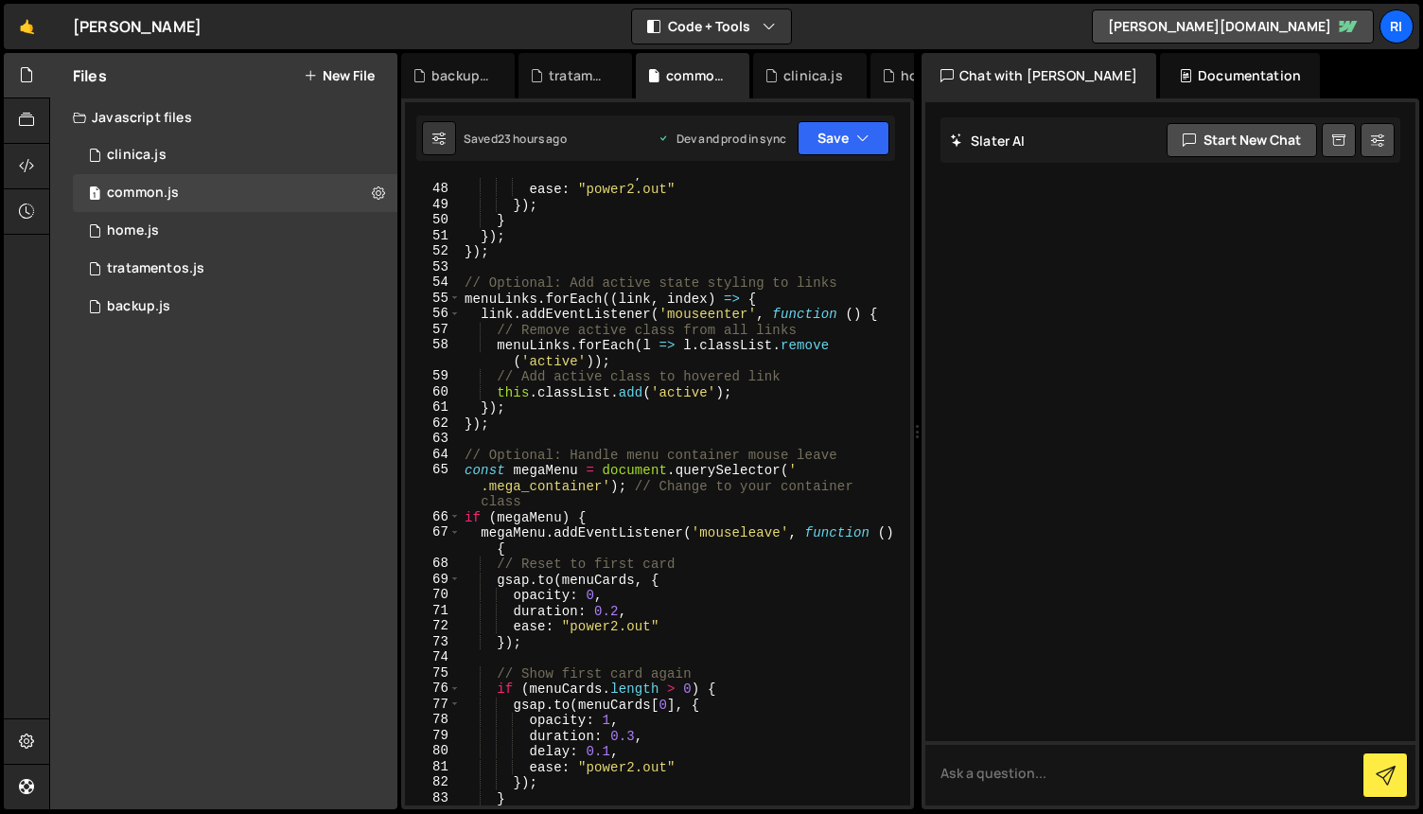
scroll to position [752, 0]
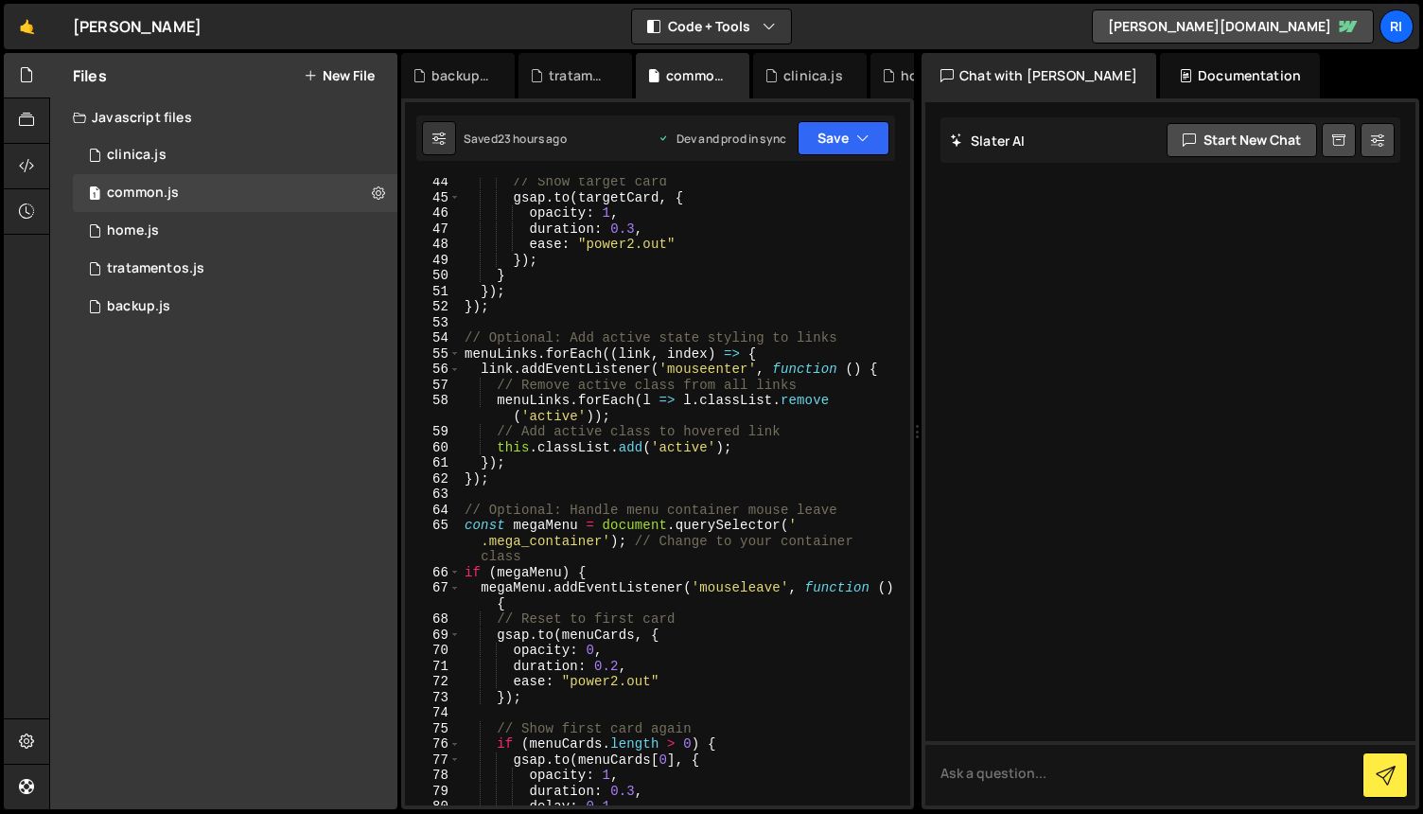
type textarea "}"
click at [767, 282] on div "// Show target card gsap . to ( targetCard , { opacity : 1 , duration : 0.3 , e…" at bounding box center [682, 503] width 442 height 659
click at [778, 283] on div "// Show target card gsap . to ( targetCard , { opacity : 1 , duration : 0.3 , e…" at bounding box center [682, 503] width 442 height 659
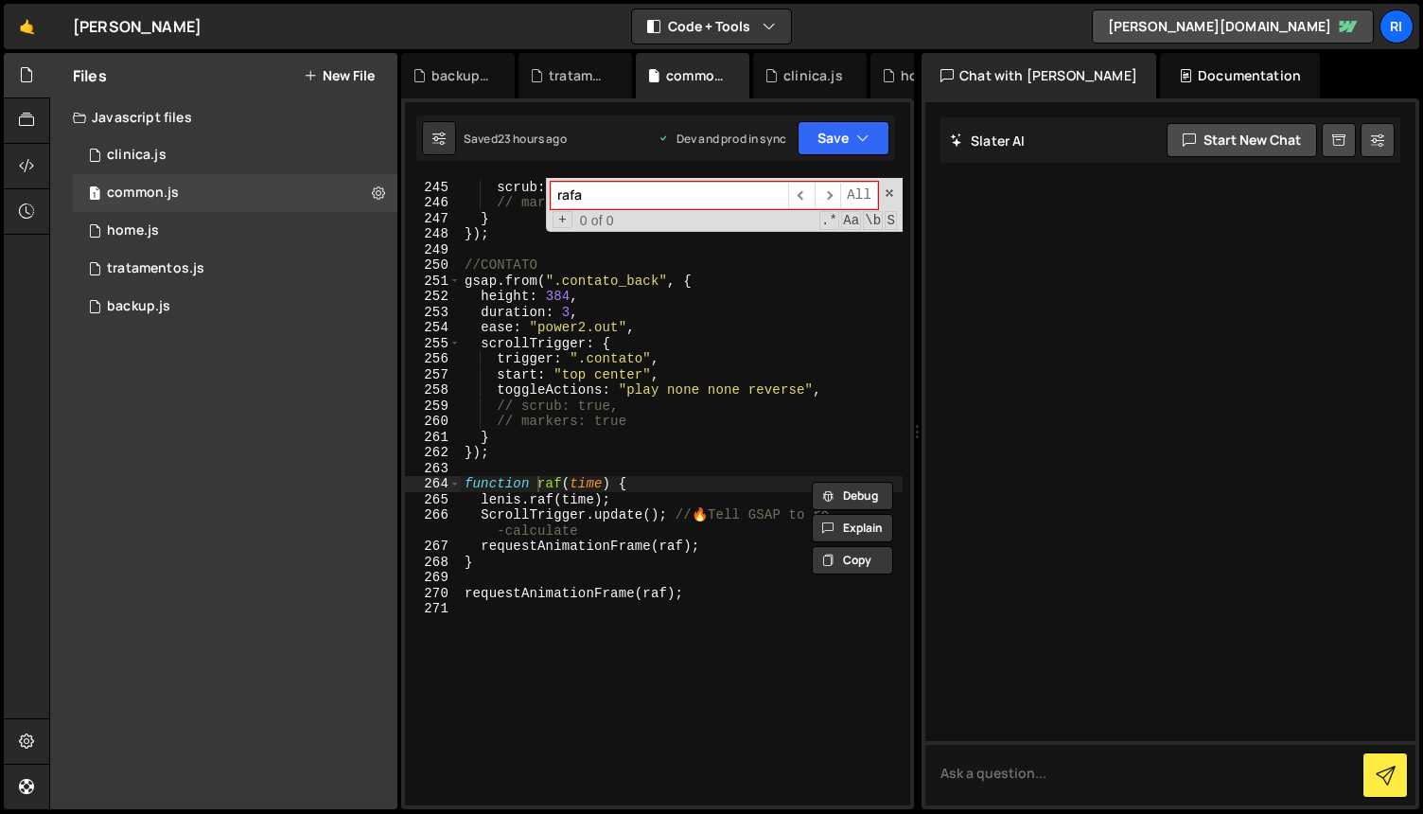
scroll to position [4167, 0]
type input "rafa"
click at [188, 167] on div "1 clinica.js 0" at bounding box center [235, 155] width 325 height 38
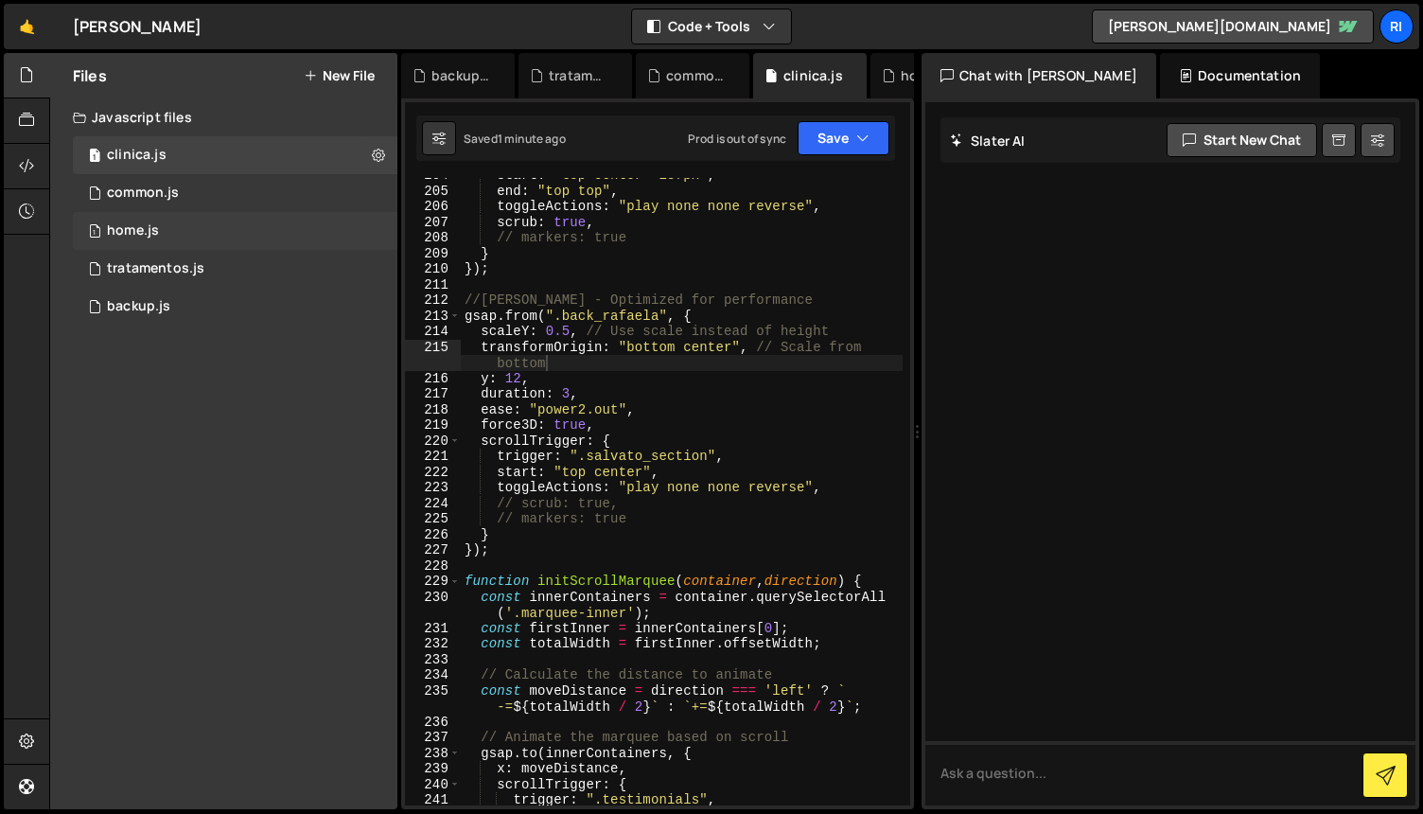
drag, startPoint x: 187, startPoint y: 232, endPoint x: 206, endPoint y: 237, distance: 19.5
click at [187, 232] on div "1 home.js 0" at bounding box center [235, 231] width 325 height 38
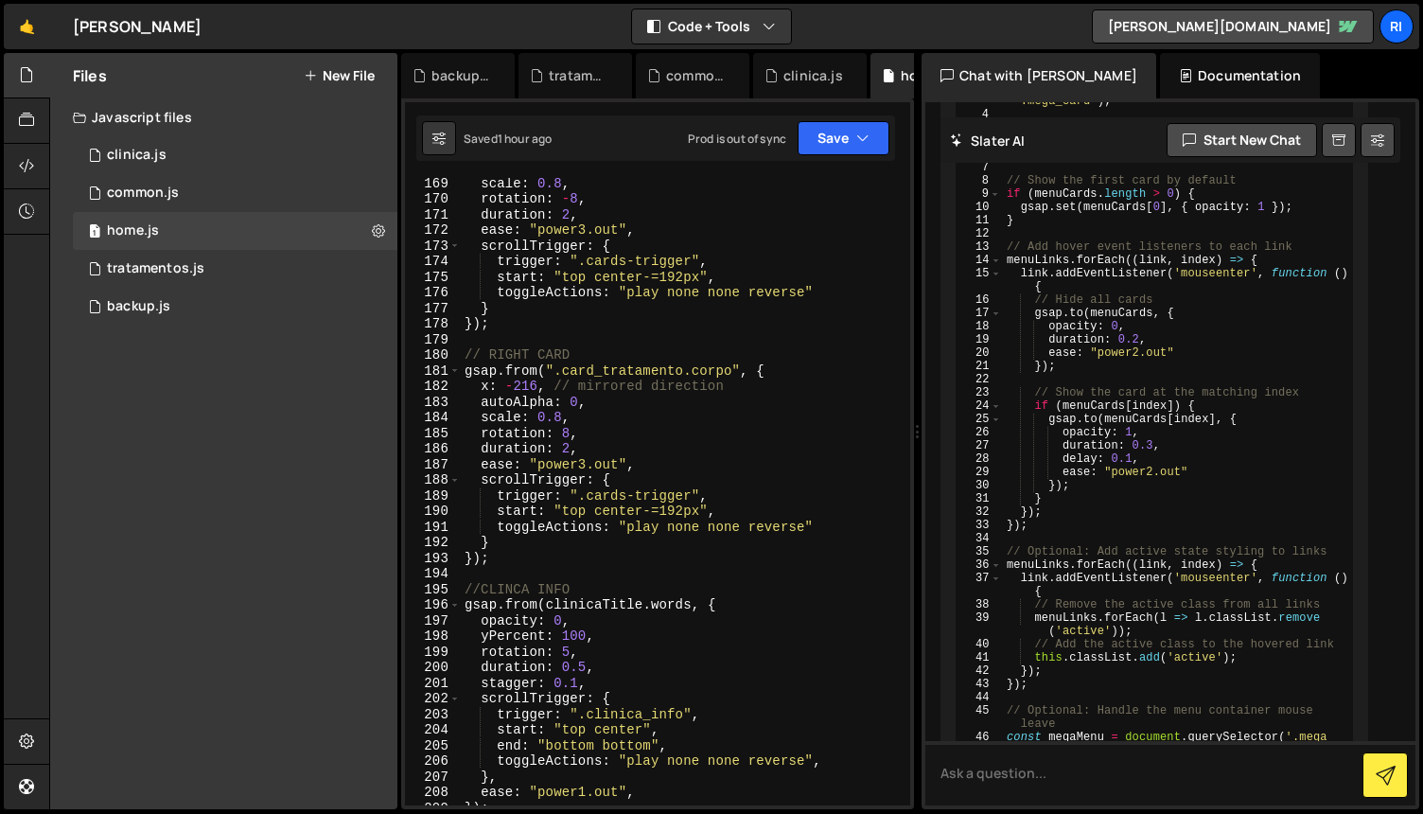
scroll to position [16854, 0]
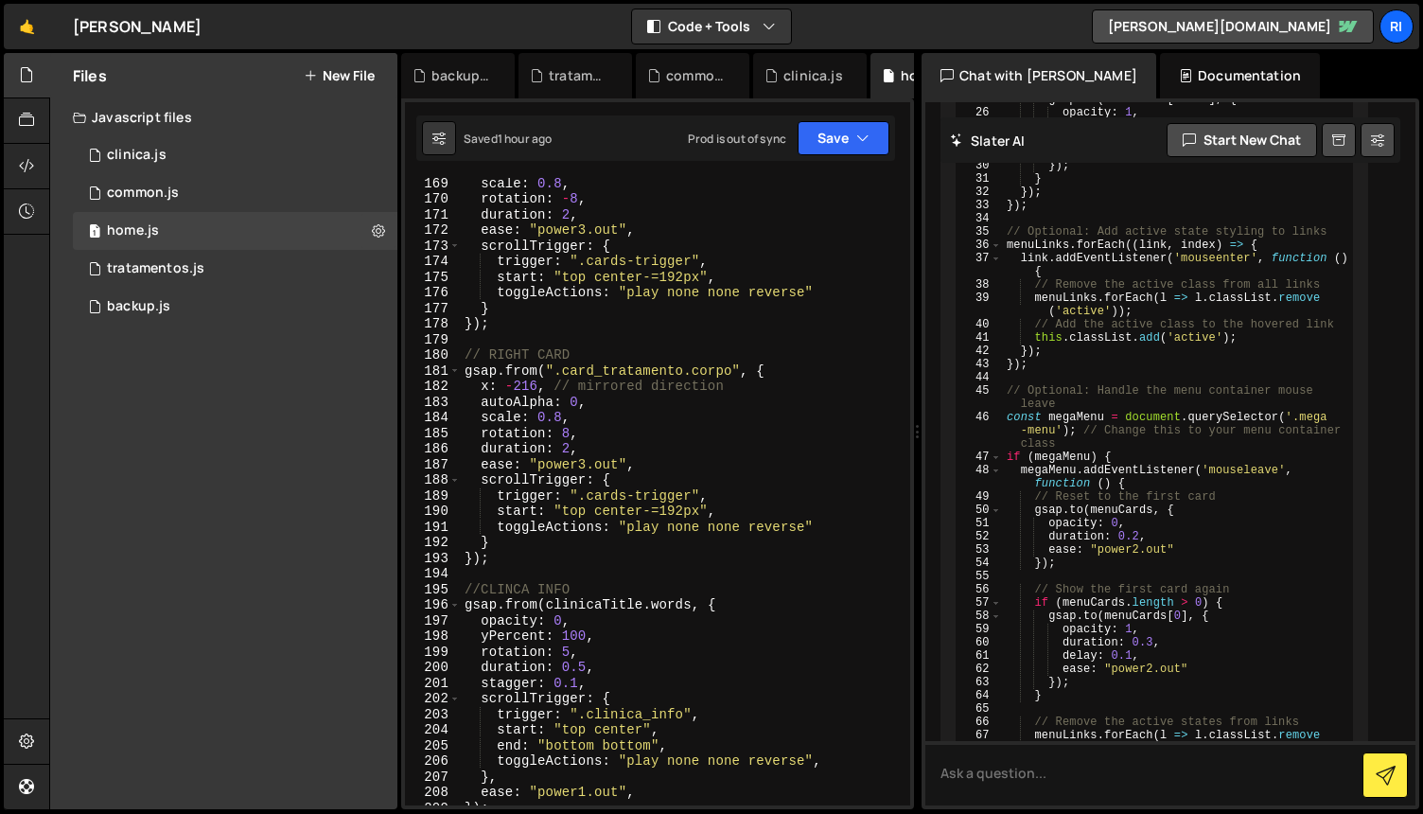
type textarea "scale: 0.8,"
click at [761, 414] on div "scale : 0.8 , rotation : - 8 , duration : 2 , ease : "power3.out" , scrollTrigg…" at bounding box center [682, 504] width 442 height 659
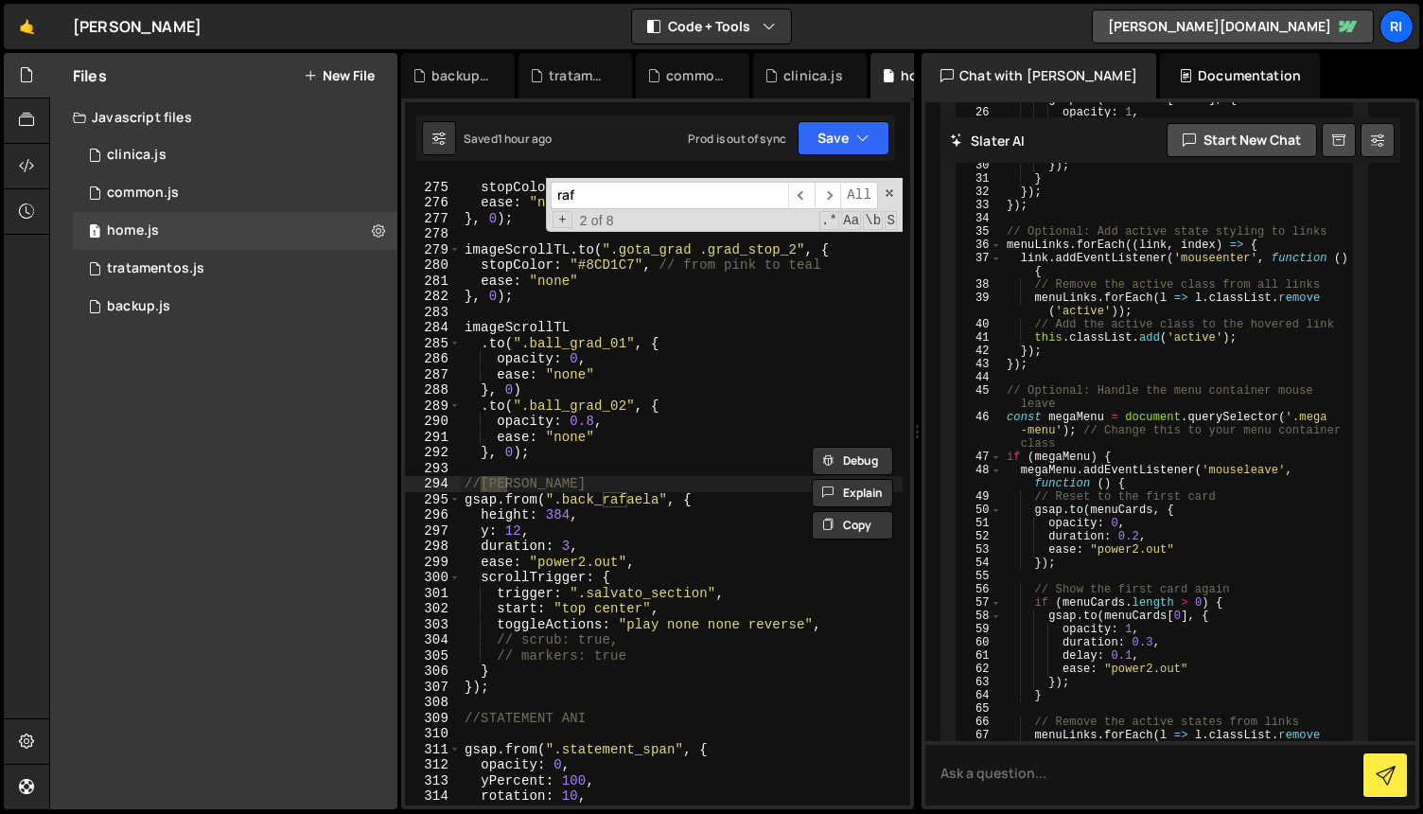
scroll to position [4511, 0]
type input "rafa"
drag, startPoint x: 684, startPoint y: 633, endPoint x: 659, endPoint y: 644, distance: 28.0
click at [683, 632] on div "imageScrollTL . to ( ".gota_grad .grad_stop_1" , { stopColor : "#673593" , // f…" at bounding box center [682, 493] width 442 height 659
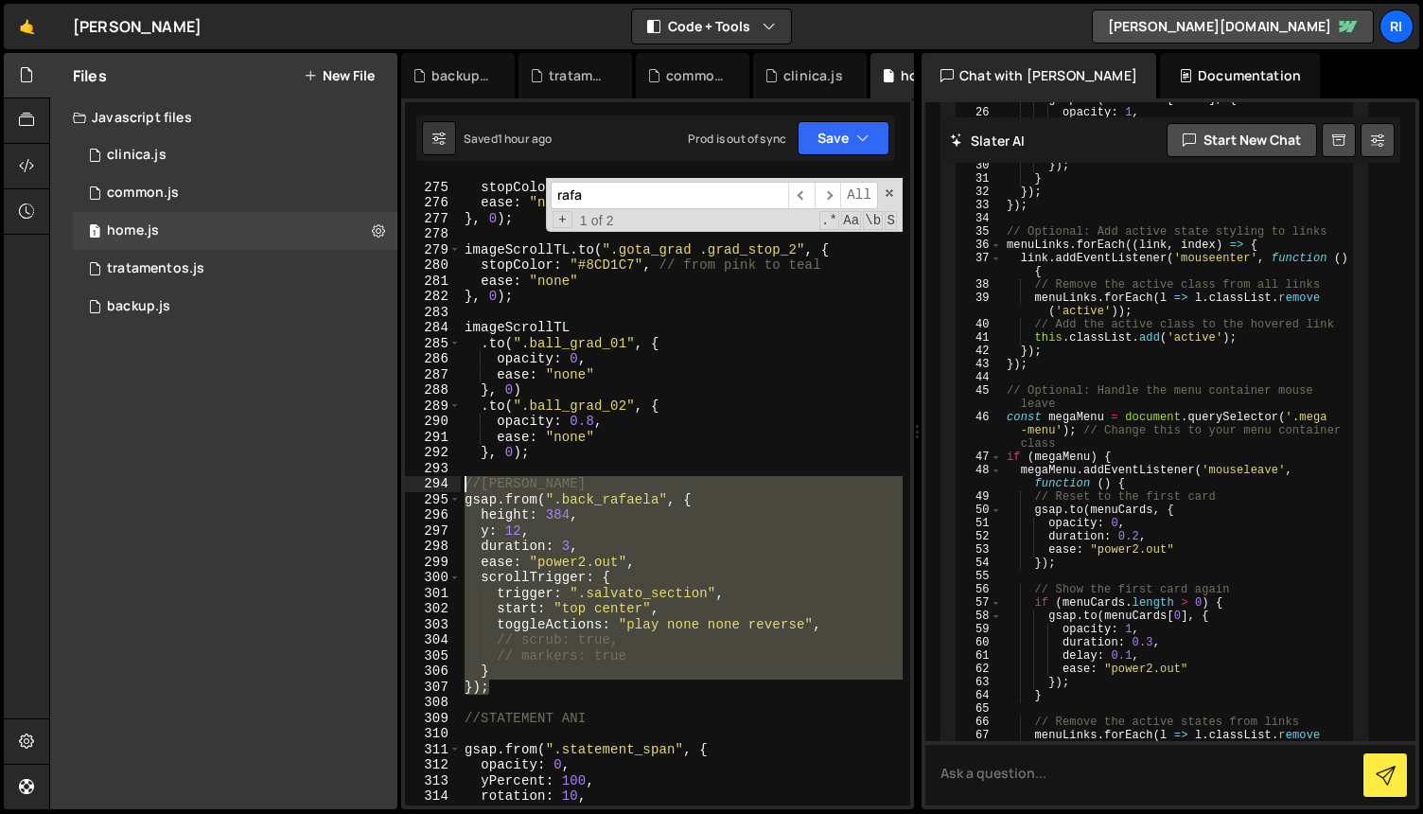
drag, startPoint x: 499, startPoint y: 691, endPoint x: 440, endPoint y: 482, distance: 217.2
click at [440, 482] on div "// scrub: true, 274 275 276 277 278 279 280 281 282 283 284 285 286 287 288 289…" at bounding box center [657, 491] width 505 height 627
type textarea "//[PERSON_NAME] gsap.from(".back_rafaela", {"
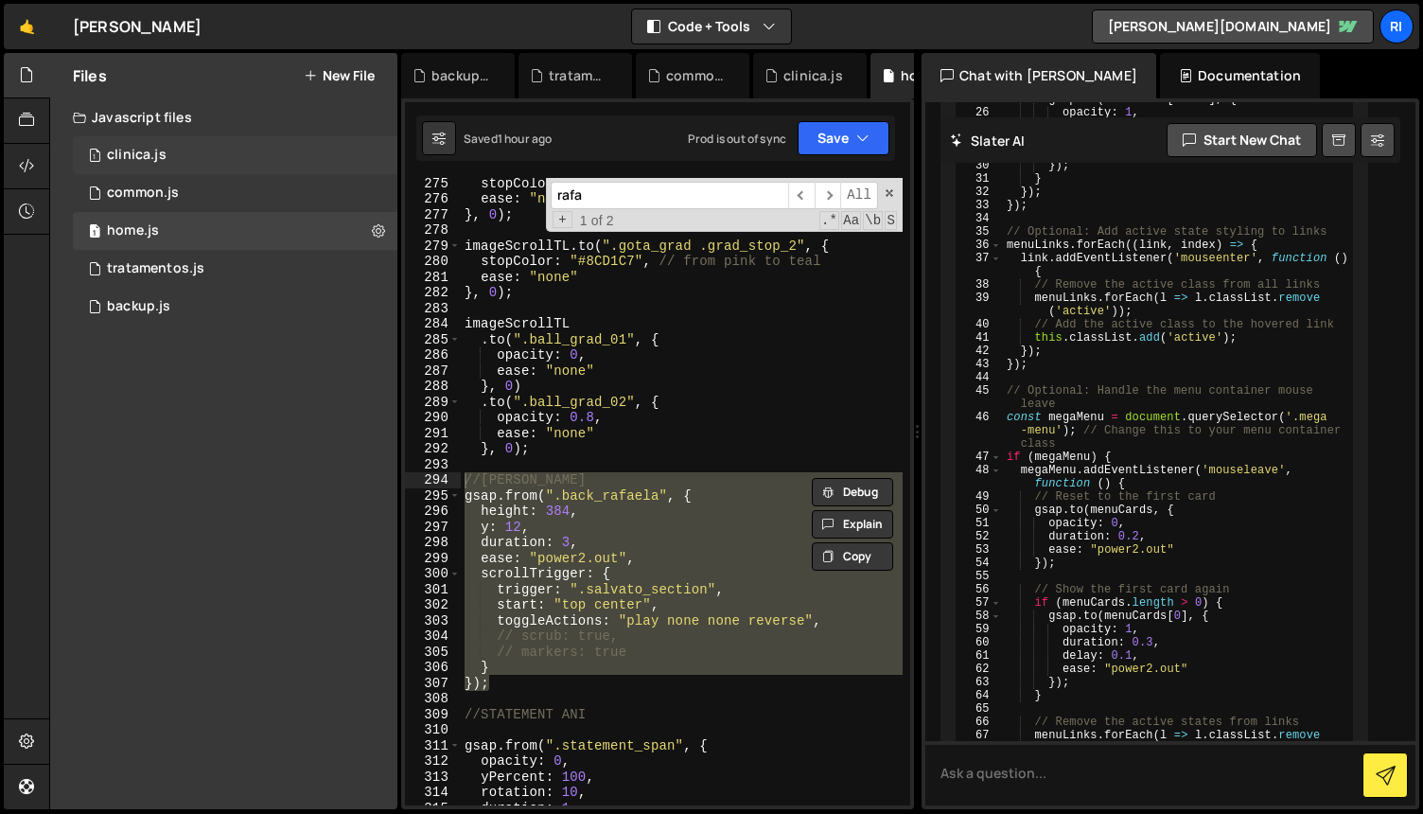
click at [189, 157] on div "1 clinica.js 0" at bounding box center [235, 155] width 325 height 38
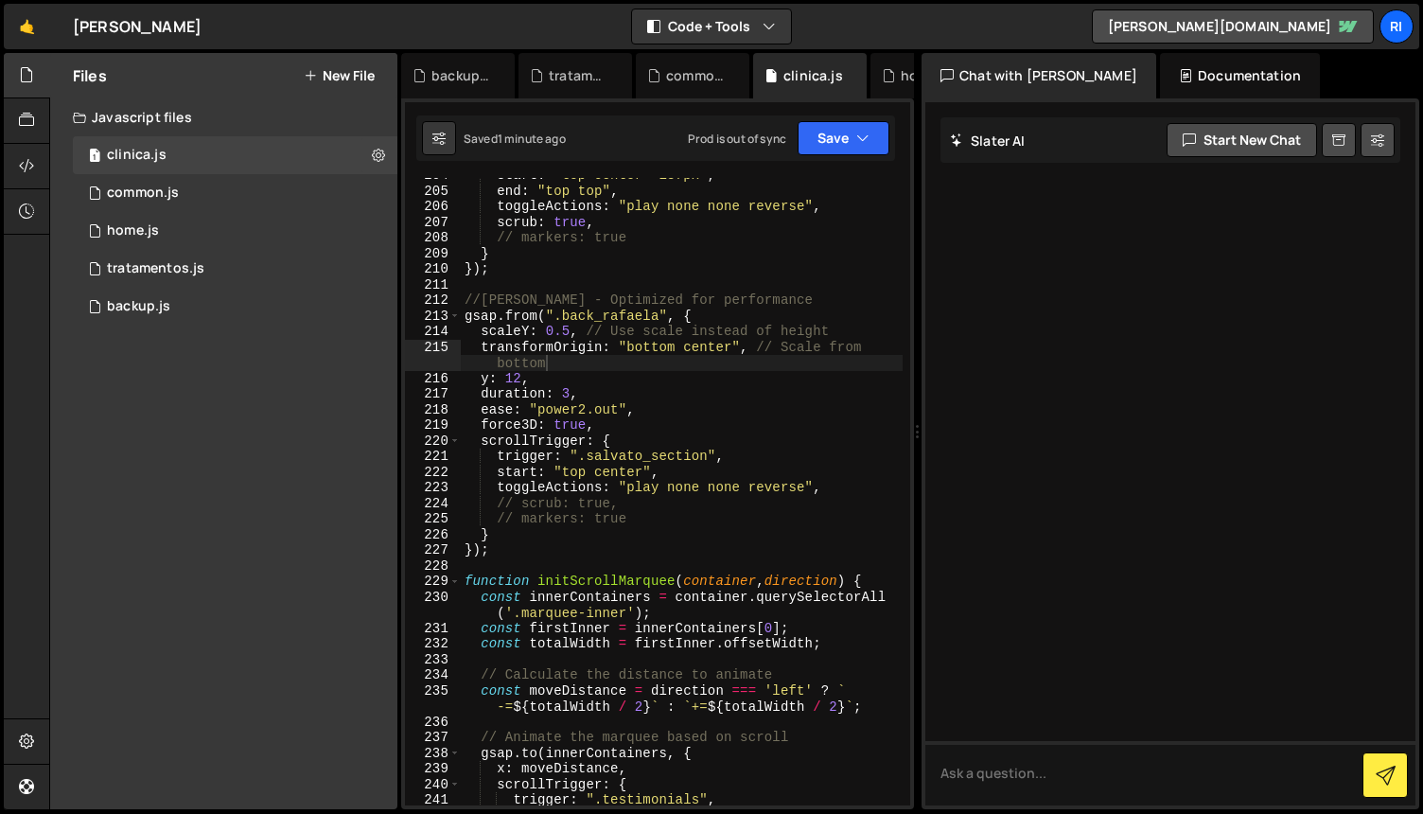
scroll to position [0, 1]
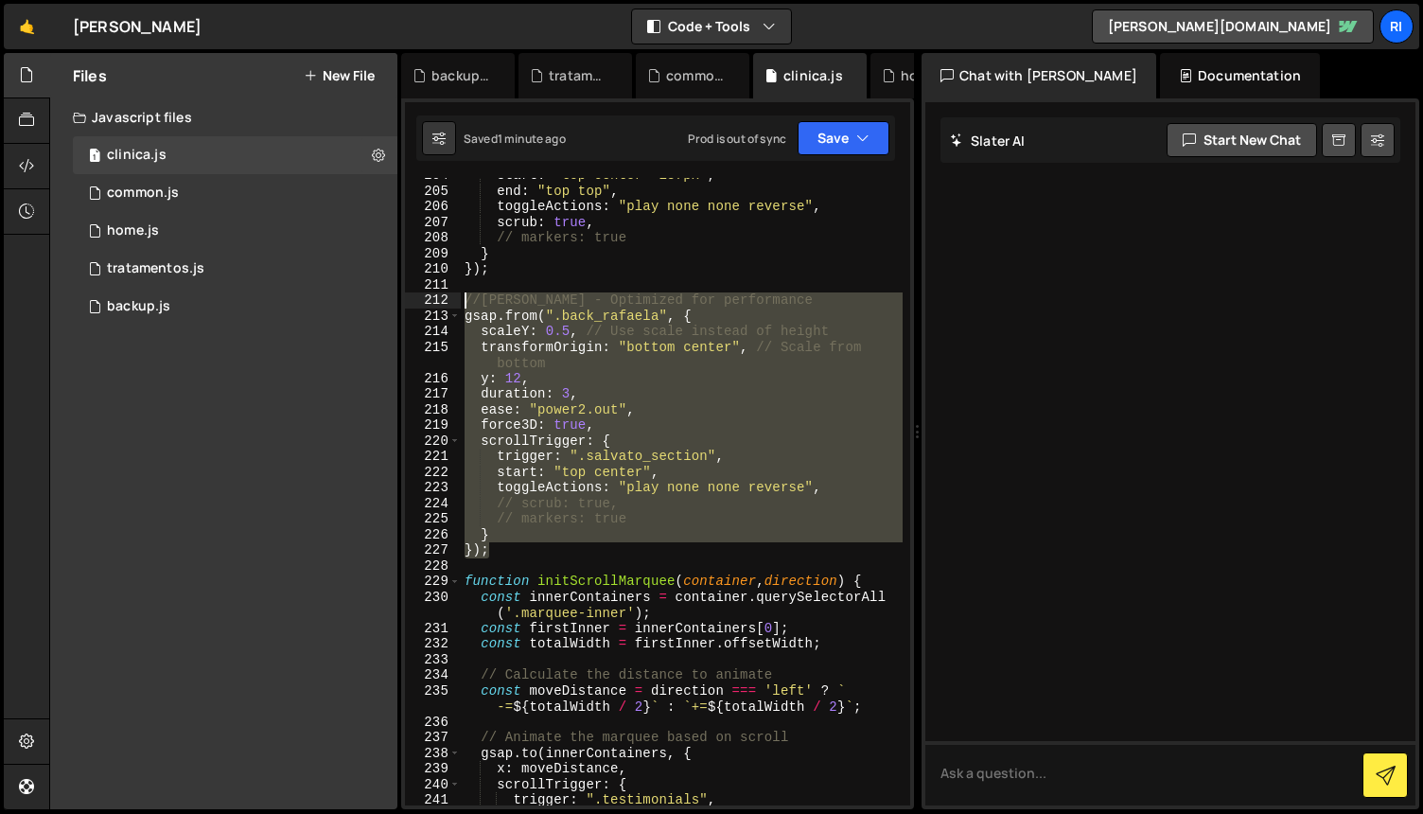
drag, startPoint x: 502, startPoint y: 549, endPoint x: 449, endPoint y: 302, distance: 252.6
click at [449, 302] on div "}); 204 205 206 207 208 209 210 211 212 213 214 215 216 217 218 219 220 221 222…" at bounding box center [657, 491] width 505 height 627
paste textarea "});"
type textarea "});"
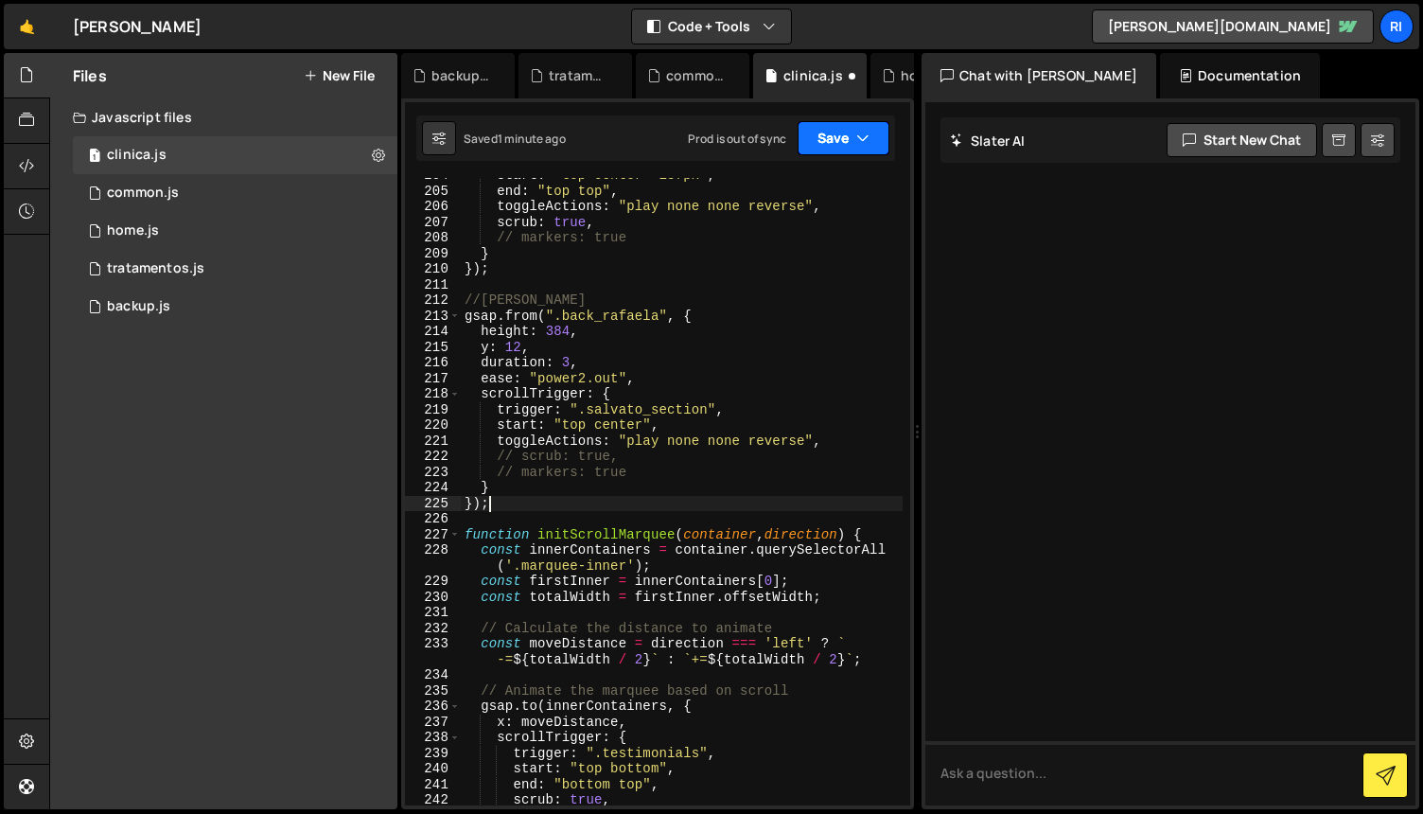
click at [833, 138] on button "Save" at bounding box center [844, 138] width 92 height 34
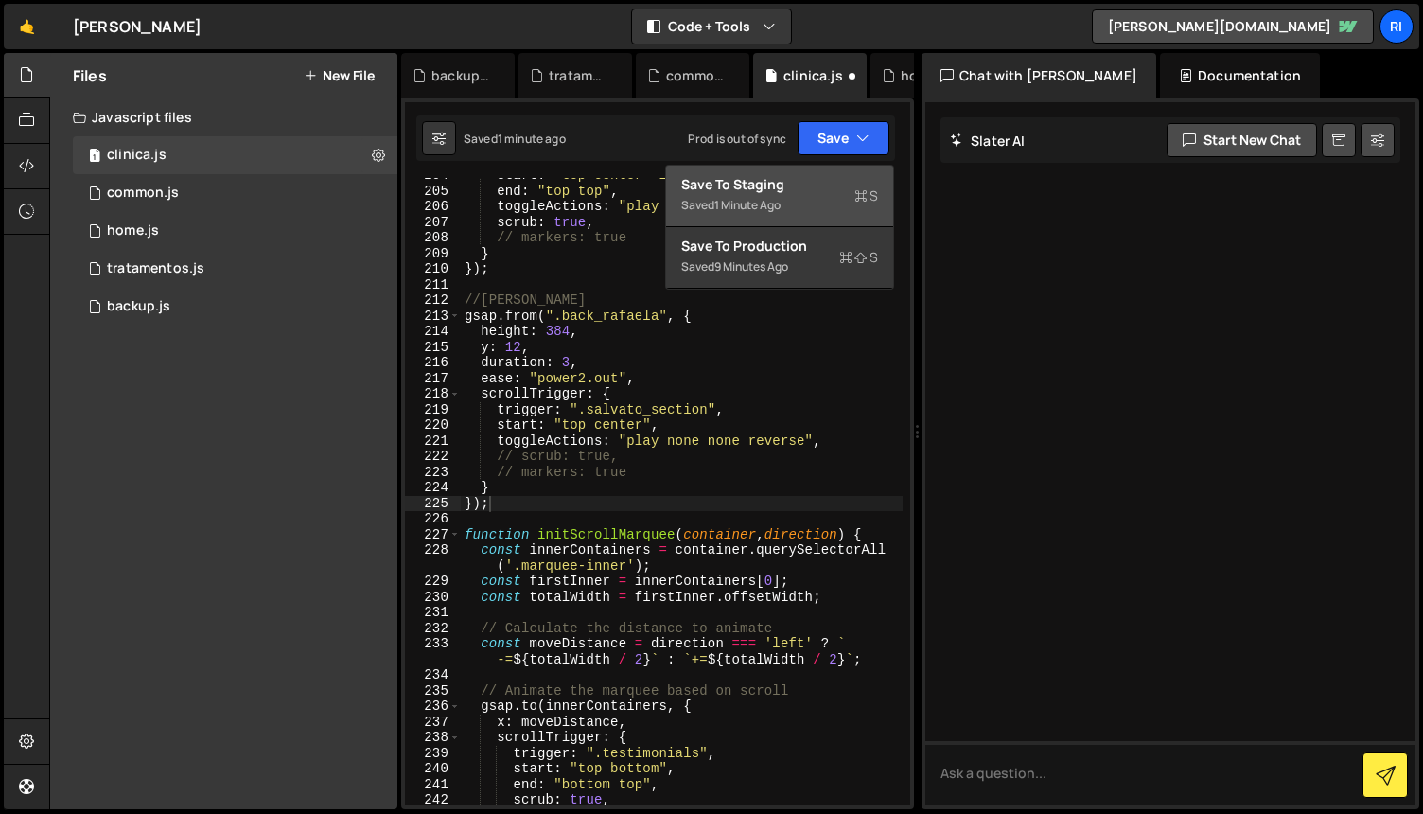
click at [802, 179] on div "Save to Staging S" at bounding box center [779, 184] width 197 height 19
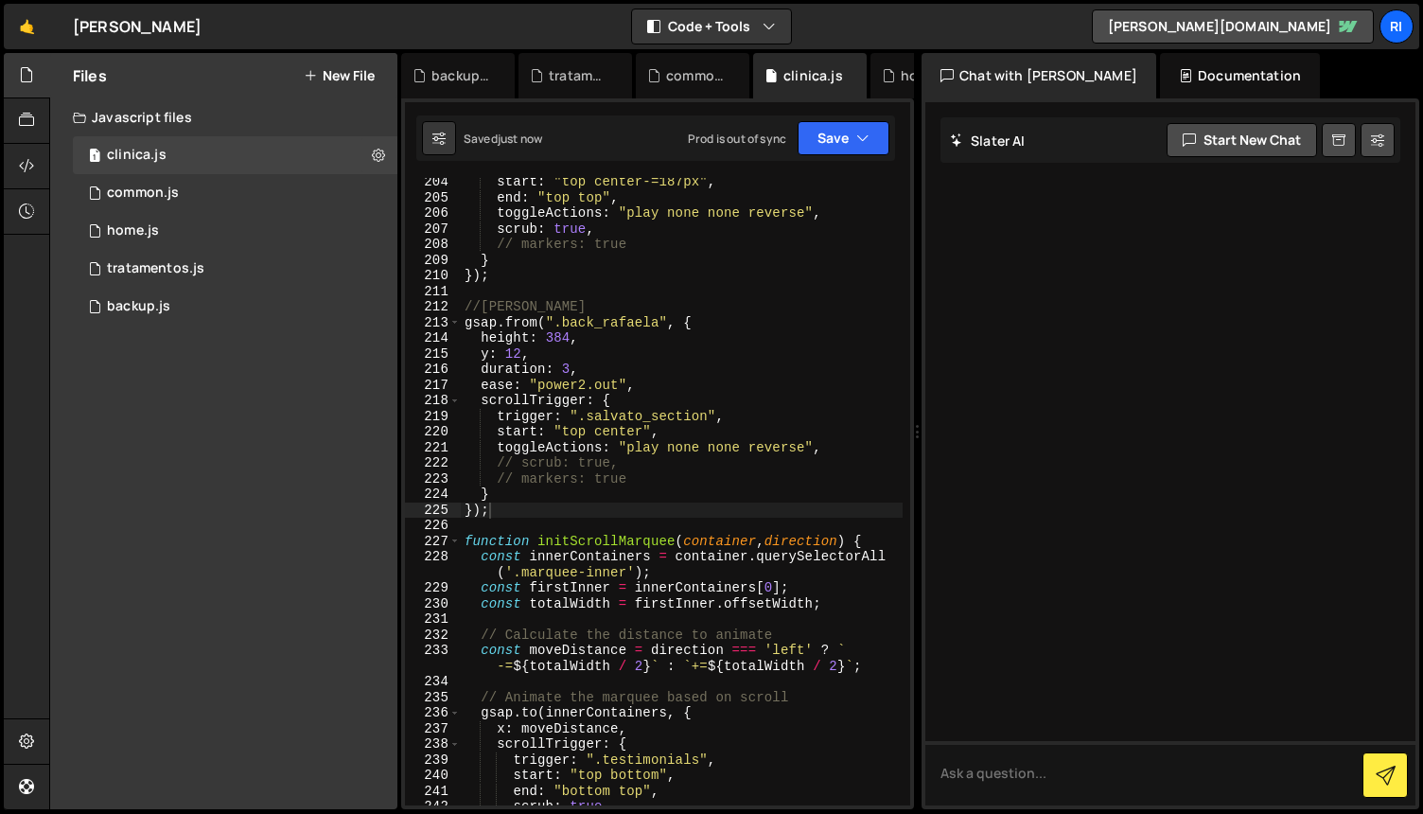
scroll to position [2135, 0]
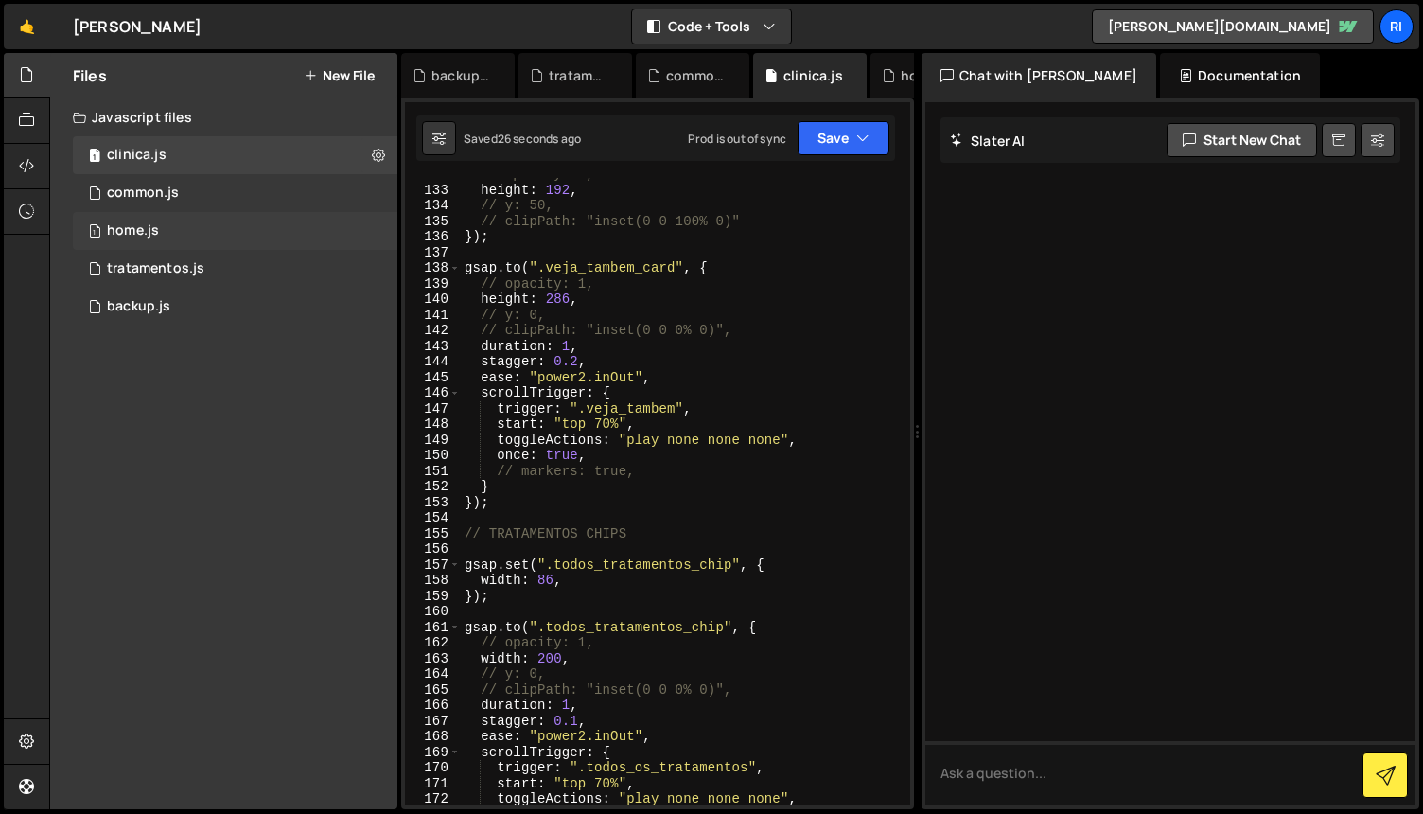
click at [166, 232] on div "1 home.js 0" at bounding box center [235, 231] width 325 height 38
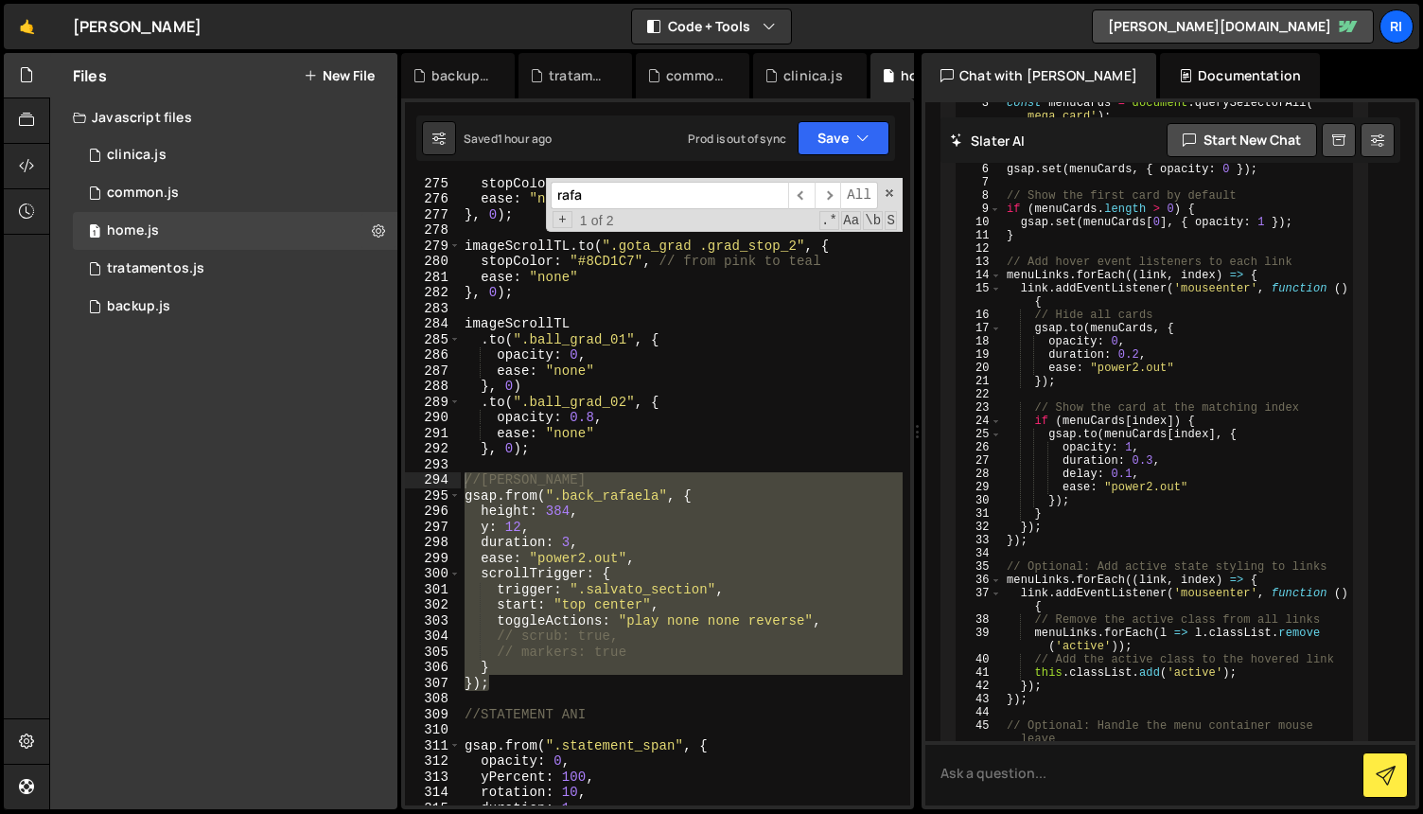
scroll to position [16854, 0]
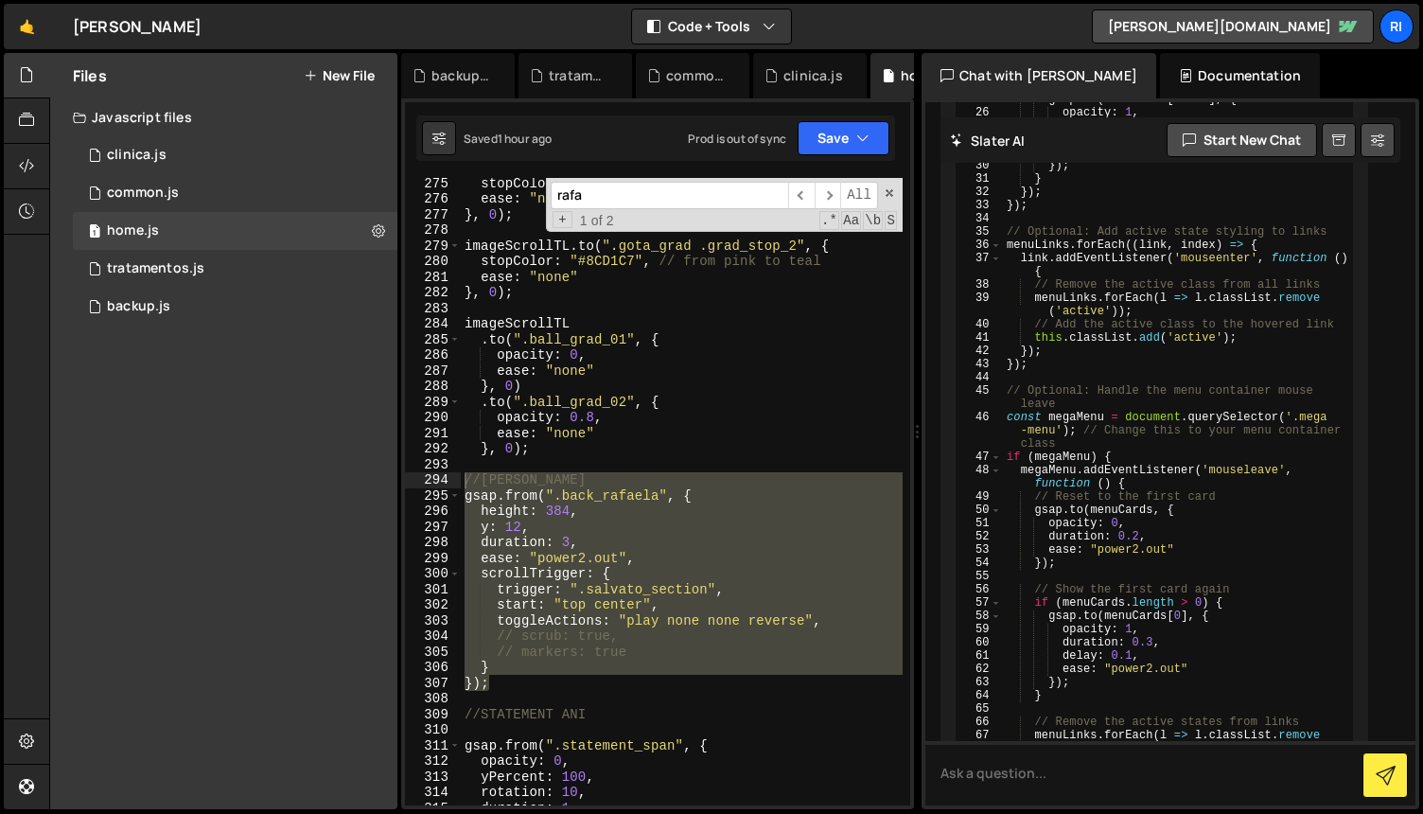
click at [749, 696] on div "stopColor : "#673593" , // from yellow to purple ease : "none" } , 0 ) ; imageS…" at bounding box center [682, 504] width 442 height 659
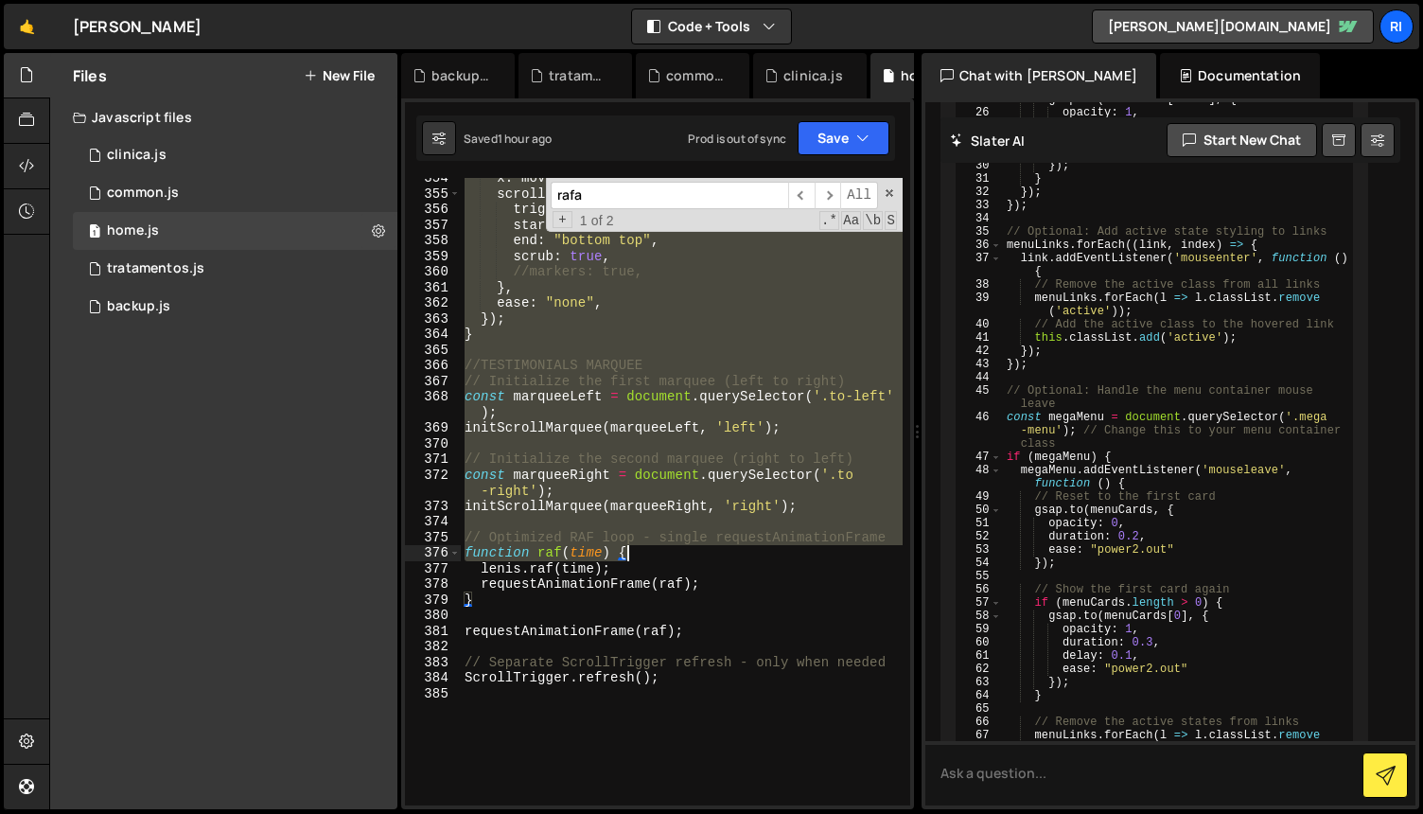
scroll to position [5785, 0]
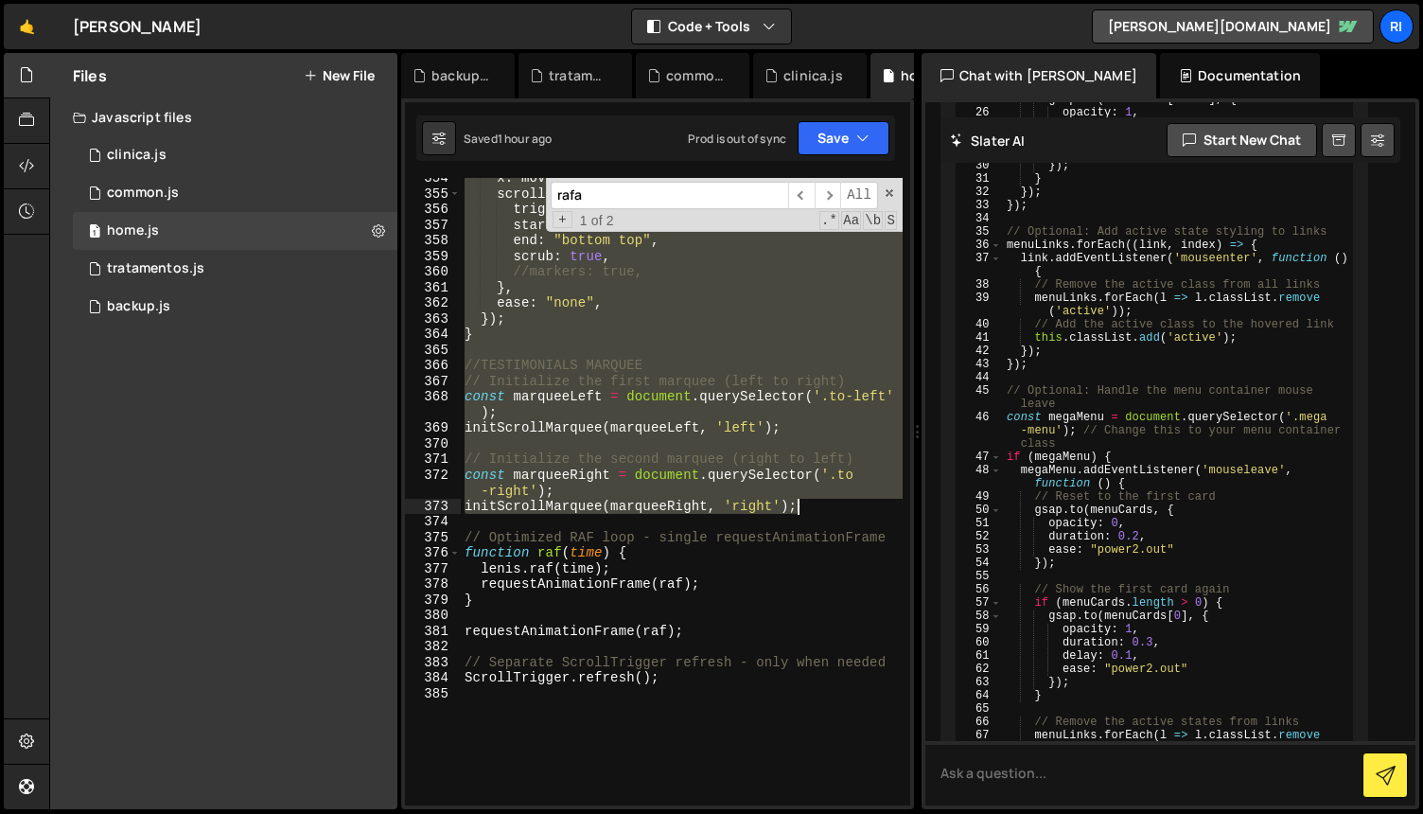
drag, startPoint x: 463, startPoint y: 513, endPoint x: 838, endPoint y: 511, distance: 375.7
click at [838, 511] on div "x : moveDistance , scrollTrigger : { trigger : ".testimonials" , start : "top b…" at bounding box center [682, 499] width 442 height 659
type textarea "const marqueeRight = document.querySelector('.to-right'); initScrollMarquee(mar…"
click at [173, 150] on div "1 clinica.js 0" at bounding box center [235, 155] width 325 height 38
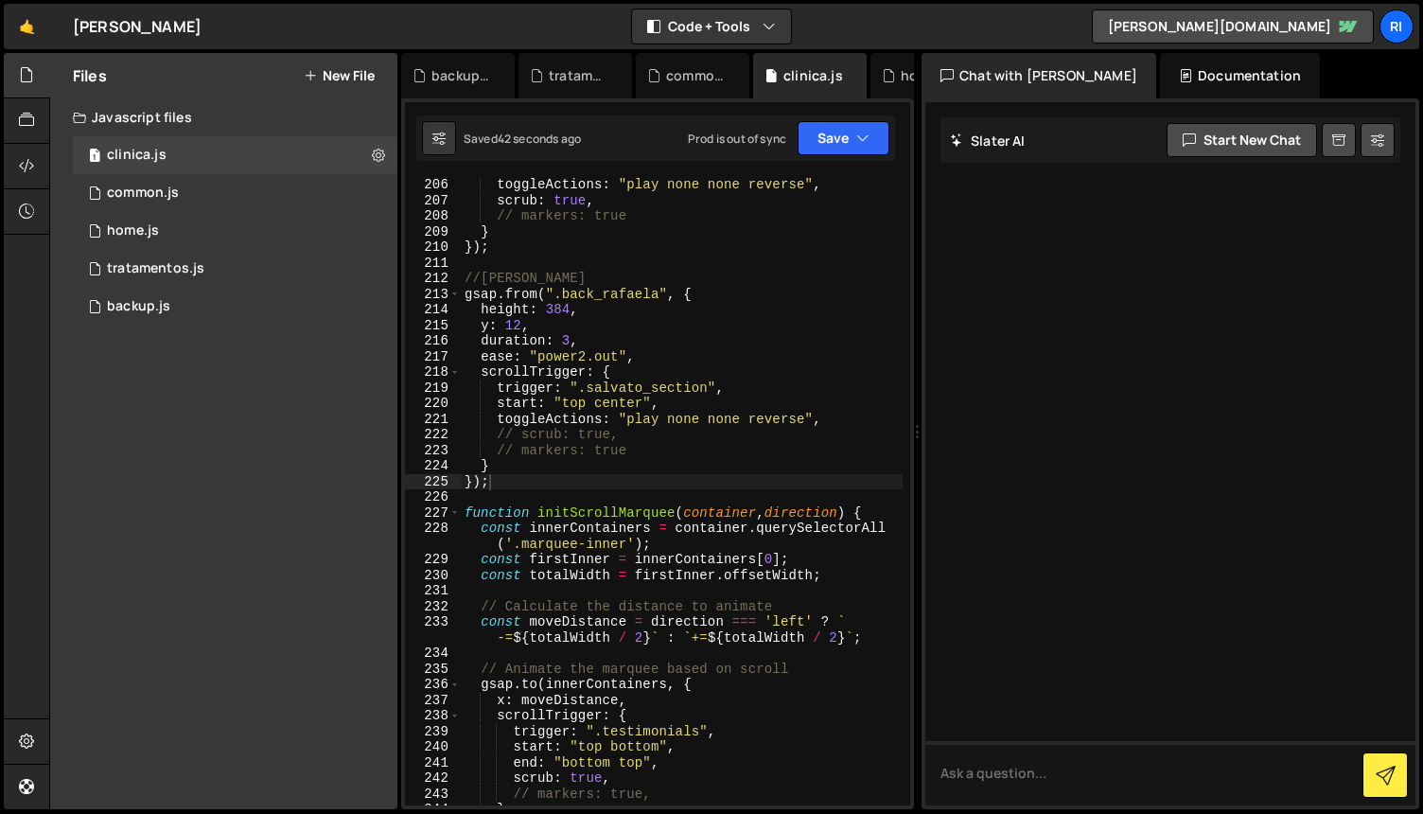
scroll to position [3253, 0]
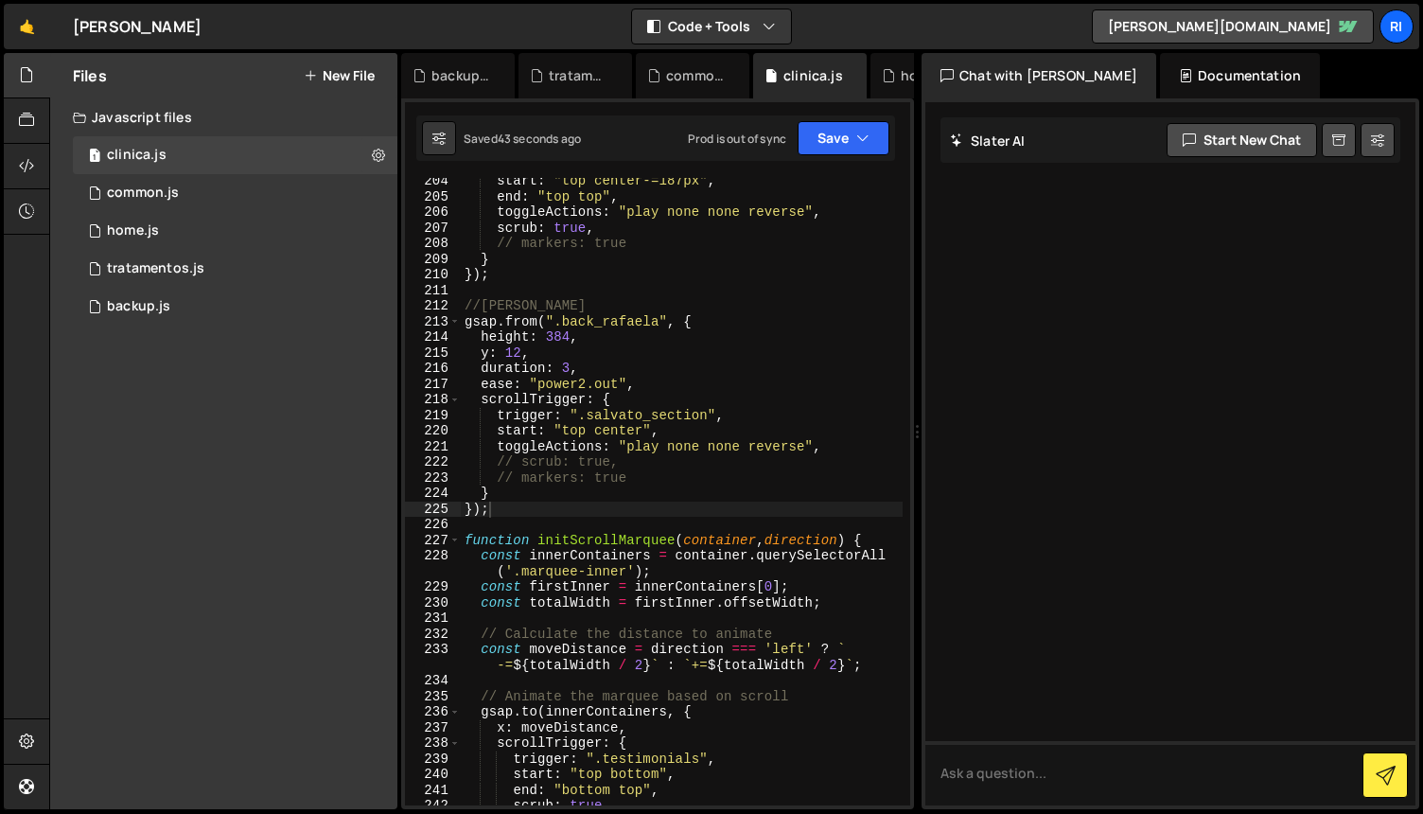
click at [590, 508] on div "start : "top center-=187px" , end : "top top" , toggleActions : "play none none…" at bounding box center [682, 502] width 442 height 659
click at [182, 236] on div "1 home.js 0" at bounding box center [235, 231] width 325 height 38
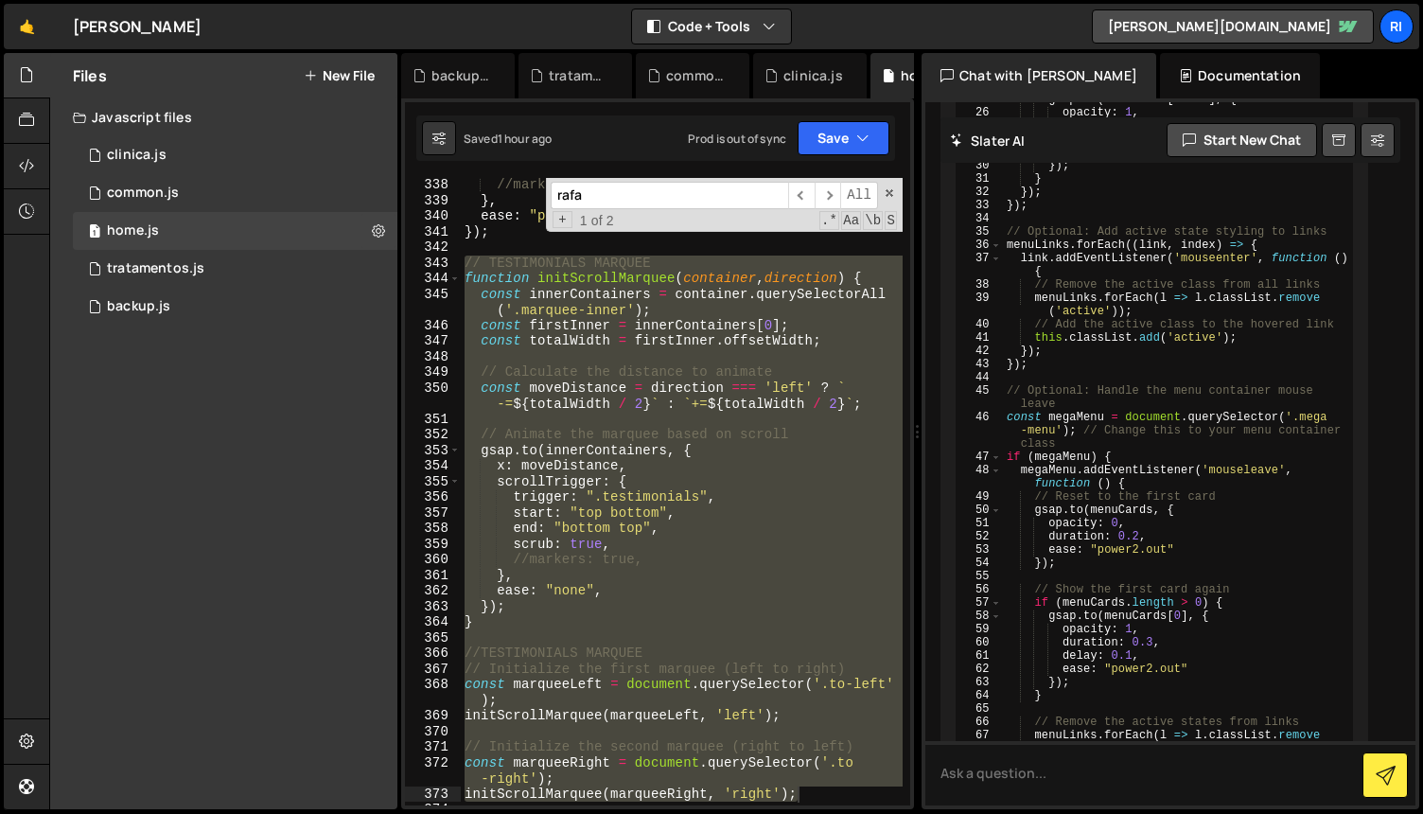
scroll to position [5509, 0]
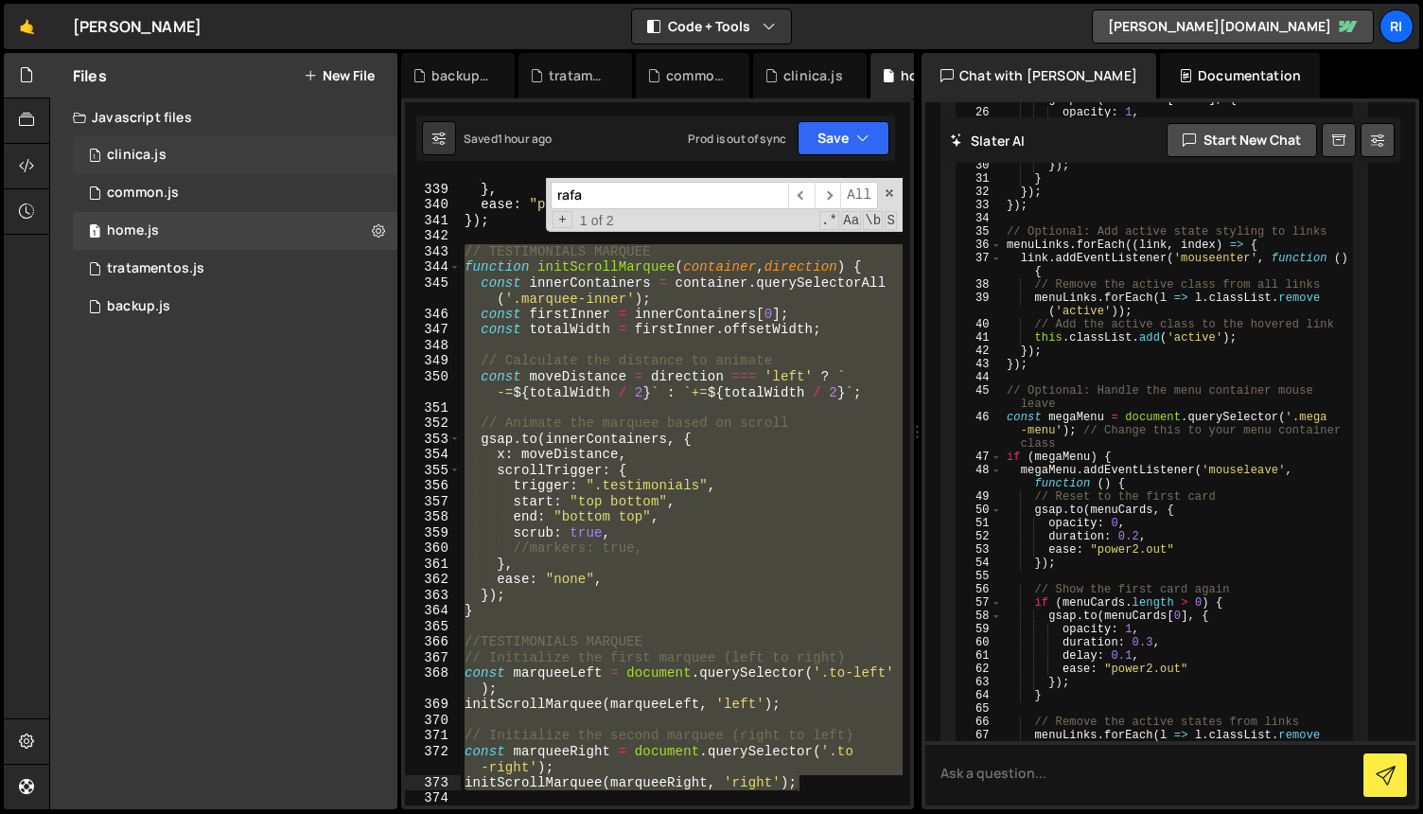
click at [168, 152] on div "1 clinica.js 0" at bounding box center [235, 155] width 325 height 38
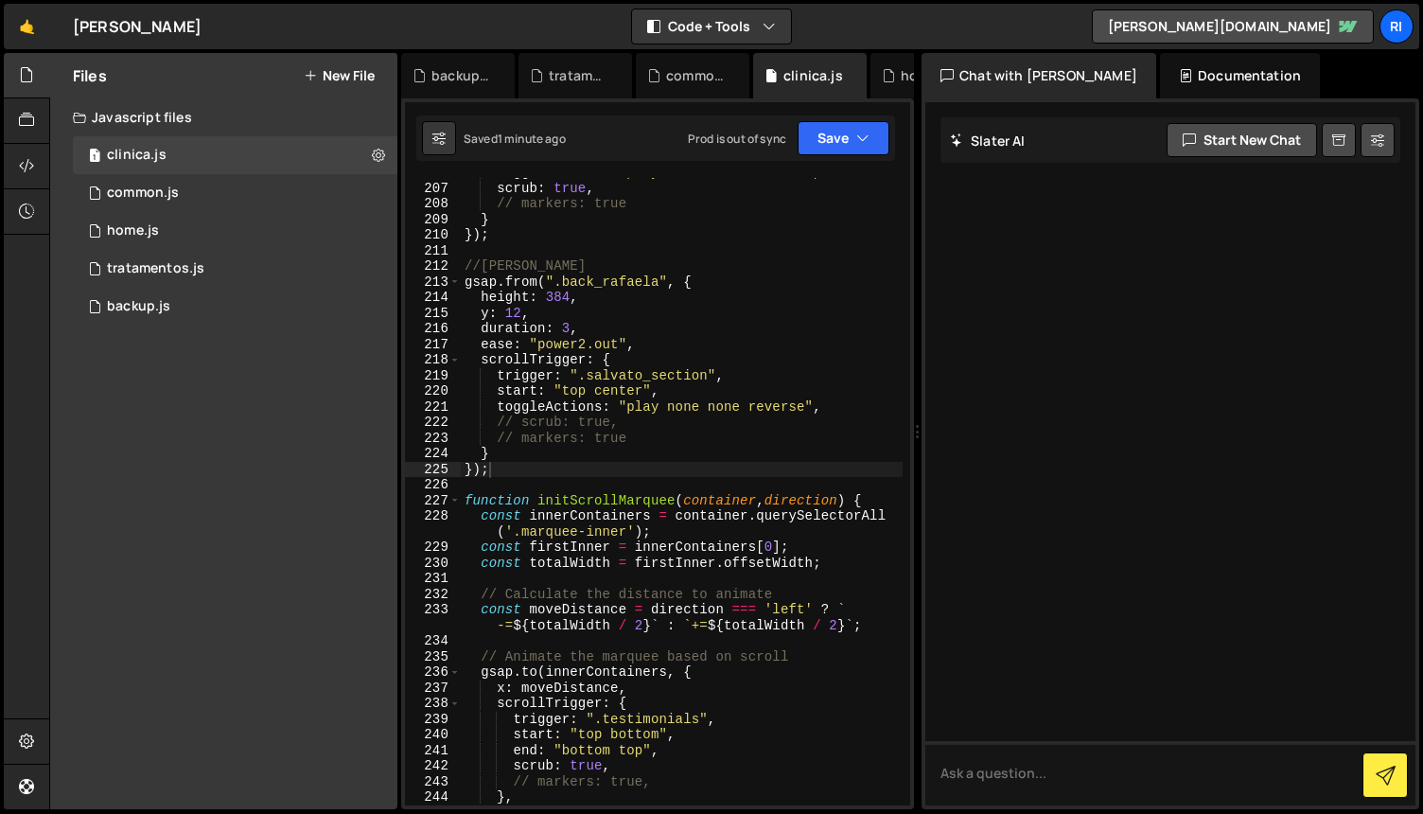
scroll to position [3292, 0]
click at [618, 477] on div "toggleActions : "play none none reverse" , scrub : true , // markers: true } })…" at bounding box center [682, 494] width 442 height 659
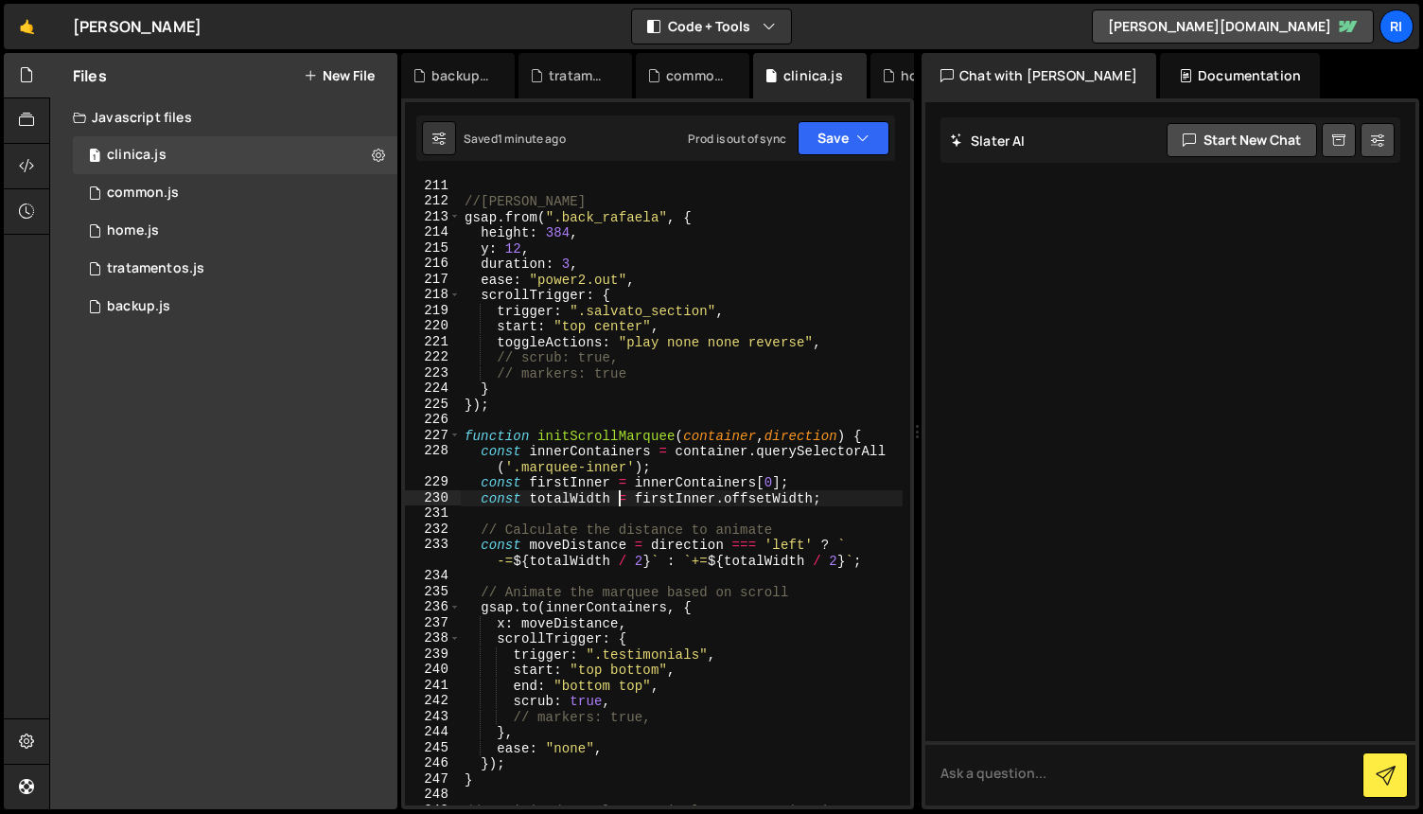
click at [616, 504] on div "//[PERSON_NAME] gsap . from ( ".back_rafaela" , { height : 384 , y : 12 , durat…" at bounding box center [682, 507] width 442 height 659
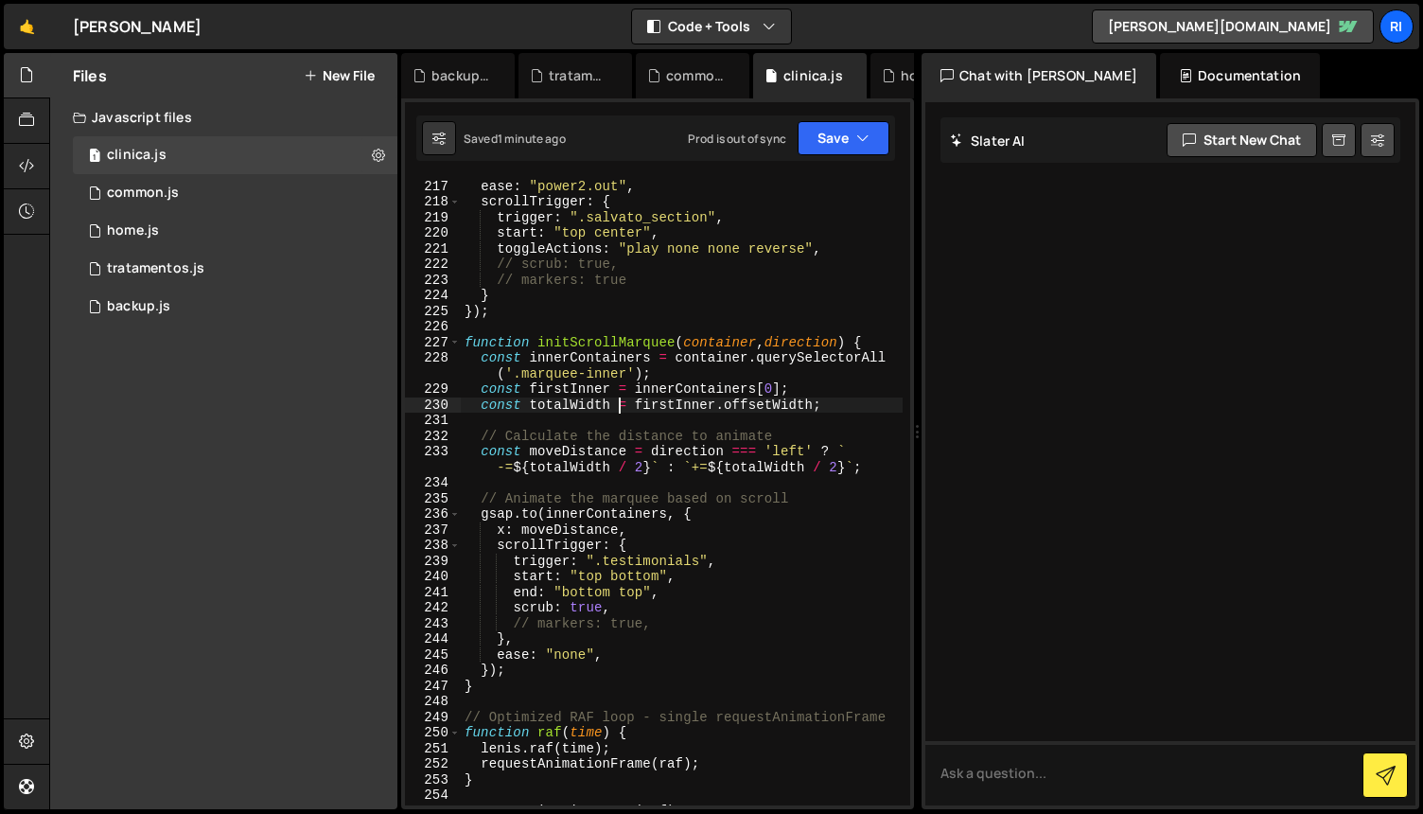
scroll to position [3447, 0]
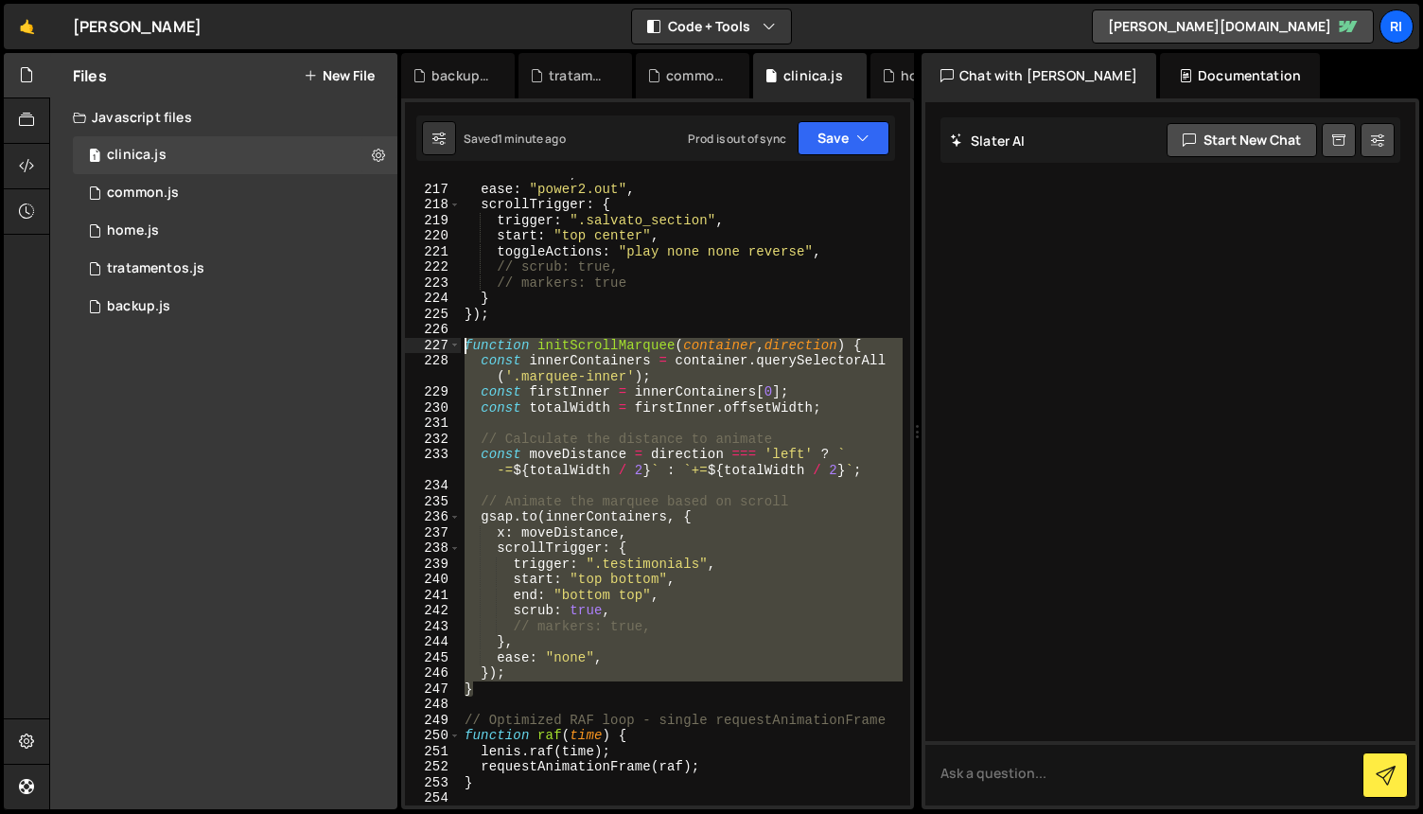
drag, startPoint x: 503, startPoint y: 690, endPoint x: 425, endPoint y: 340, distance: 358.6
click at [425, 340] on div "const totalWidth = firstInner.offsetWidth; 216 217 218 219 220 221 222 223 224 …" at bounding box center [657, 491] width 505 height 627
paste textarea "initScrollMarquee(marqueeRight, 'right"
type textarea "initScrollMarquee(marqueeRight, 'right');"
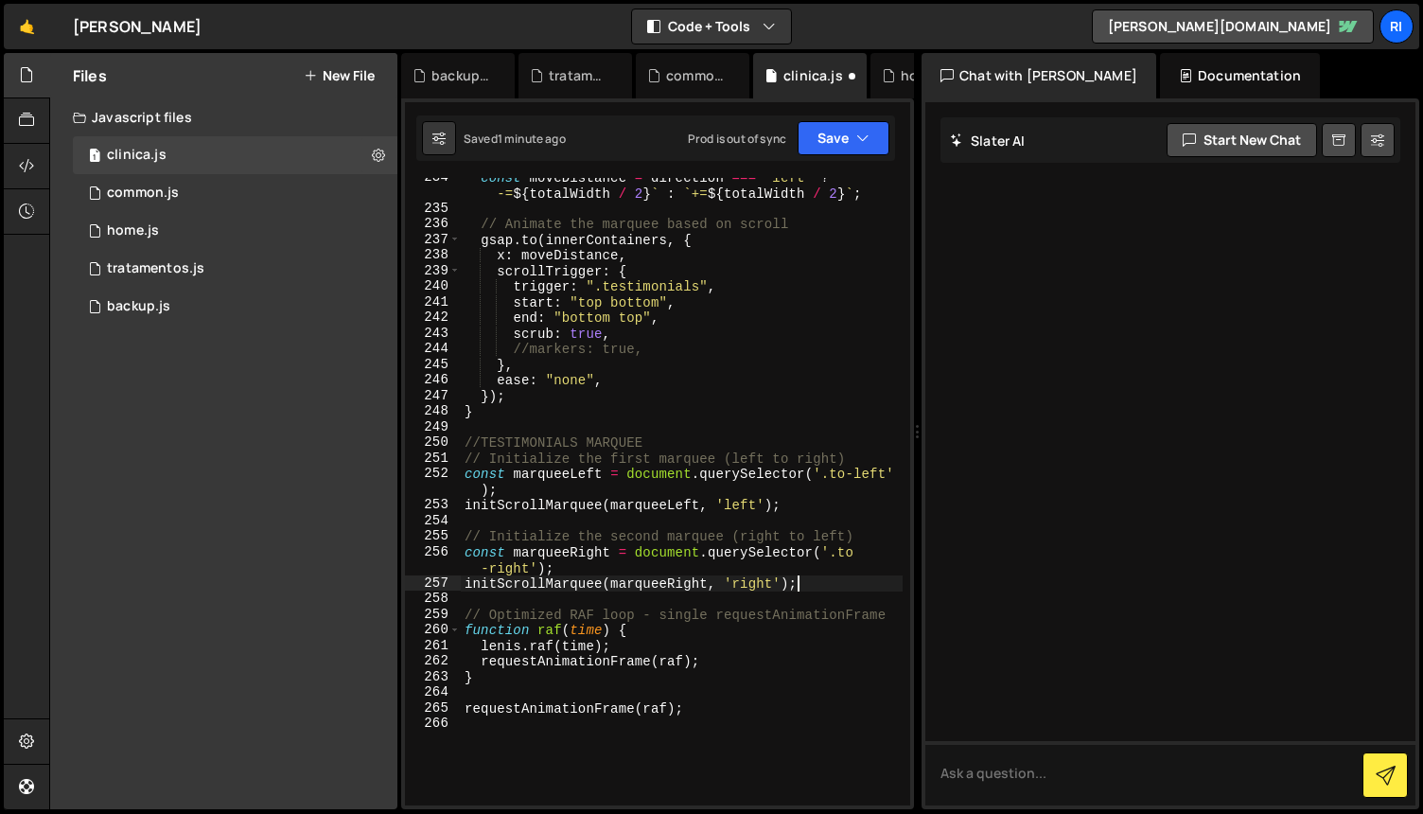
scroll to position [3741, 0]
click at [825, 132] on button "Save" at bounding box center [844, 138] width 92 height 34
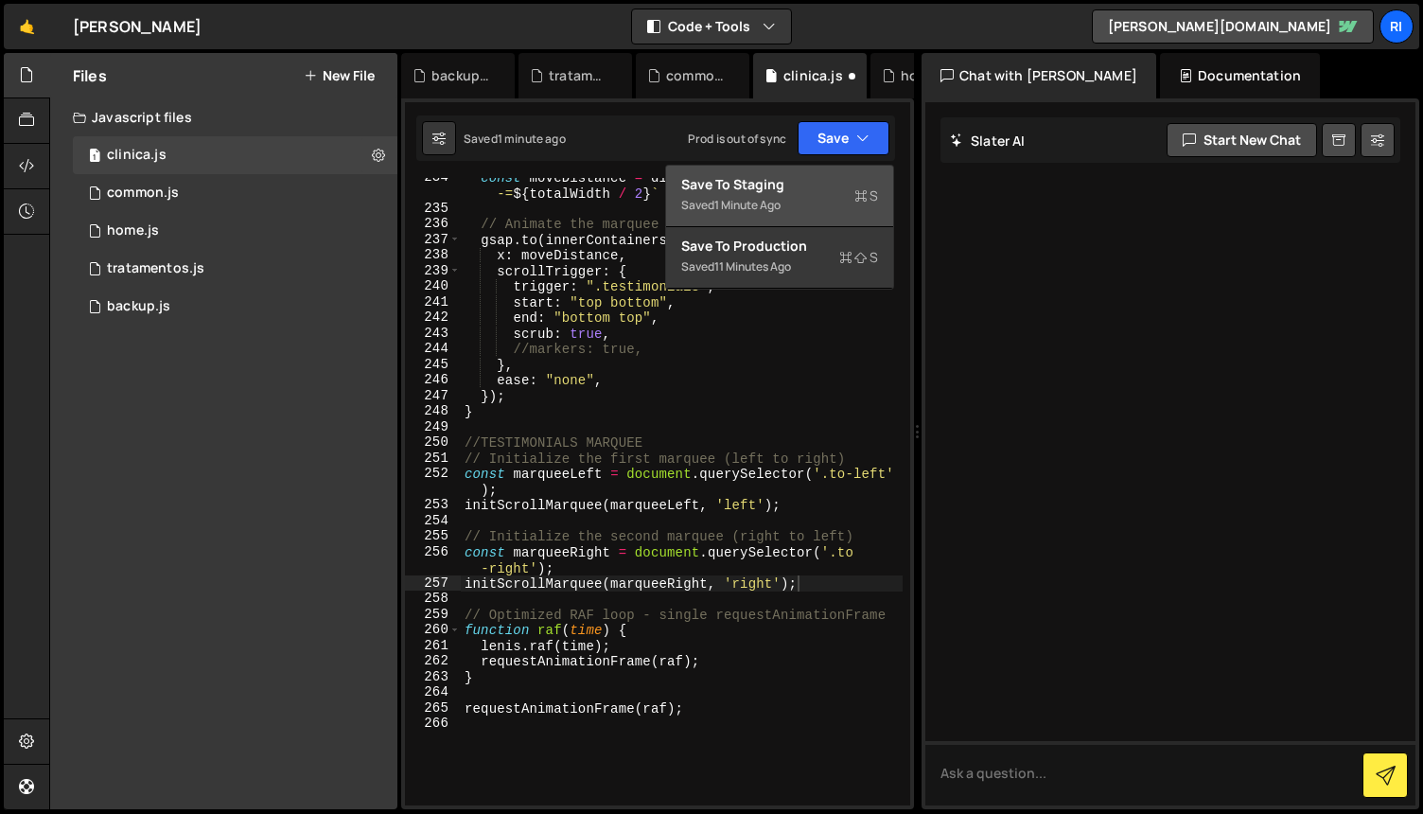
click at [793, 190] on div "Save to Staging S" at bounding box center [779, 184] width 197 height 19
